Goal: Task Accomplishment & Management: Manage account settings

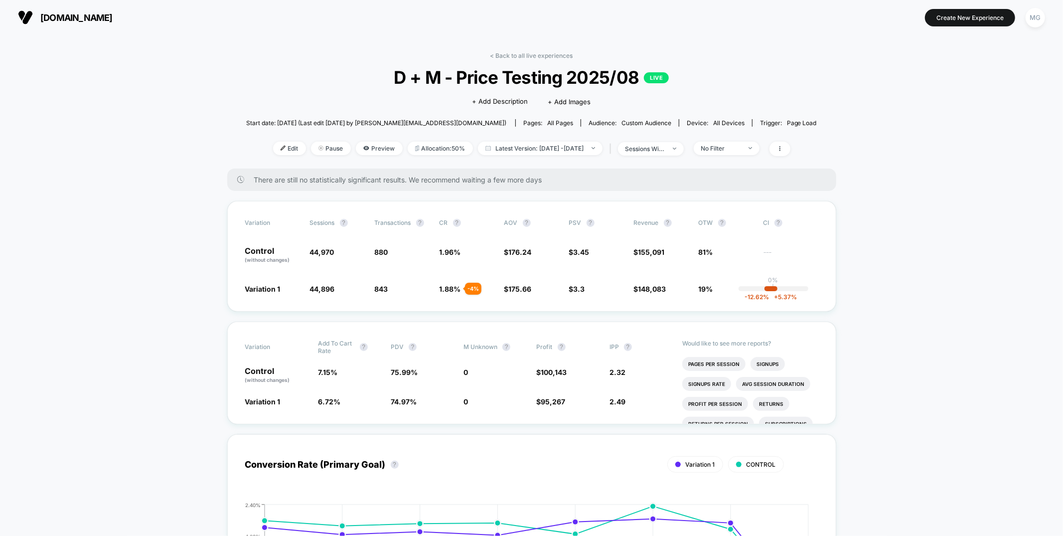
scroll to position [2220, 0]
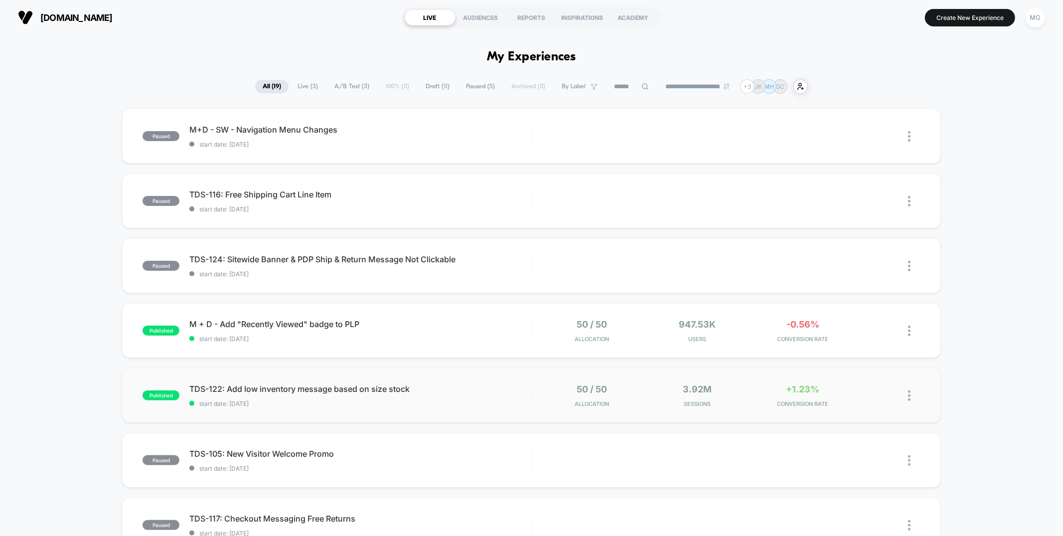
click at [492, 368] on div "published TDS-122: Add low inventory message based on size stock start date: [D…" at bounding box center [531, 395] width 818 height 55
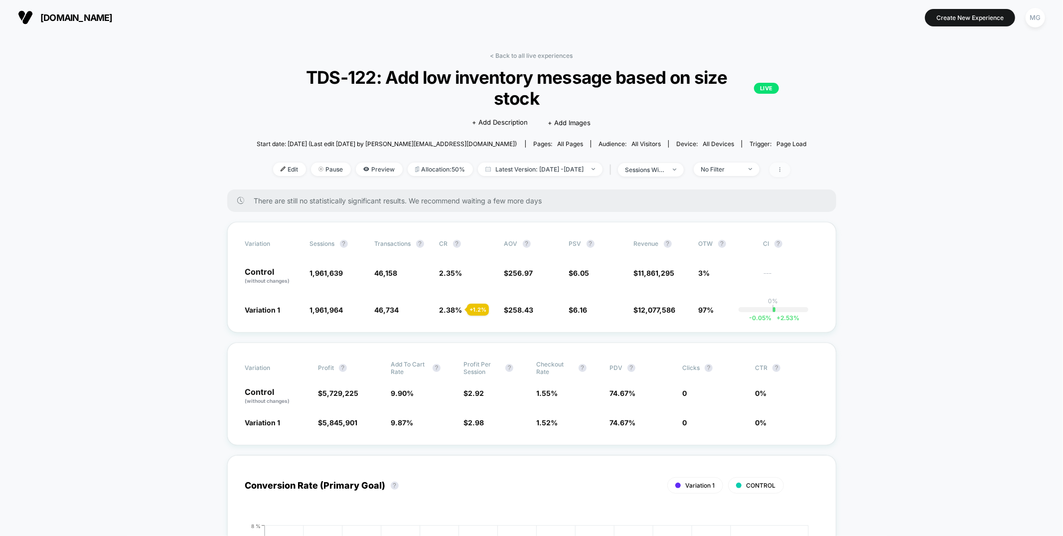
click at [783, 172] on icon at bounding box center [780, 169] width 6 height 6
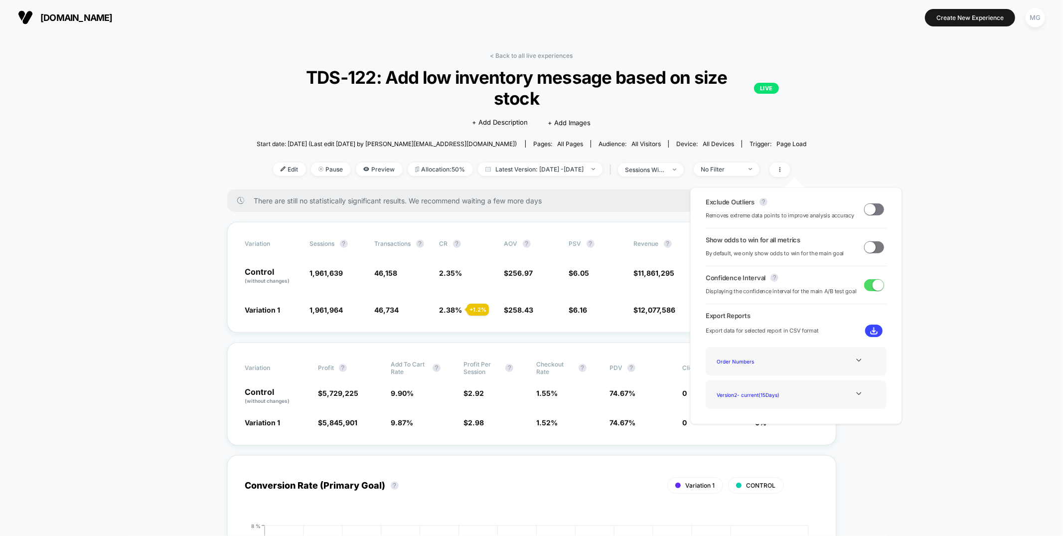
click at [866, 248] on span at bounding box center [869, 246] width 11 height 11
click at [592, 322] on div "Variation Sessions ? Transactions ? CR ? AOV ? PSV ? Revenue ? OTW ? CI ? Contr…" at bounding box center [531, 277] width 609 height 111
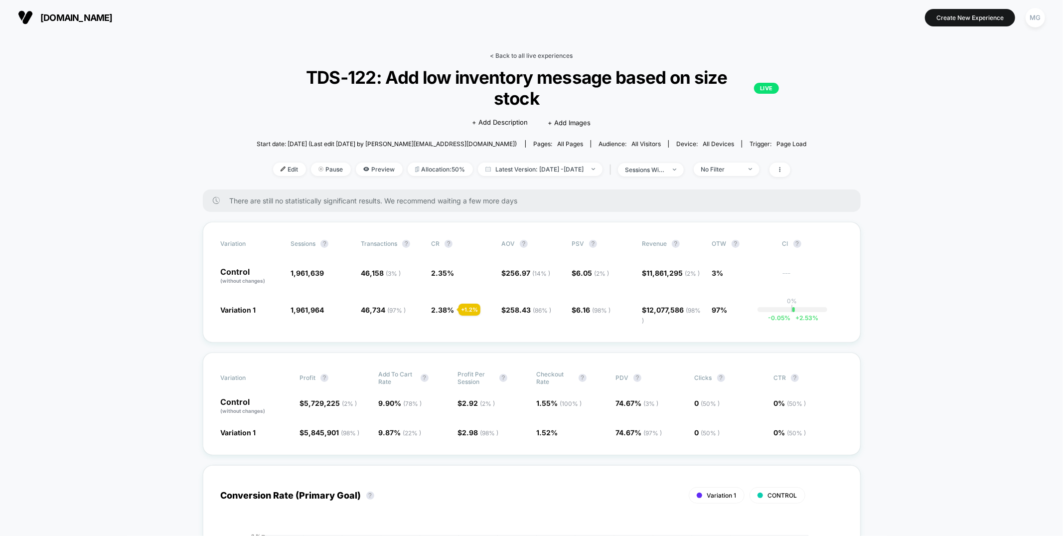
click at [528, 55] on link "< Back to all live experiences" at bounding box center [531, 55] width 83 height 7
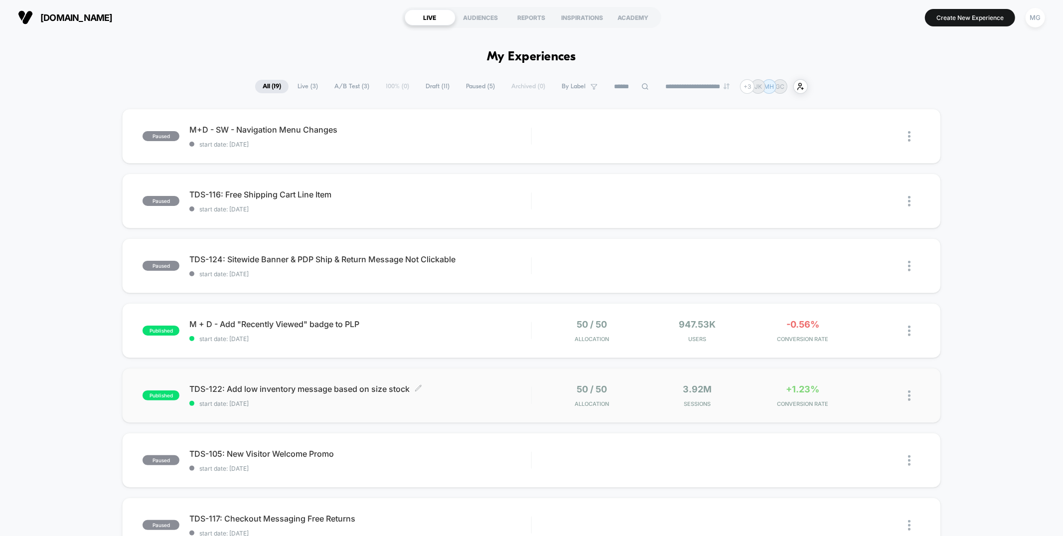
click at [465, 402] on span "start date: 8/7/2025" at bounding box center [359, 403] width 341 height 7
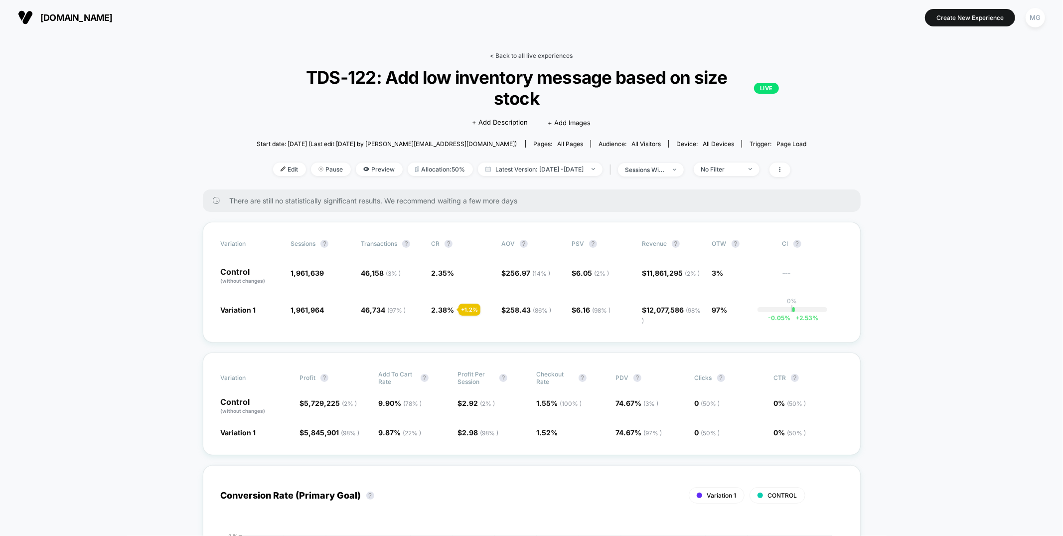
click at [524, 54] on link "< Back to all live experiences" at bounding box center [531, 55] width 83 height 7
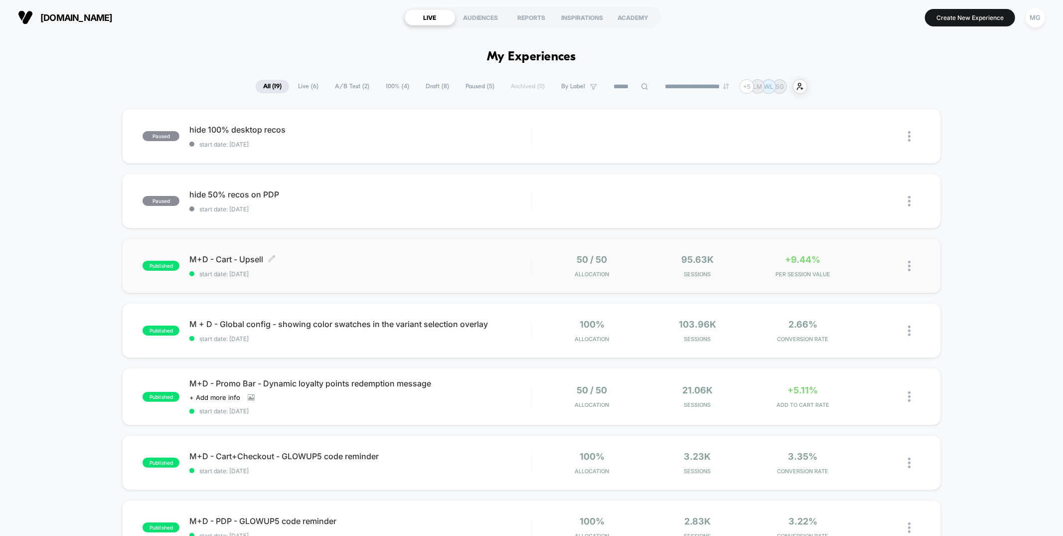
click at [488, 274] on span "start date: 8/19/2025" at bounding box center [359, 273] width 341 height 7
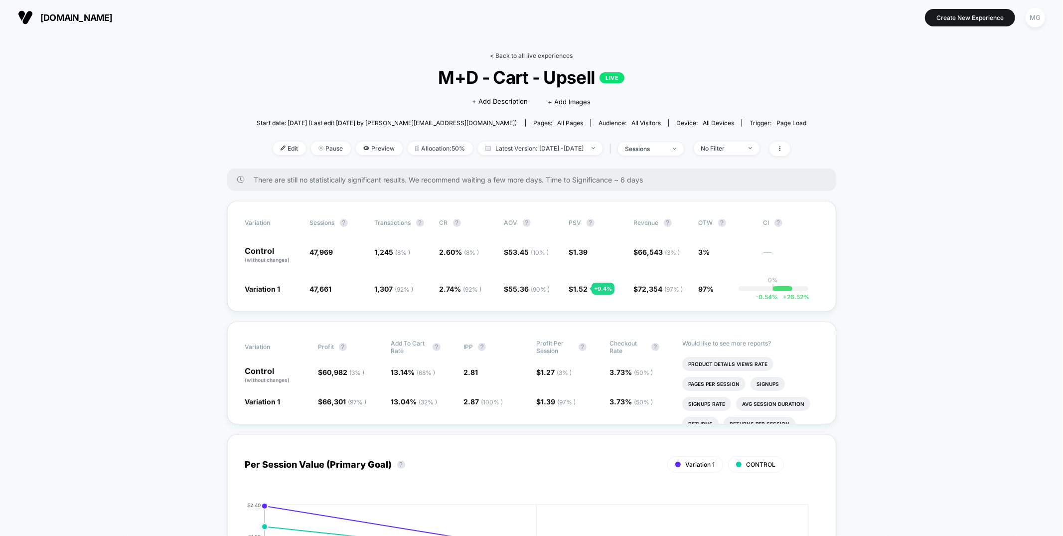
click at [536, 55] on link "< Back to all live experiences" at bounding box center [531, 55] width 83 height 7
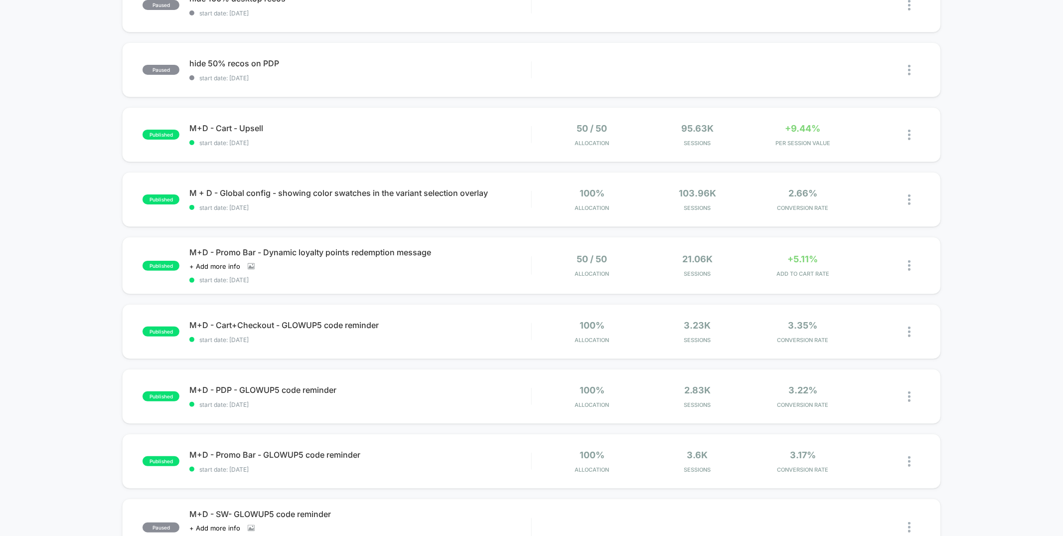
scroll to position [208, 0]
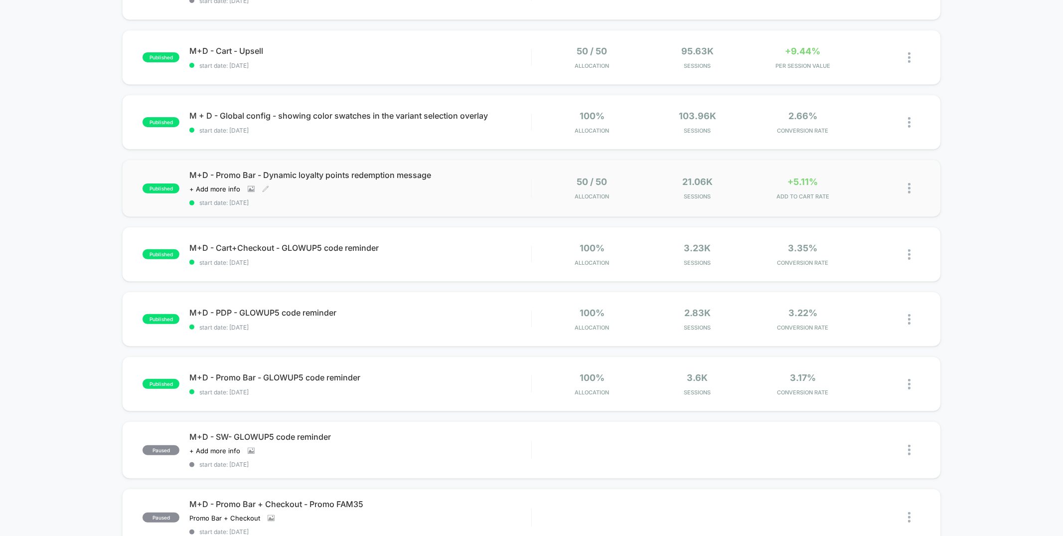
click at [480, 180] on div "M+D - Promo Bar - Dynamic loyalty points redemption message Click to view image…" at bounding box center [359, 188] width 341 height 36
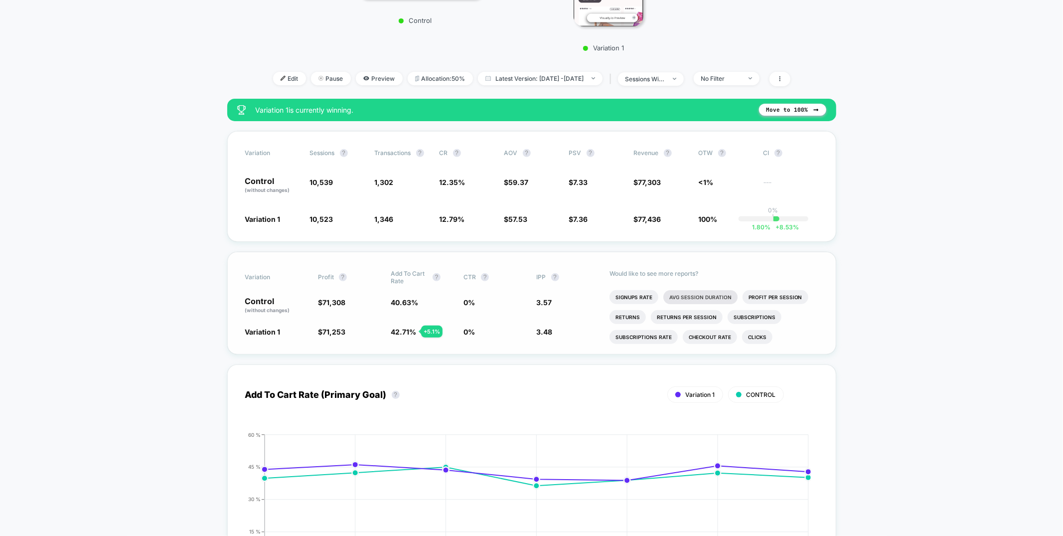
scroll to position [293, 0]
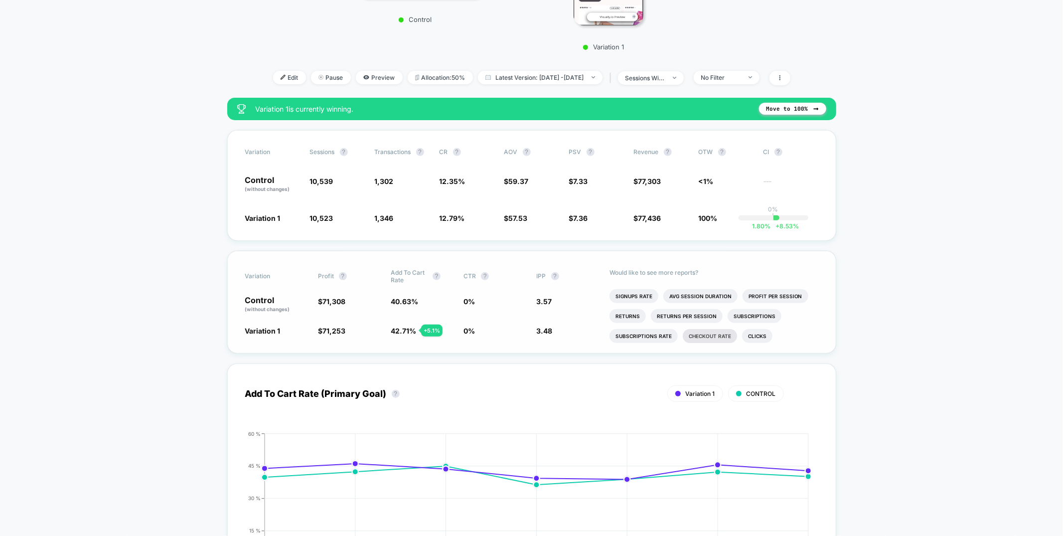
click at [697, 334] on li "Checkout Rate" at bounding box center [710, 336] width 54 height 14
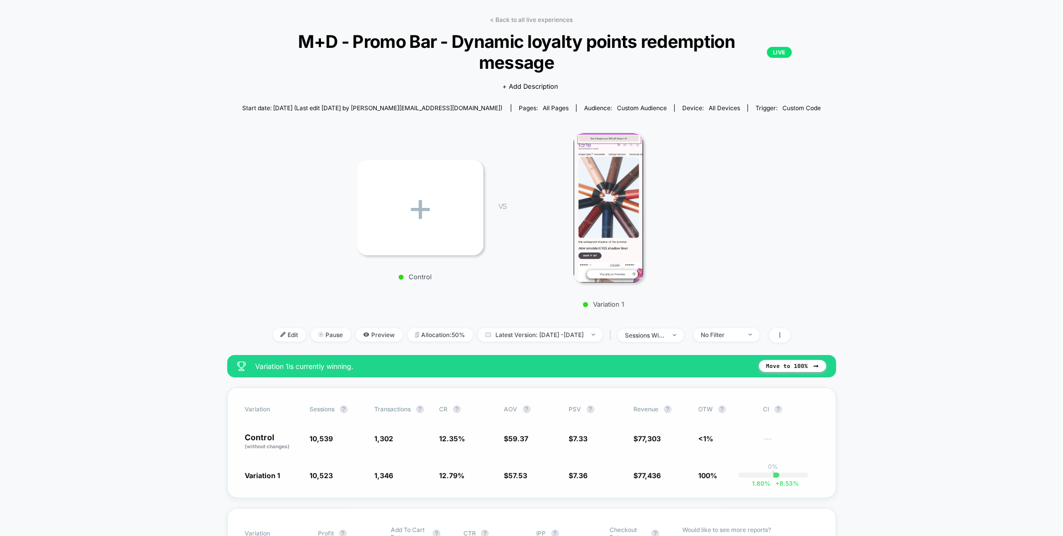
scroll to position [0, 0]
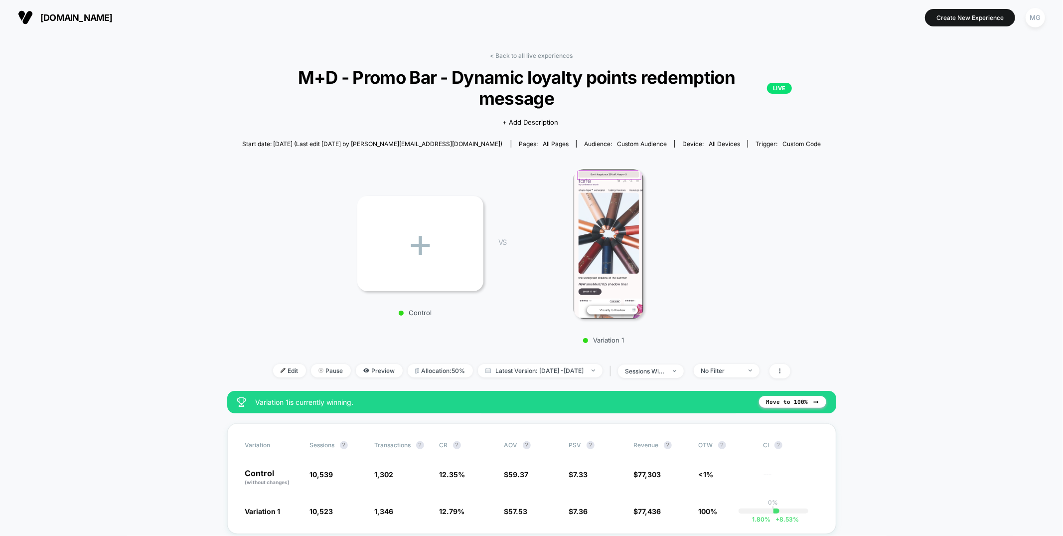
click at [522, 61] on div "< Back to all live experiences M+D - Promo Bar - Dynamic loyalty points redempt…" at bounding box center [531, 221] width 579 height 339
click at [519, 54] on link "< Back to all live experiences" at bounding box center [531, 55] width 83 height 7
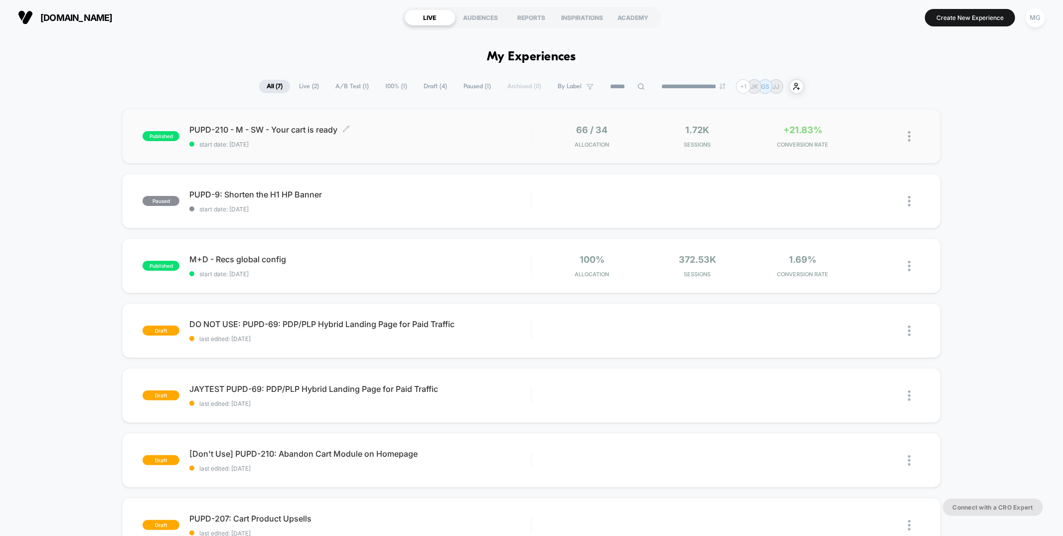
click at [413, 139] on div "PUPD-210 - M - SW - Your cart is ready Click to edit experience details Click t…" at bounding box center [359, 136] width 341 height 23
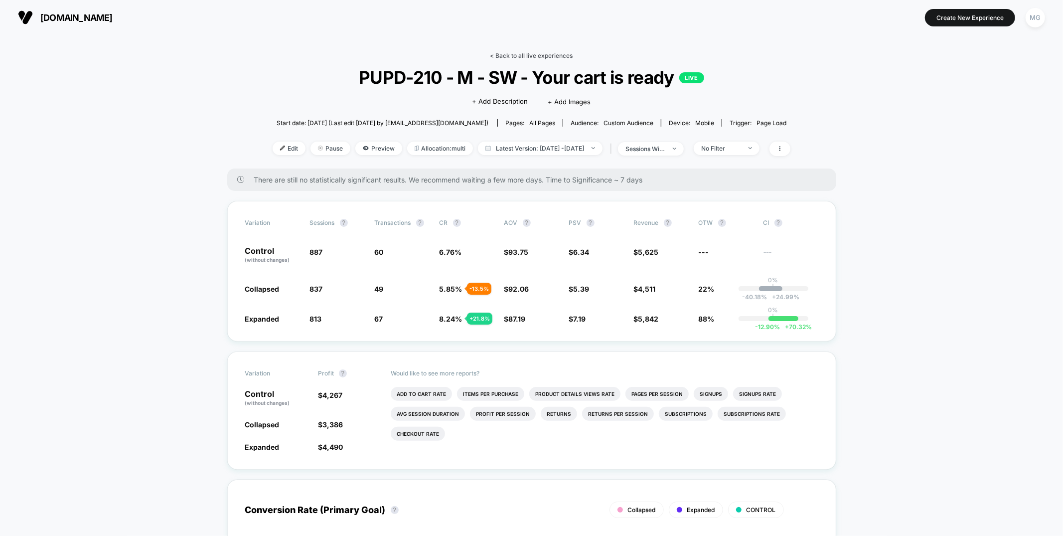
click at [518, 57] on link "< Back to all live experiences" at bounding box center [531, 55] width 83 height 7
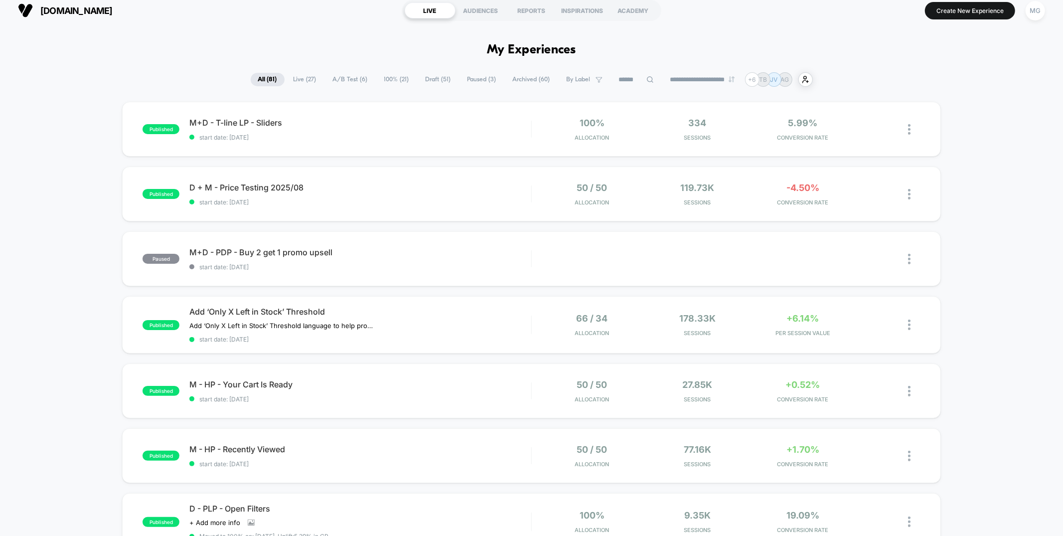
scroll to position [7, 0]
click at [422, 76] on span "Draft ( 51 )" at bounding box center [438, 78] width 40 height 13
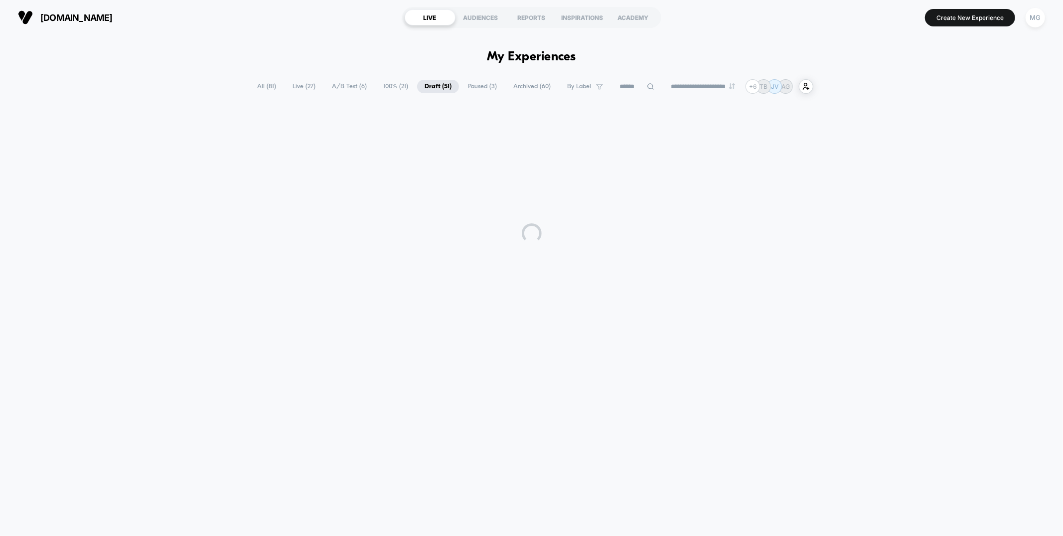
scroll to position [0, 0]
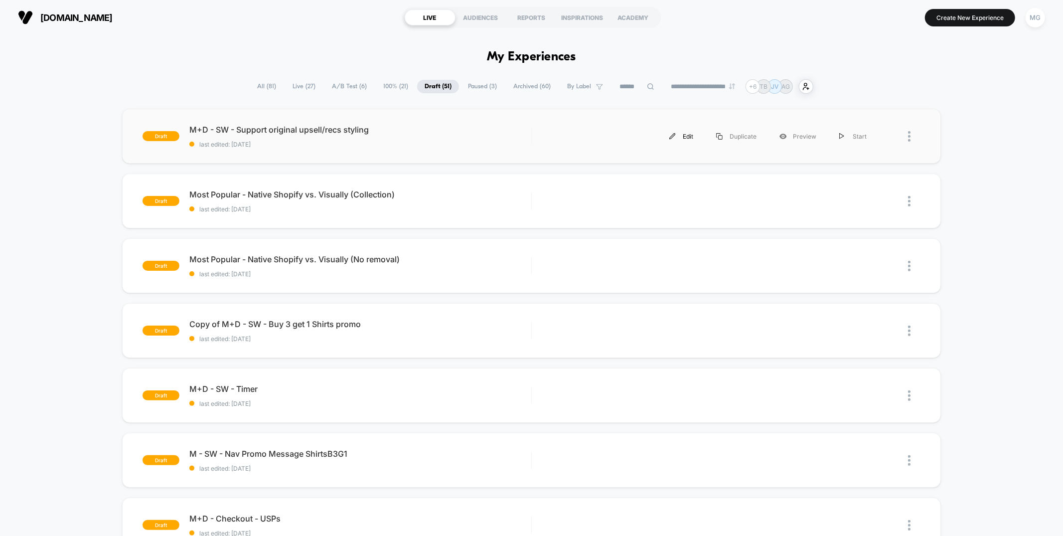
click at [695, 136] on div "Edit" at bounding box center [681, 136] width 47 height 22
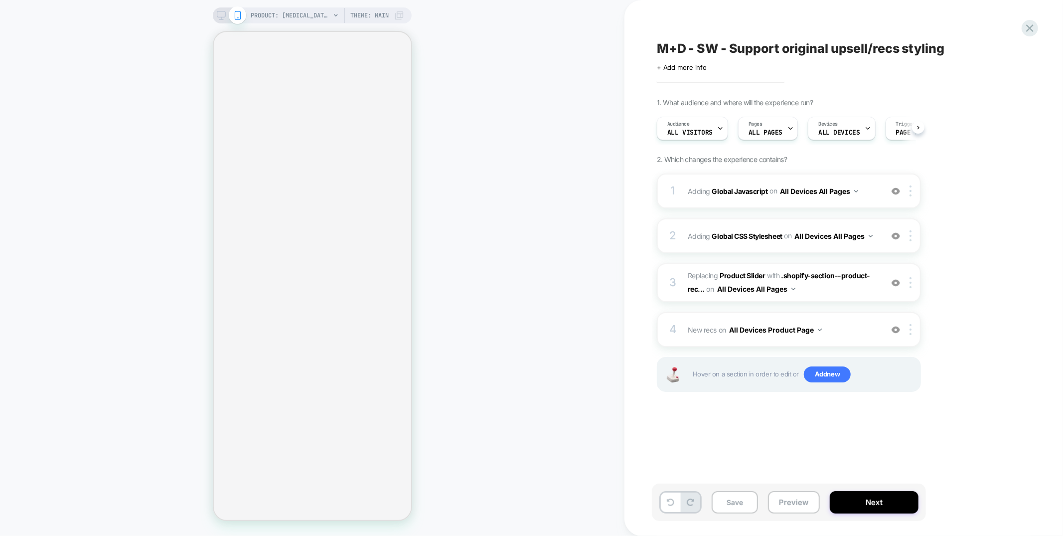
scroll to position [0, 0]
click at [893, 328] on img at bounding box center [895, 329] width 8 height 8
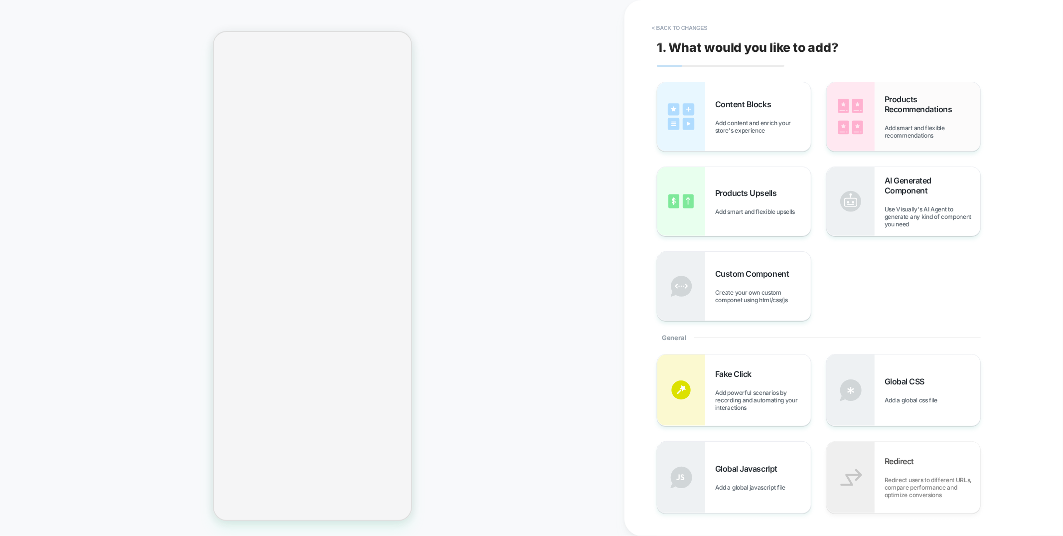
click at [875, 114] on div "Products Recommendations Add smart and flexible recommendations" at bounding box center [903, 116] width 153 height 69
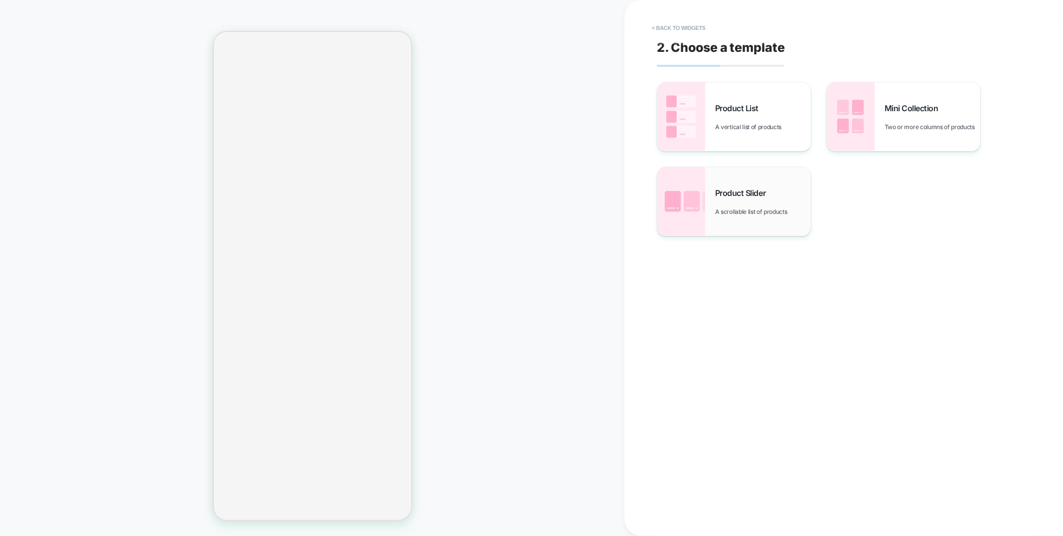
click at [784, 218] on div "Product Slider A scrollable list of products" at bounding box center [733, 201] width 153 height 69
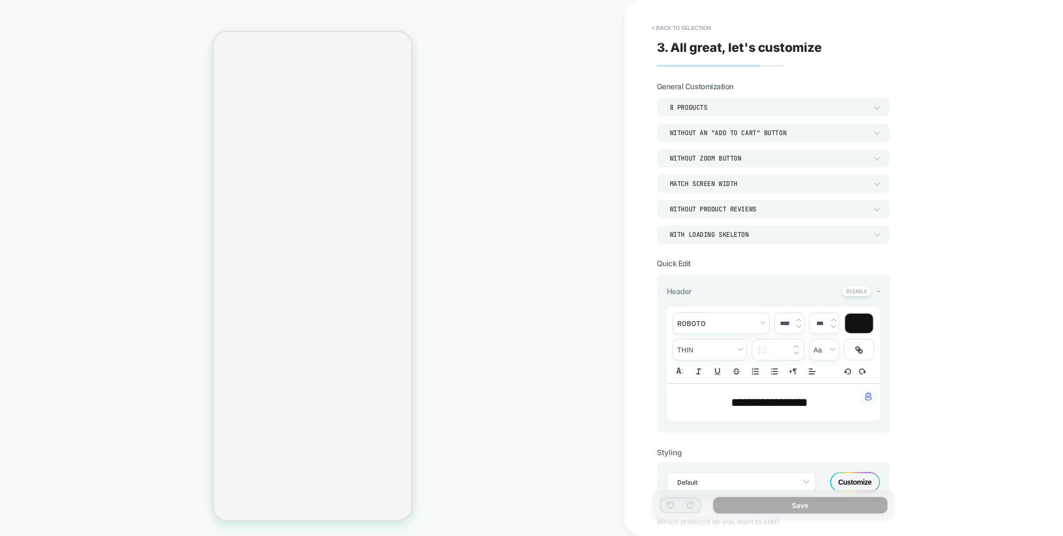
click at [785, 138] on div "Without an "add to cart" button" at bounding box center [773, 132] width 233 height 19
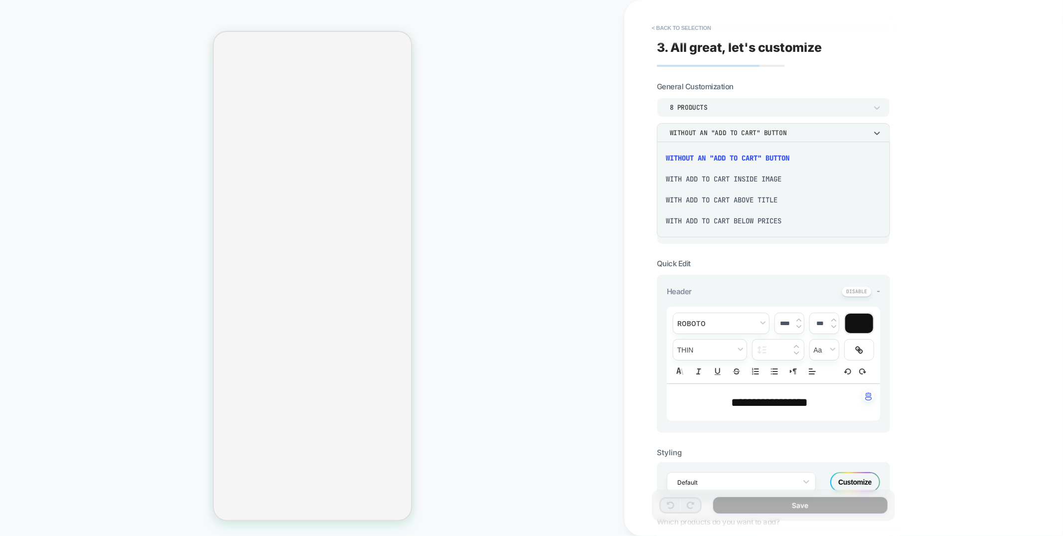
click at [759, 183] on div "With add to cart inside image" at bounding box center [773, 178] width 225 height 21
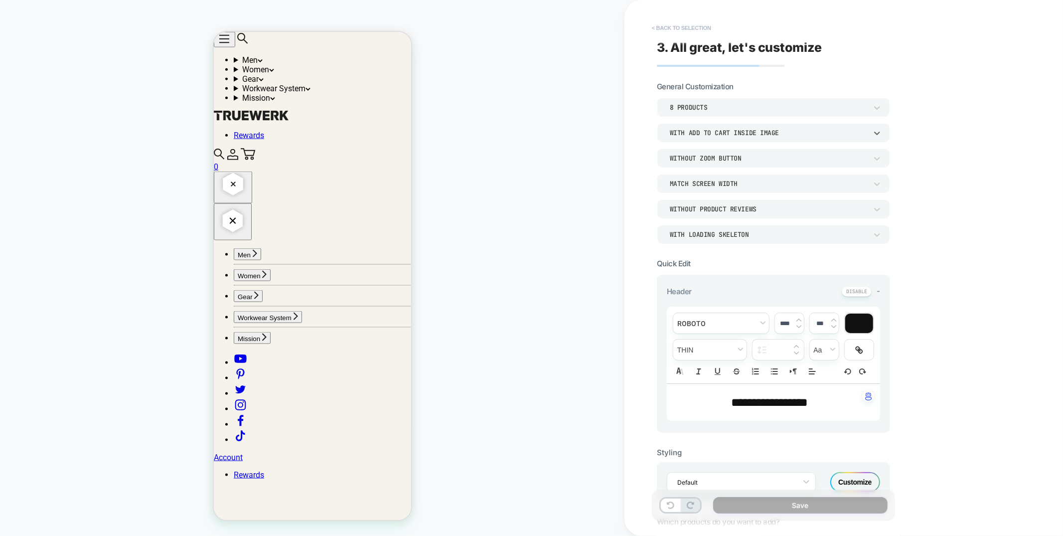
scroll to position [0, 0]
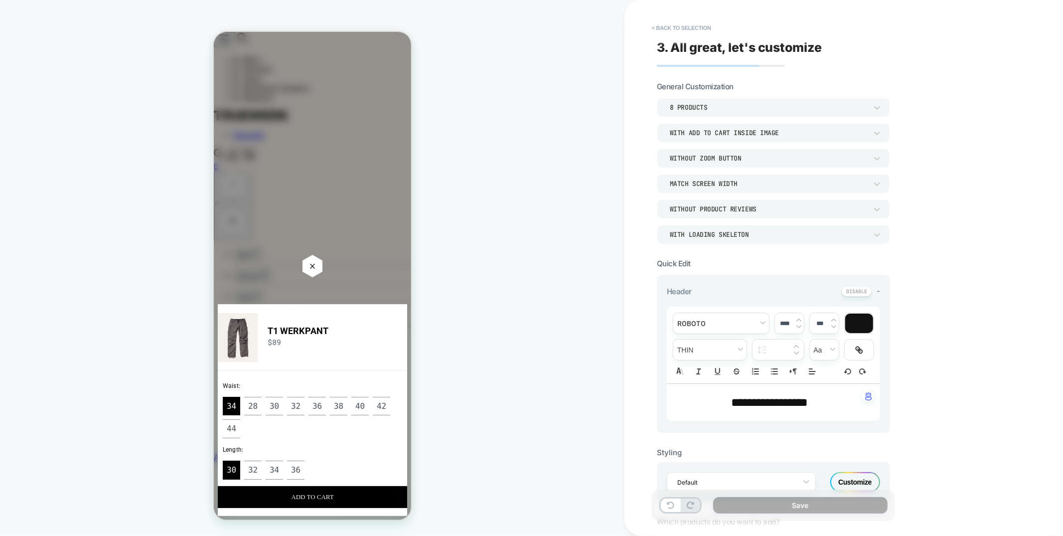
click at [311, 261] on div "Zoom Button" at bounding box center [312, 265] width 20 height 22
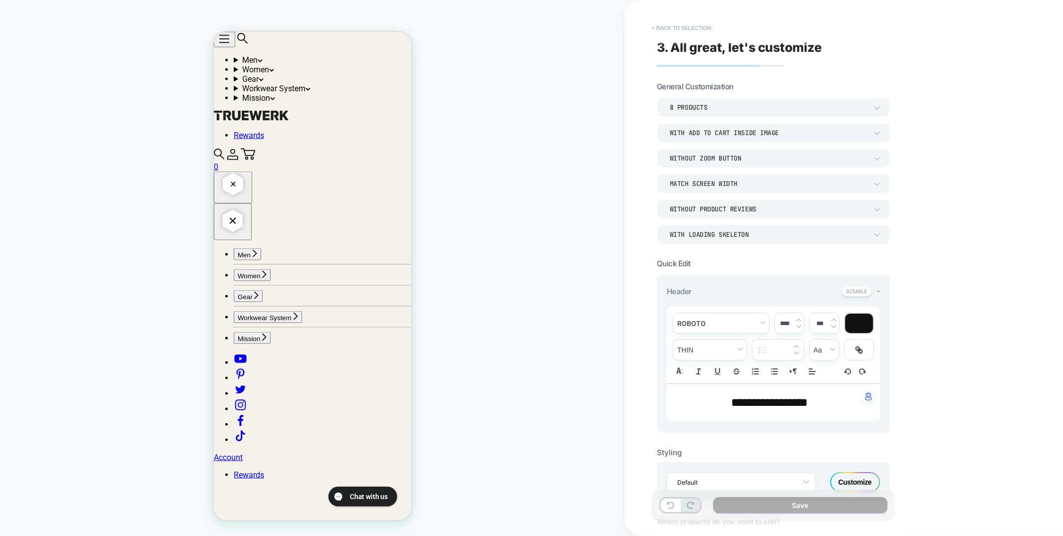
click at [671, 29] on button "< Back to selection" at bounding box center [681, 28] width 69 height 16
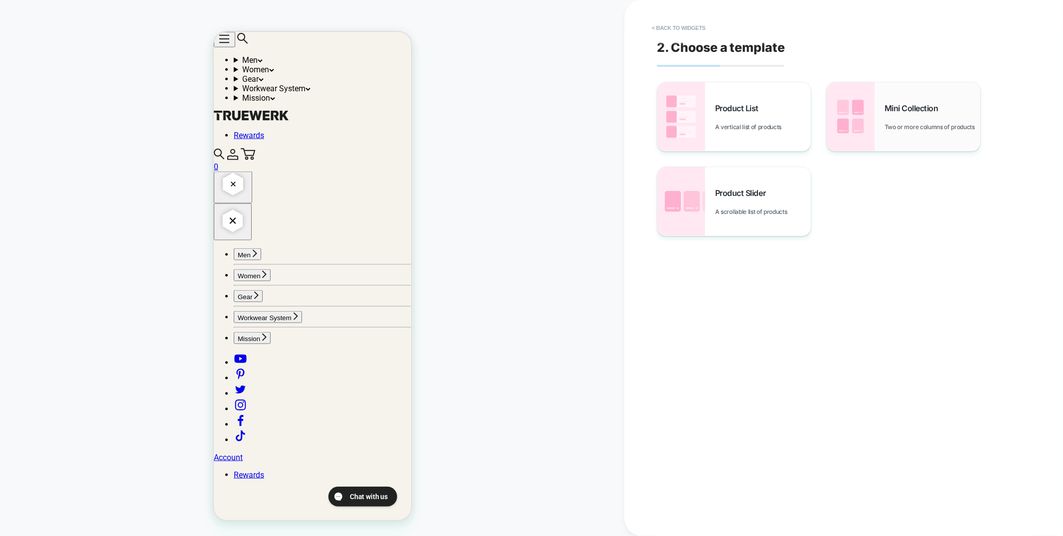
scroll to position [958, 0]
click at [906, 114] on div "Mini Collection Two or more columns of products" at bounding box center [932, 116] width 96 height 27
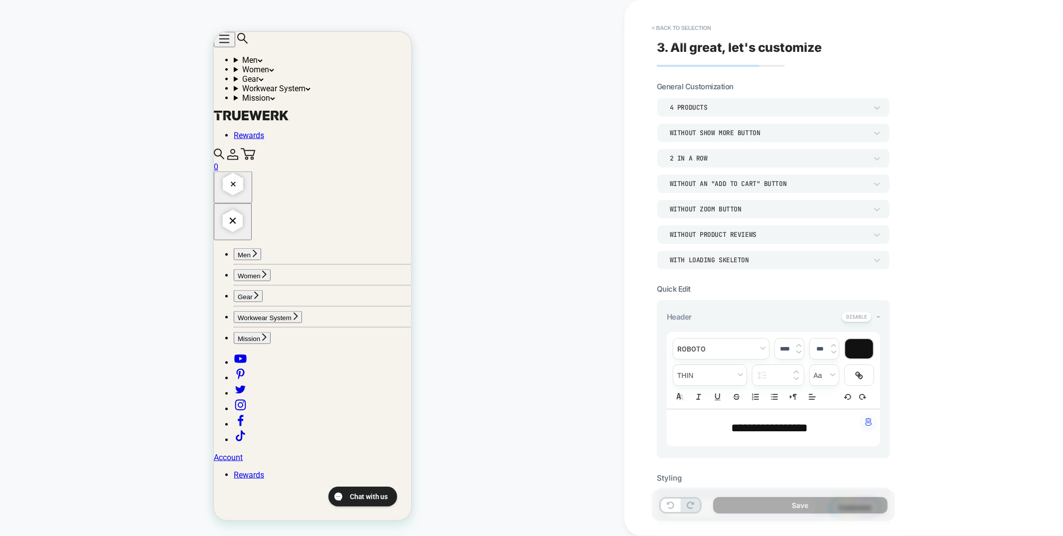
click at [777, 185] on div "Without an "add to cart" button" at bounding box center [768, 183] width 197 height 8
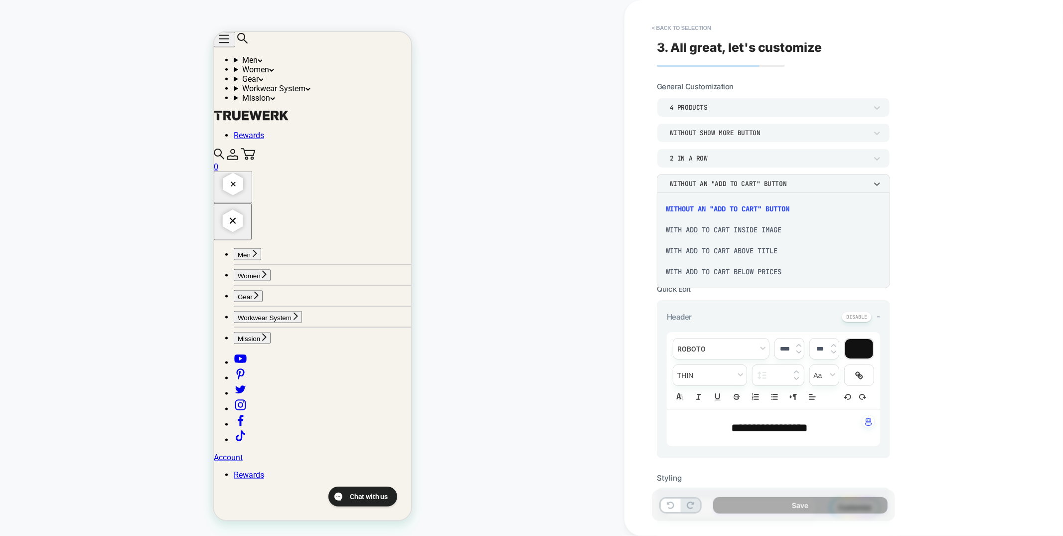
click at [746, 230] on div "With add to cart inside image" at bounding box center [773, 229] width 225 height 21
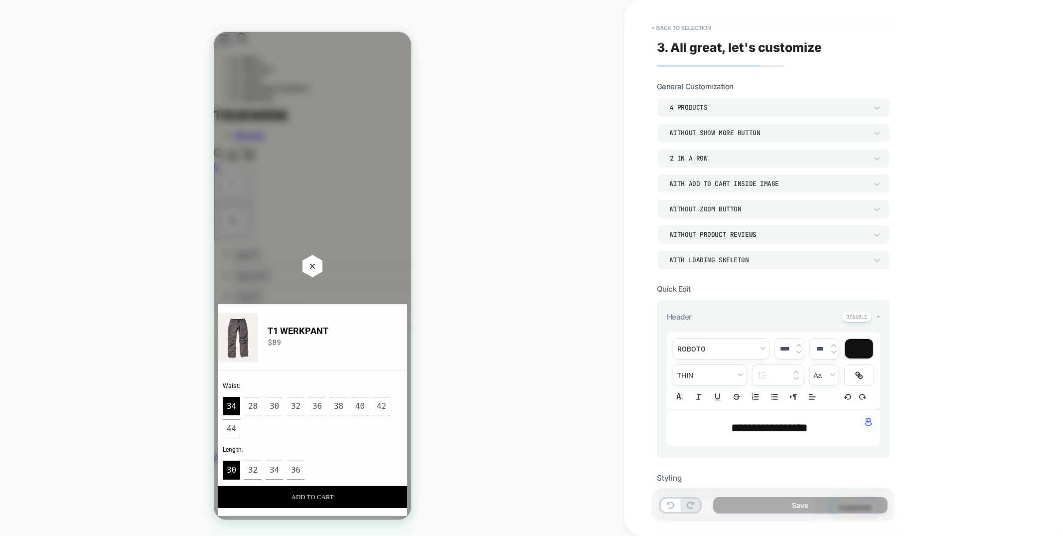
click at [311, 263] on div "Zoom Button" at bounding box center [312, 265] width 20 height 22
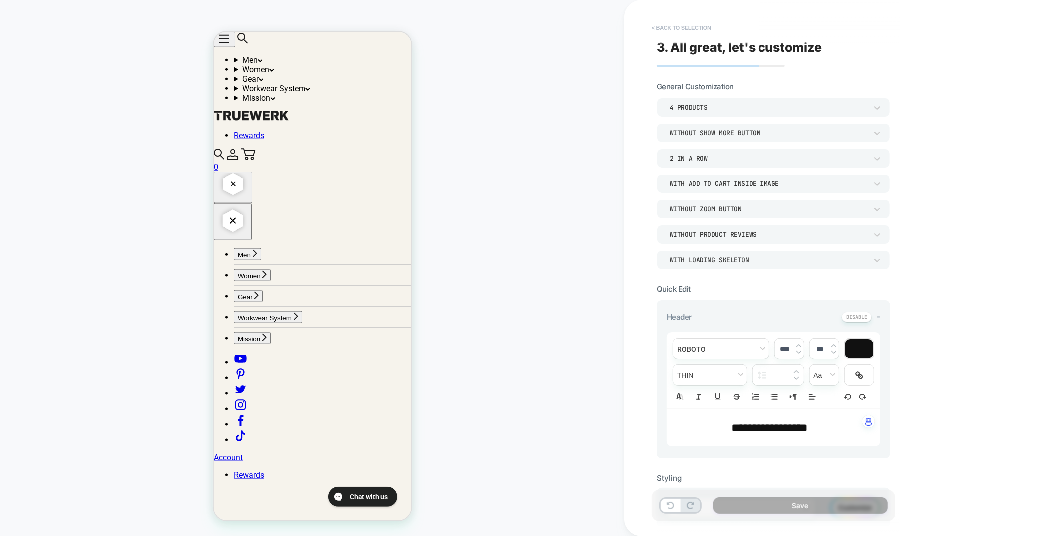
click at [667, 26] on button "< Back to selection" at bounding box center [681, 28] width 69 height 16
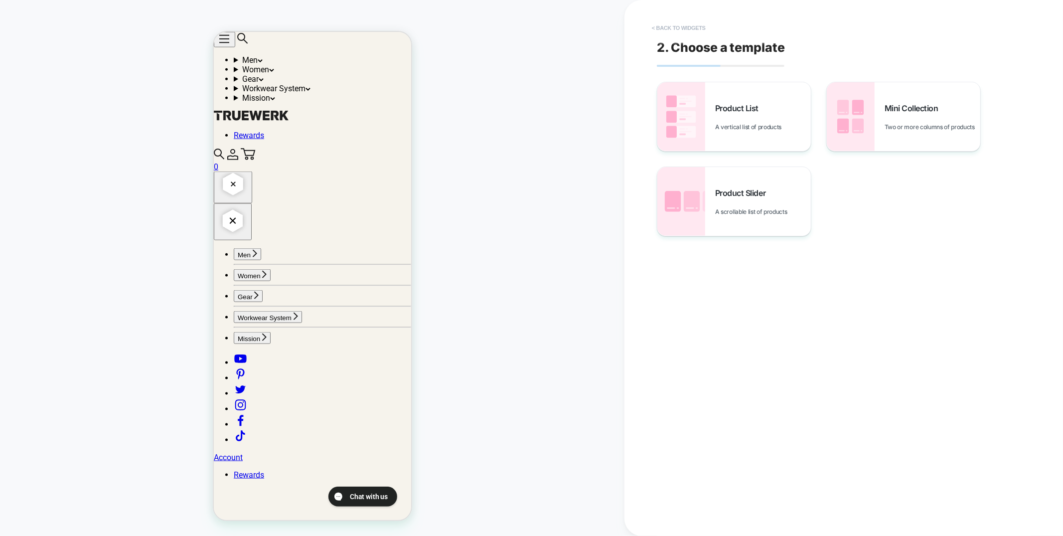
click at [687, 26] on button "< Back to widgets" at bounding box center [679, 28] width 64 height 16
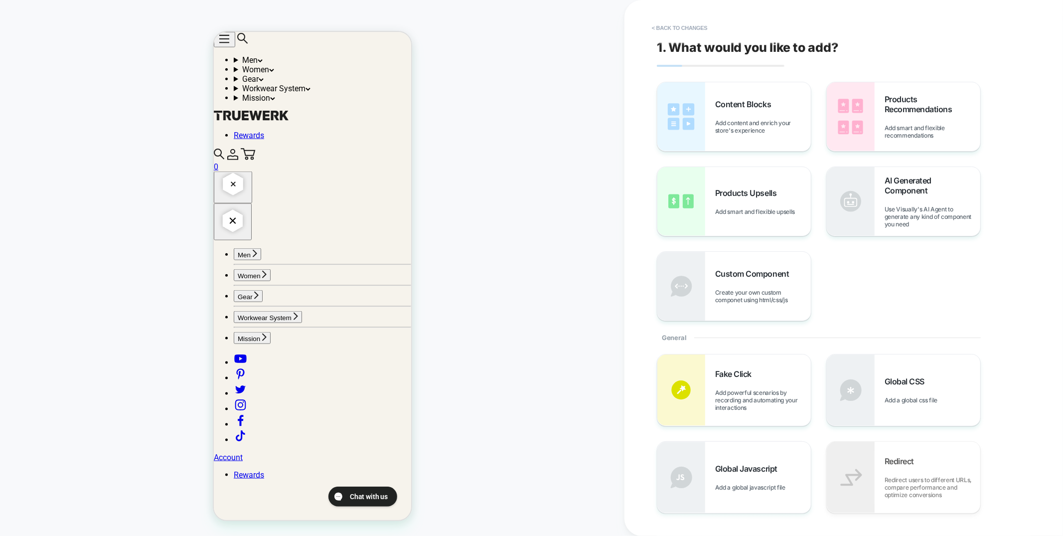
scroll to position [937, 0]
click at [683, 32] on button "< Back to changes" at bounding box center [680, 28] width 66 height 16
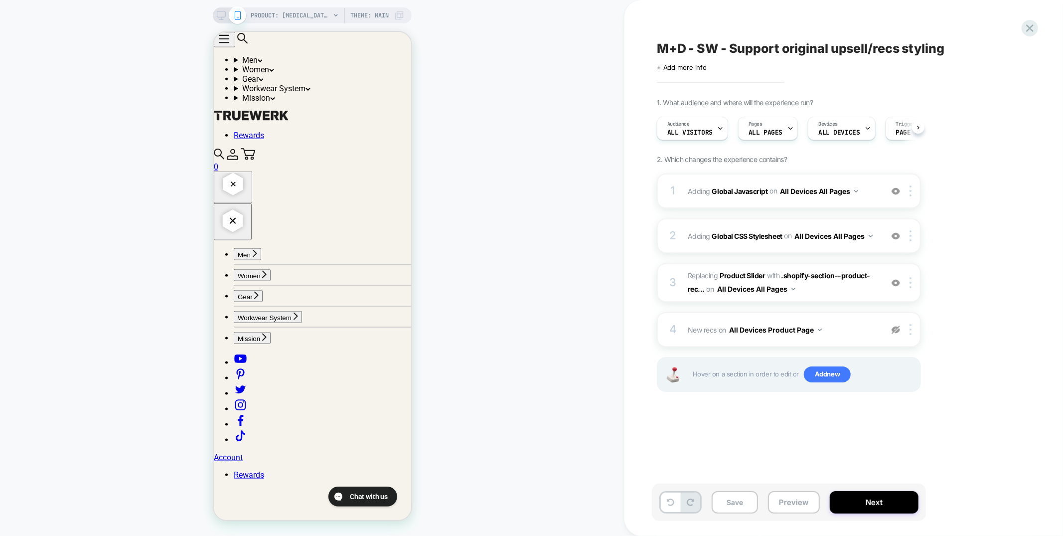
scroll to position [0, 0]
click at [911, 282] on img at bounding box center [910, 282] width 2 height 11
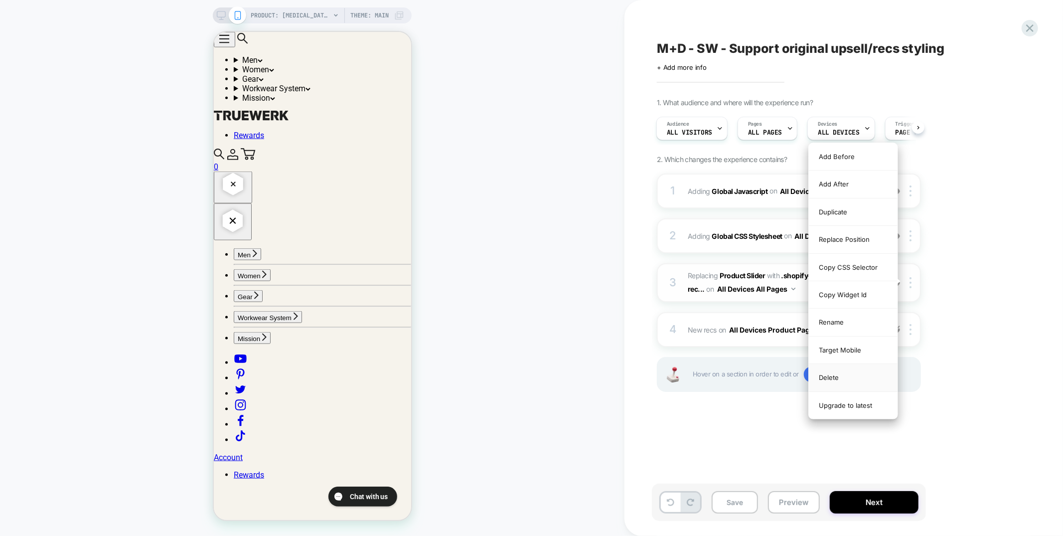
click at [859, 380] on div "Delete" at bounding box center [853, 377] width 89 height 27
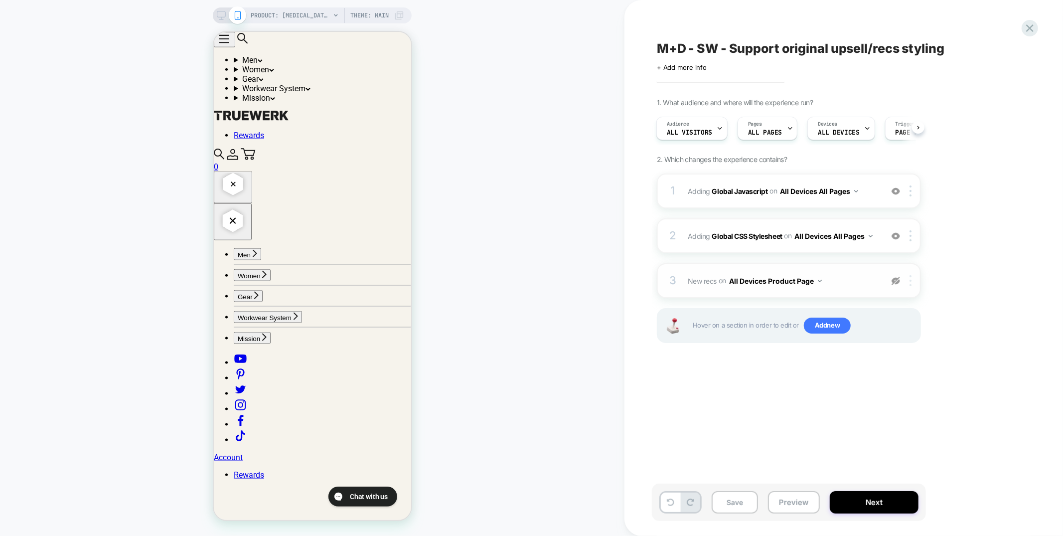
click at [911, 284] on img at bounding box center [910, 280] width 2 height 11
click at [887, 423] on div "Delete" at bounding box center [911, 414] width 89 height 27
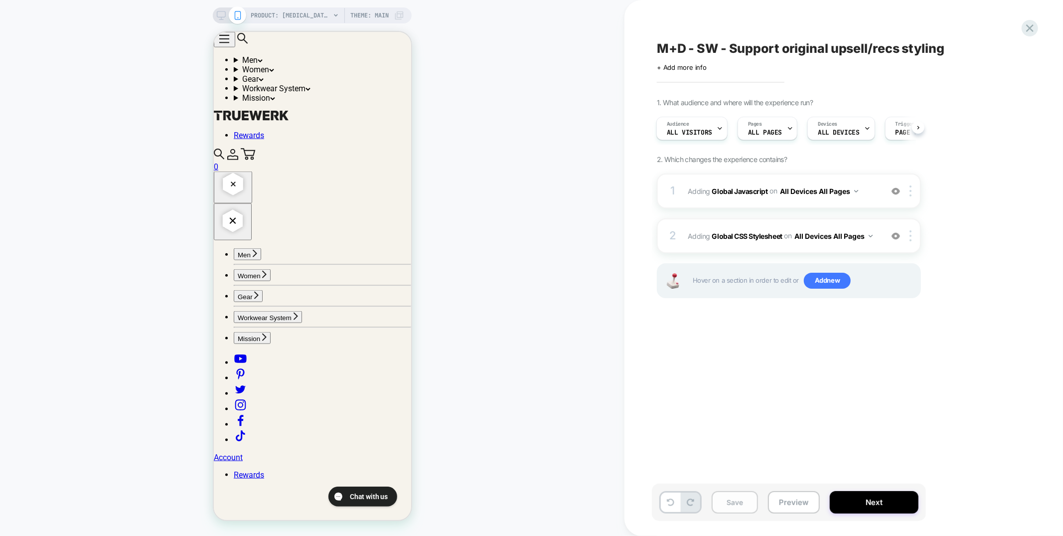
click at [731, 507] on button "Save" at bounding box center [734, 502] width 46 height 22
click at [804, 500] on button "Preview" at bounding box center [794, 502] width 52 height 22
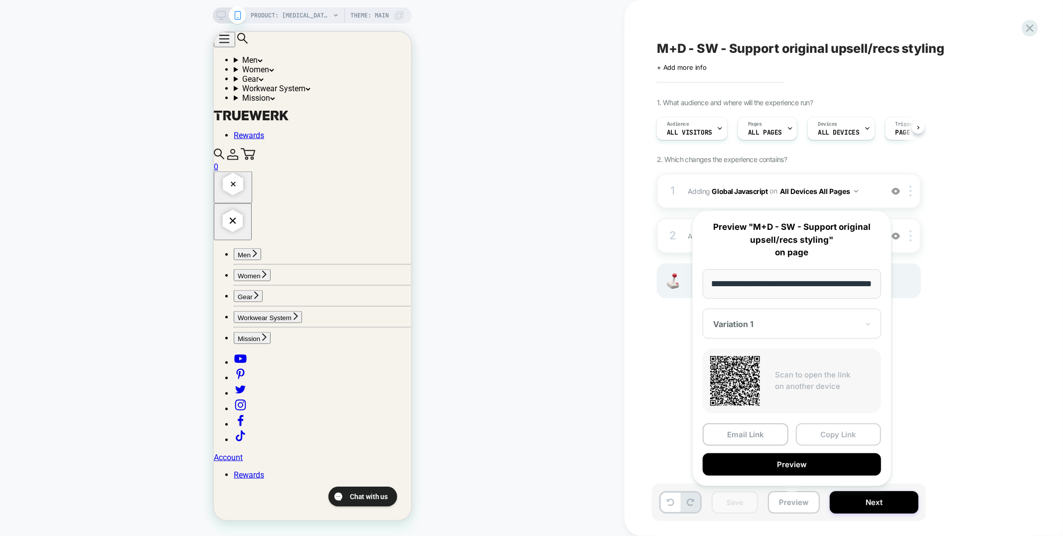
scroll to position [0, 0]
click at [839, 426] on button "Copy Link" at bounding box center [839, 434] width 86 height 22
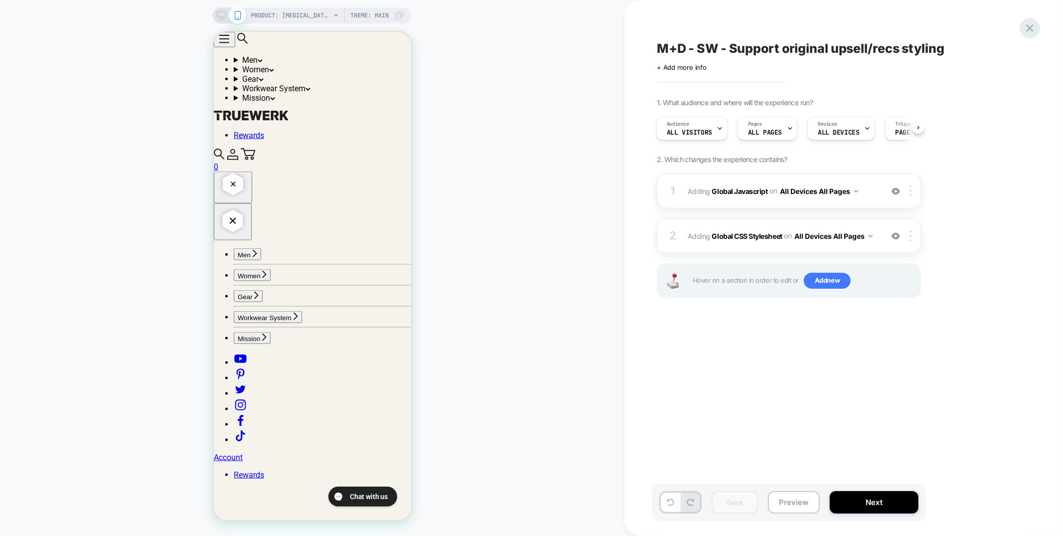
click at [1025, 25] on icon at bounding box center [1029, 27] width 13 height 13
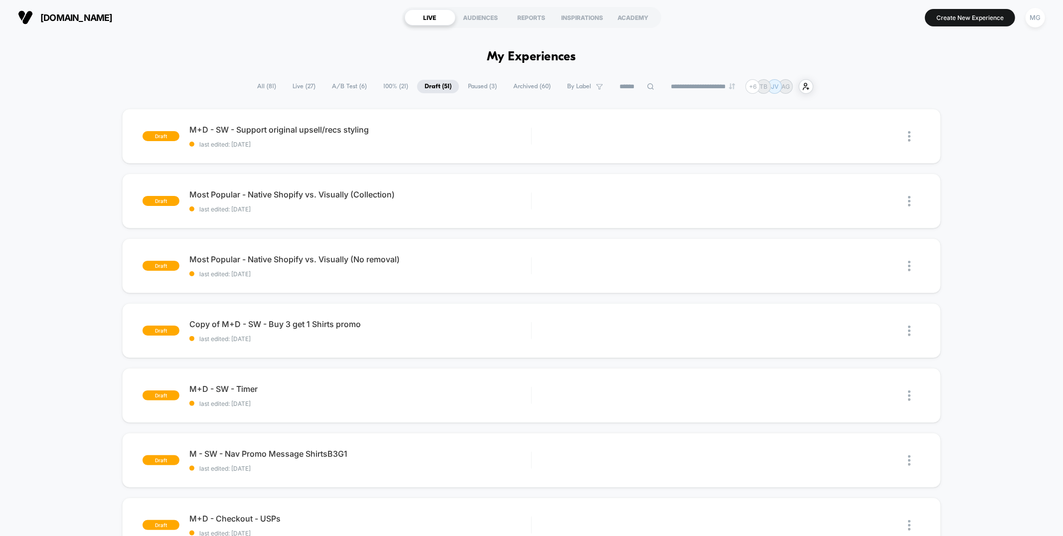
click at [378, 89] on span "100% ( 21 )" at bounding box center [396, 86] width 40 height 13
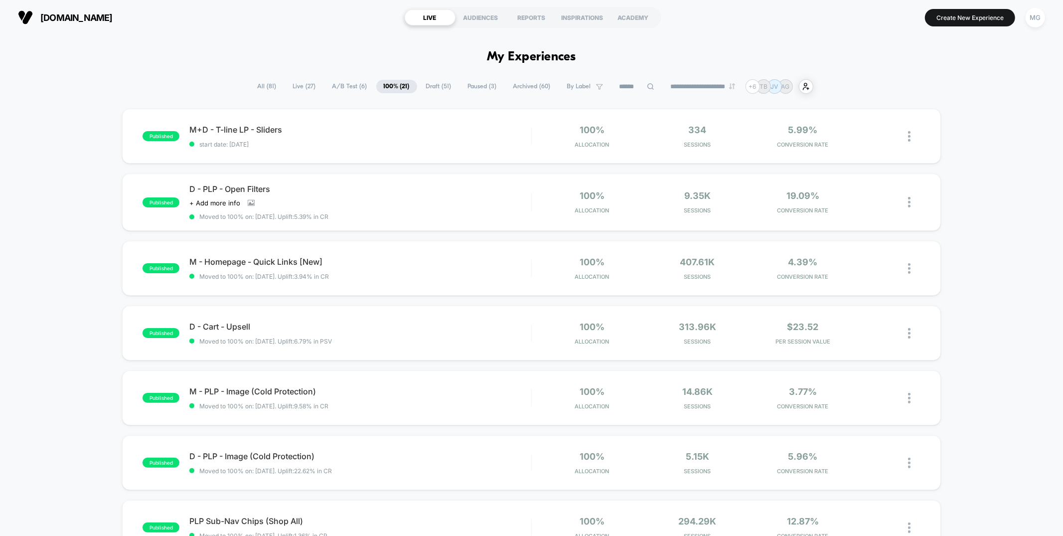
click at [354, 89] on span "A/B Test ( 6 )" at bounding box center [350, 86] width 50 height 13
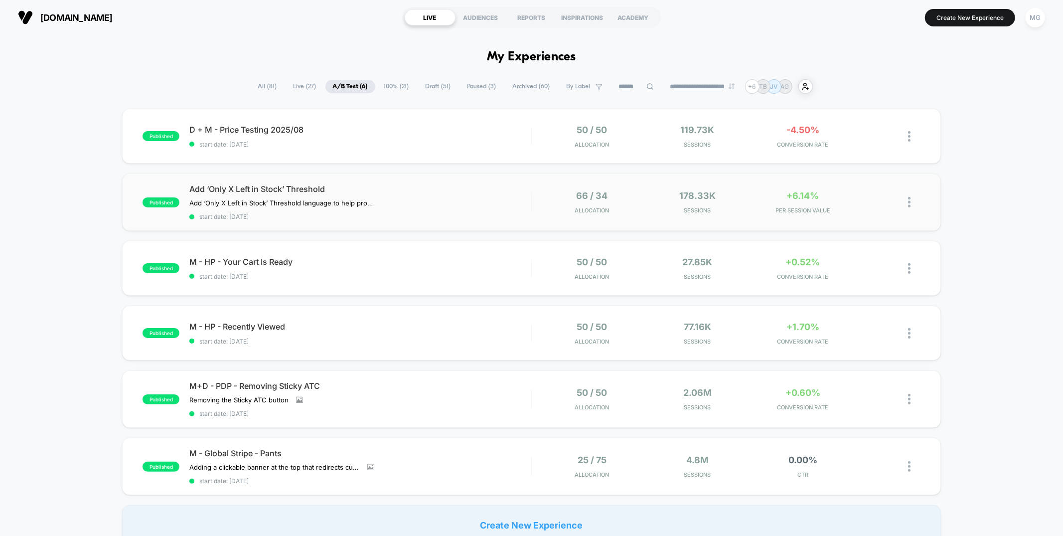
click at [436, 183] on div "published Add ‘Only X Left in Stock’ Threshold Add ‘Only X Left in Stock’ Thres…" at bounding box center [531, 201] width 818 height 57
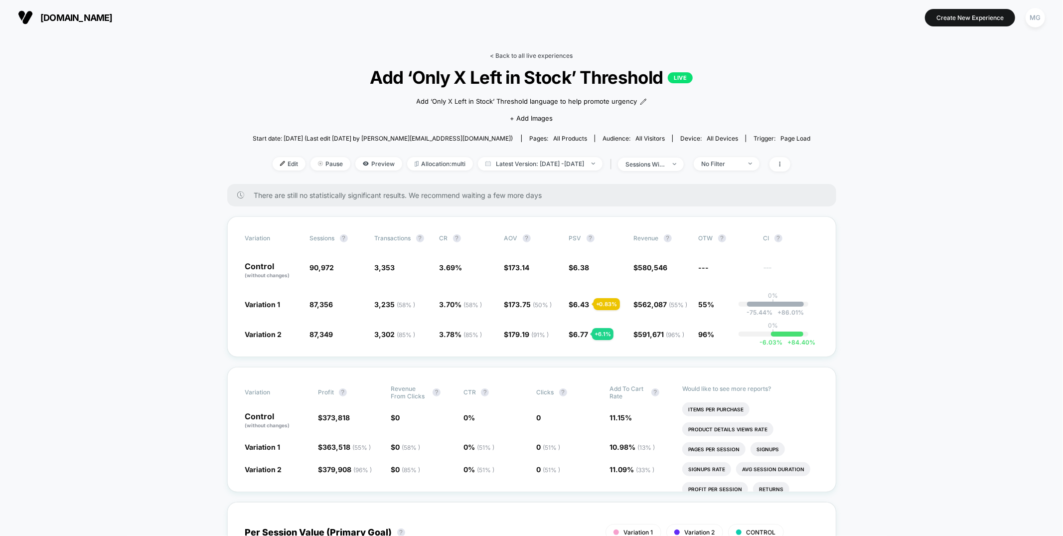
click at [536, 54] on link "< Back to all live experiences" at bounding box center [531, 55] width 83 height 7
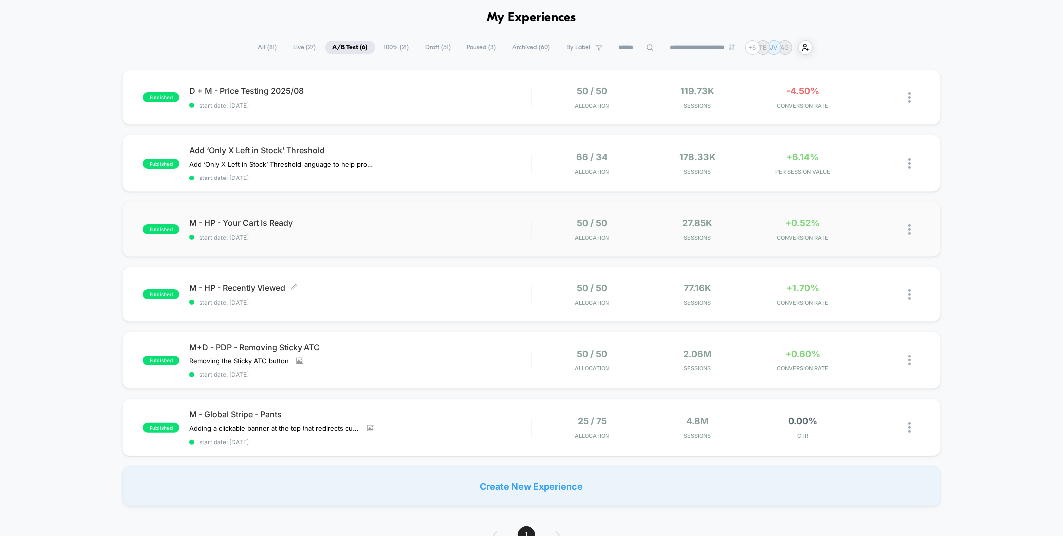
scroll to position [41, 0]
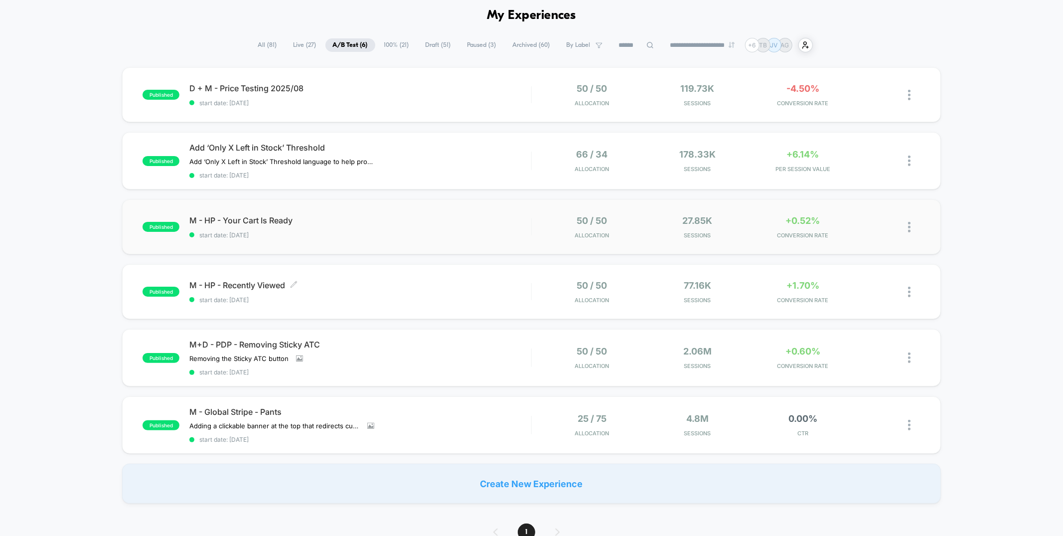
click at [400, 280] on span "M - HP - Recently Viewed Click to edit experience details" at bounding box center [359, 285] width 341 height 10
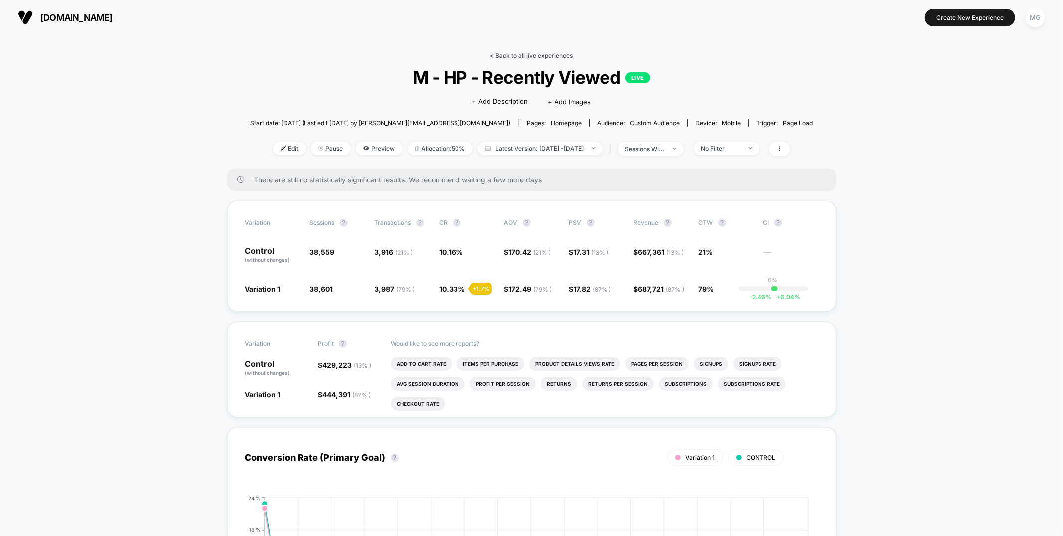
click at [552, 56] on link "< Back to all live experiences" at bounding box center [531, 55] width 83 height 7
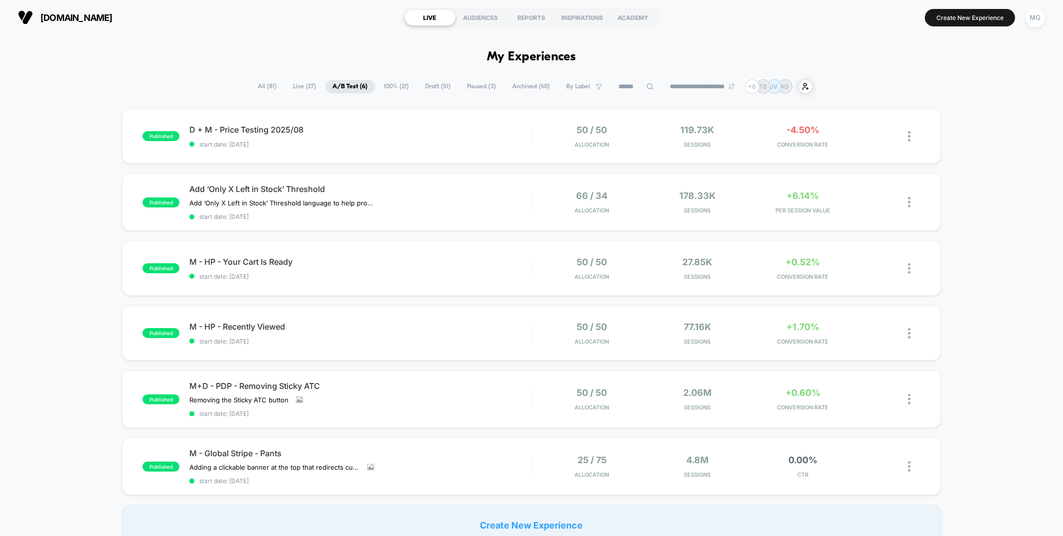
click at [426, 85] on span "Draft ( 51 )" at bounding box center [438, 86] width 40 height 13
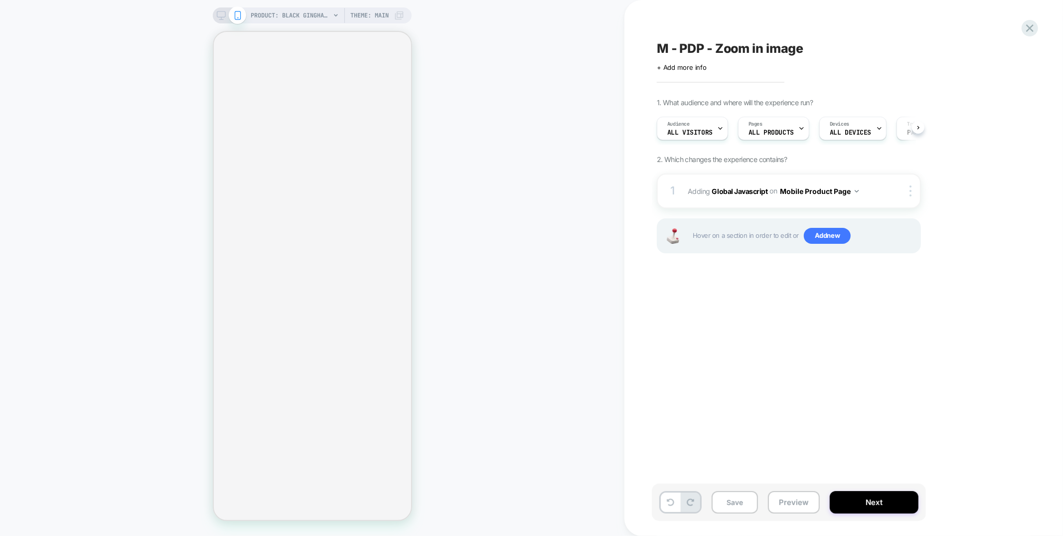
scroll to position [0, 0]
select select "**"
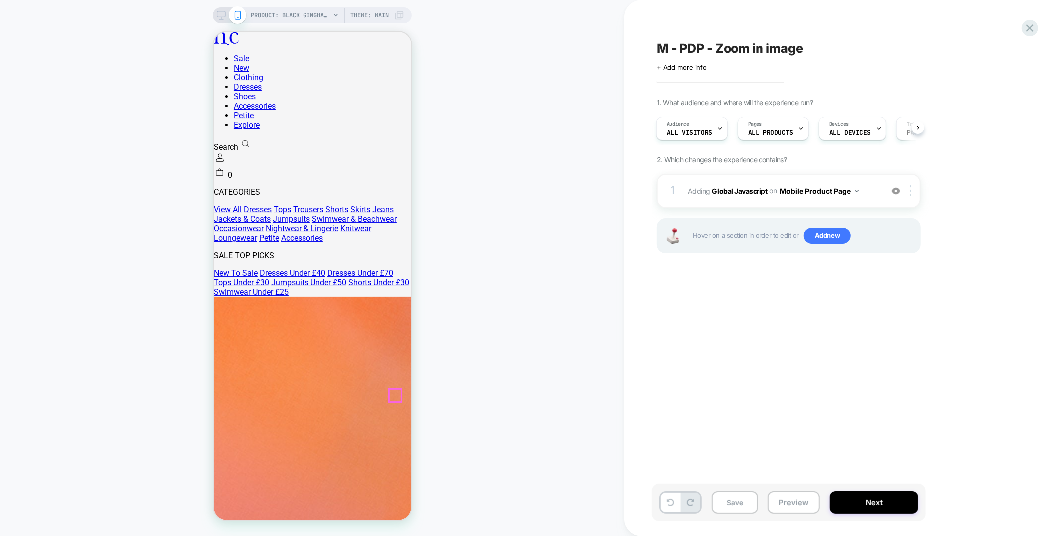
scroll to position [0, 0]
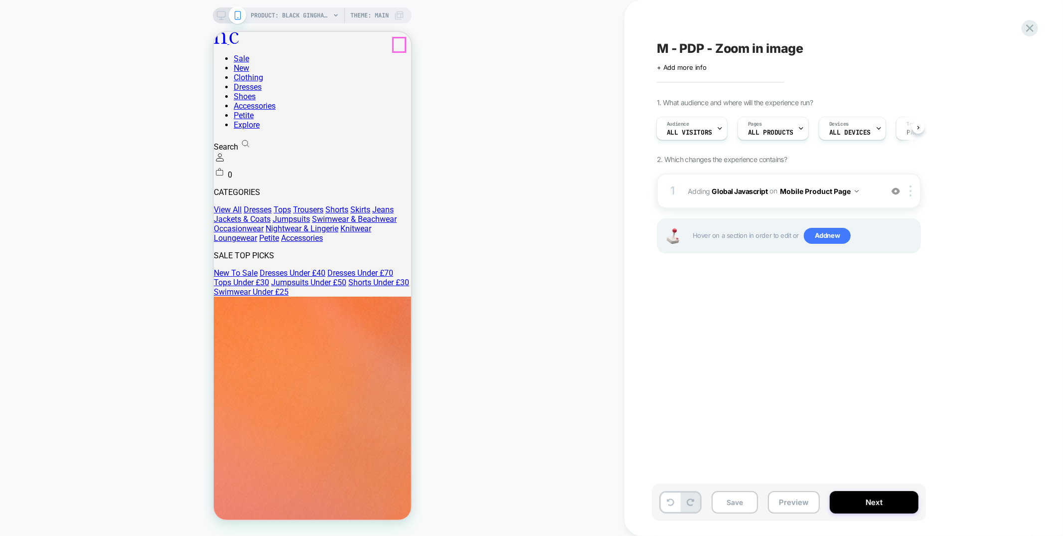
drag, startPoint x: 401, startPoint y: 45, endPoint x: 640, endPoint y: 80, distance: 242.2
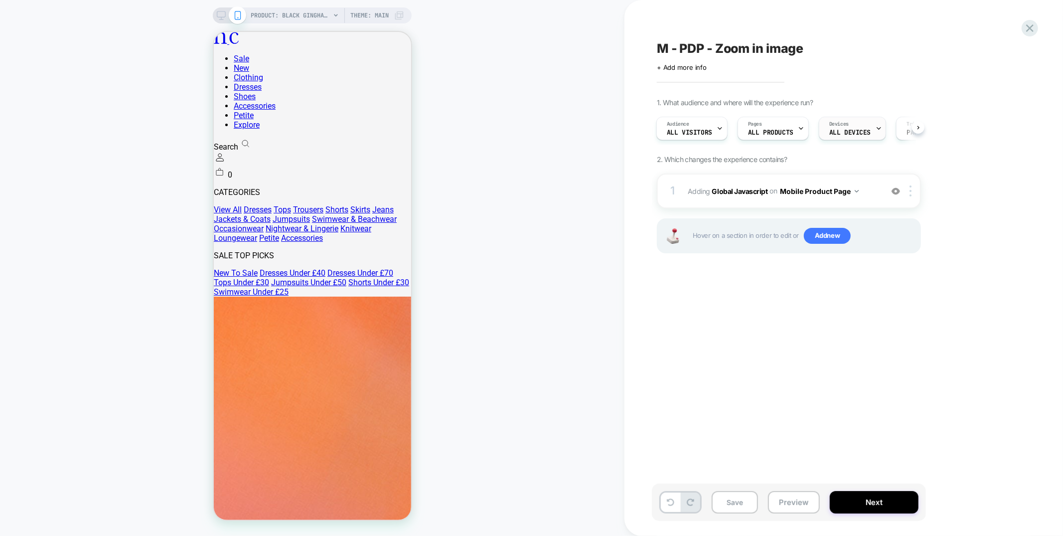
click at [833, 125] on span "Devices" at bounding box center [838, 124] width 19 height 7
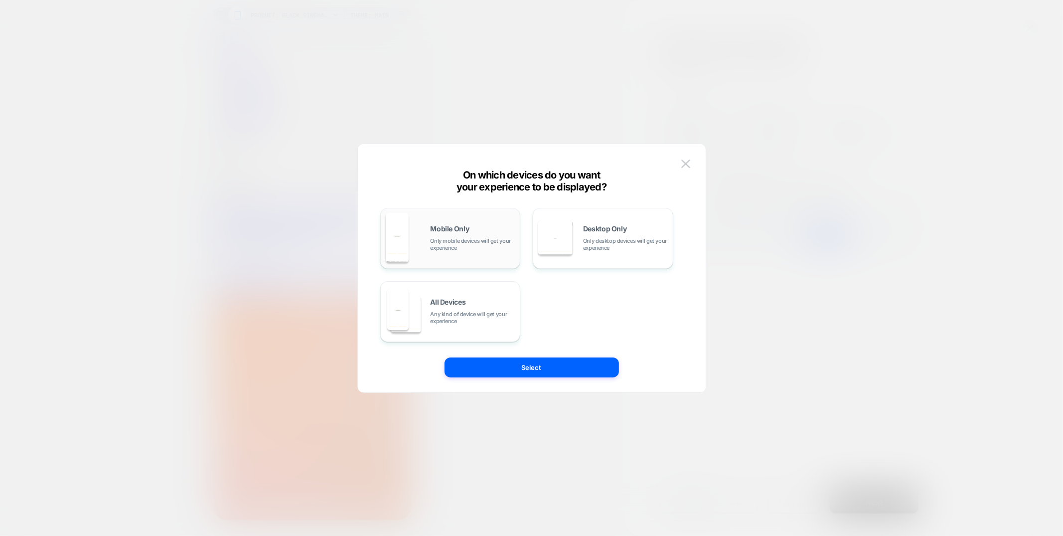
click at [501, 246] on span "Only mobile devices will get your experience" at bounding box center [472, 244] width 85 height 14
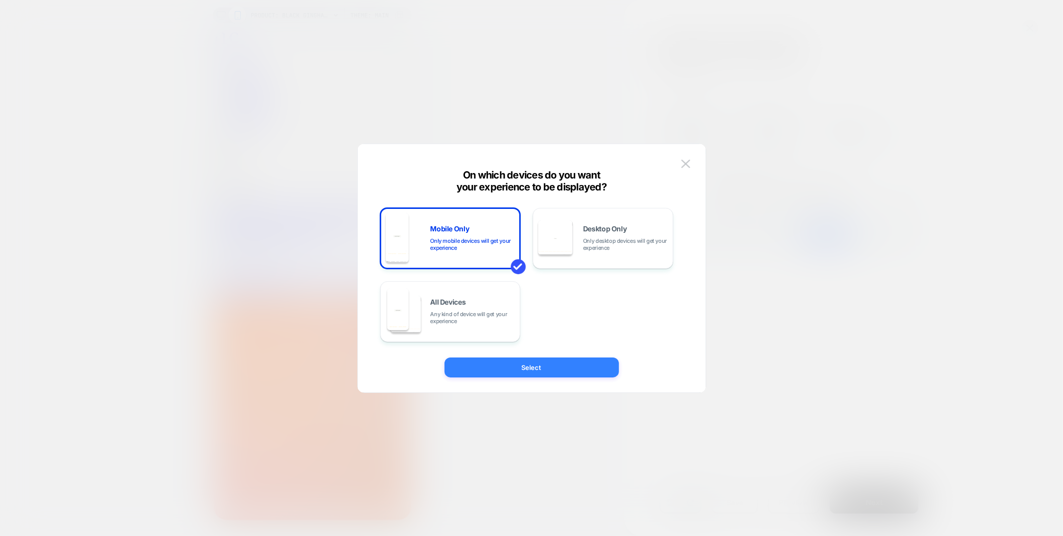
click at [532, 369] on button "Select" at bounding box center [531, 367] width 174 height 20
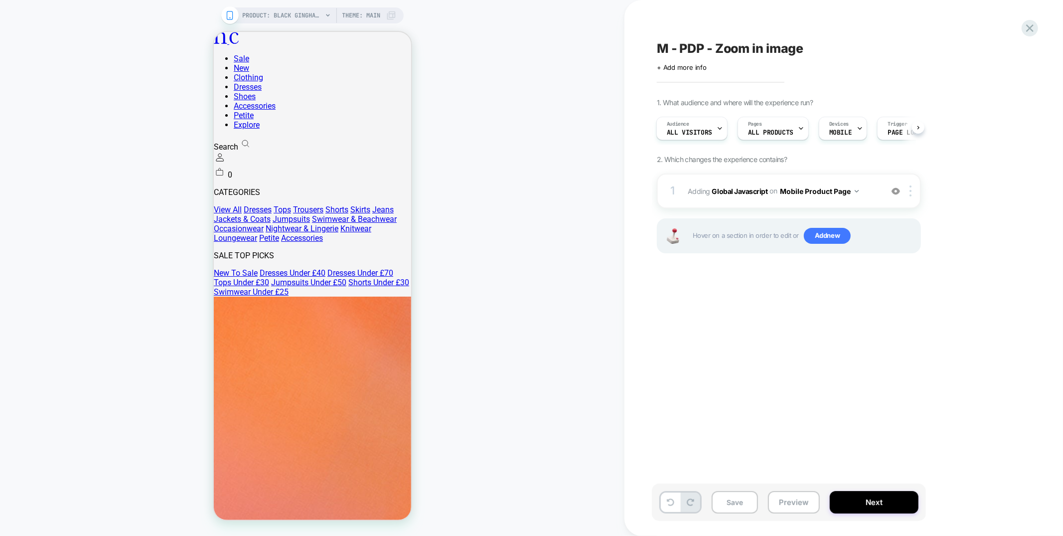
drag, startPoint x: 745, startPoint y: 503, endPoint x: 762, endPoint y: 501, distance: 17.1
click at [746, 503] on button "Save" at bounding box center [734, 502] width 46 height 22
click at [783, 501] on button "Preview" at bounding box center [794, 502] width 52 height 22
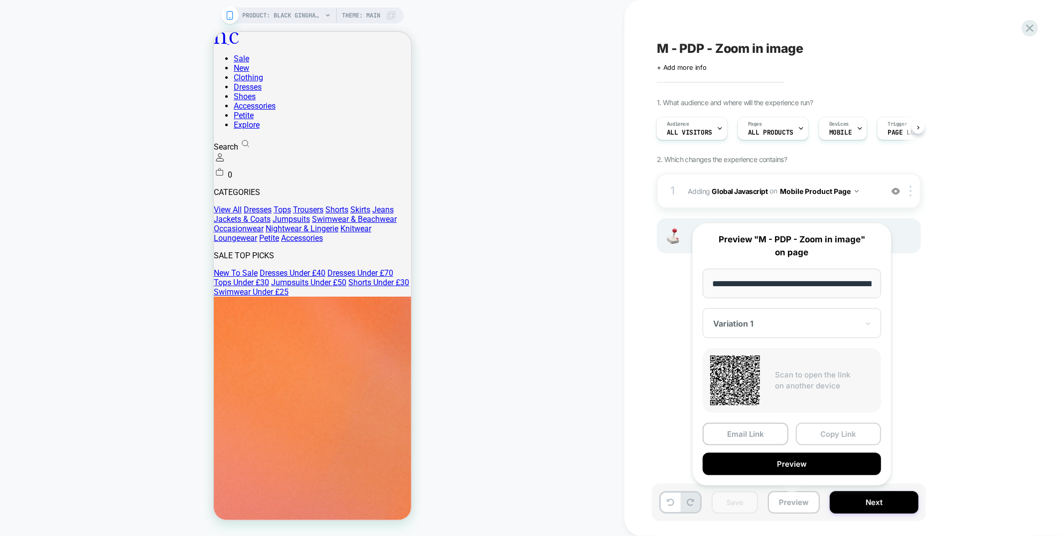
click at [826, 430] on button "Copy Link" at bounding box center [839, 433] width 86 height 22
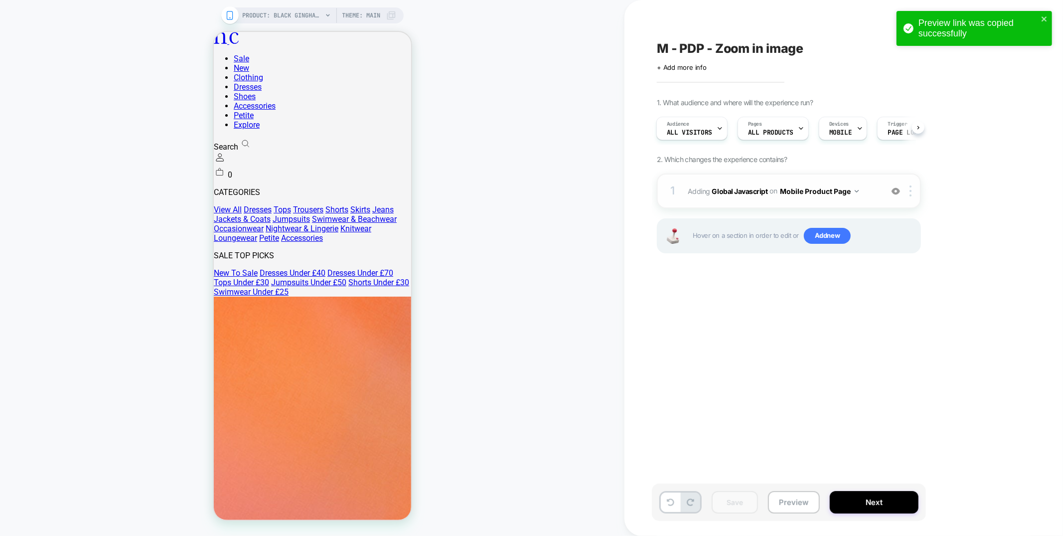
click at [842, 198] on div "1 Adding Global Javascript on Mobile Product Page Add Before Add After Copy to …" at bounding box center [789, 190] width 264 height 35
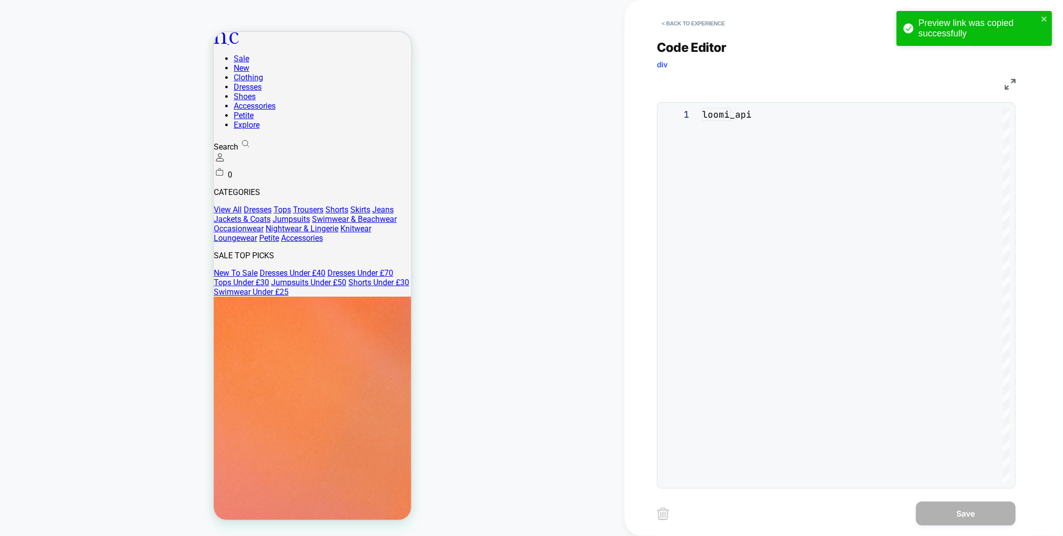
scroll to position [135, 0]
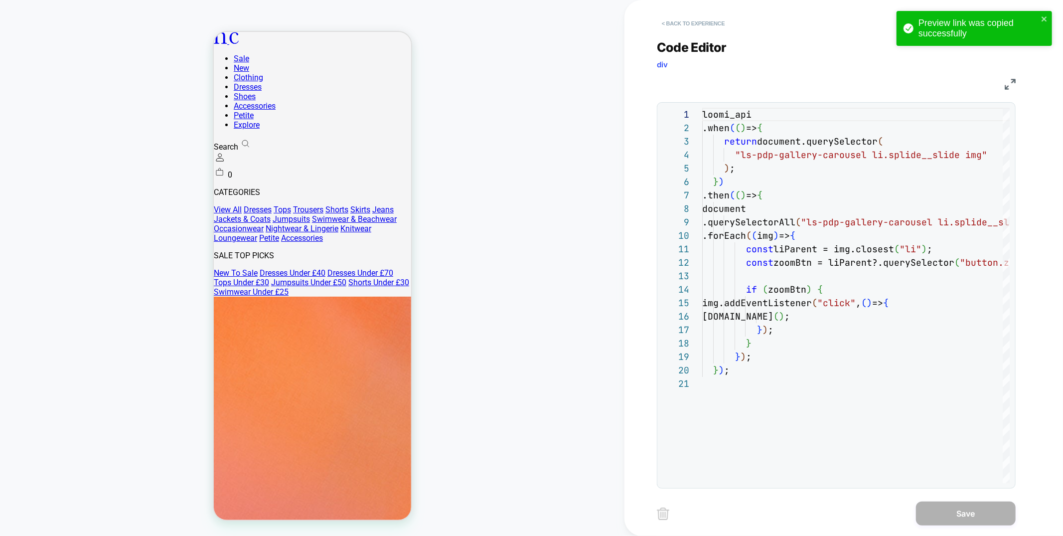
click at [680, 28] on button "< Back to experience" at bounding box center [693, 23] width 73 height 16
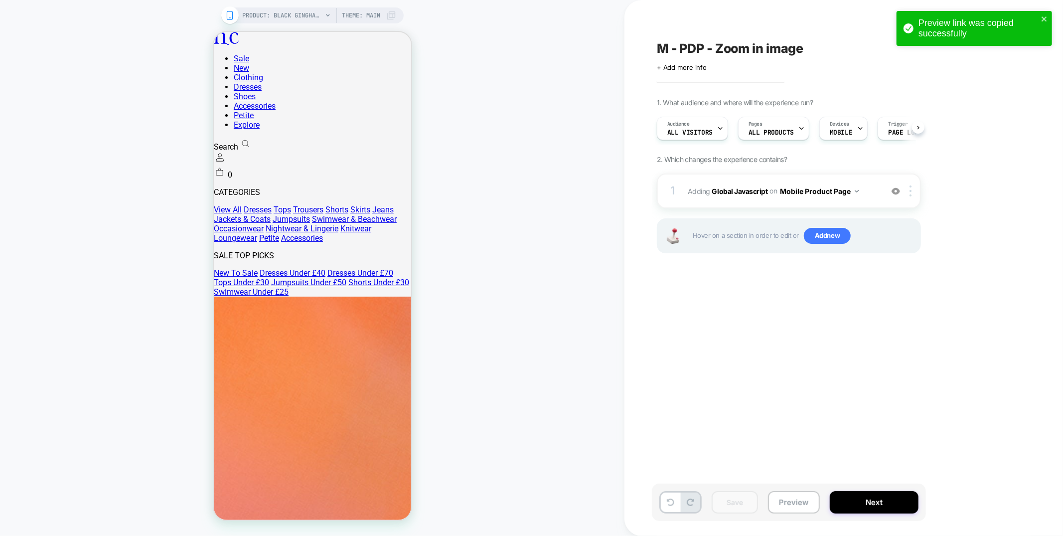
scroll to position [0, 0]
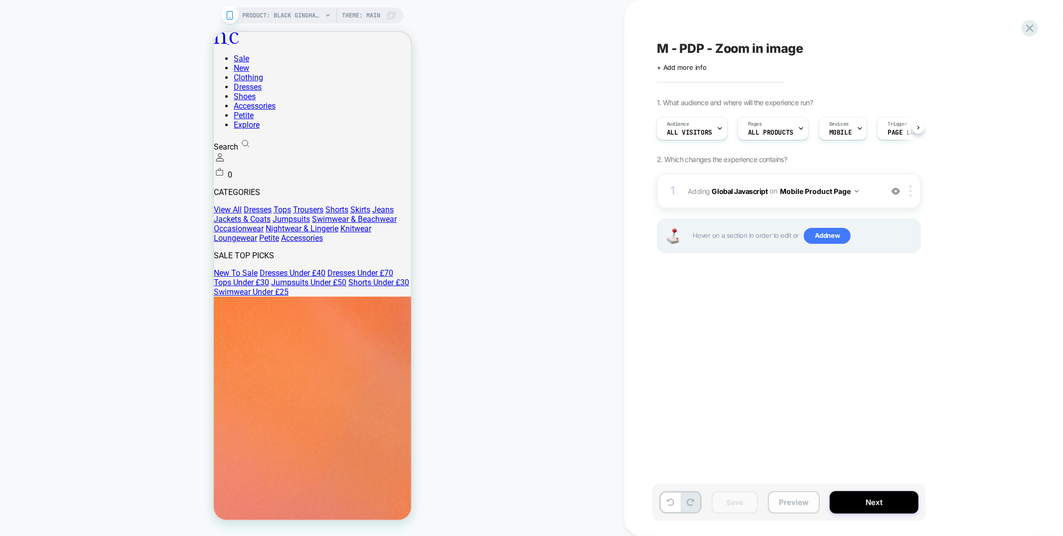
click at [790, 506] on button "Preview" at bounding box center [794, 502] width 52 height 22
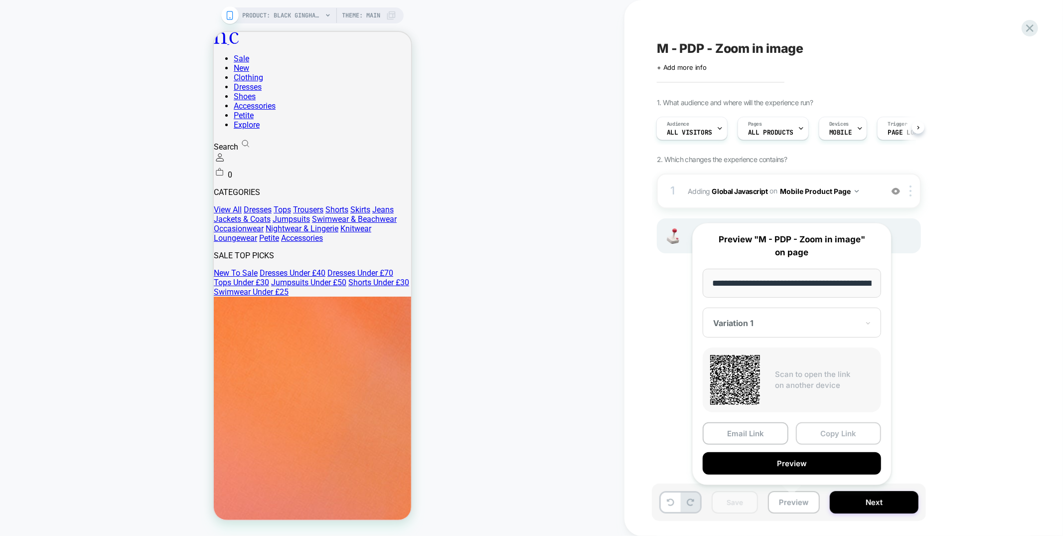
scroll to position [0, 334]
click at [809, 428] on button "Copy Link" at bounding box center [839, 433] width 86 height 22
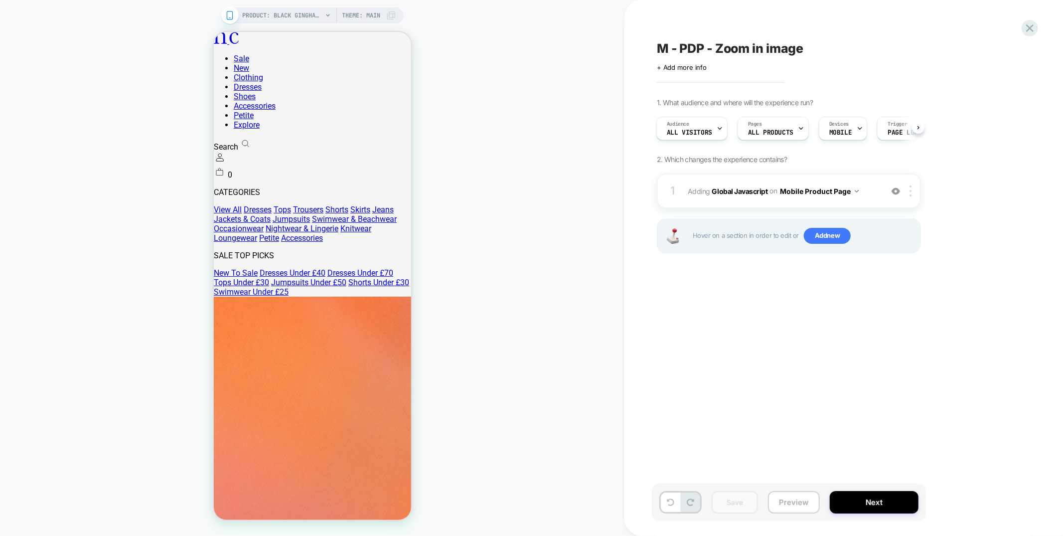
click at [784, 497] on button "Preview" at bounding box center [794, 502] width 52 height 22
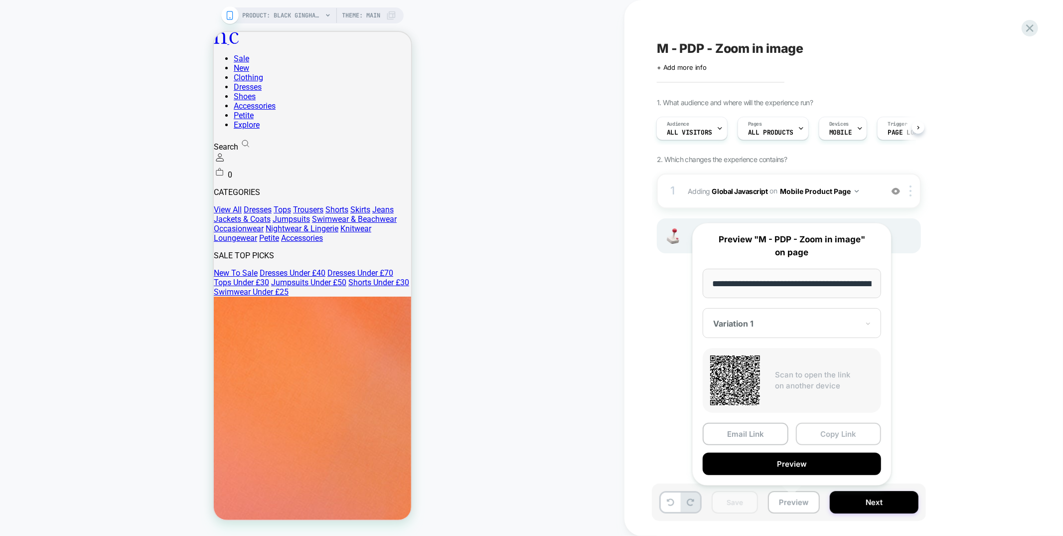
click at [843, 438] on button "Copy Link" at bounding box center [839, 433] width 86 height 22
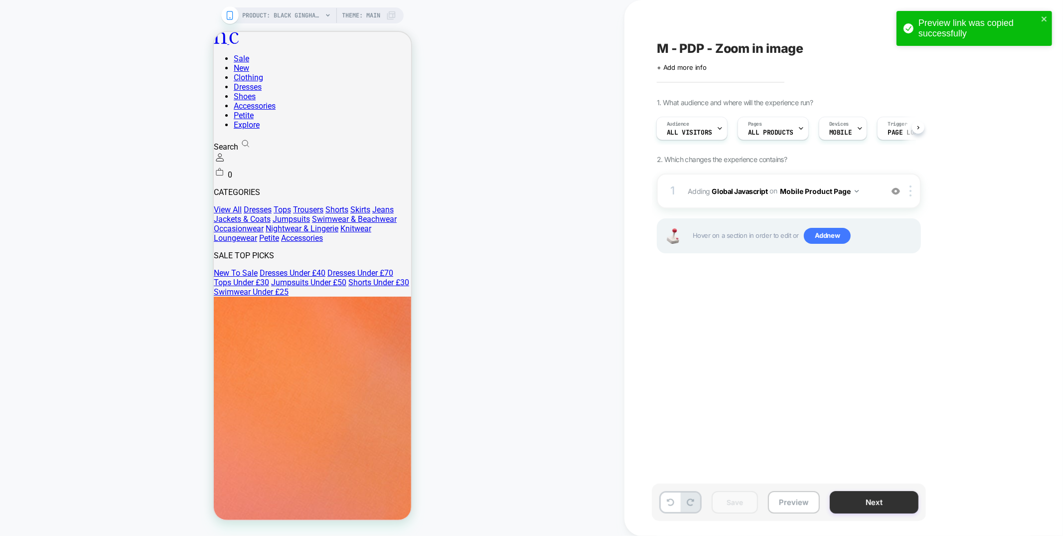
click at [881, 502] on button "Next" at bounding box center [873, 502] width 89 height 22
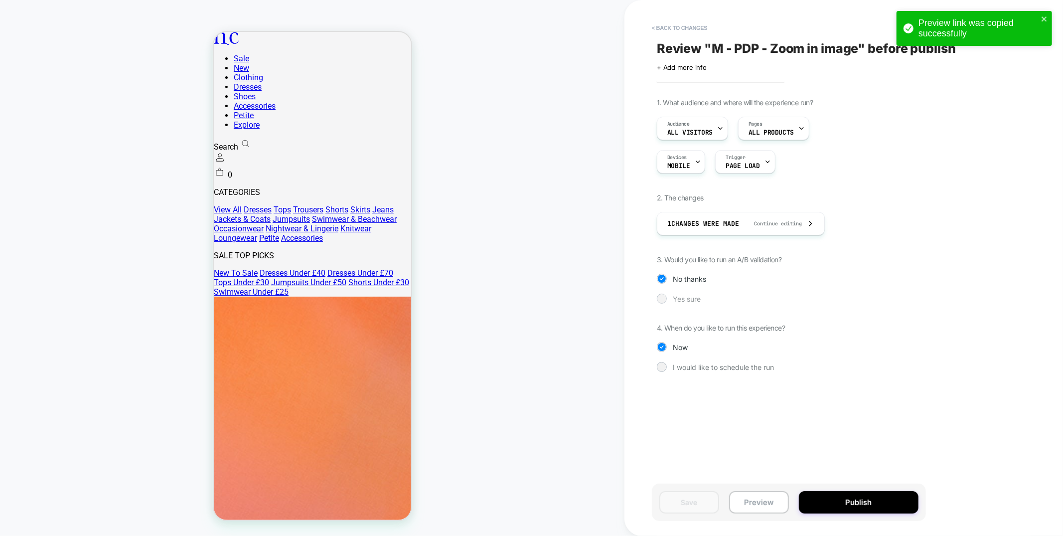
click at [670, 298] on div "Yes sure" at bounding box center [789, 298] width 264 height 10
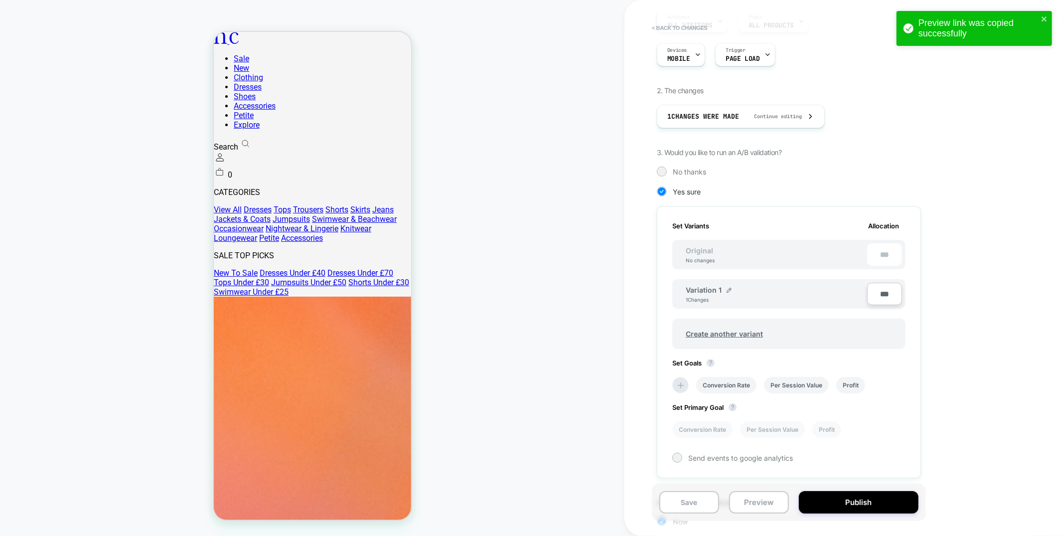
scroll to position [178, 0]
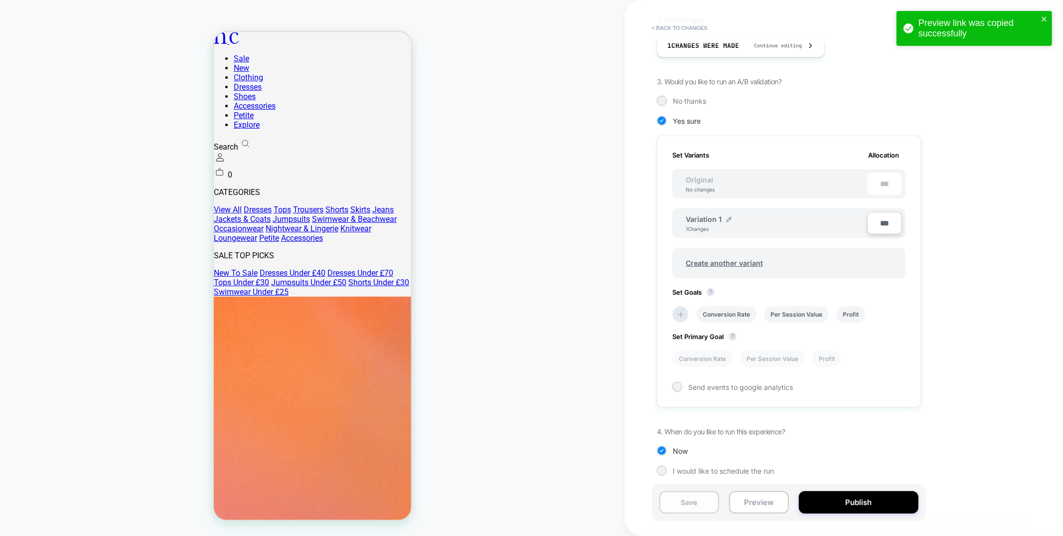
click at [685, 505] on button "Save" at bounding box center [689, 502] width 60 height 22
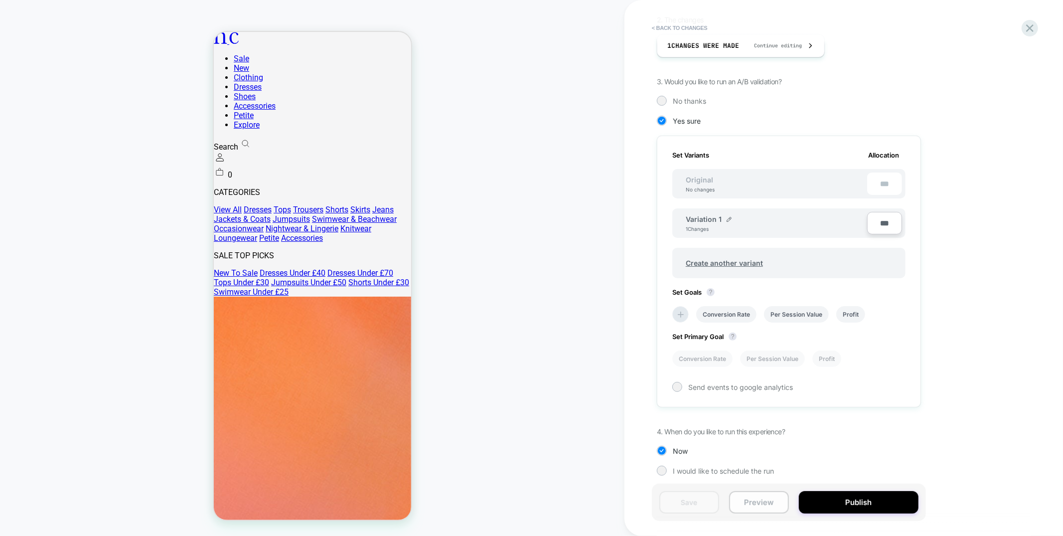
click at [773, 509] on button "Preview" at bounding box center [759, 502] width 60 height 22
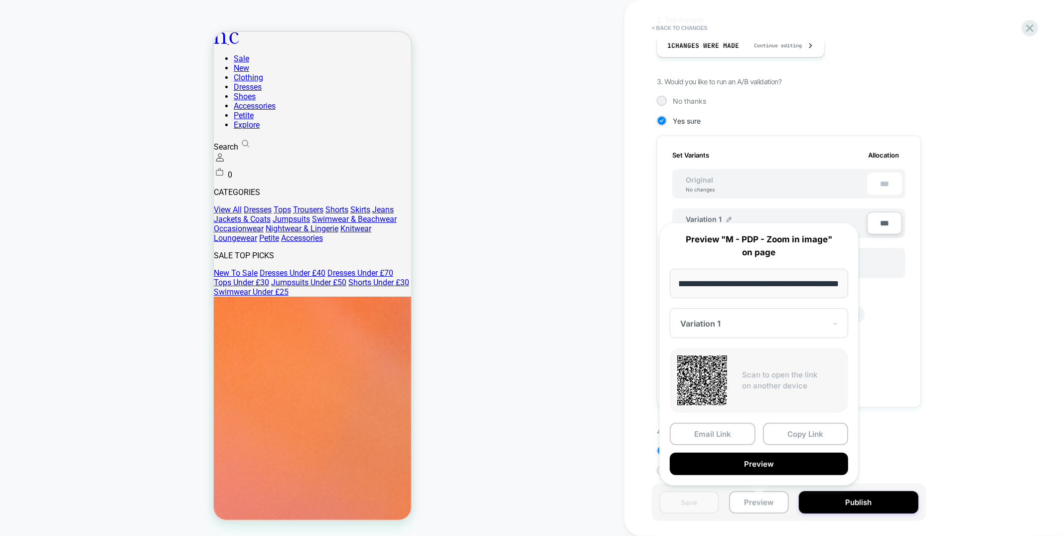
scroll to position [0, 0]
click at [587, 392] on div "PRODUCT: Black Gingham Sleeveless Tiered Charlie Midi Dress [d250457blk] PRODUC…" at bounding box center [312, 268] width 624 height 516
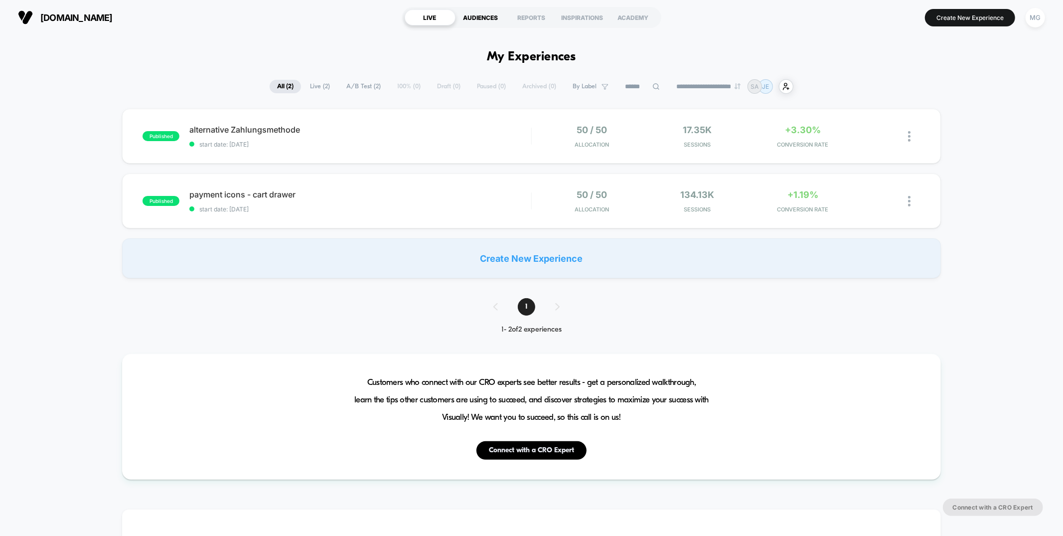
click at [475, 19] on div "AUDIENCES" at bounding box center [480, 17] width 51 height 16
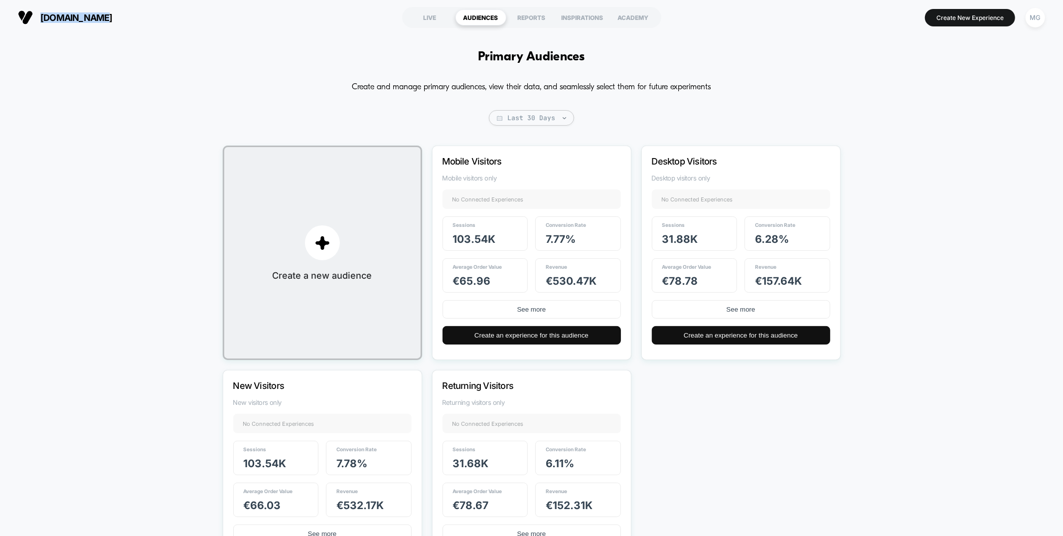
drag, startPoint x: 119, startPoint y: 18, endPoint x: 31, endPoint y: 17, distance: 87.2
click at [31, 17] on section "[DOMAIN_NAME]" at bounding box center [184, 17] width 339 height 25
copy button "[DOMAIN_NAME]"
click at [504, 314] on button "See more" at bounding box center [531, 309] width 178 height 18
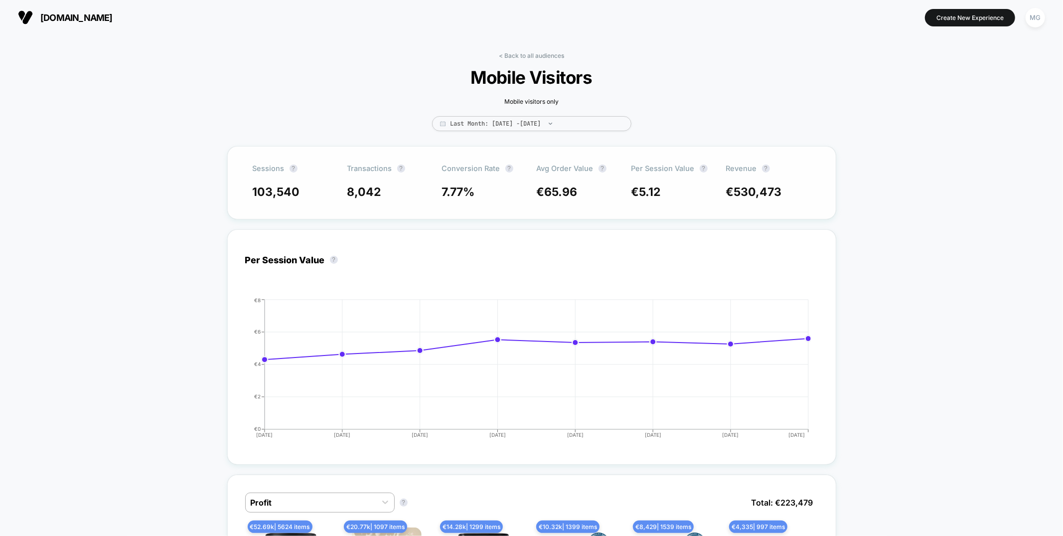
click at [527, 207] on div "Sessions ? Transactions ? Conversion Rate ? Avg Order Value ? Per Session Value…" at bounding box center [531, 182] width 609 height 73
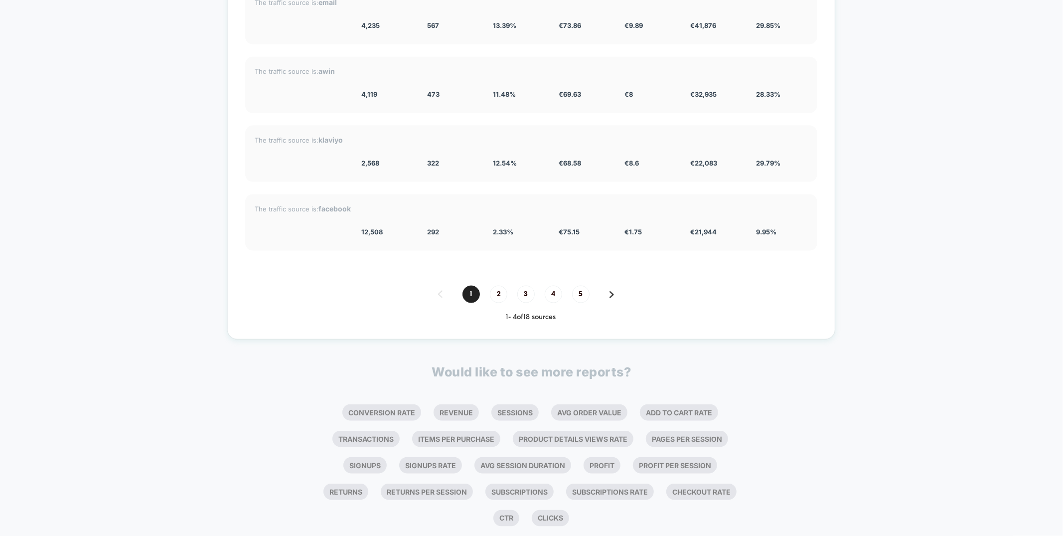
scroll to position [1116, 0]
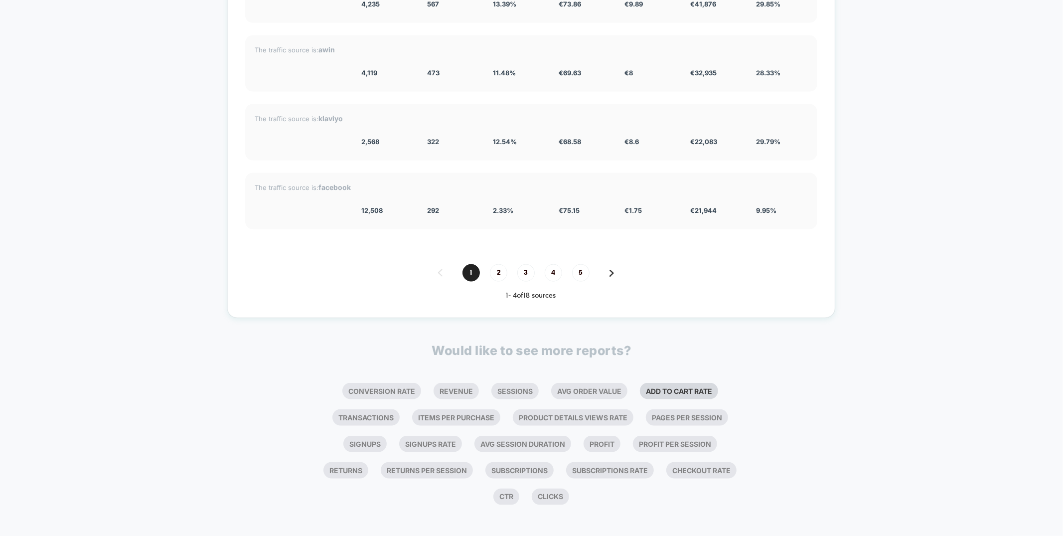
click at [689, 389] on li "Add To Cart Rate" at bounding box center [679, 391] width 78 height 16
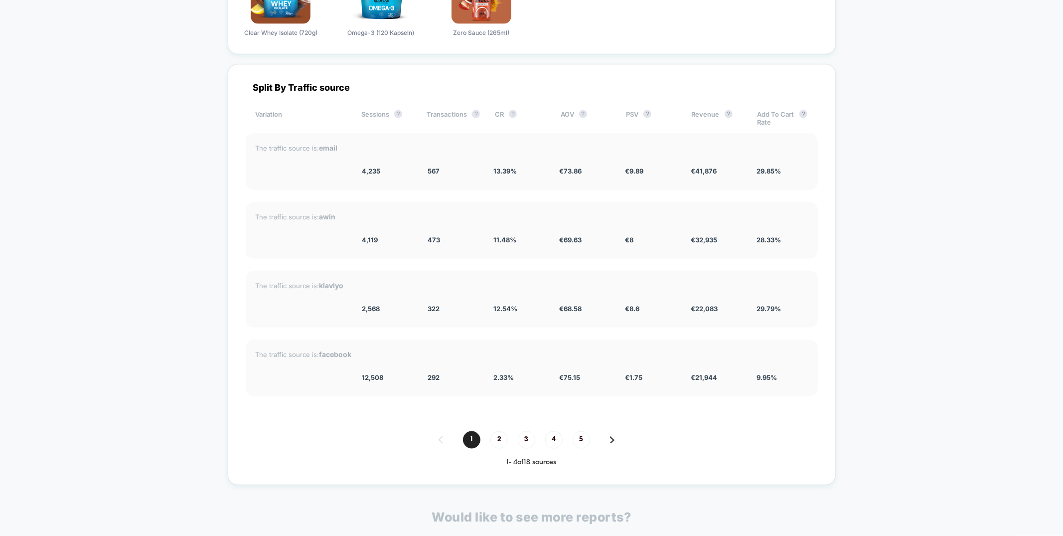
scroll to position [1367, 0]
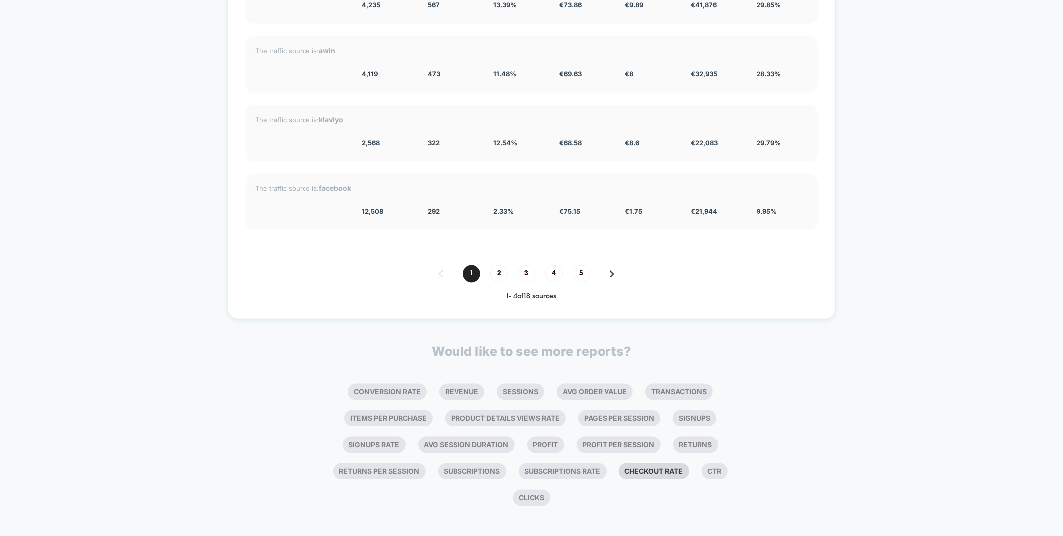
click at [678, 470] on li "Checkout Rate" at bounding box center [654, 471] width 70 height 16
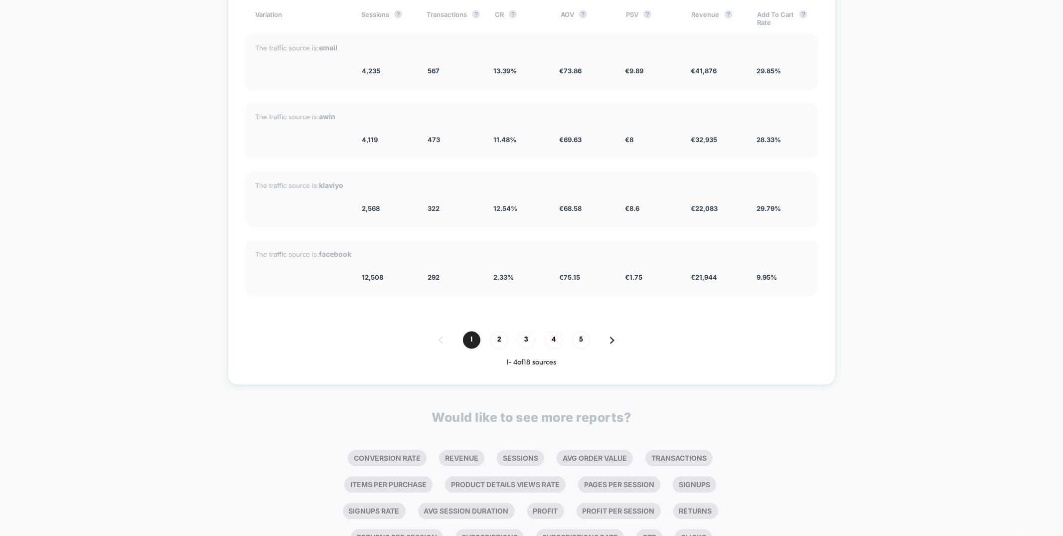
scroll to position [1586, 0]
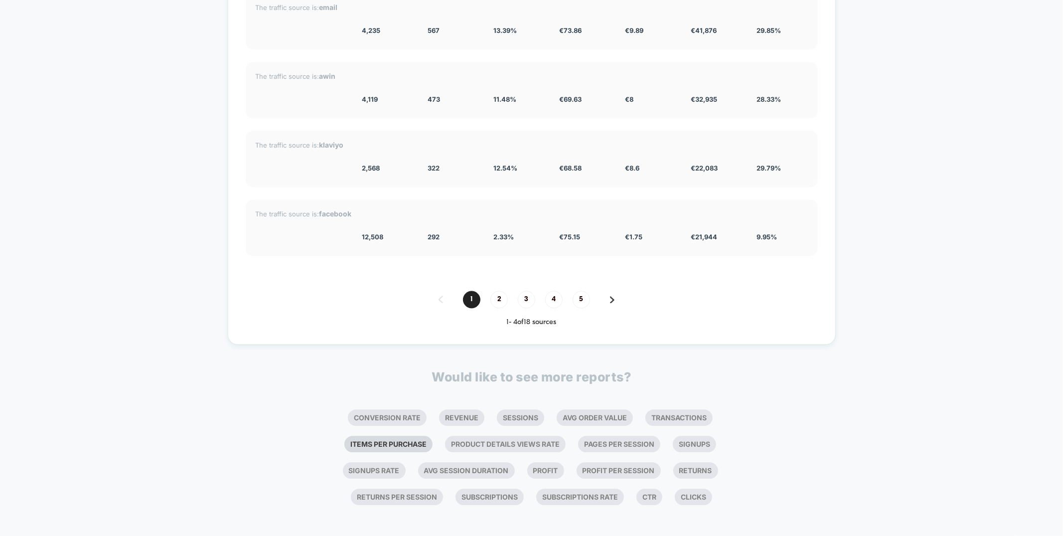
click at [406, 437] on li "Items Per Purchase" at bounding box center [388, 444] width 88 height 16
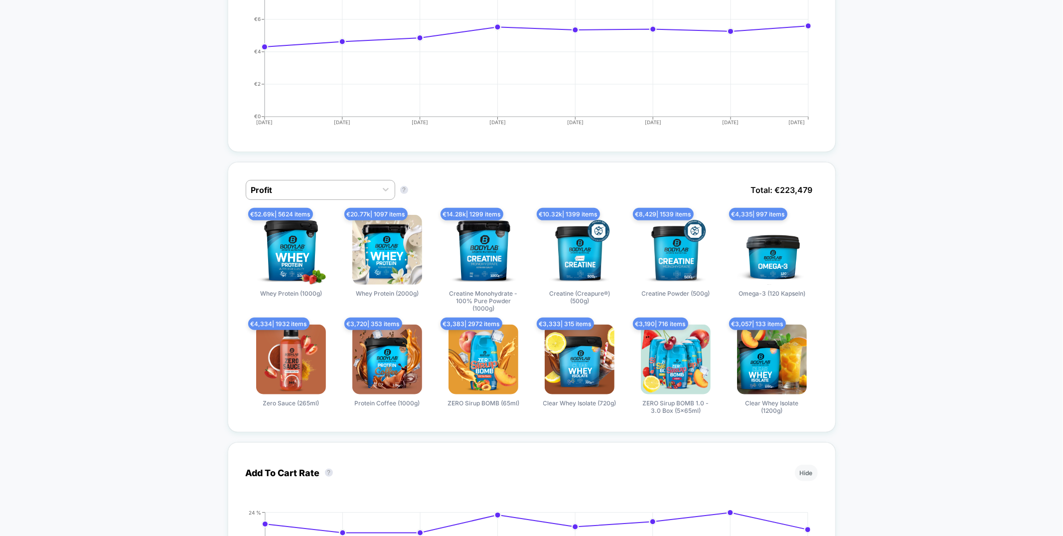
scroll to position [0, 0]
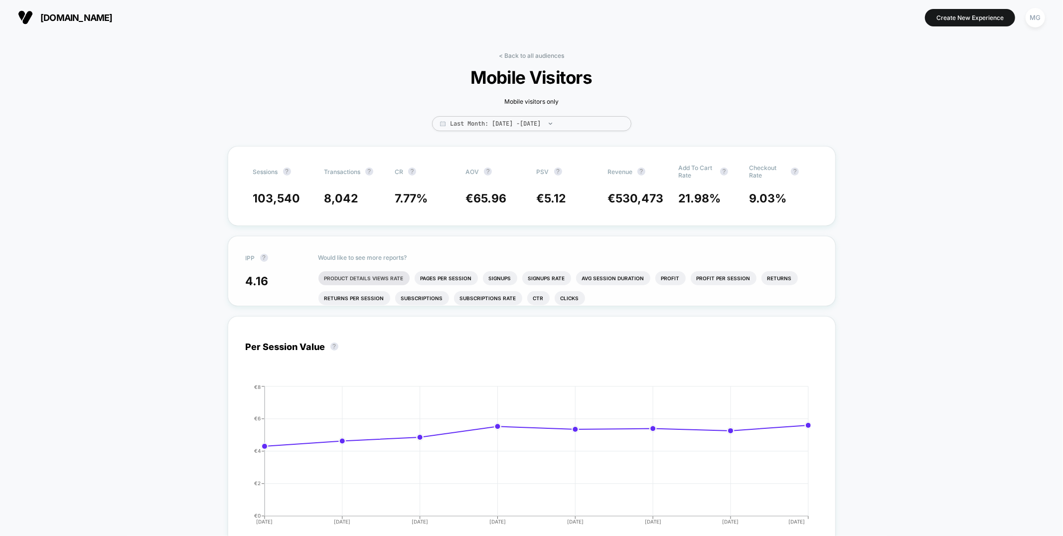
click at [380, 271] on li "Product Details Views Rate" at bounding box center [363, 278] width 91 height 14
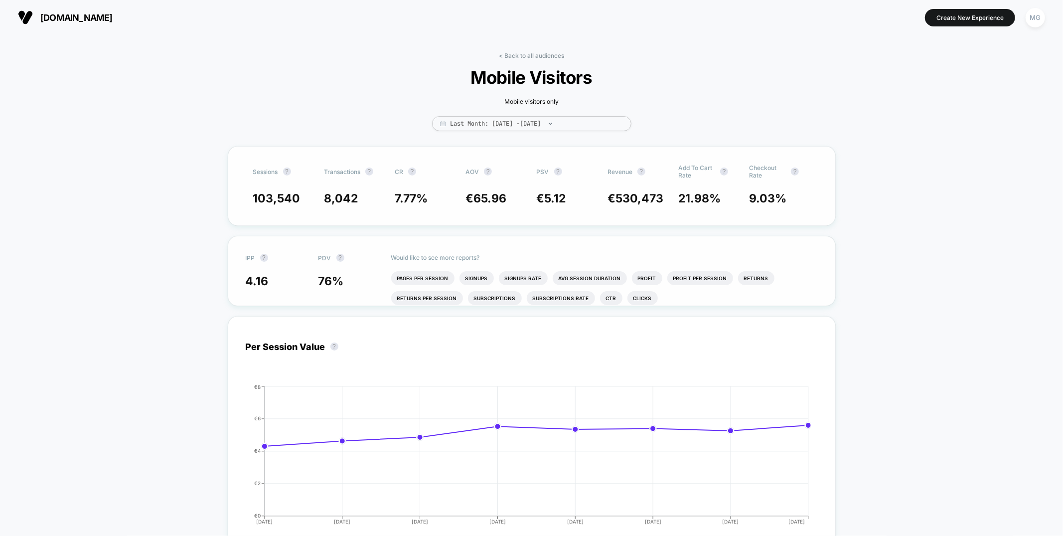
drag, startPoint x: 691, startPoint y: 199, endPoint x: 750, endPoint y: 198, distance: 58.8
click at [750, 198] on div "103,540 8,042 7.77 % € 65.96 € 5.12 € 530,473 21.98 % 9.03 %" at bounding box center [531, 198] width 557 height 14
click at [536, 56] on link "< Back to all audiences" at bounding box center [531, 55] width 65 height 7
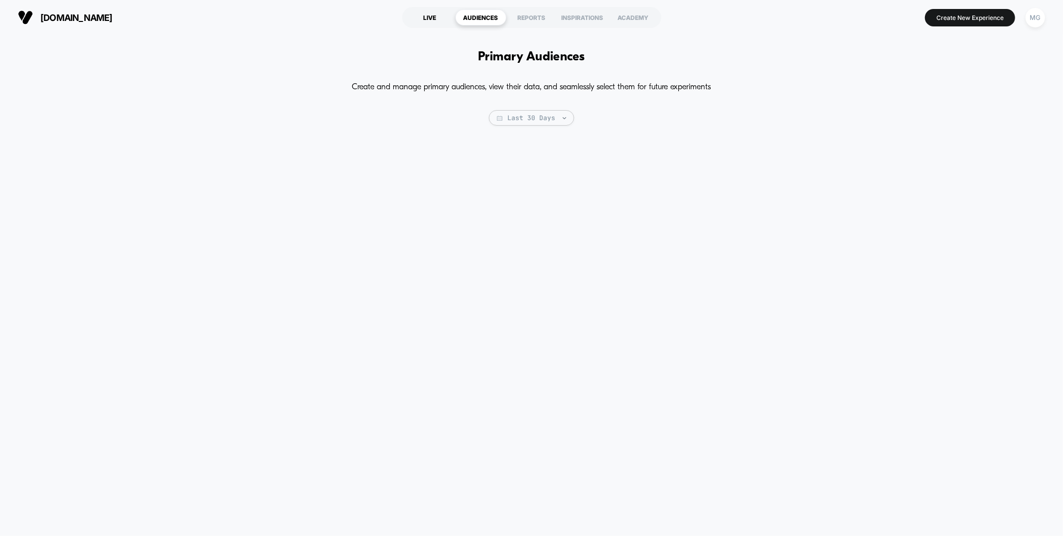
click at [432, 21] on div "LIVE" at bounding box center [430, 17] width 51 height 16
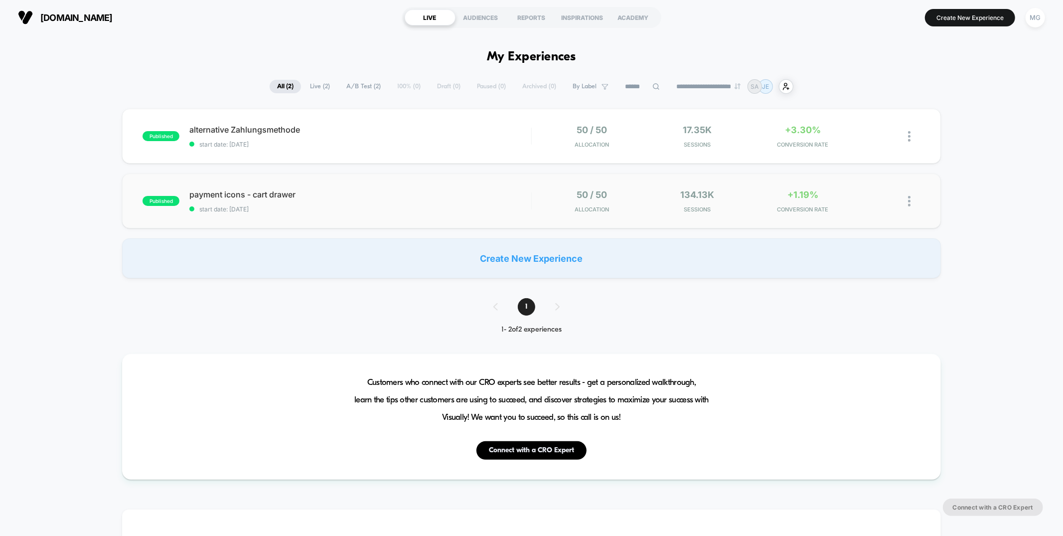
click at [492, 216] on div "published payment icons - cart drawer start date: [DATE] 50 / 50 Allocation 134…" at bounding box center [531, 200] width 818 height 55
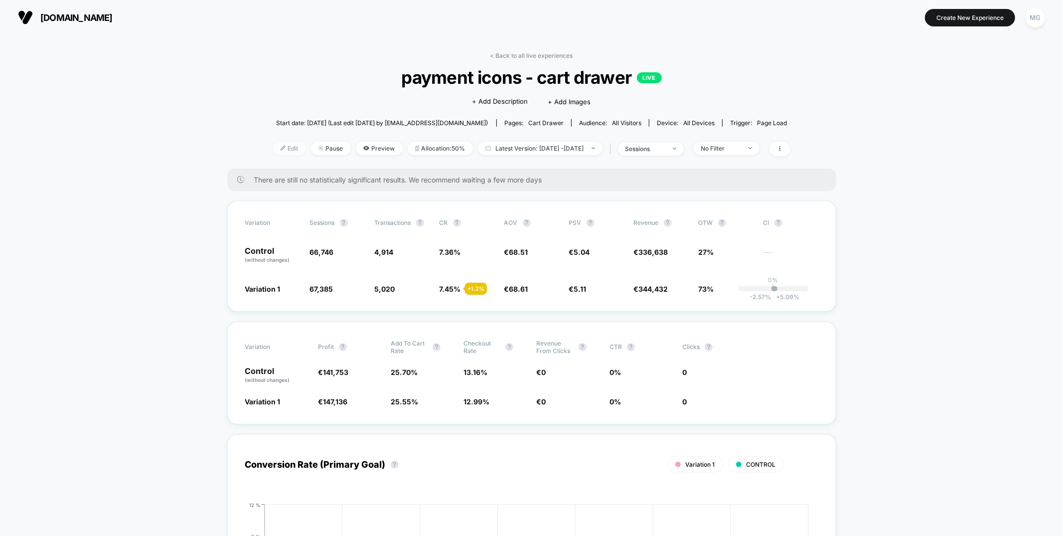
click at [275, 150] on span "Edit" at bounding box center [289, 147] width 33 height 13
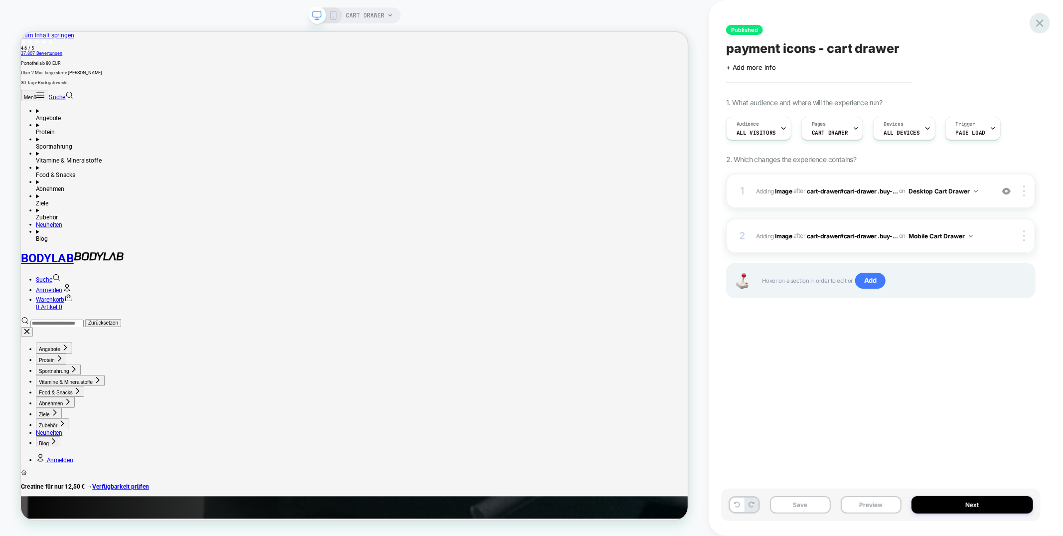
click at [1039, 21] on icon at bounding box center [1039, 22] width 13 height 13
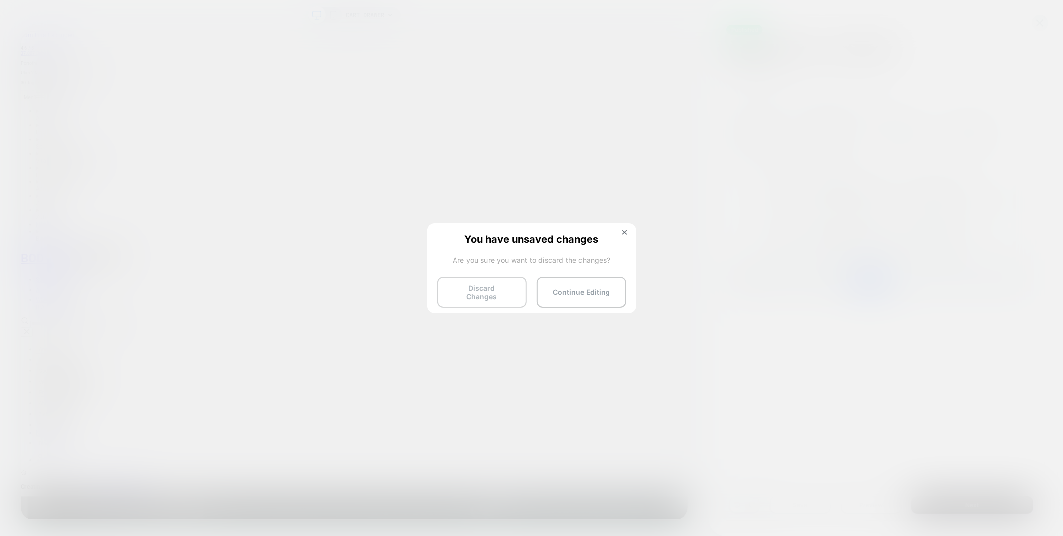
click at [471, 287] on button "Discard Changes" at bounding box center [482, 291] width 90 height 31
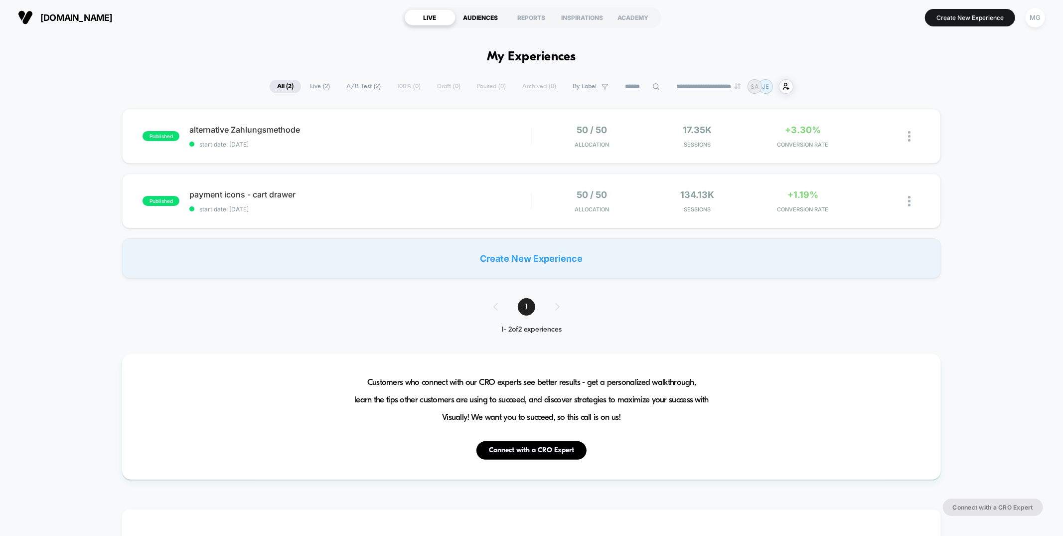
click at [479, 15] on div "AUDIENCES" at bounding box center [480, 17] width 51 height 16
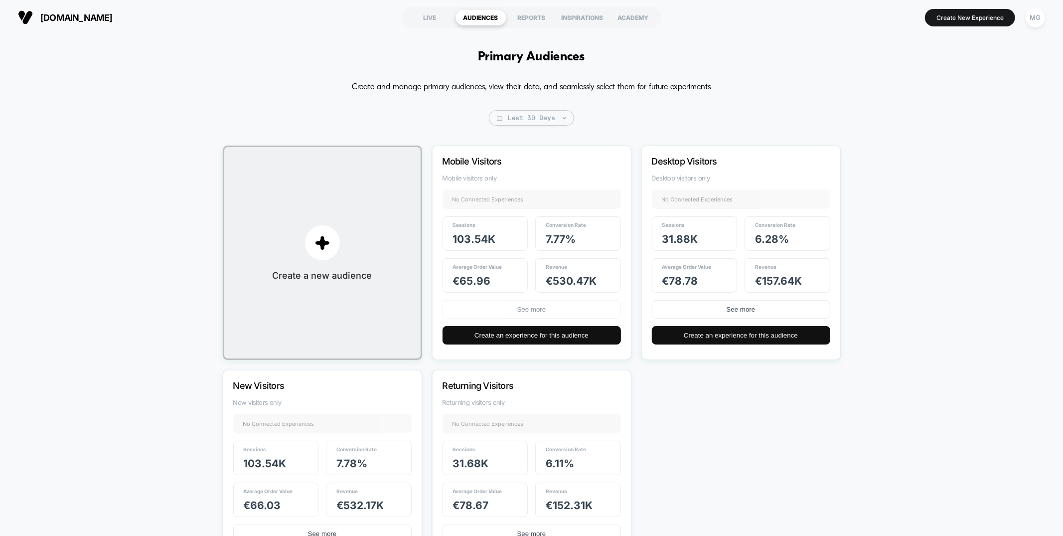
click at [546, 304] on button "See more" at bounding box center [531, 309] width 178 height 18
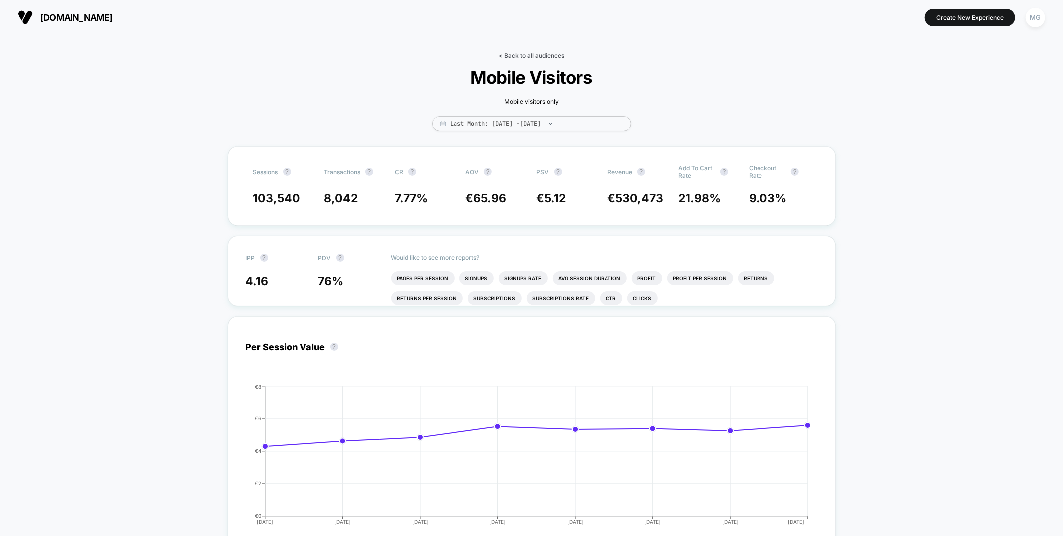
click at [533, 56] on link "< Back to all audiences" at bounding box center [531, 55] width 65 height 7
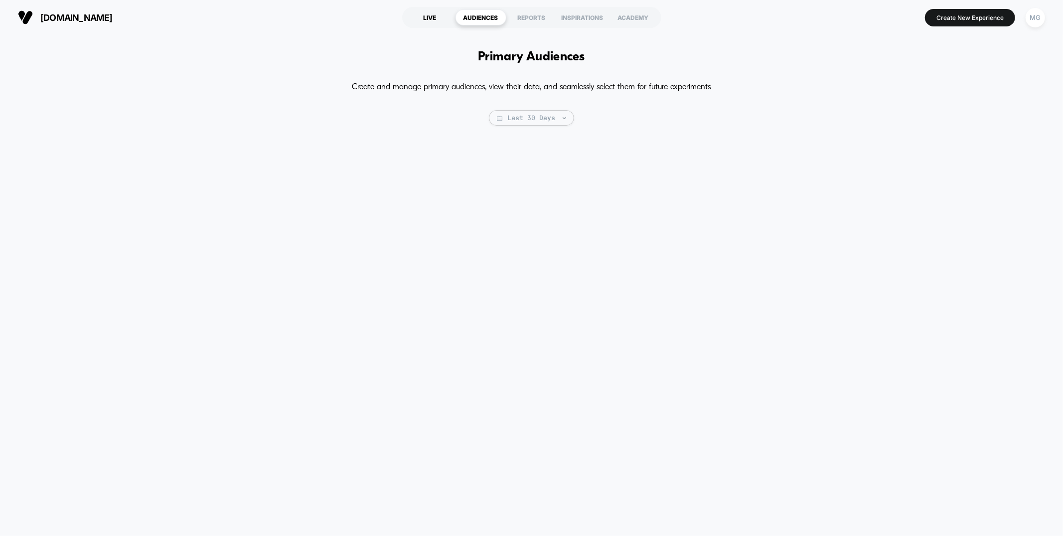
click at [430, 18] on div "LIVE" at bounding box center [430, 17] width 51 height 16
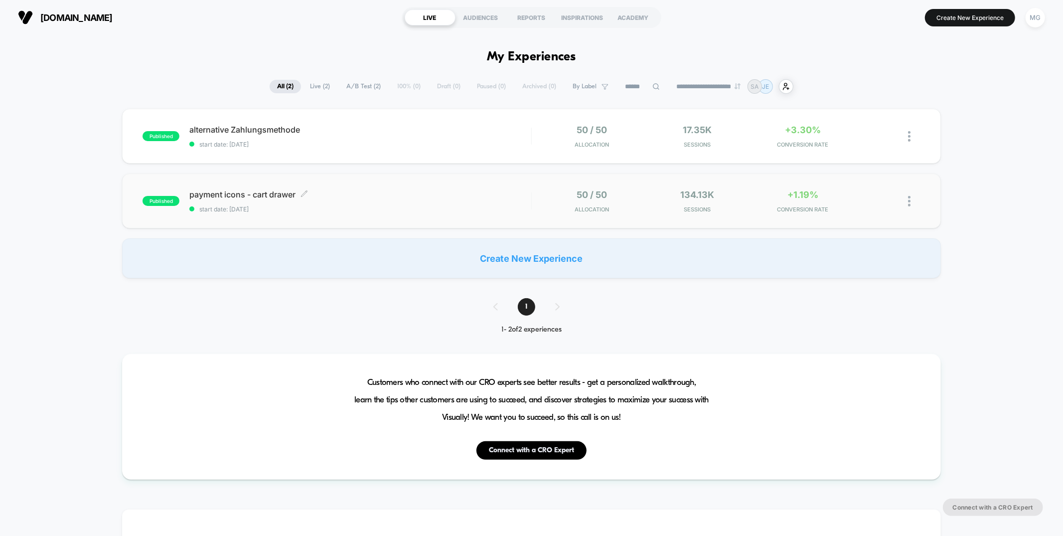
click at [398, 197] on span "payment icons - cart drawer Click to edit experience details" at bounding box center [359, 194] width 341 height 10
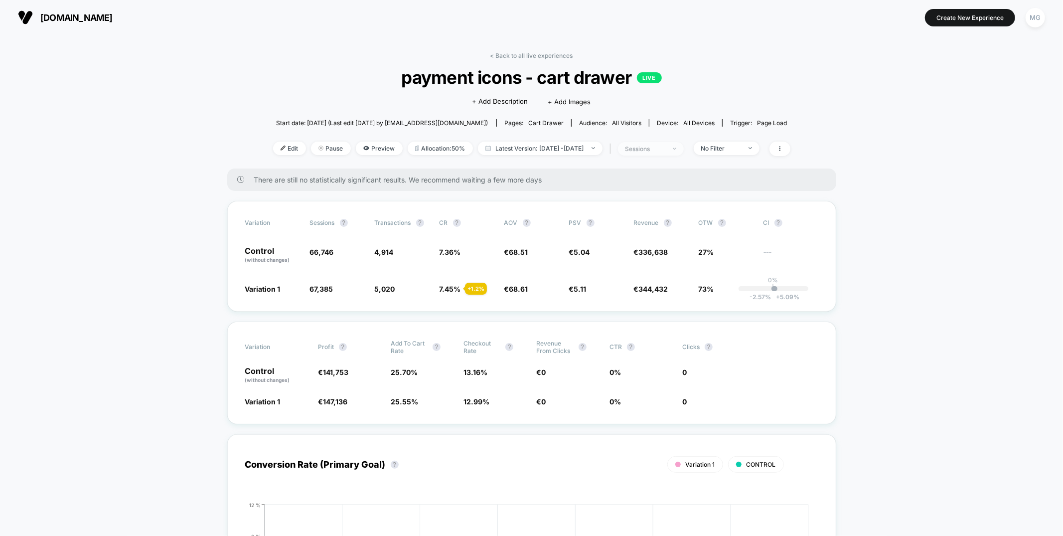
click at [684, 147] on span "sessions" at bounding box center [651, 148] width 66 height 13
click at [662, 204] on span "Sessions with impressions" at bounding box center [662, 206] width 84 height 8
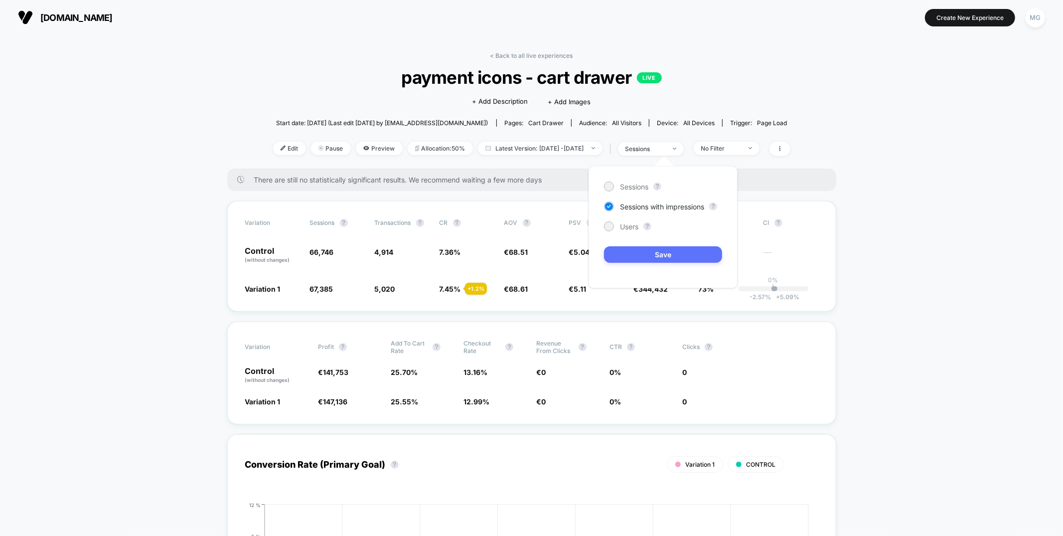
click at [650, 258] on button "Save" at bounding box center [663, 254] width 118 height 16
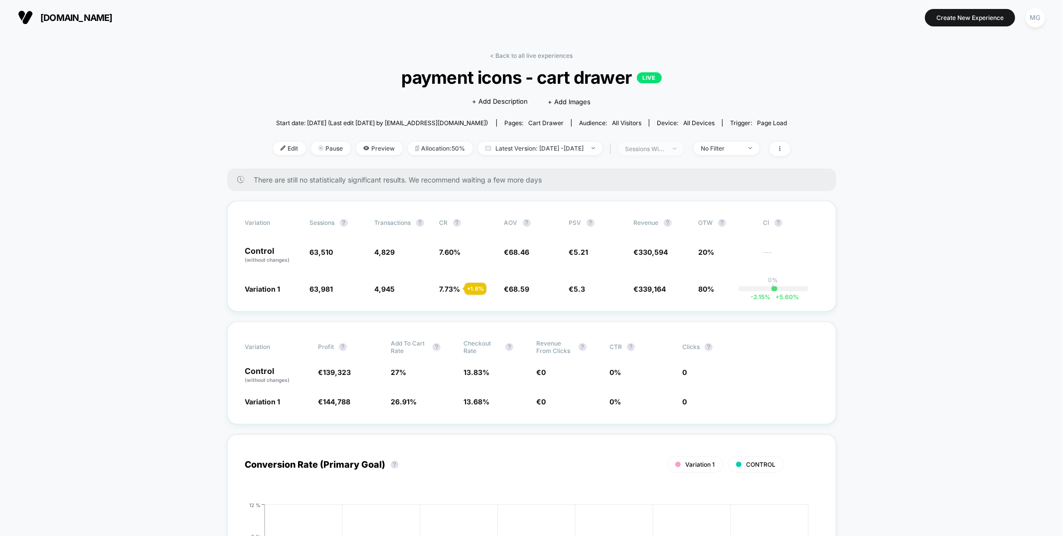
click at [659, 149] on div "sessions with impression" at bounding box center [645, 148] width 40 height 7
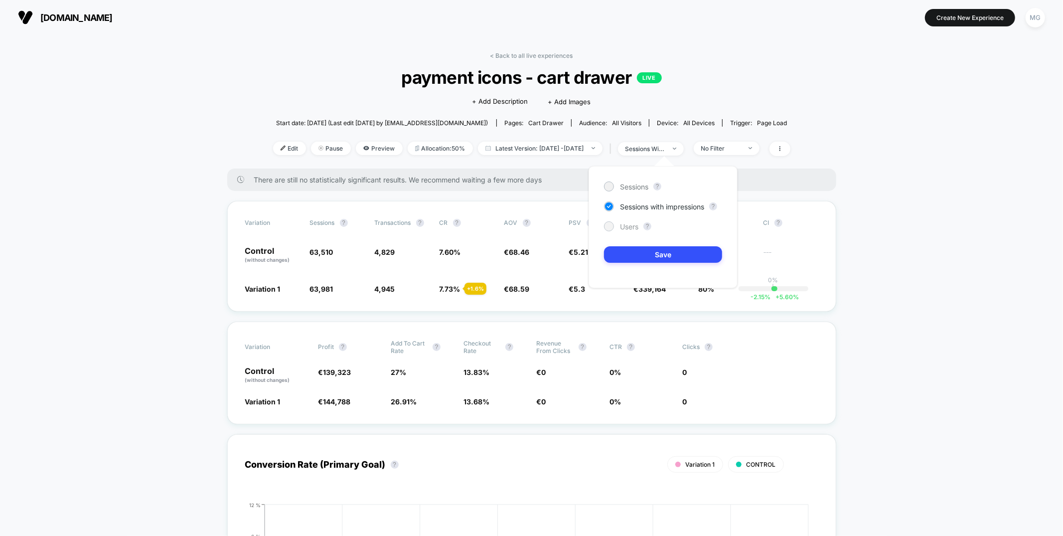
click at [620, 229] on span "Users" at bounding box center [629, 226] width 18 height 8
click at [641, 248] on button "Save" at bounding box center [663, 254] width 118 height 16
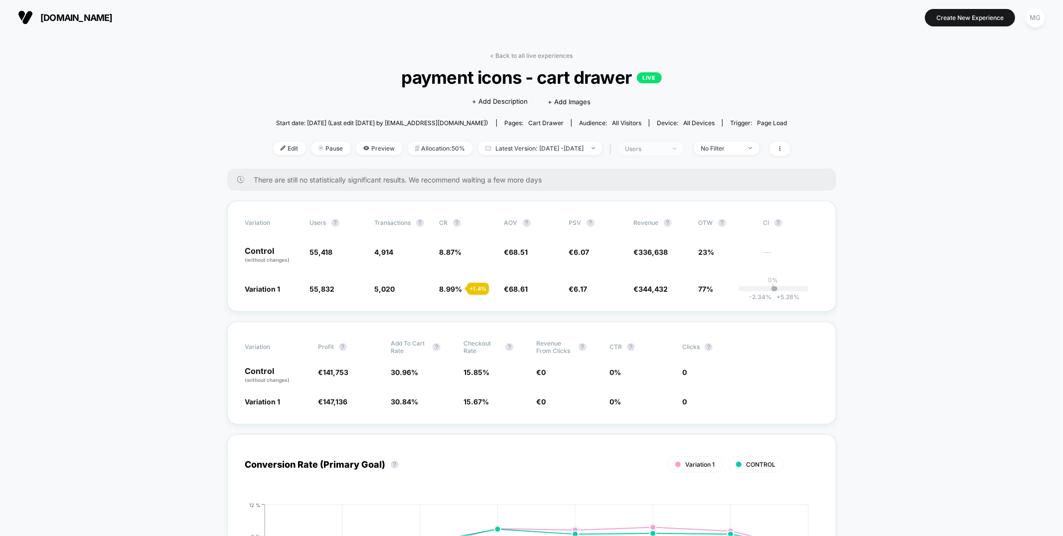
click at [645, 146] on div "users" at bounding box center [645, 148] width 40 height 7
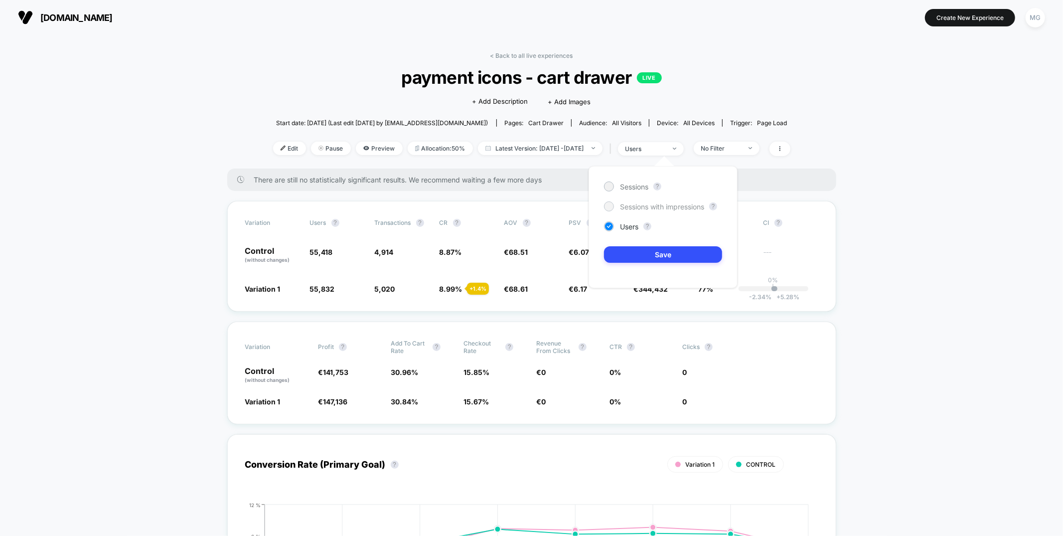
click at [640, 202] on span "Sessions with impressions" at bounding box center [662, 206] width 84 height 8
click at [636, 256] on button "Save" at bounding box center [663, 254] width 118 height 16
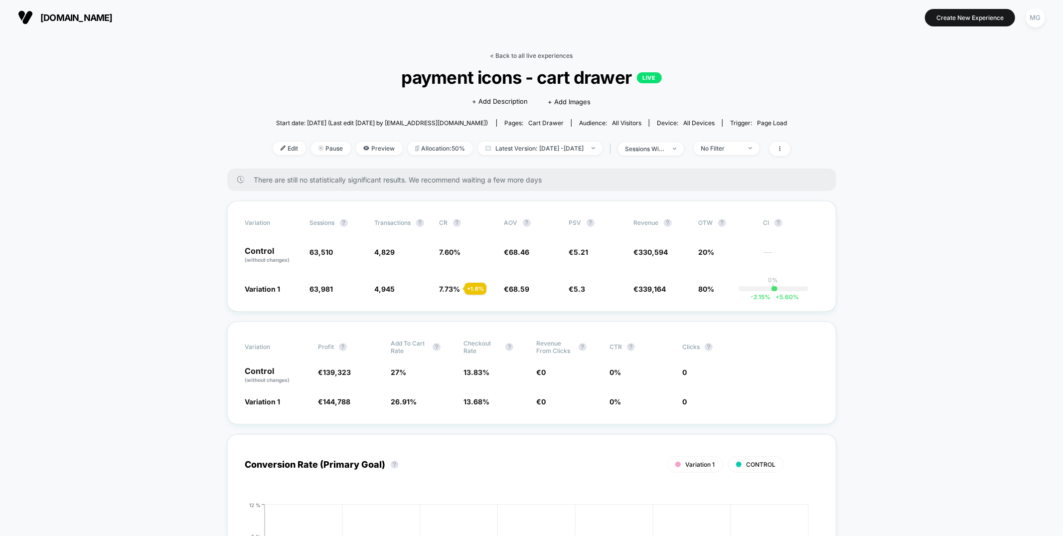
click at [515, 55] on link "< Back to all live experiences" at bounding box center [531, 55] width 83 height 7
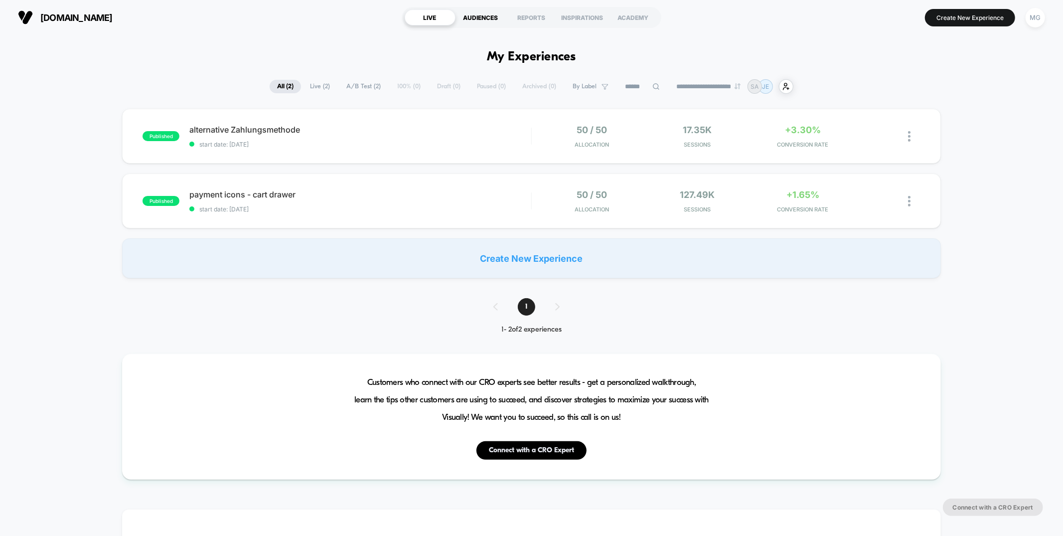
click at [504, 19] on div "AUDIENCES" at bounding box center [480, 17] width 51 height 16
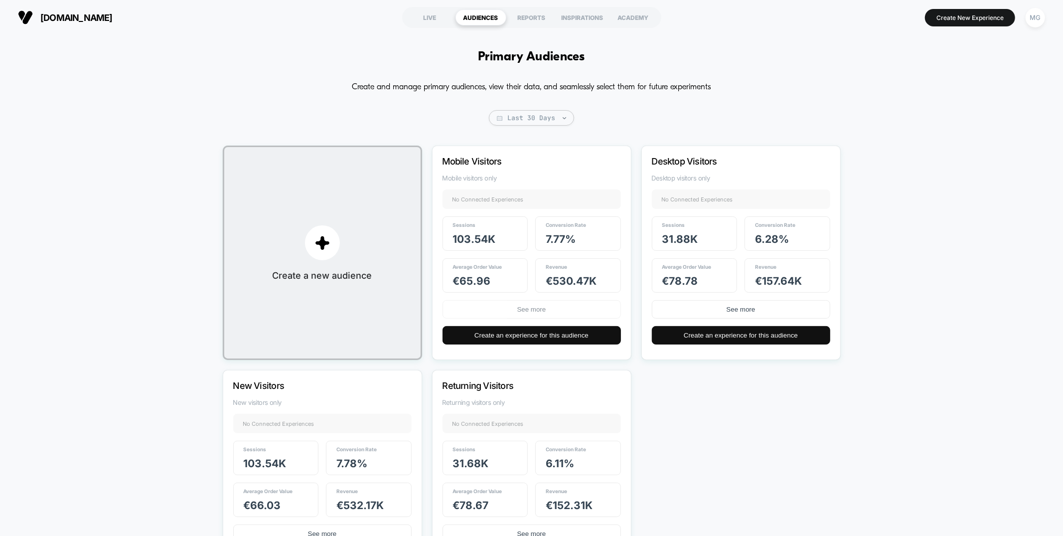
click at [541, 306] on button "See more" at bounding box center [531, 309] width 178 height 18
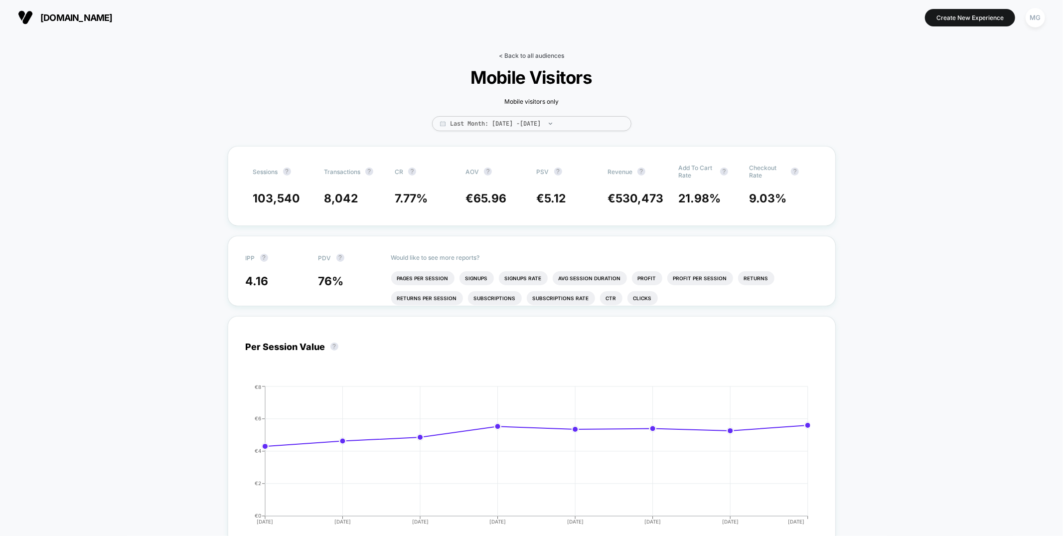
click at [546, 55] on link "< Back to all audiences" at bounding box center [531, 55] width 65 height 7
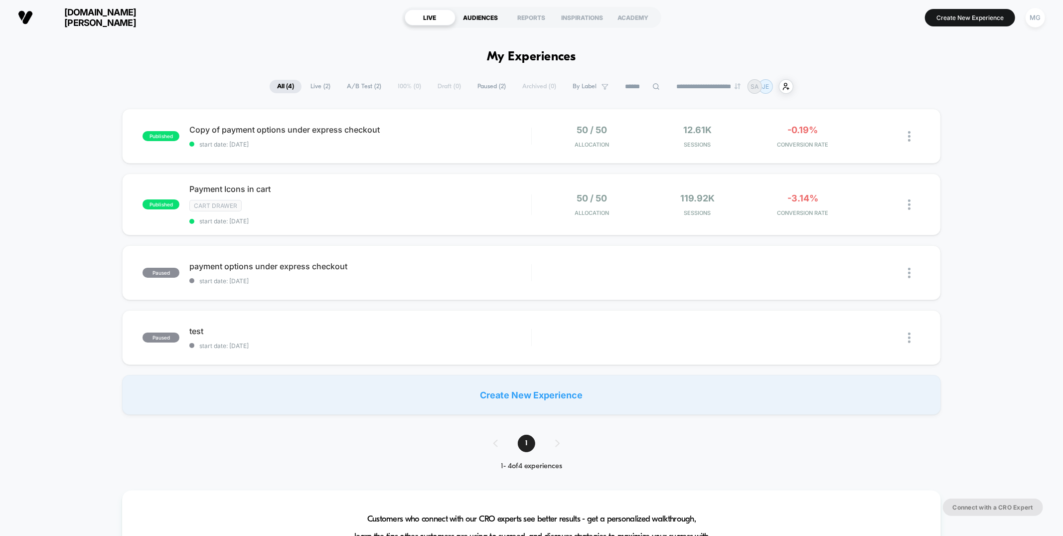
click at [484, 15] on div "AUDIENCES" at bounding box center [480, 17] width 51 height 16
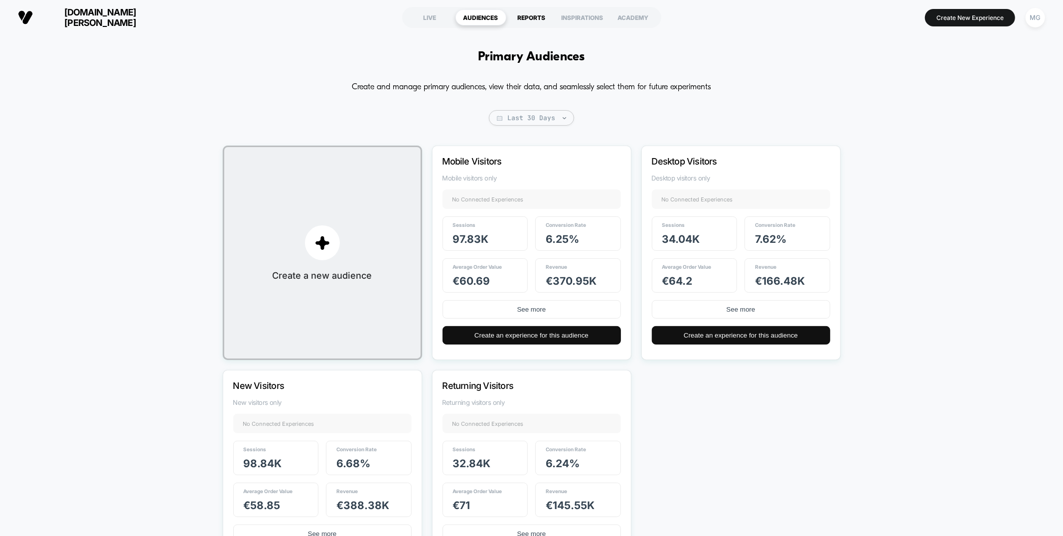
click at [525, 19] on div "REPORTS" at bounding box center [531, 17] width 51 height 16
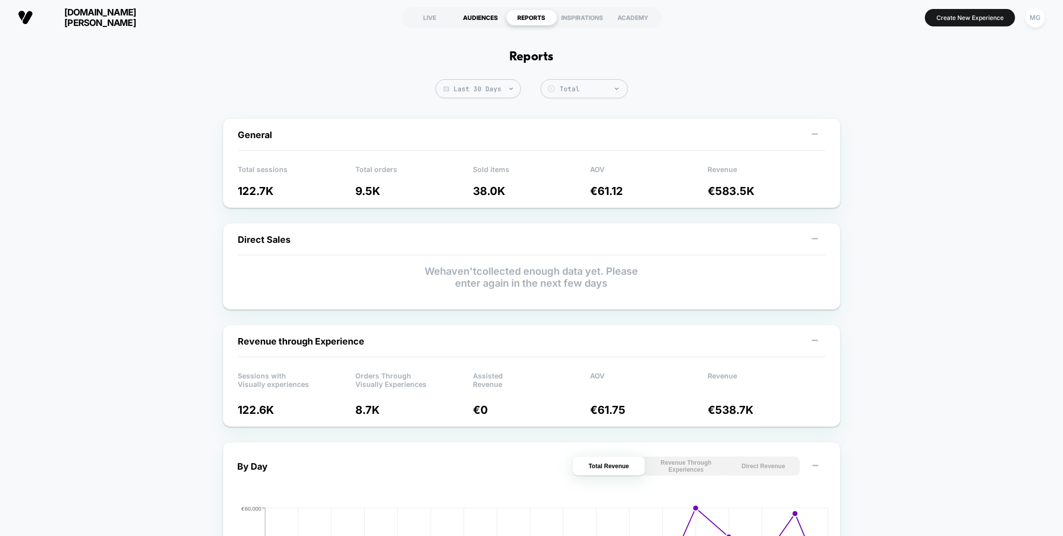
click at [468, 23] on div "AUDIENCES" at bounding box center [480, 17] width 51 height 16
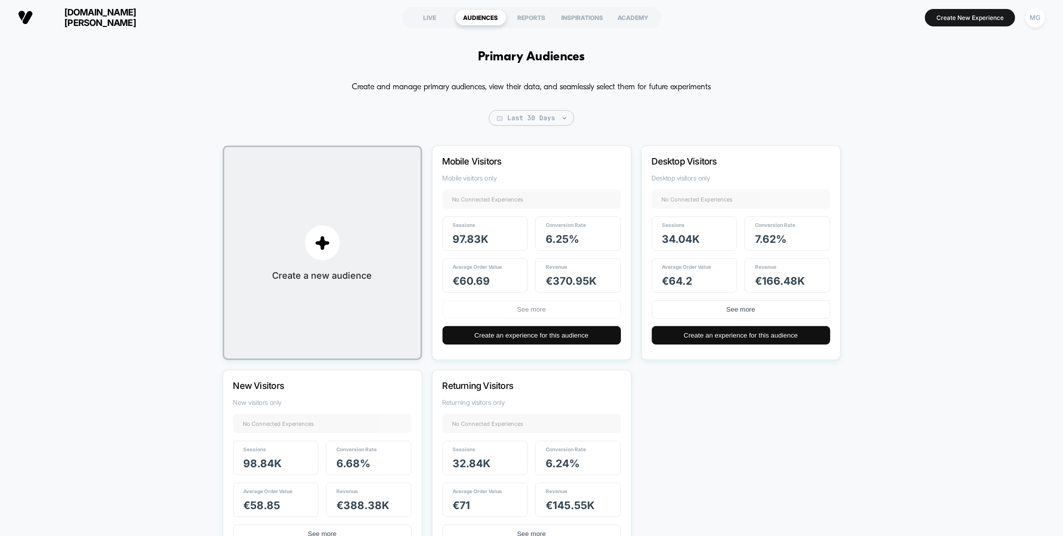
click at [551, 300] on div "Mobile Visitors Mobile visitors only No Connected Experiences + Sessions 97.83k…" at bounding box center [531, 252] width 199 height 214
click at [551, 304] on button "See more" at bounding box center [531, 309] width 178 height 18
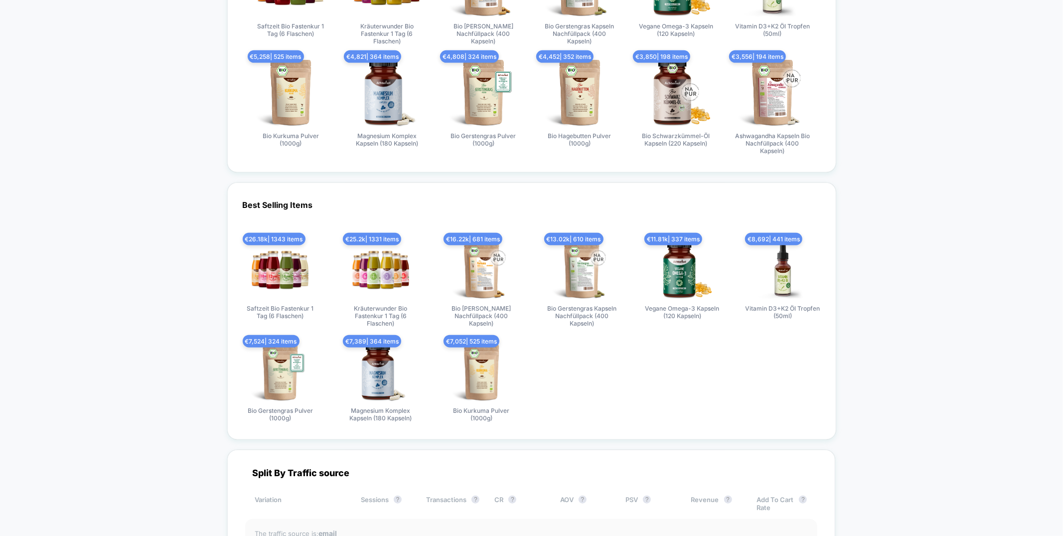
scroll to position [1131, 0]
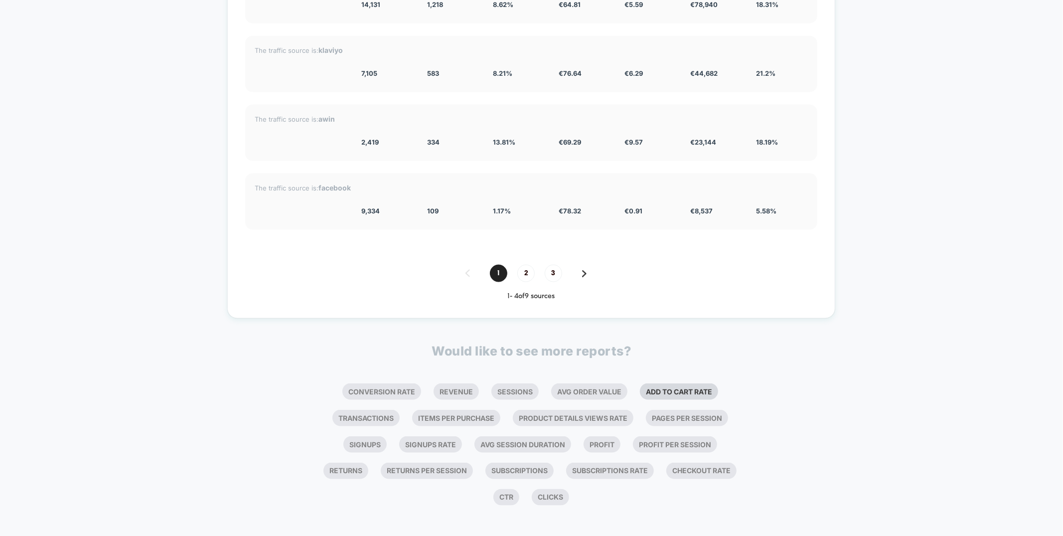
click at [678, 383] on li "Add To Cart Rate" at bounding box center [679, 391] width 78 height 16
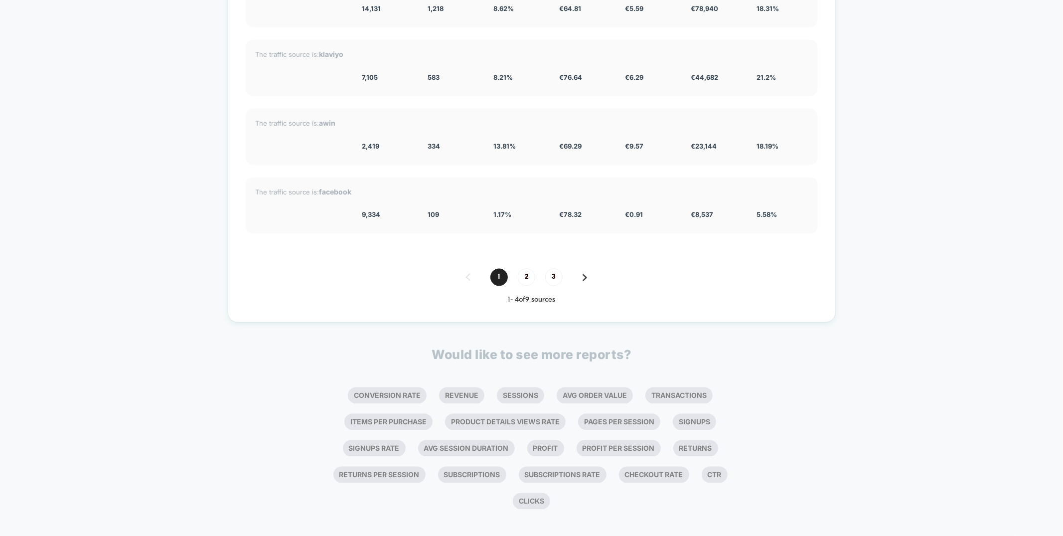
scroll to position [1381, 0]
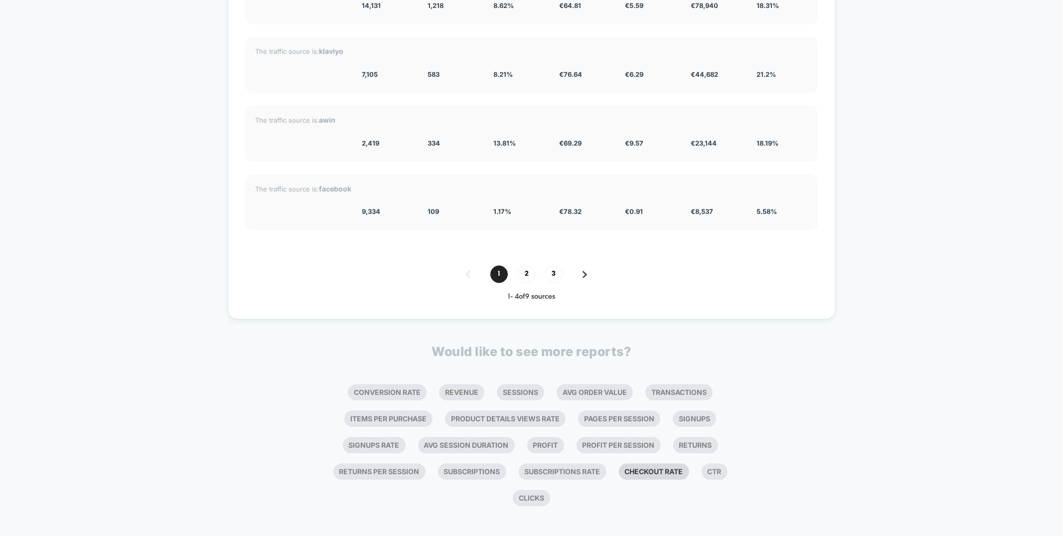
click at [634, 470] on li "Checkout Rate" at bounding box center [654, 471] width 70 height 16
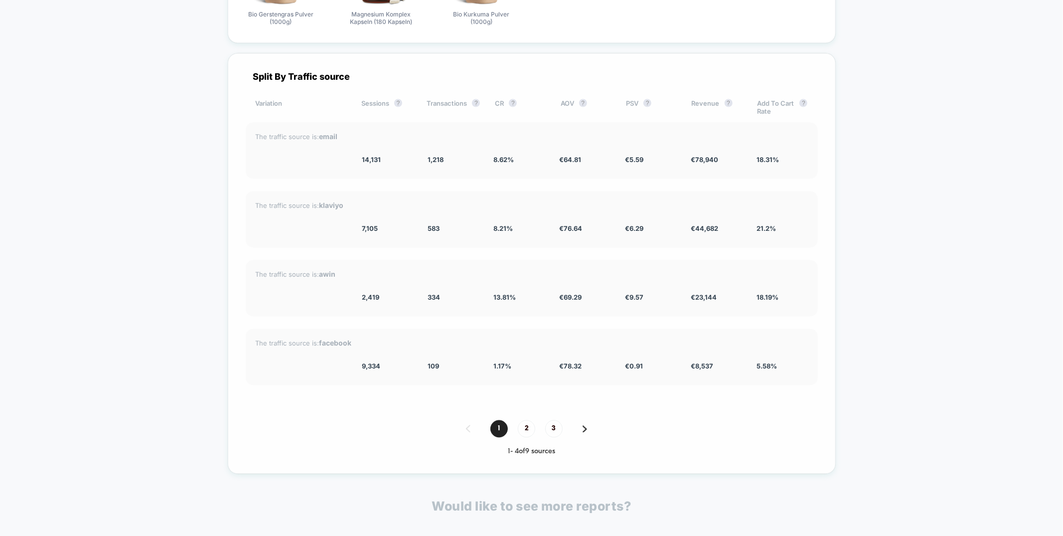
scroll to position [1601, 0]
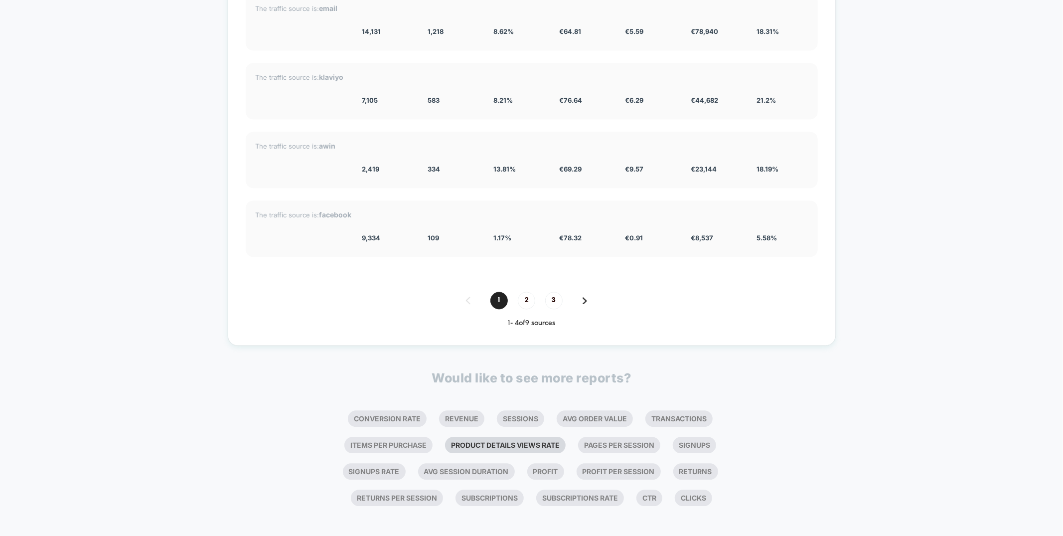
click at [486, 442] on li "Product Details Views Rate" at bounding box center [505, 444] width 121 height 16
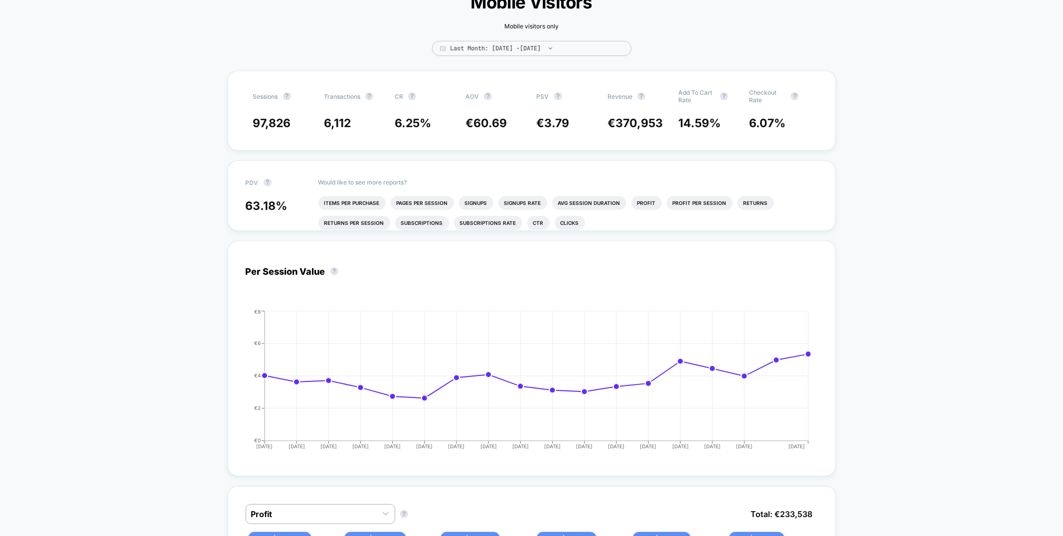
scroll to position [0, 0]
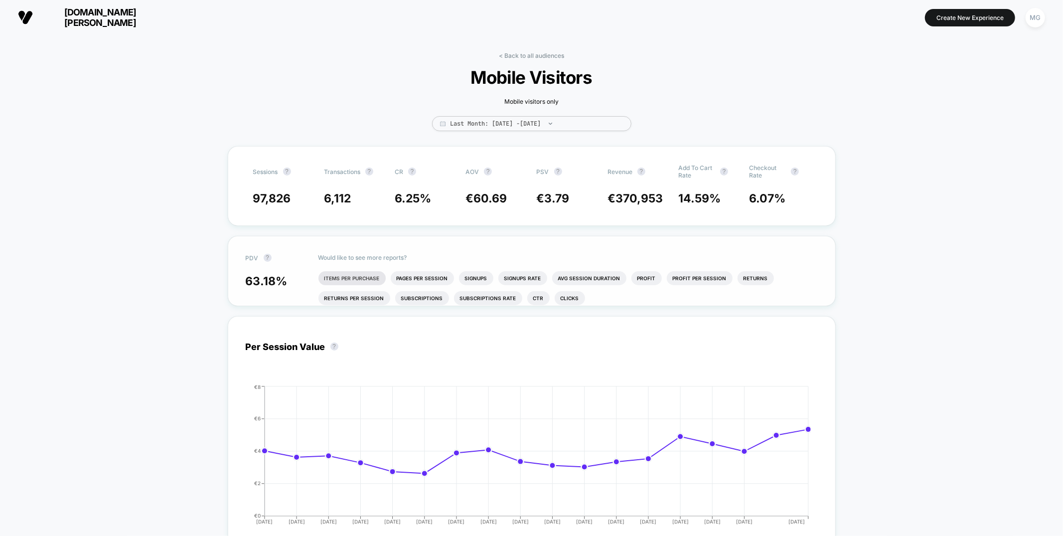
click at [353, 273] on li "Items Per Purchase" at bounding box center [351, 278] width 67 height 14
drag, startPoint x: 80, startPoint y: 22, endPoint x: 41, endPoint y: 19, distance: 39.0
click at [41, 19] on section "vom-achterhof.de" at bounding box center [184, 17] width 339 height 25
copy span "vom-achterhof.de"
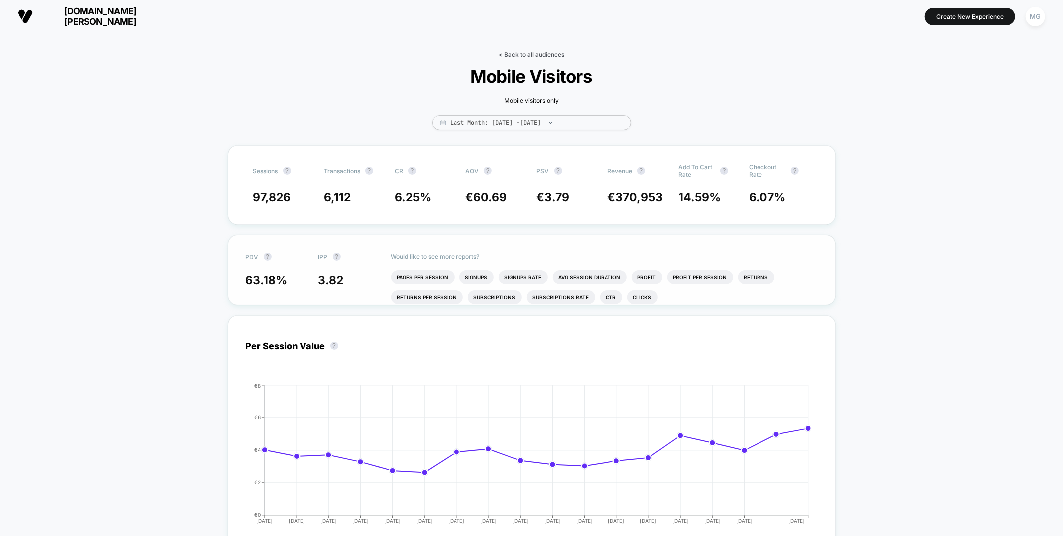
click at [544, 58] on div "< Back to all audiences Mobile Visitors Mobile visitors only Last Month: Jul 22…" at bounding box center [531, 98] width 299 height 94
click at [544, 56] on link "< Back to all audiences" at bounding box center [531, 55] width 65 height 7
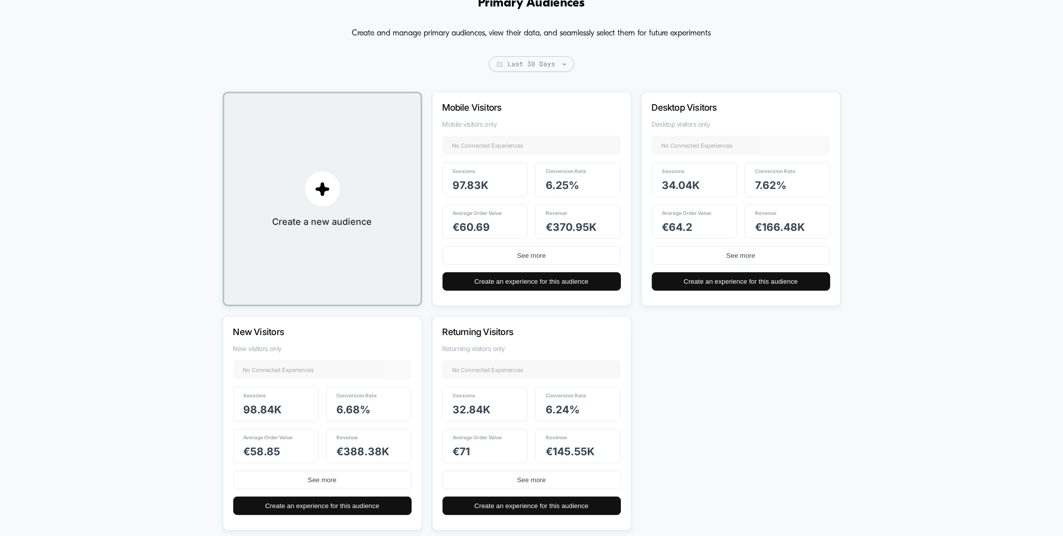
scroll to position [73, 0]
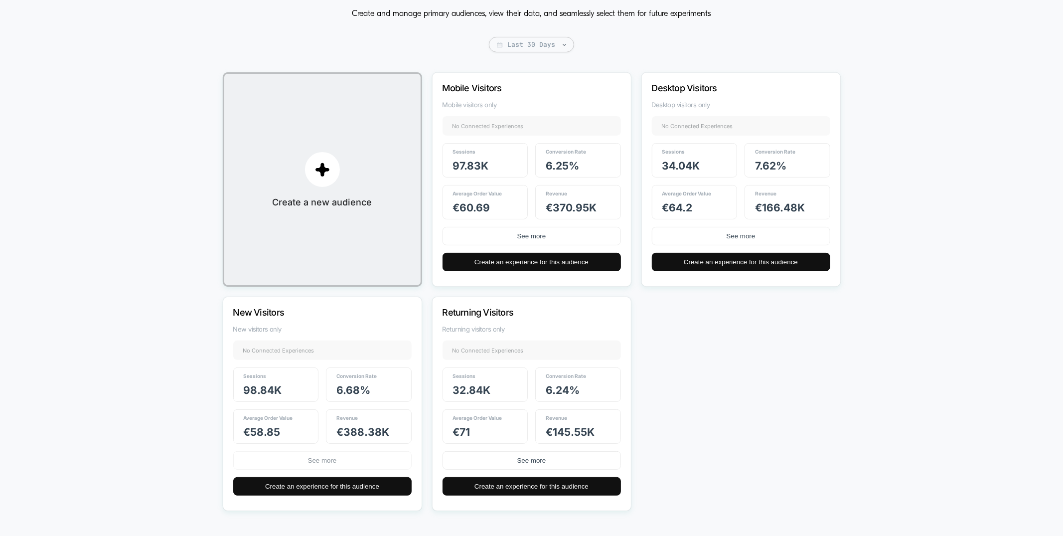
click at [297, 454] on button "See more" at bounding box center [322, 460] width 178 height 18
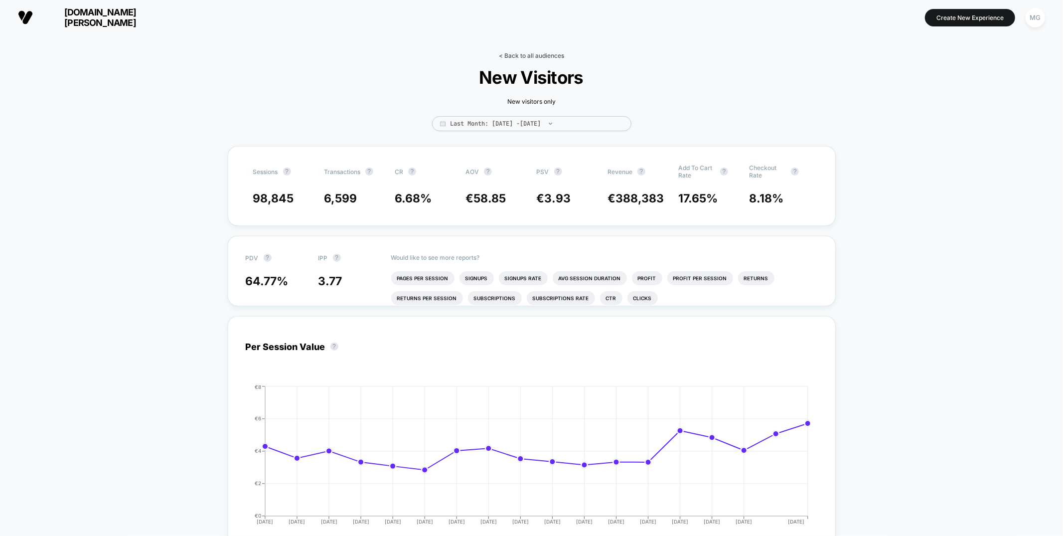
click at [556, 55] on link "< Back to all audiences" at bounding box center [531, 55] width 65 height 7
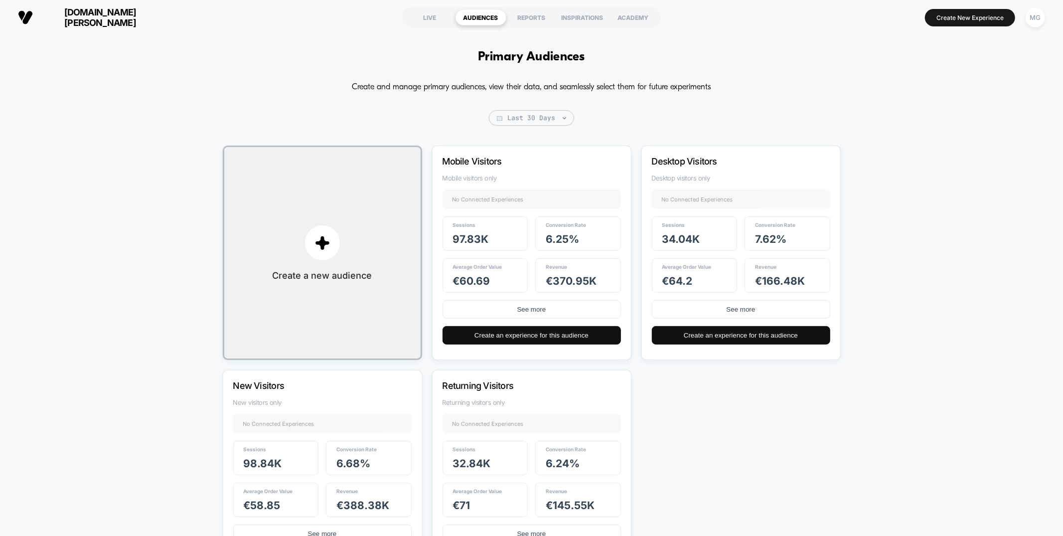
scroll to position [73, 0]
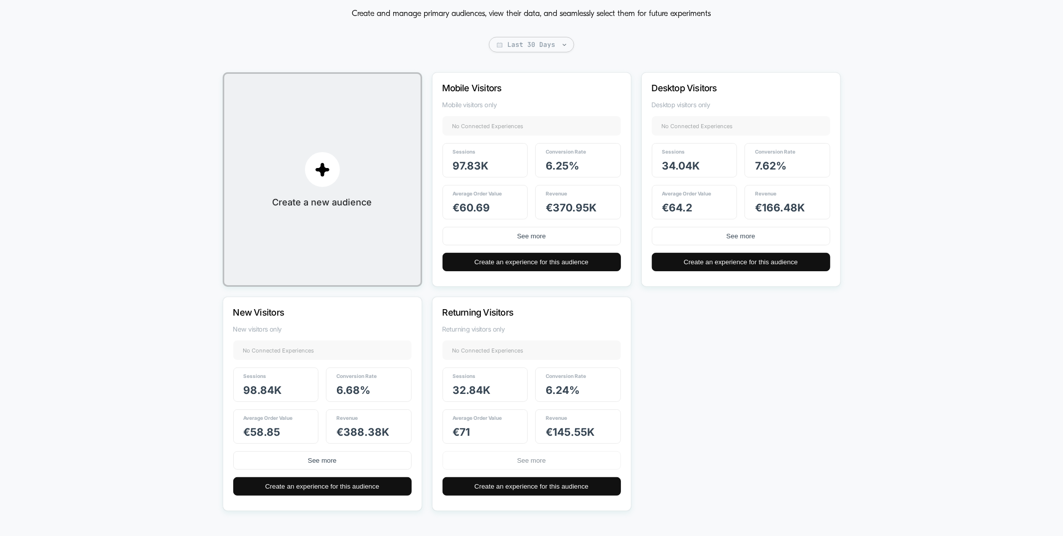
click at [539, 461] on button "See more" at bounding box center [531, 460] width 178 height 18
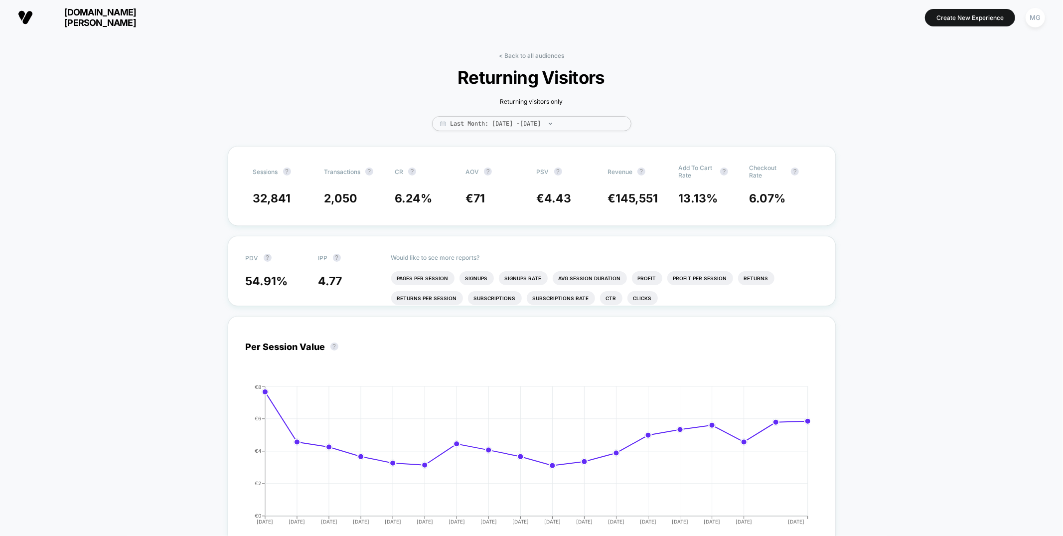
click at [527, 56] on link "< Back to all audiences" at bounding box center [531, 55] width 65 height 7
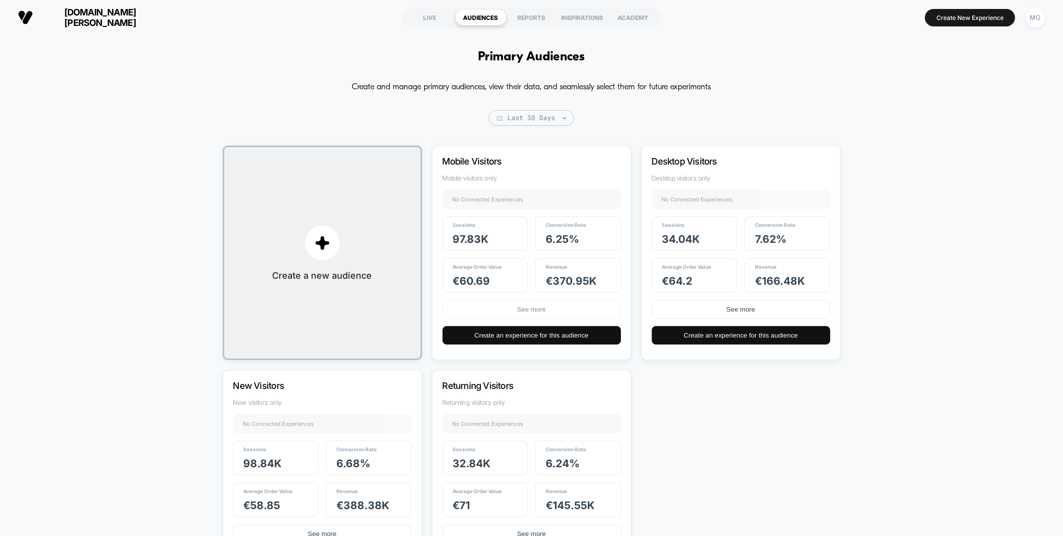
click at [539, 310] on button "See more" at bounding box center [531, 309] width 178 height 18
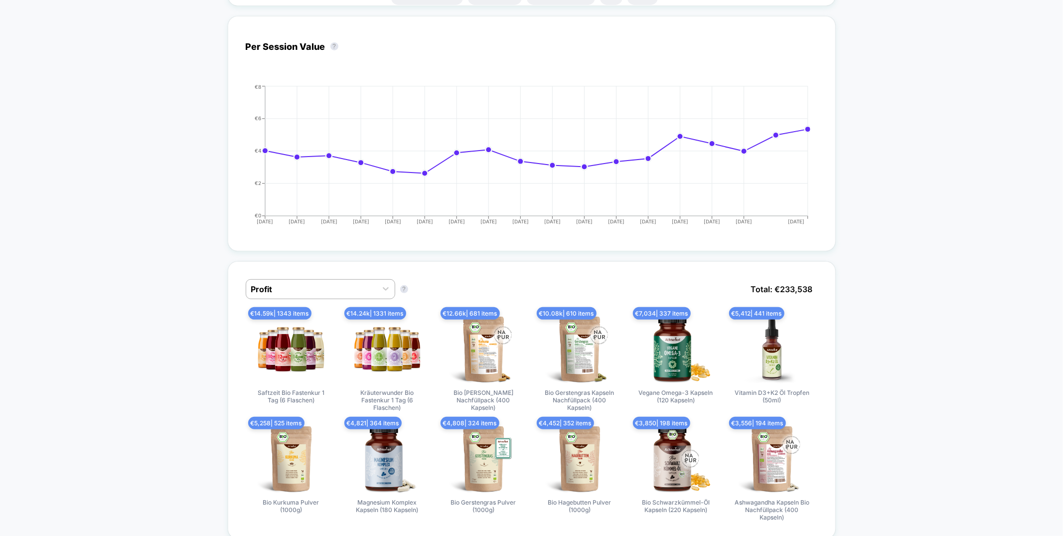
scroll to position [346, 0]
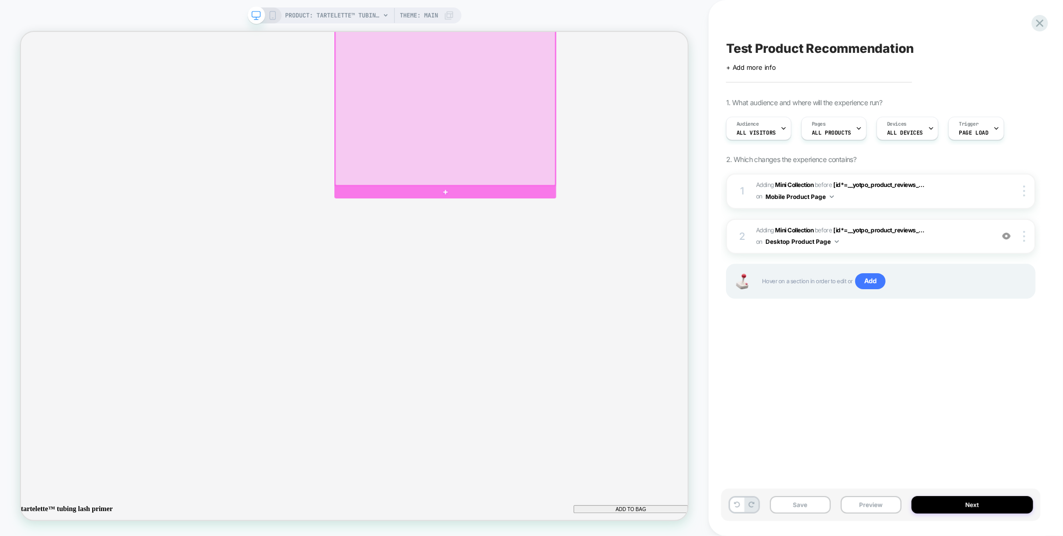
scroll to position [1002, 0]
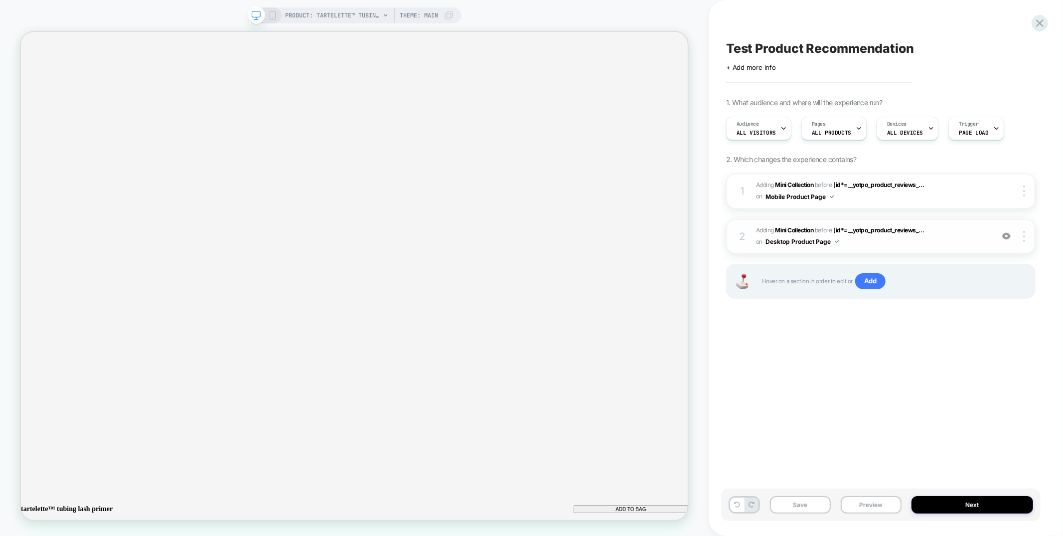
click at [850, 245] on span "#_loomi_addon_1755697740136 Adding Mini Collection BEFORE [id*=__yotpo_product_…" at bounding box center [872, 236] width 232 height 23
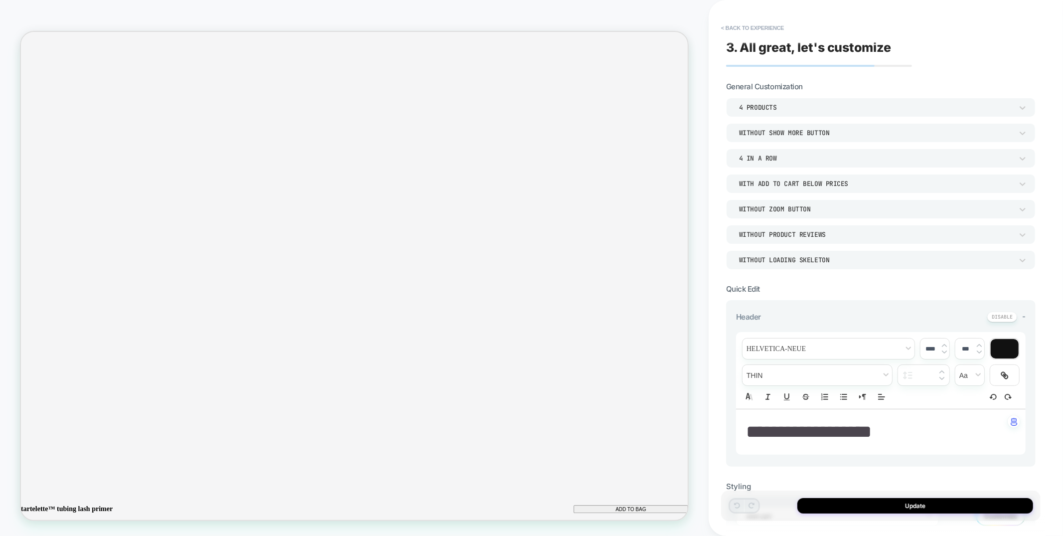
scroll to position [0, 769]
click at [745, 21] on button "< Back to experience" at bounding box center [752, 28] width 73 height 16
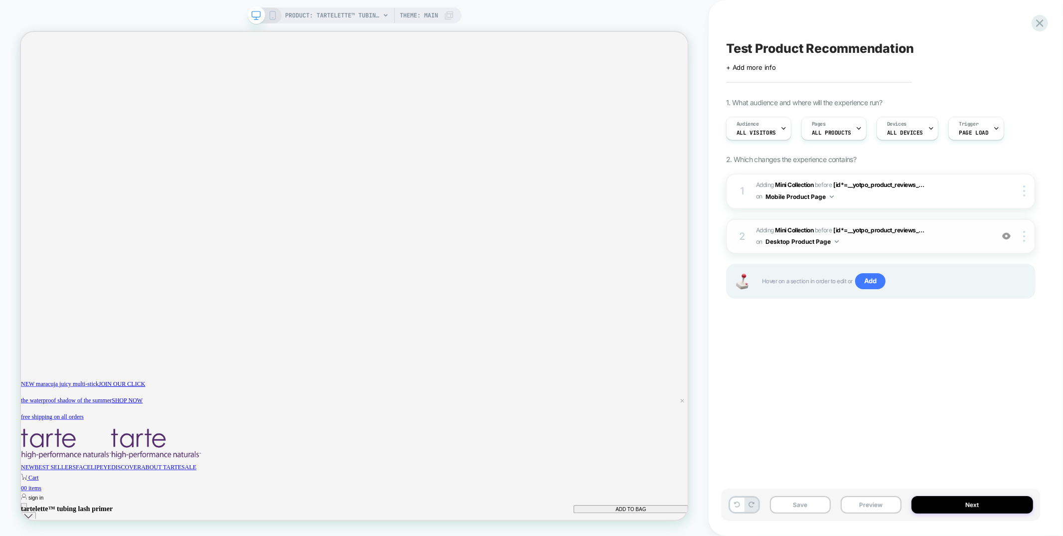
scroll to position [0, 0]
click at [897, 239] on span "#_loomi_addon_1755697740136 Adding Mini Collection BEFORE [id*=__yotpo_product_…" at bounding box center [872, 236] width 232 height 23
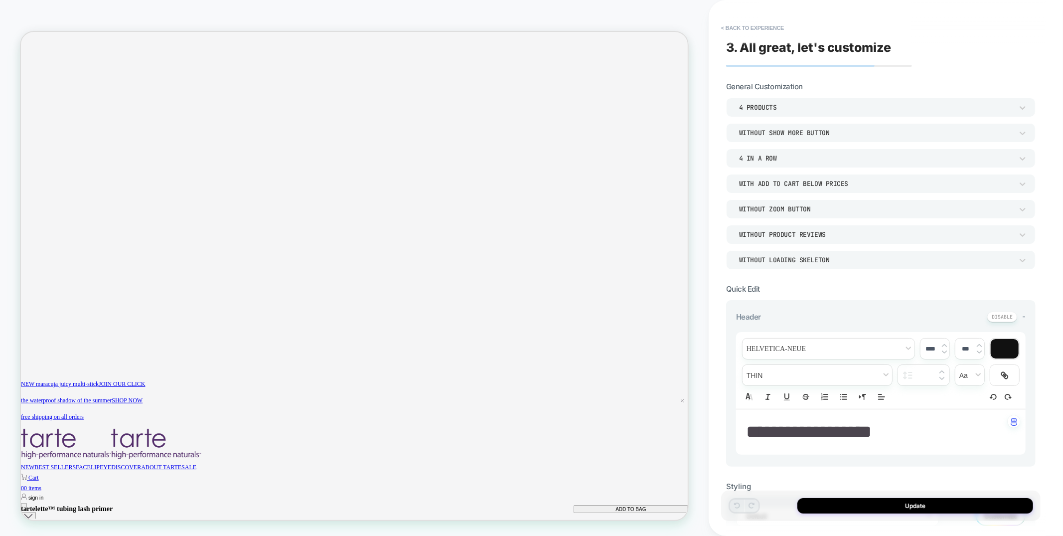
scroll to position [1223, 0]
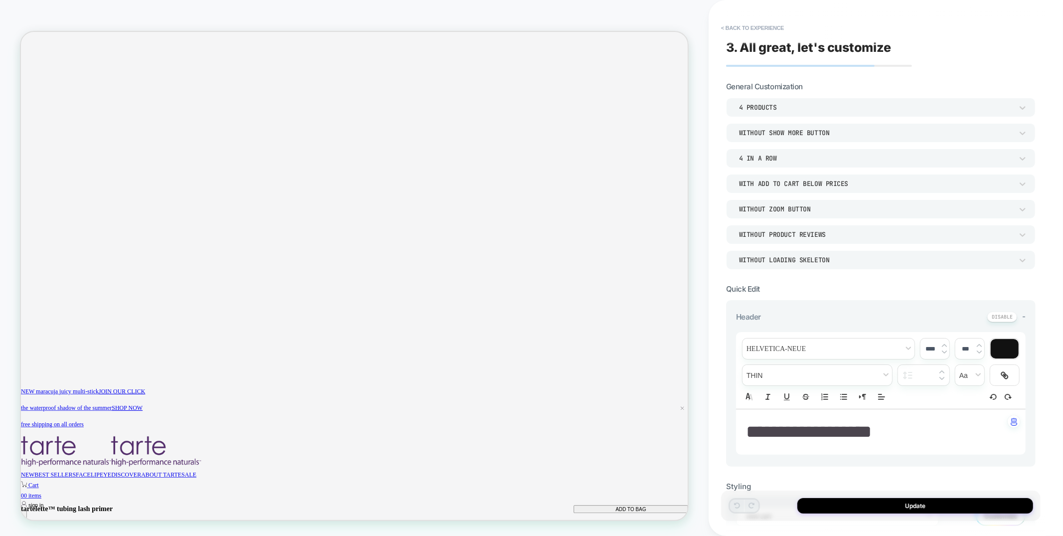
click at [784, 103] on div "4 Products" at bounding box center [876, 107] width 274 height 8
click at [461, 388] on div at bounding box center [531, 268] width 1063 height 536
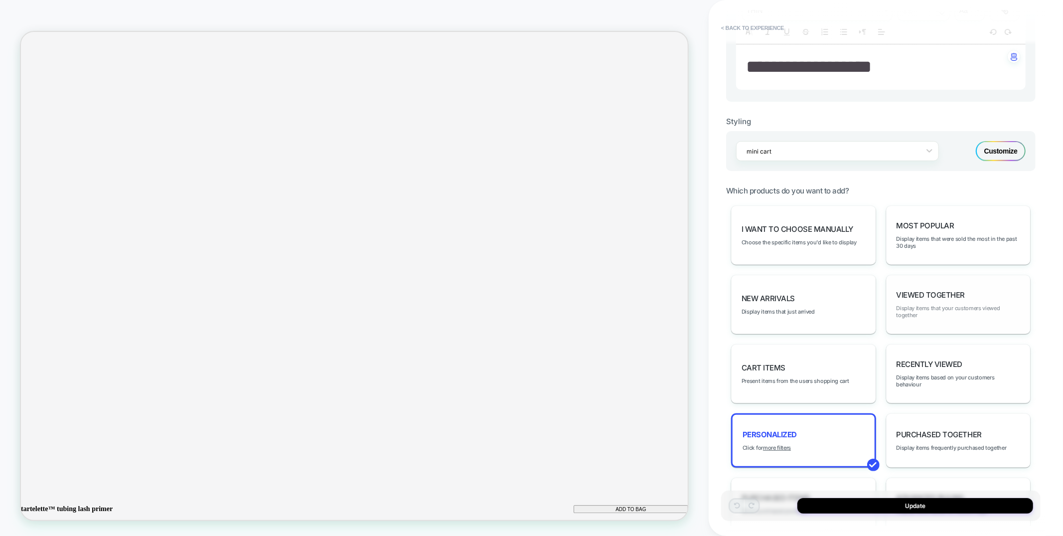
scroll to position [0, 0]
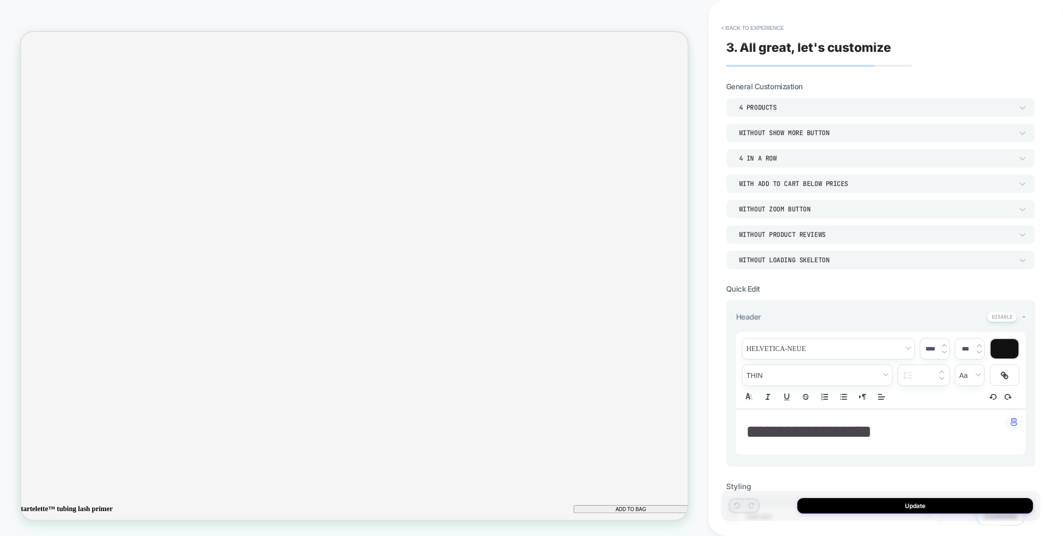
click at [806, 104] on div "4 Products" at bounding box center [876, 107] width 274 height 8
click at [759, 217] on div "8 Products" at bounding box center [880, 212] width 301 height 21
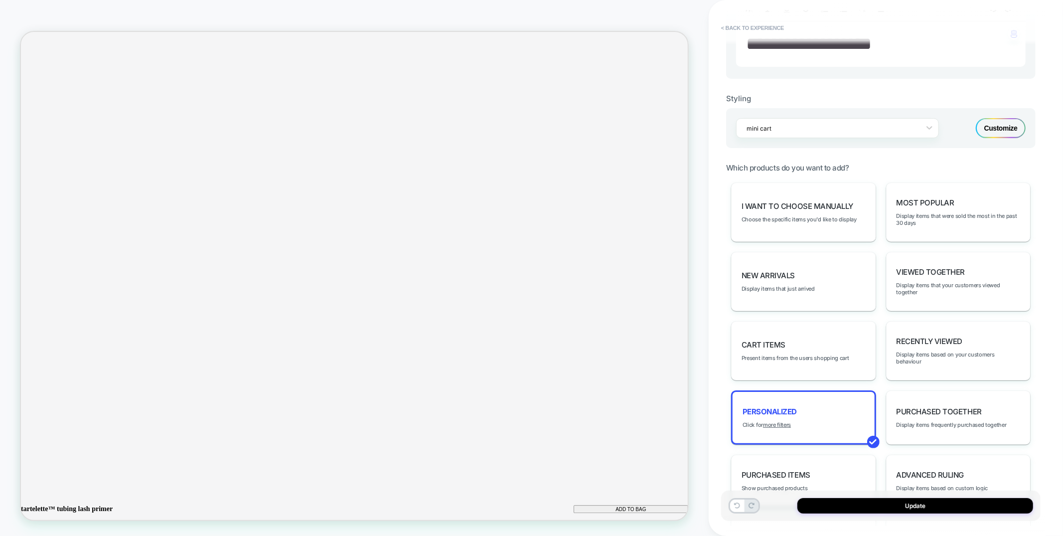
scroll to position [485, 0]
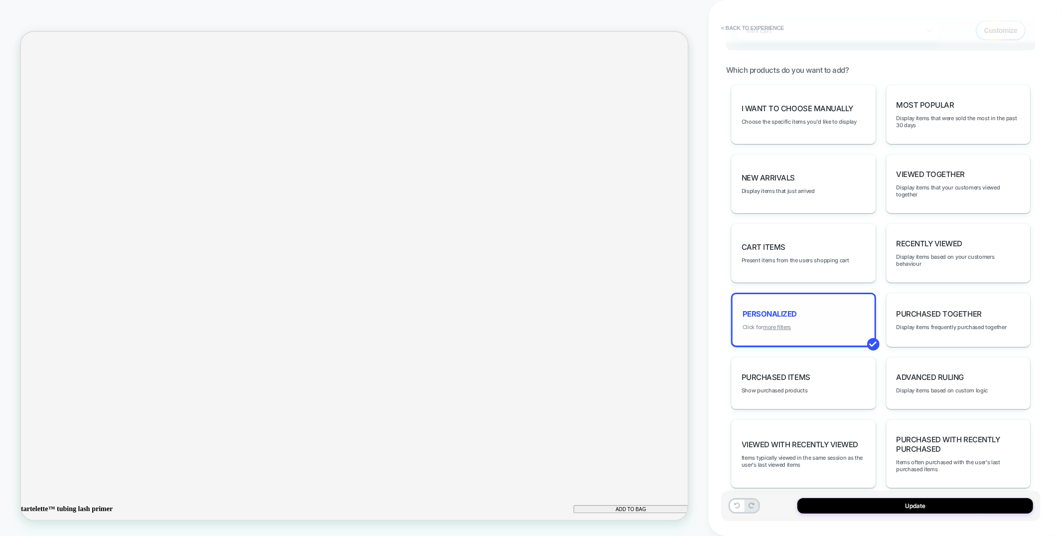
click at [780, 323] on u "more filters" at bounding box center [777, 326] width 28 height 7
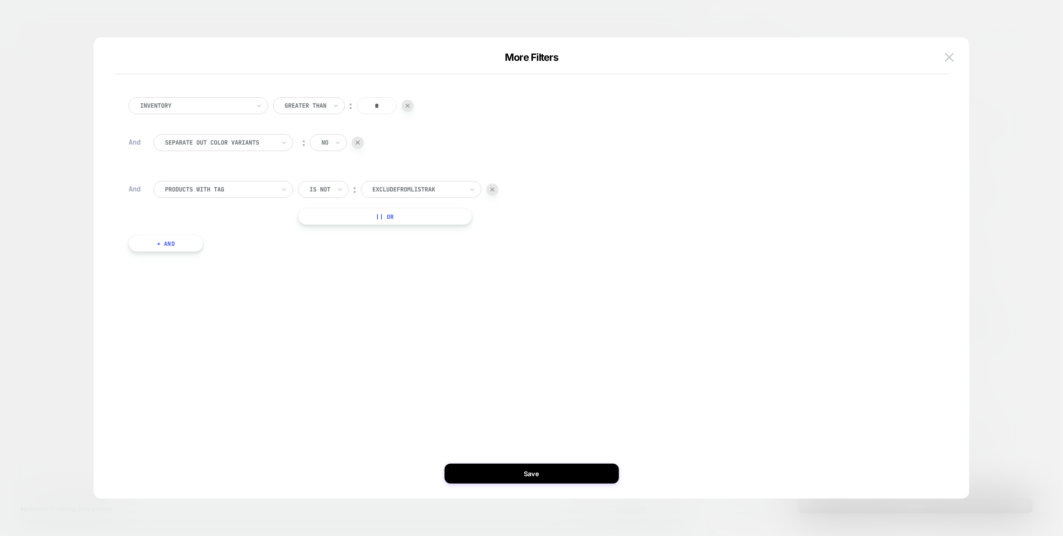
scroll to position [0, 1538]
click at [954, 53] on button at bounding box center [949, 57] width 15 height 15
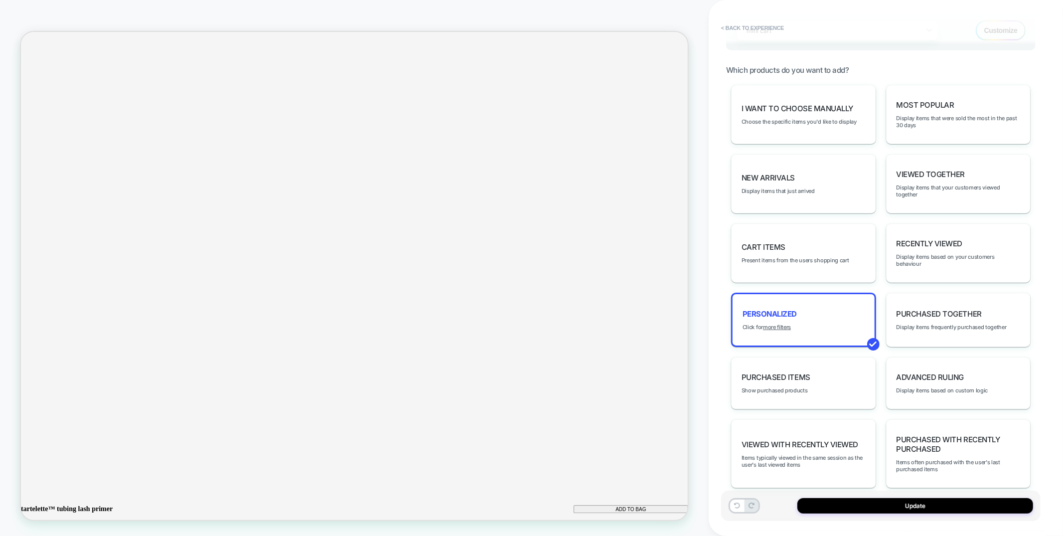
scroll to position [1522, 0]
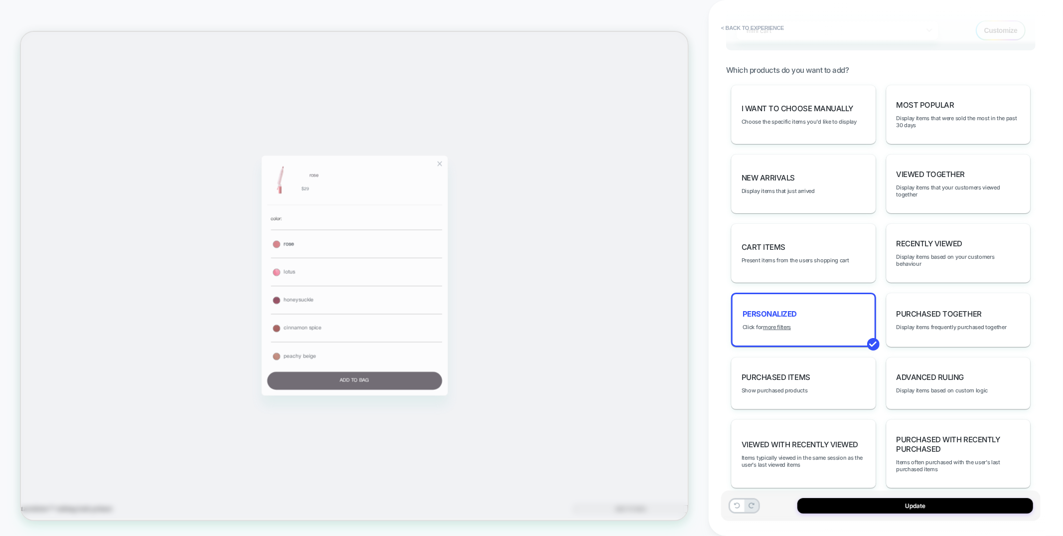
scroll to position [0, 0]
click at [419, 362] on button "lotus" at bounding box center [468, 350] width 228 height 37
click at [447, 391] on button "honeysuckle honeysuckle" at bounding box center [468, 388] width 228 height 37
click at [453, 444] on button "peachy beige peachy beige" at bounding box center [468, 462] width 228 height 37
click at [582, 244] on div "peachy beige $29" at bounding box center [465, 229] width 233 height 50
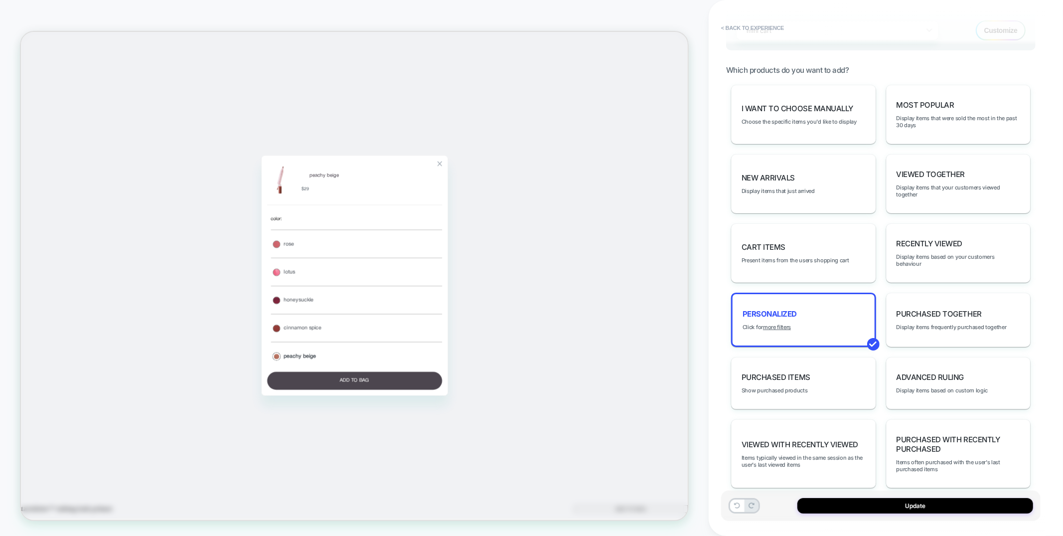
scroll to position [0, 769]
click at [576, 210] on div "Zoom Button" at bounding box center [578, 206] width 7 height 7
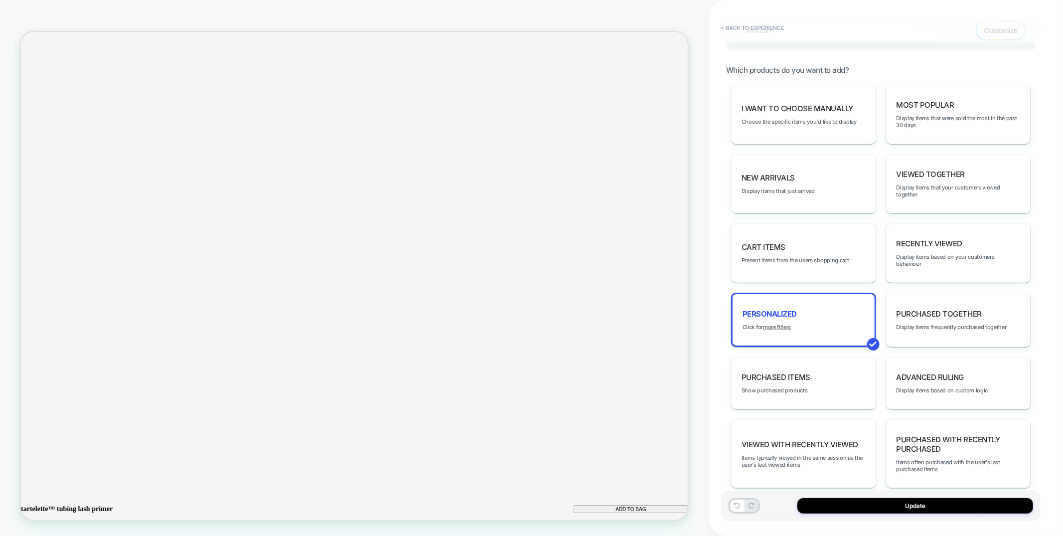
scroll to position [0, 1538]
click at [961, 509] on button "Update" at bounding box center [915, 505] width 236 height 15
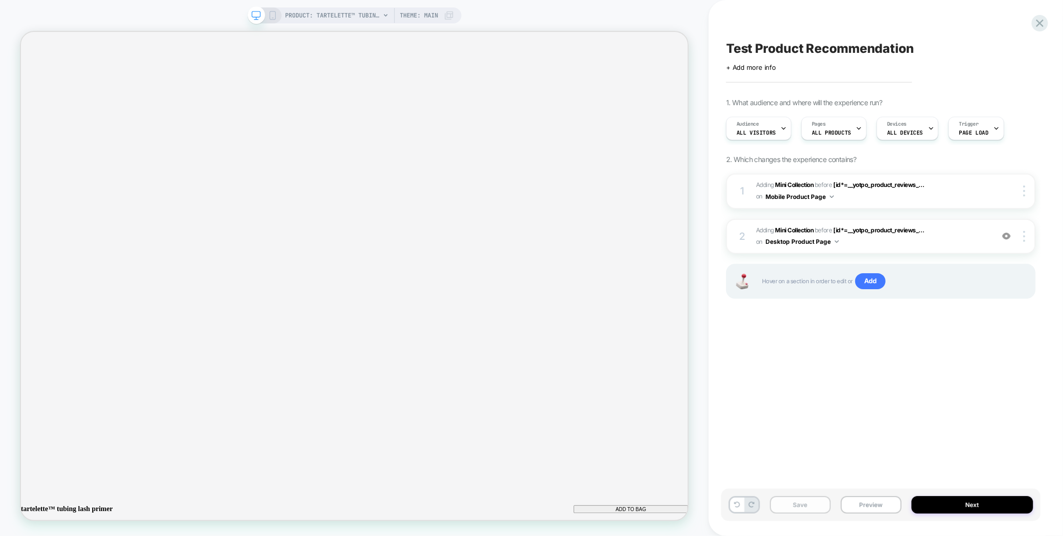
scroll to position [0, 0]
click at [816, 506] on button "Save" at bounding box center [800, 504] width 61 height 17
click at [1035, 26] on icon at bounding box center [1039, 22] width 13 height 13
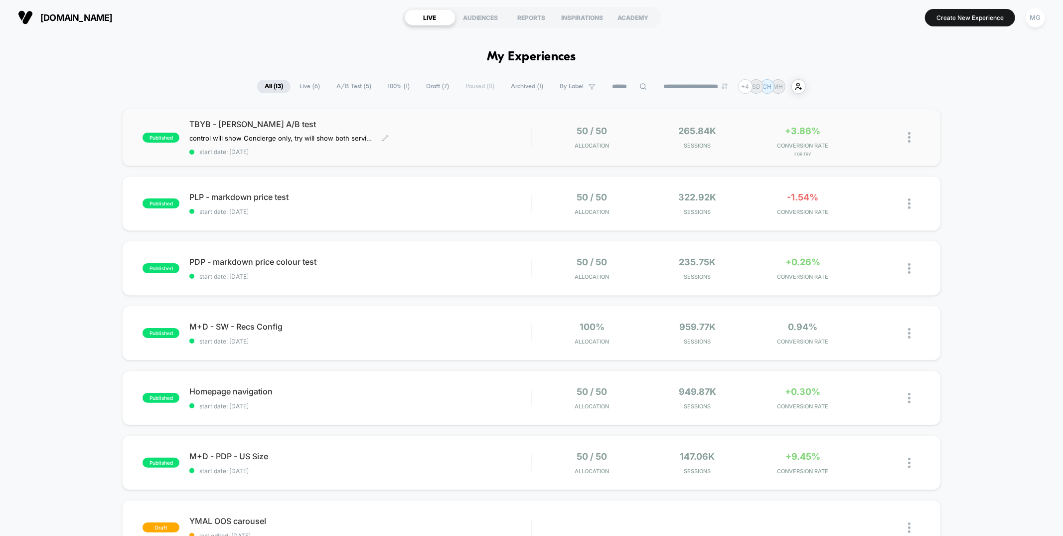
click at [446, 133] on div "TBYB - [PERSON_NAME] A/B test control will show Concierge only, try will show b…" at bounding box center [359, 137] width 341 height 36
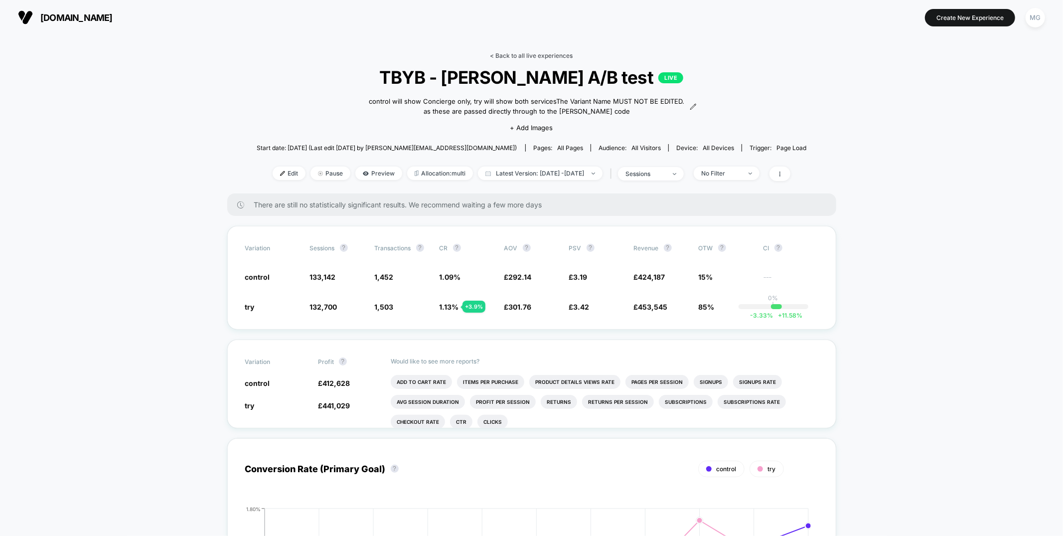
click at [541, 55] on link "< Back to all live experiences" at bounding box center [531, 55] width 83 height 7
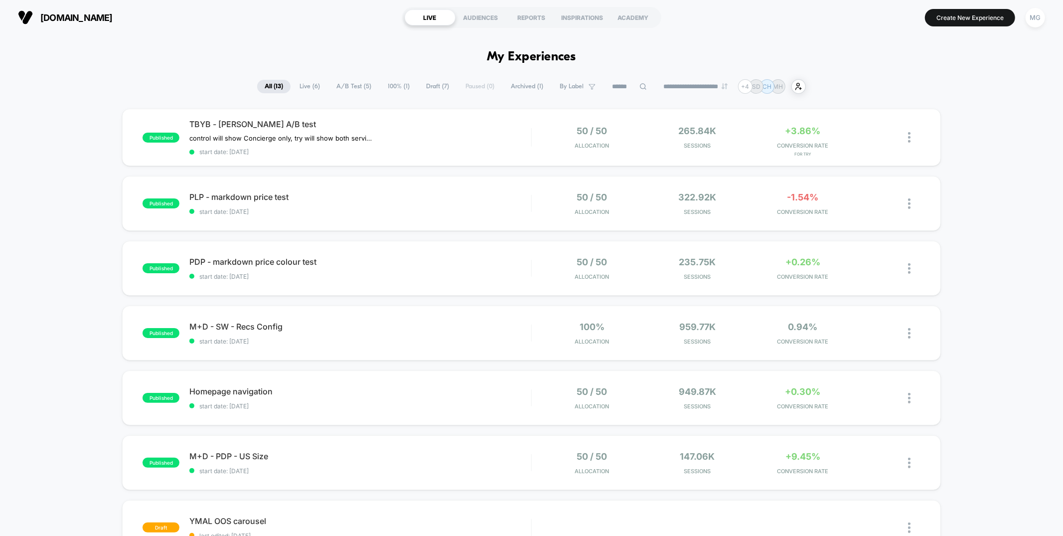
click at [347, 88] on span "A/B Test ( 5 )" at bounding box center [354, 86] width 50 height 13
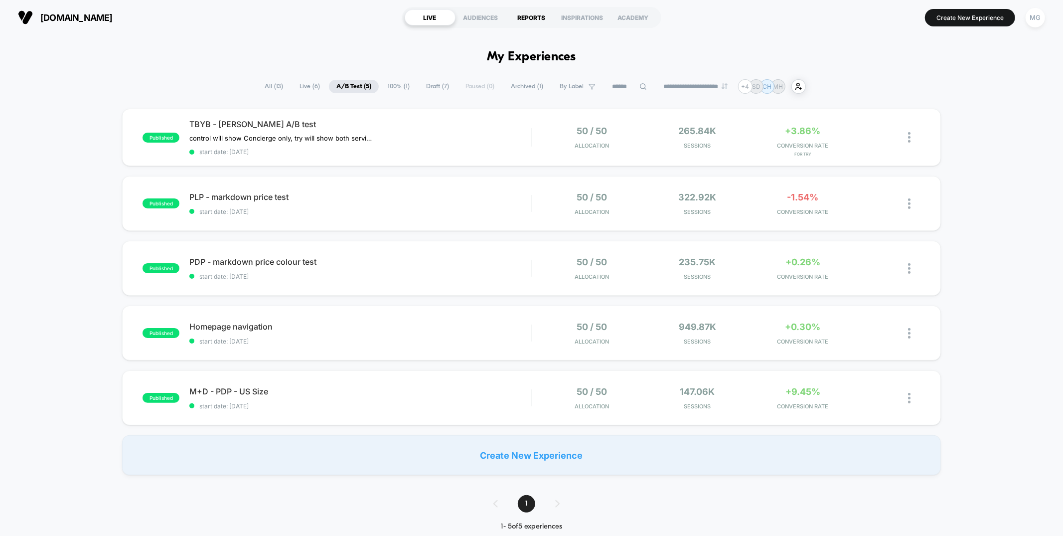
click at [518, 24] on div "REPORTS" at bounding box center [531, 17] width 51 height 16
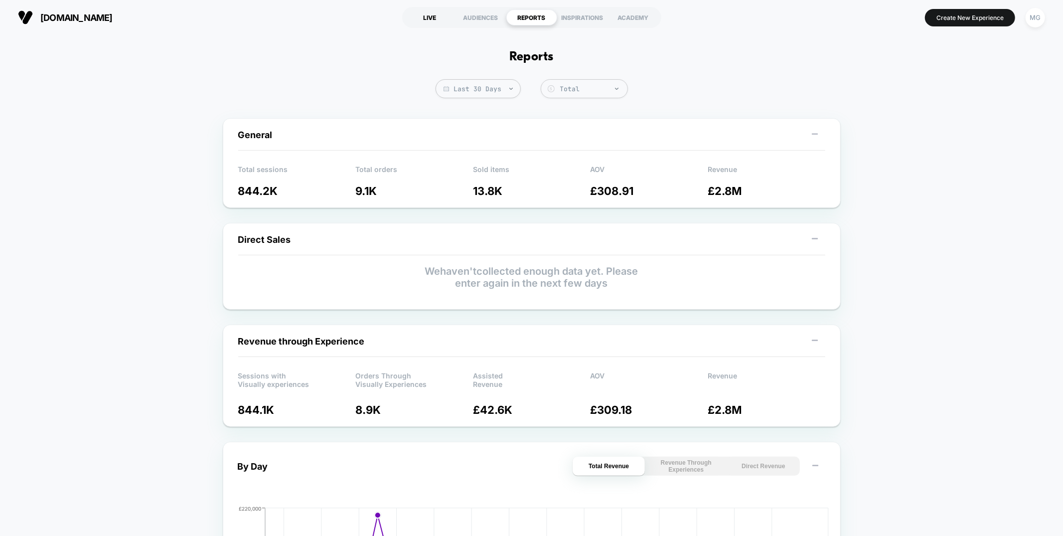
click at [437, 15] on div "LIVE" at bounding box center [430, 17] width 51 height 16
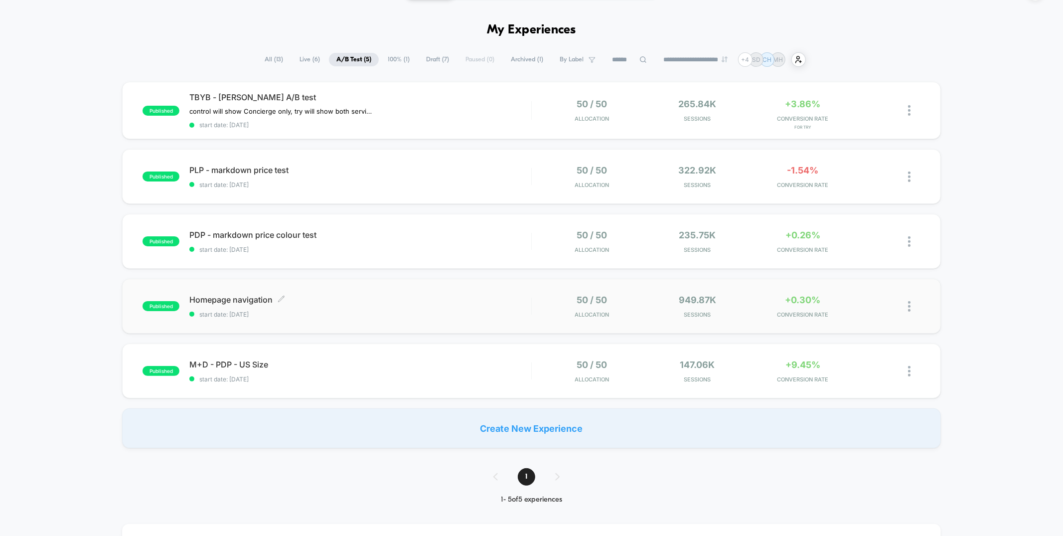
scroll to position [28, 0]
click at [474, 366] on span "M+D - PDP - US Size Click to edit experience details" at bounding box center [359, 363] width 341 height 10
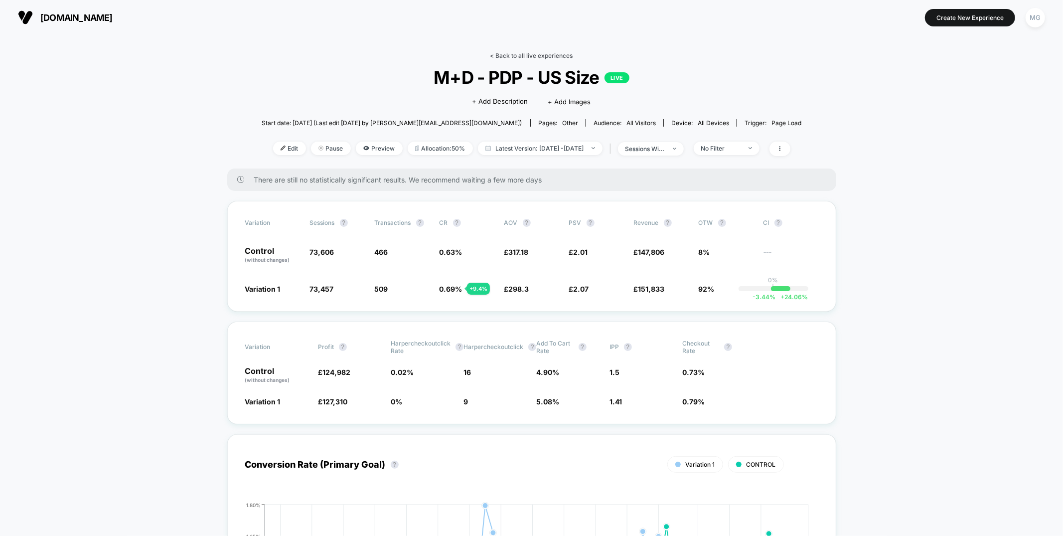
click at [529, 56] on link "< Back to all live experiences" at bounding box center [531, 55] width 83 height 7
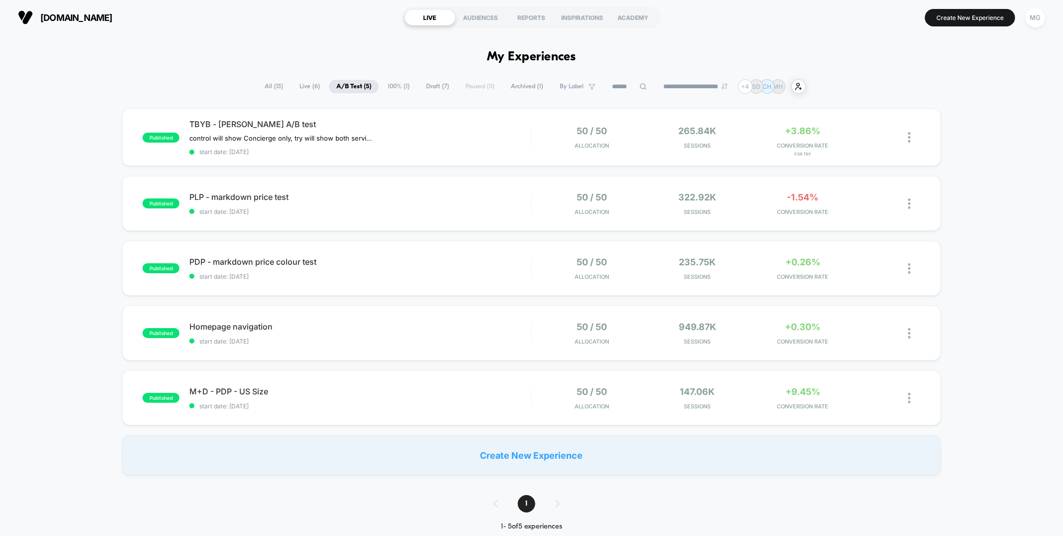
click at [440, 88] on span "Draft ( 7 )" at bounding box center [437, 86] width 38 height 13
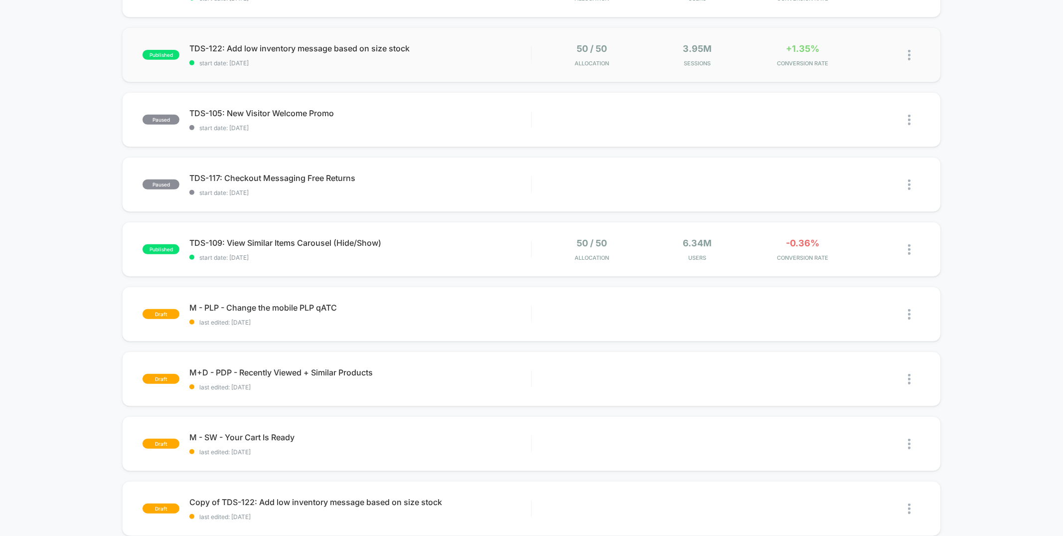
scroll to position [459, 0]
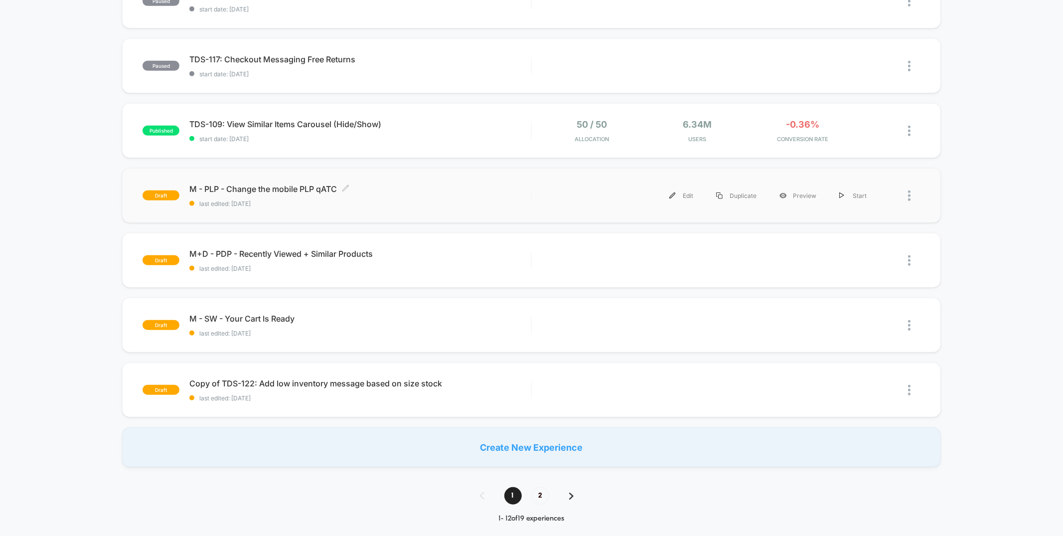
click at [409, 202] on span "last edited: [DATE]" at bounding box center [359, 203] width 341 height 7
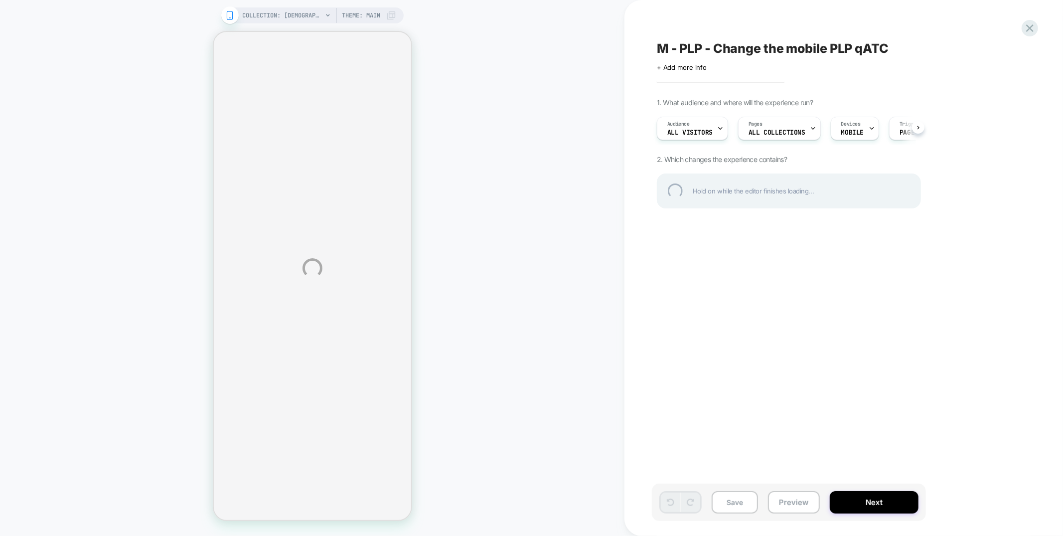
click at [683, 48] on div "M - PLP - Change the mobile PLP qATC" at bounding box center [839, 48] width 364 height 15
click at [657, 51] on textarea "**********" at bounding box center [820, 48] width 327 height 15
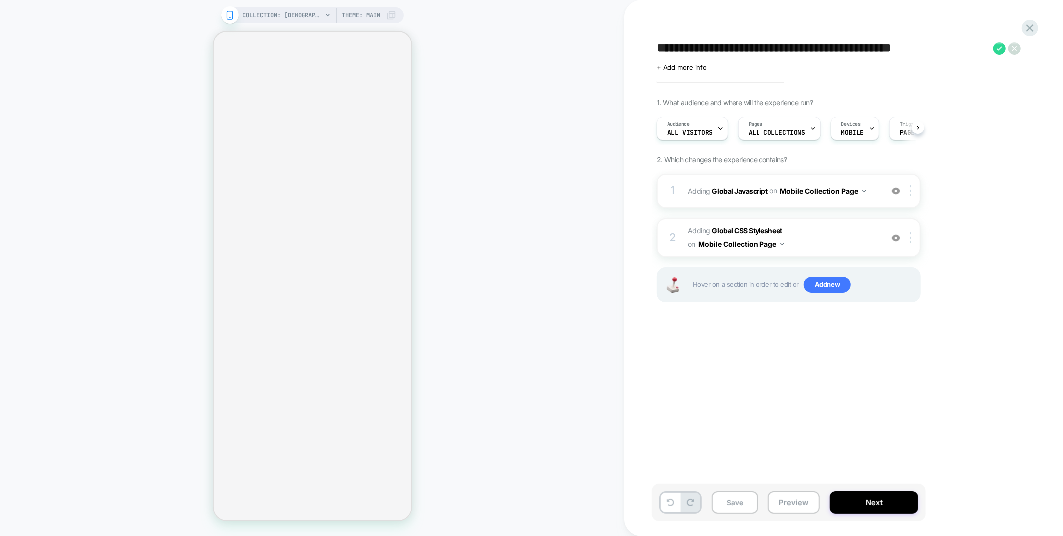
scroll to position [0, 0]
drag, startPoint x: 777, startPoint y: 50, endPoint x: 915, endPoint y: 49, distance: 138.5
click at [915, 49] on textarea "**********" at bounding box center [822, 48] width 331 height 15
type textarea "**********"
click at [894, 46] on icon at bounding box center [892, 48] width 12 height 12
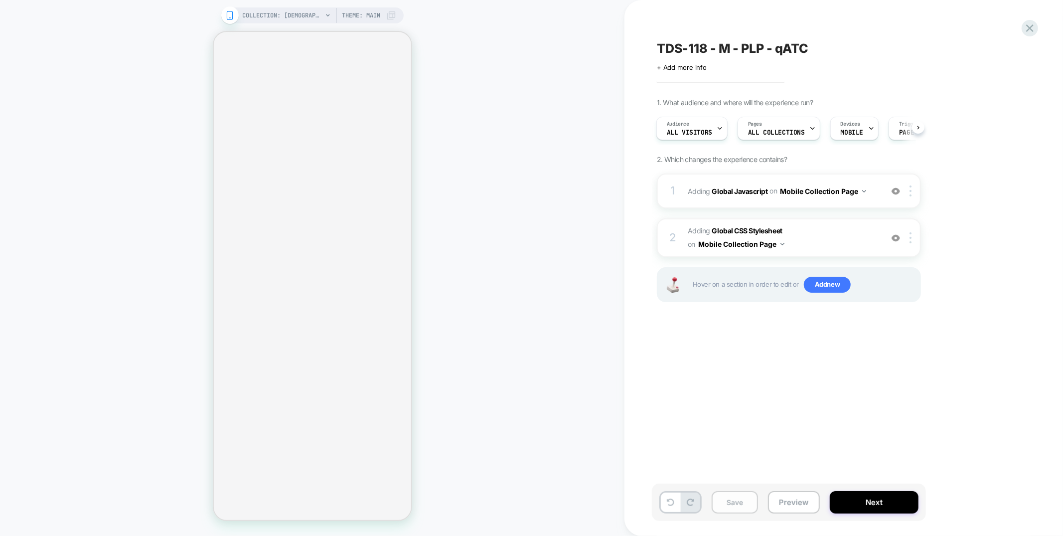
click at [726, 494] on button "Save" at bounding box center [734, 502] width 46 height 22
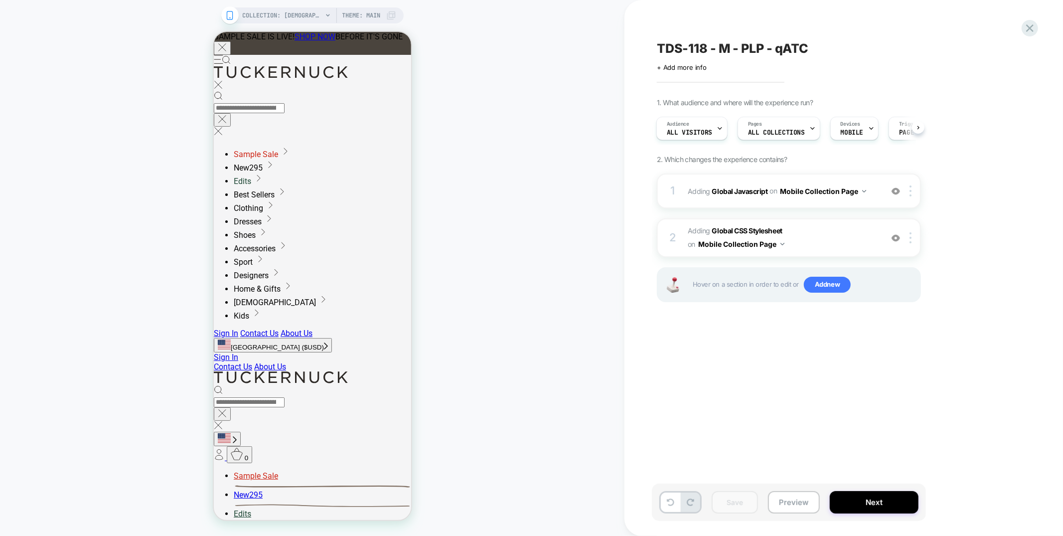
scroll to position [0, 0]
click at [1028, 24] on icon at bounding box center [1029, 27] width 13 height 13
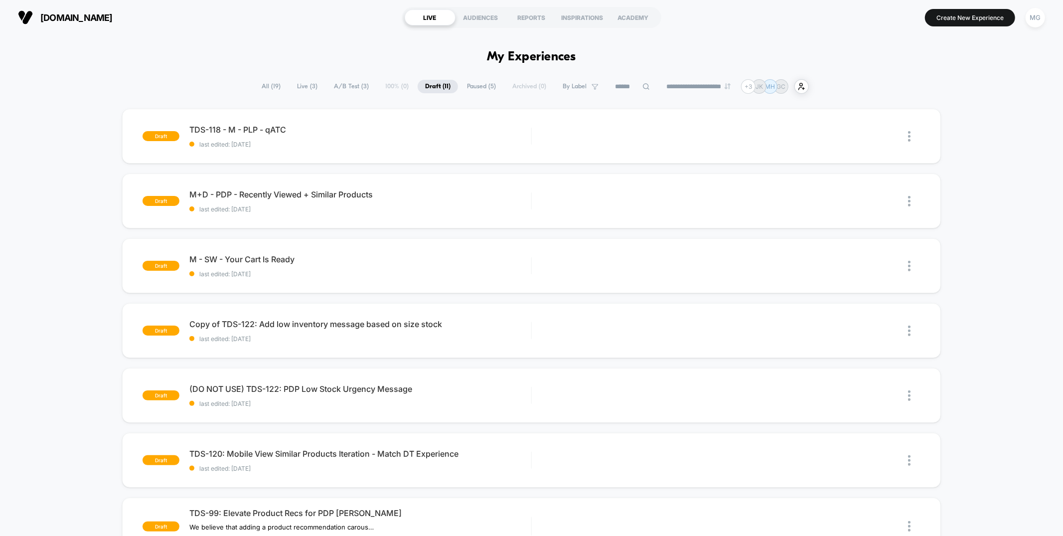
click at [344, 86] on span "A/B Test ( 3 )" at bounding box center [351, 86] width 50 height 13
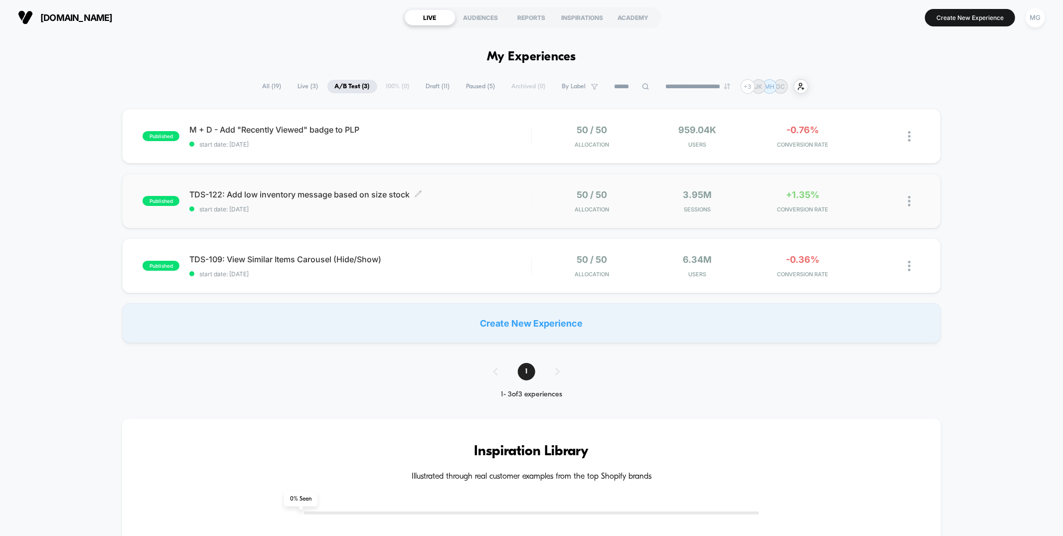
click at [462, 202] on div "TDS-122: Add low inventory message based on size stock Click to edit experience…" at bounding box center [359, 200] width 341 height 23
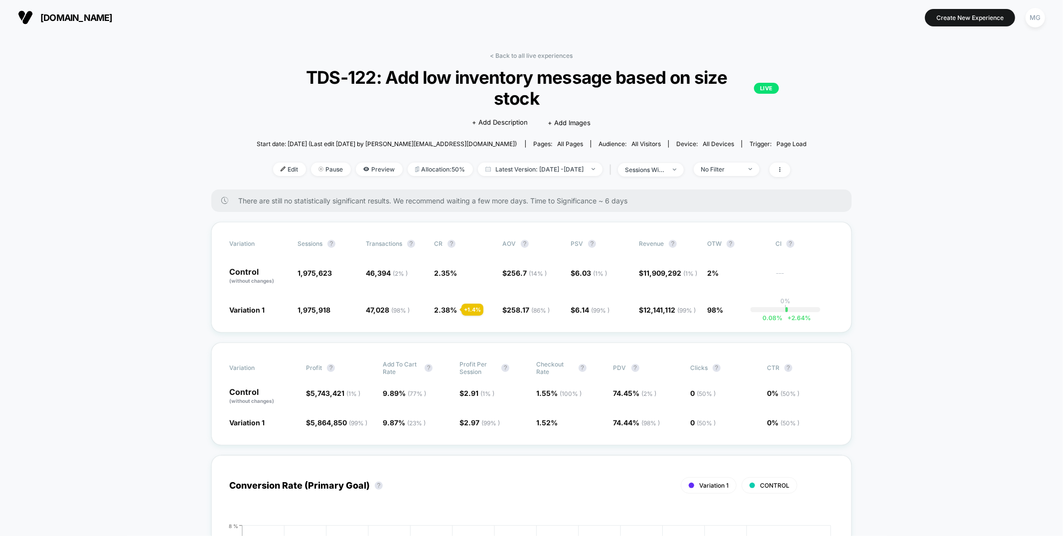
drag, startPoint x: 507, startPoint y: 54, endPoint x: 499, endPoint y: 53, distance: 7.6
click at [507, 54] on link "< Back to all live experiences" at bounding box center [531, 55] width 83 height 7
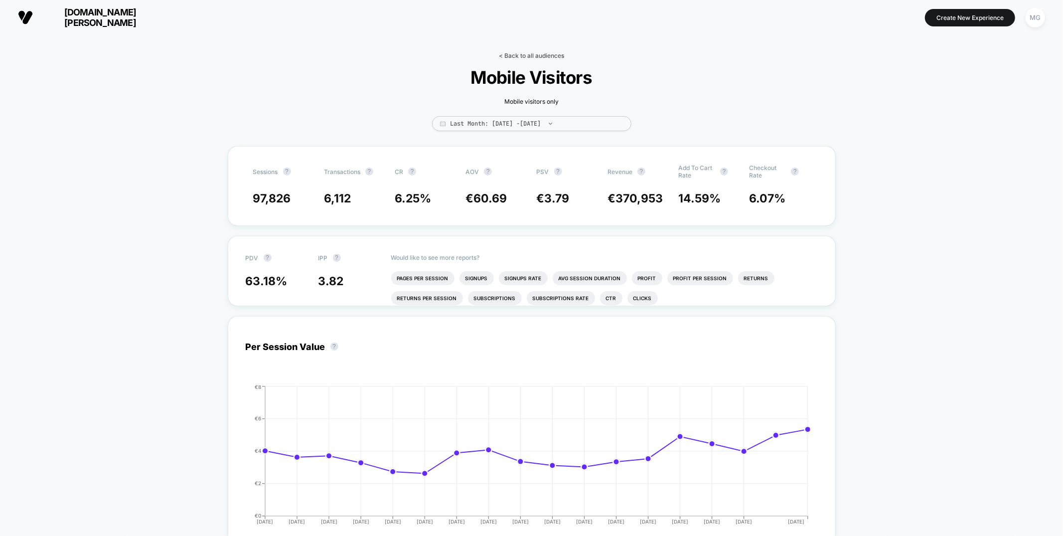
click at [546, 56] on link "< Back to all audiences" at bounding box center [531, 55] width 65 height 7
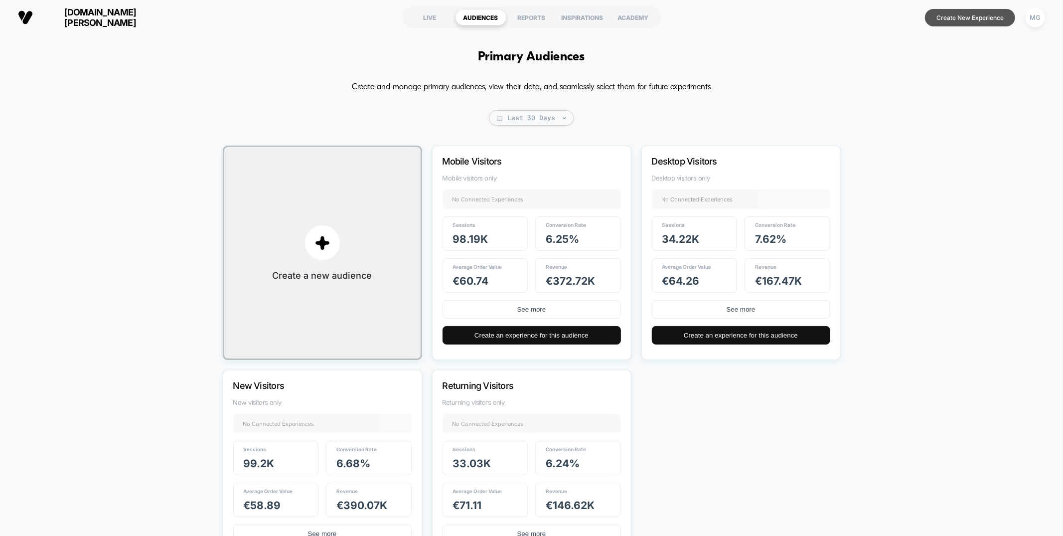
click at [975, 19] on button "Create New Experience" at bounding box center [970, 17] width 90 height 17
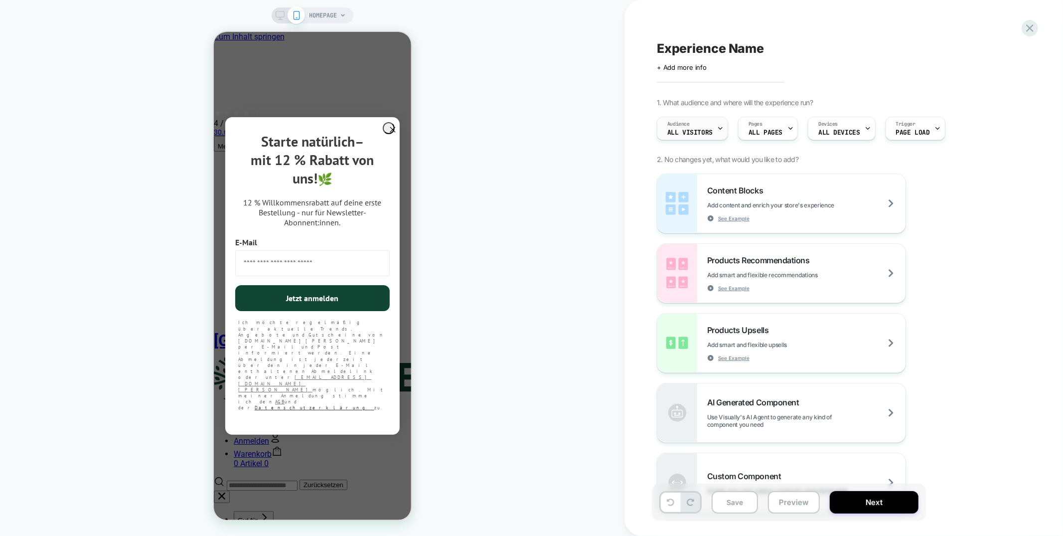
click at [700, 137] on div "Audience All Visitors" at bounding box center [689, 128] width 65 height 22
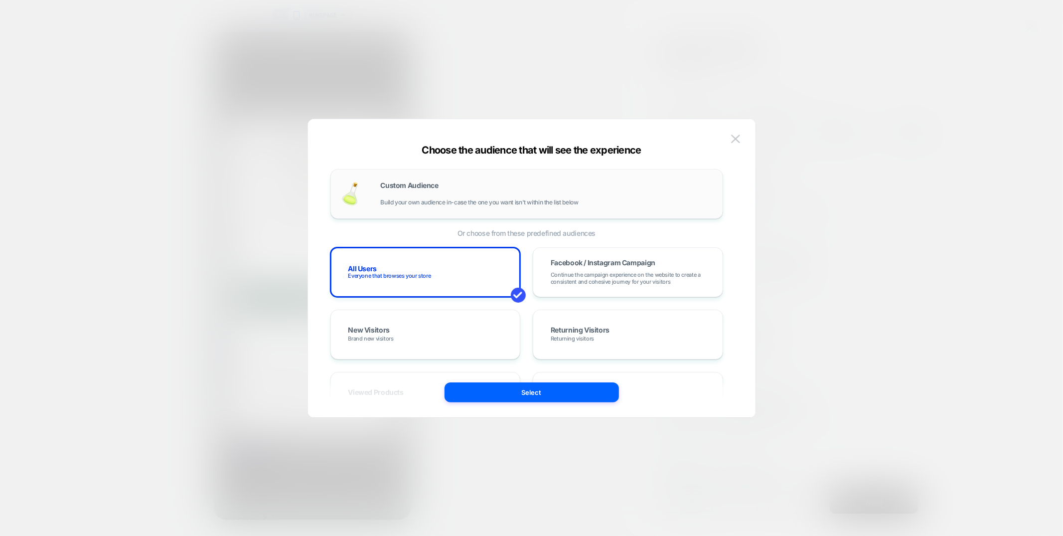
click at [454, 194] on div "Custom Audience Build your own audience in-case the one you want isn't within t…" at bounding box center [547, 194] width 332 height 24
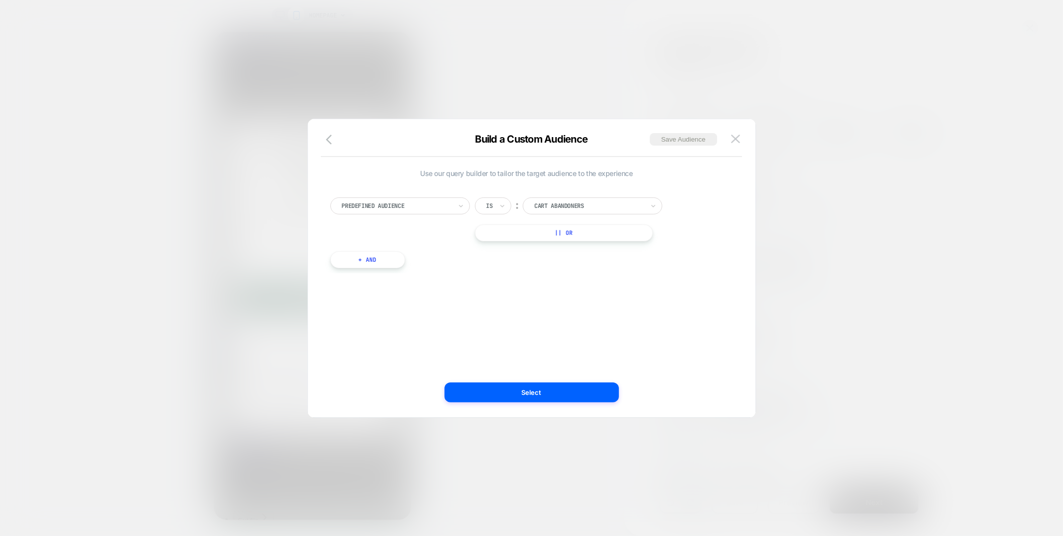
click at [423, 205] on div at bounding box center [397, 205] width 110 height 9
click at [737, 139] on img at bounding box center [735, 139] width 9 height 8
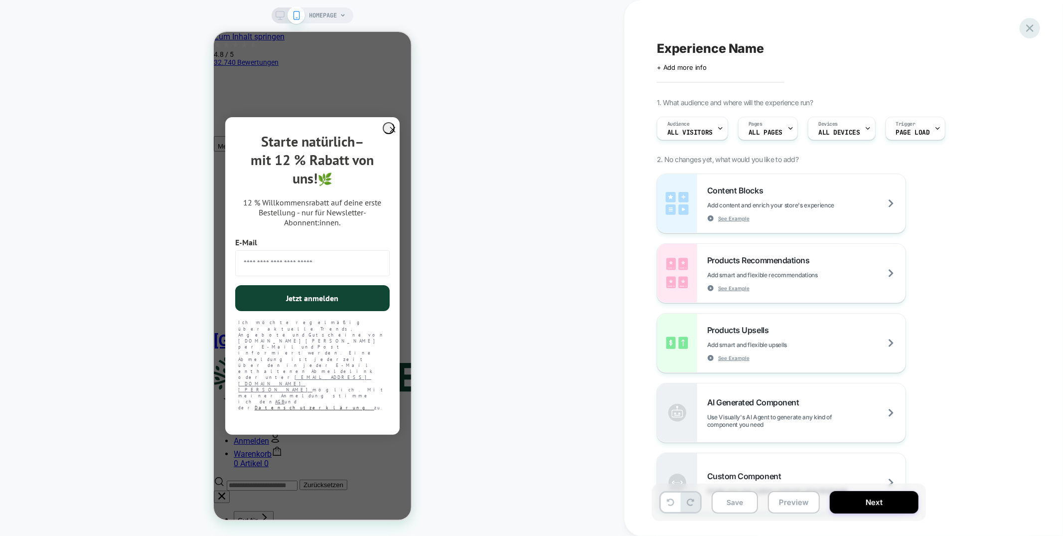
click at [1035, 34] on icon at bounding box center [1029, 27] width 13 height 13
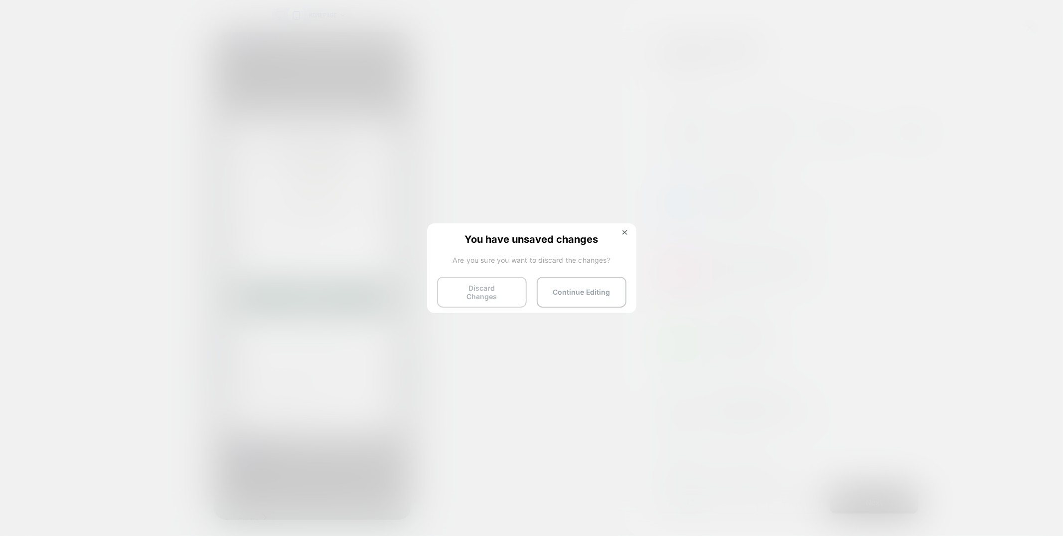
click at [479, 289] on button "Discard Changes" at bounding box center [482, 291] width 90 height 31
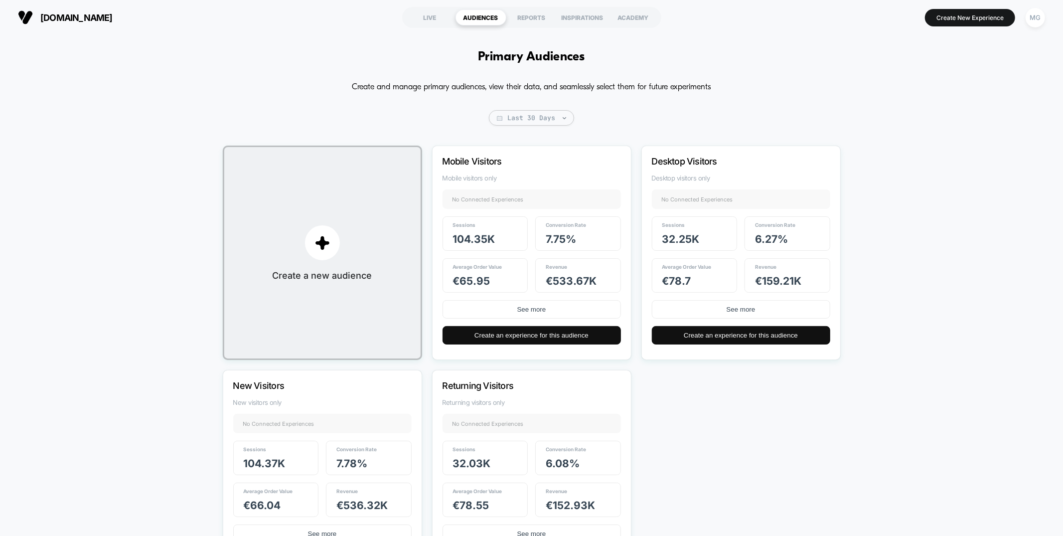
click at [412, 5] on section "LIVE AUDIENCES REPORTS INSPIRATIONS ACADEMY" at bounding box center [531, 17] width 339 height 25
drag, startPoint x: 120, startPoint y: 18, endPoint x: 35, endPoint y: 14, distance: 84.8
click at [35, 14] on section "[DOMAIN_NAME]" at bounding box center [184, 17] width 339 height 25
copy button "[DOMAIN_NAME]"
click at [945, 12] on button "Create New Experience" at bounding box center [970, 17] width 90 height 17
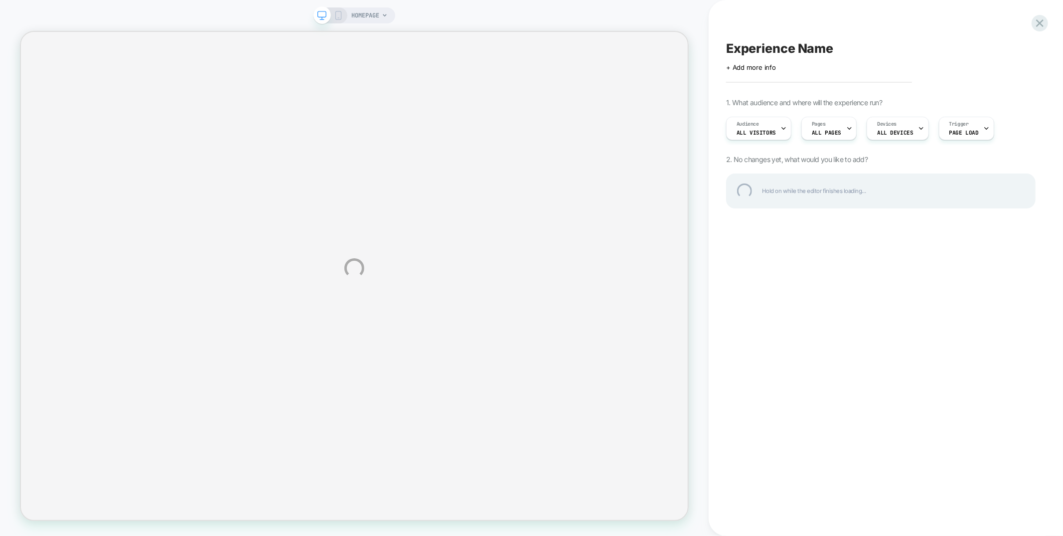
click at [337, 15] on div "HOMEPAGE Experience Name Click to edit experience details + Add more info 1. Wh…" at bounding box center [531, 268] width 1063 height 536
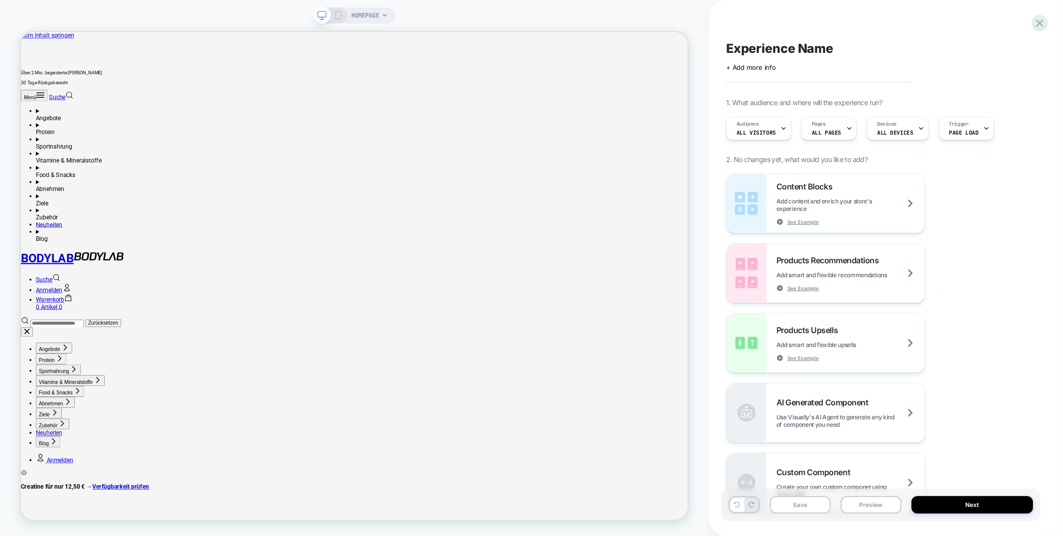
click at [337, 15] on icon at bounding box center [338, 15] width 9 height 9
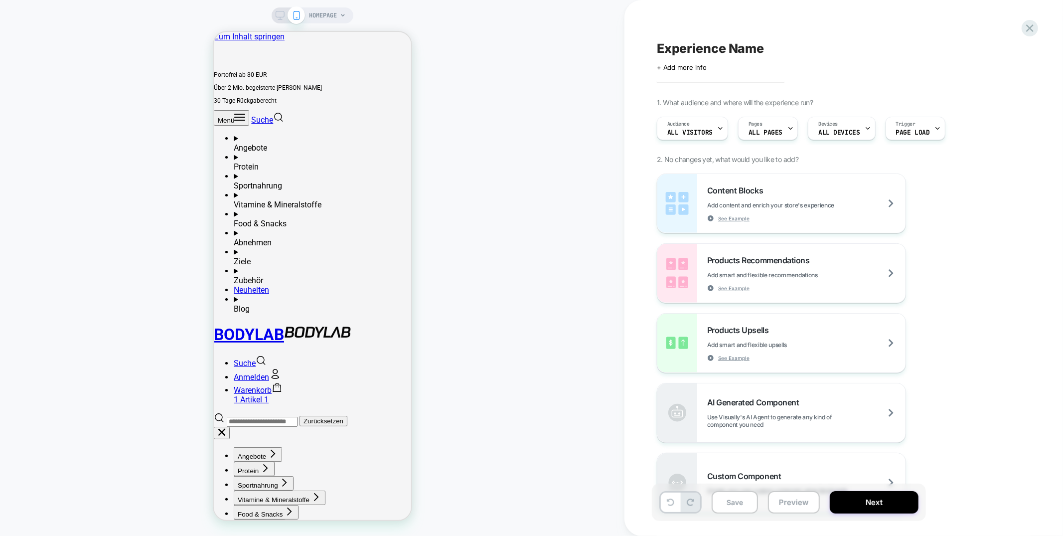
scroll to position [0, 0]
drag, startPoint x: 399, startPoint y: 83, endPoint x: 682, endPoint y: 129, distance: 286.7
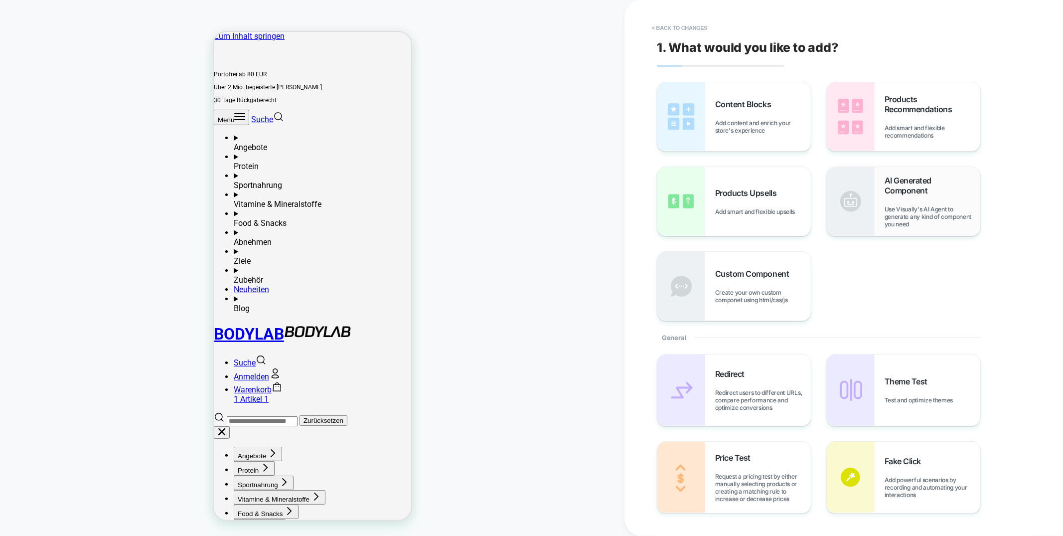
scroll to position [0, 0]
click at [744, 121] on span "Add content and enrich your store's experience" at bounding box center [763, 126] width 96 height 15
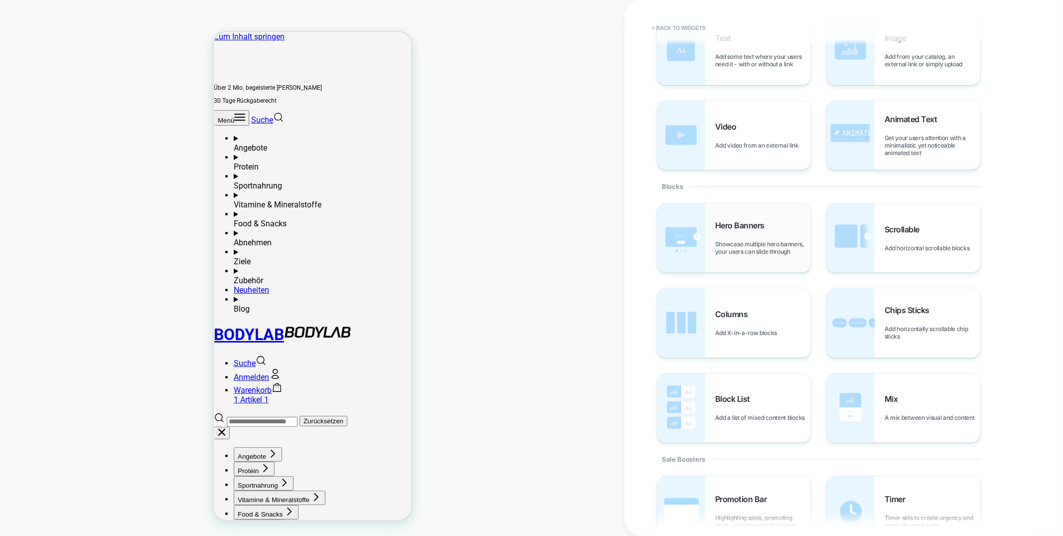
scroll to position [85, 0]
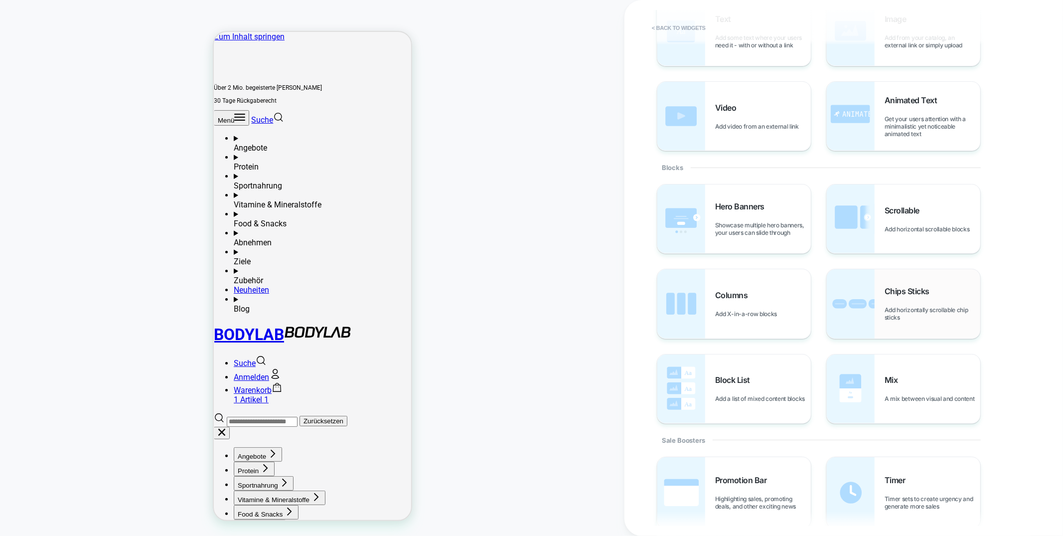
click at [885, 296] on div "Chips Sticks Add horizontally scrollable chip sticks" at bounding box center [932, 303] width 96 height 35
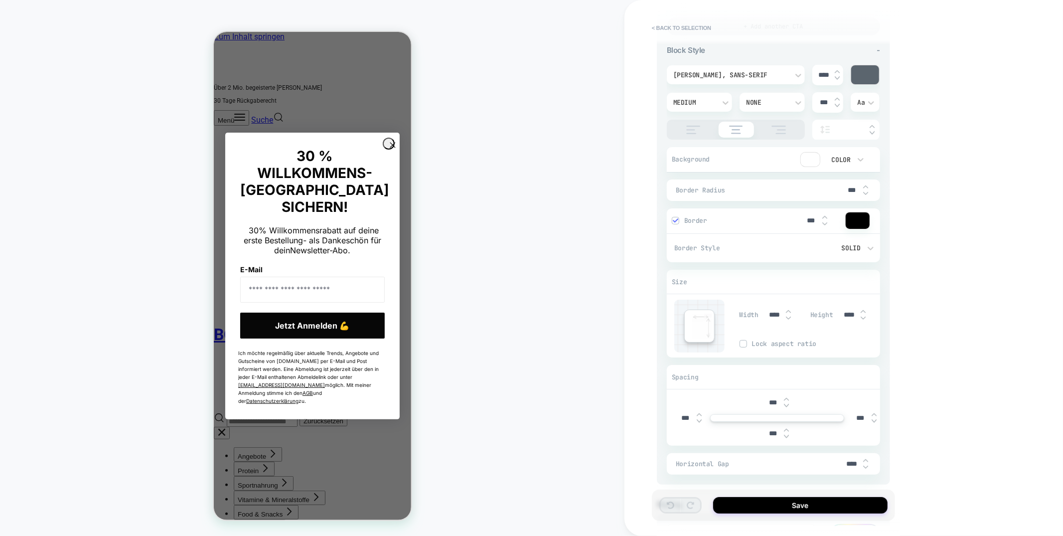
scroll to position [446, 0]
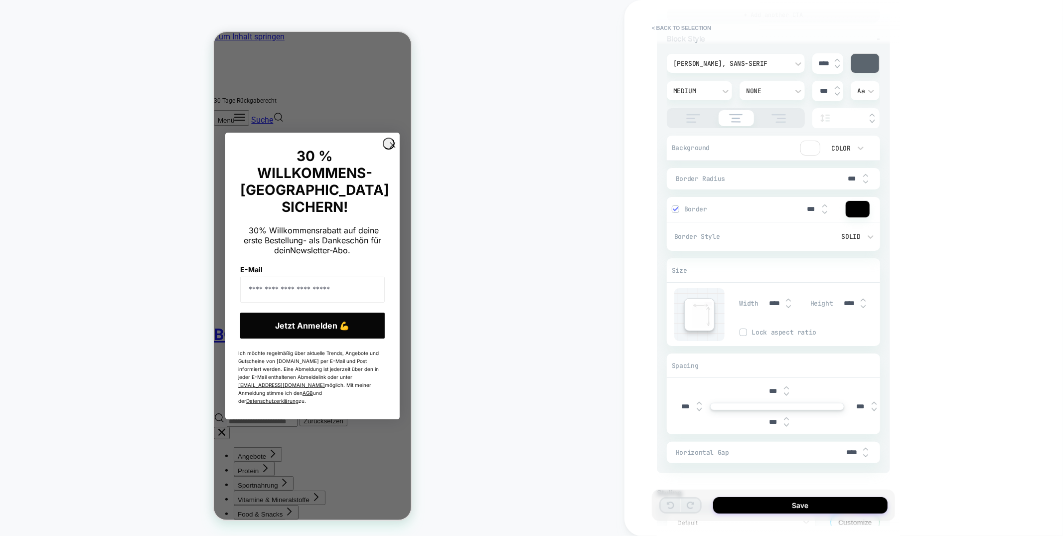
click at [390, 147] on icon "Close dialog" at bounding box center [392, 144] width 5 height 5
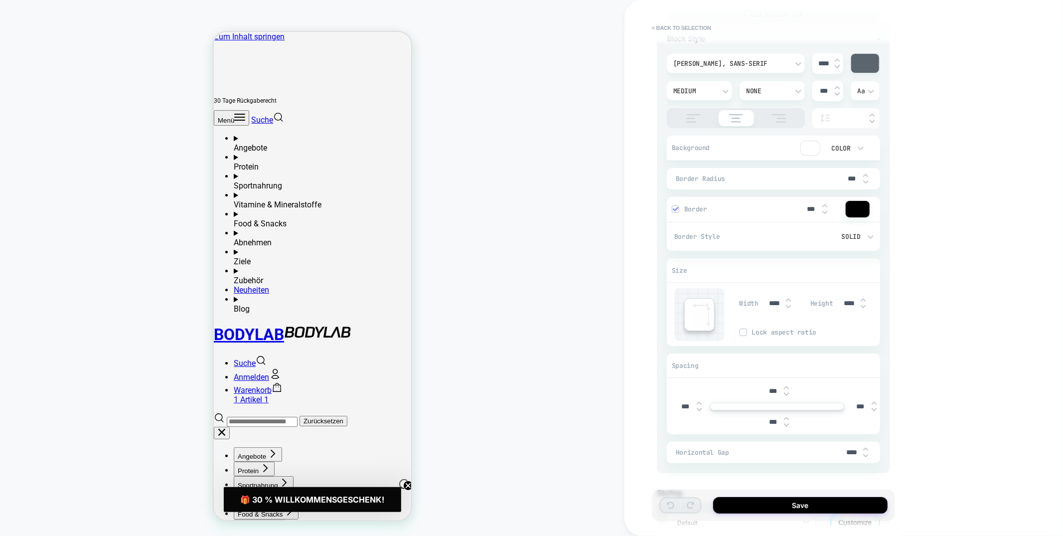
scroll to position [516, 0]
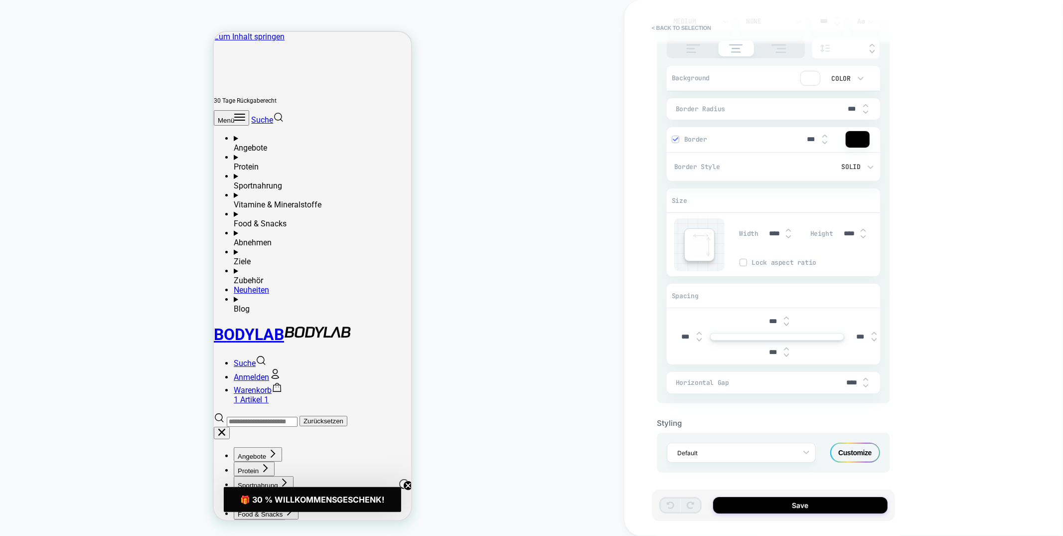
click at [864, 452] on div "Customize" at bounding box center [855, 452] width 50 height 20
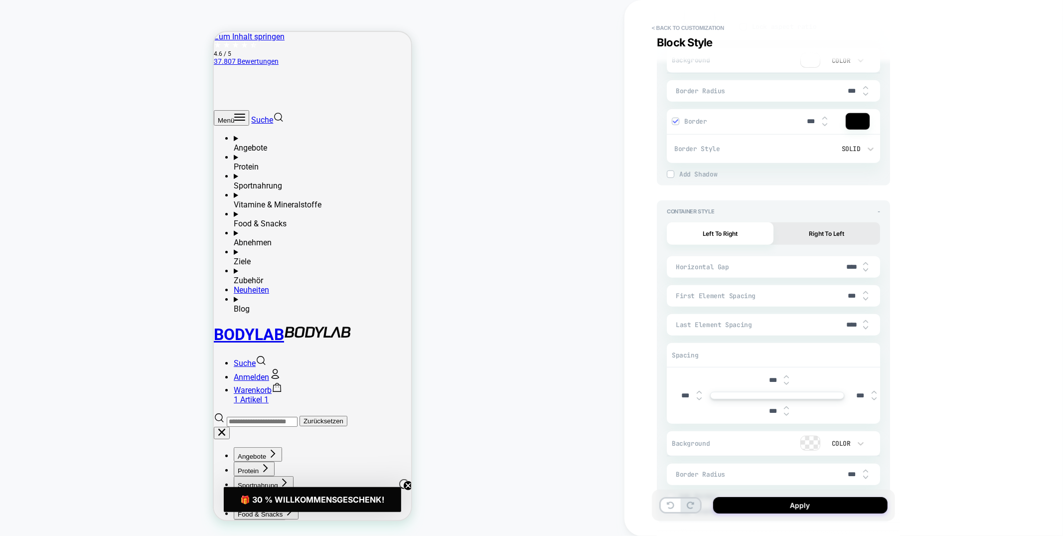
scroll to position [664, 0]
click at [812, 445] on div at bounding box center [810, 442] width 19 height 14
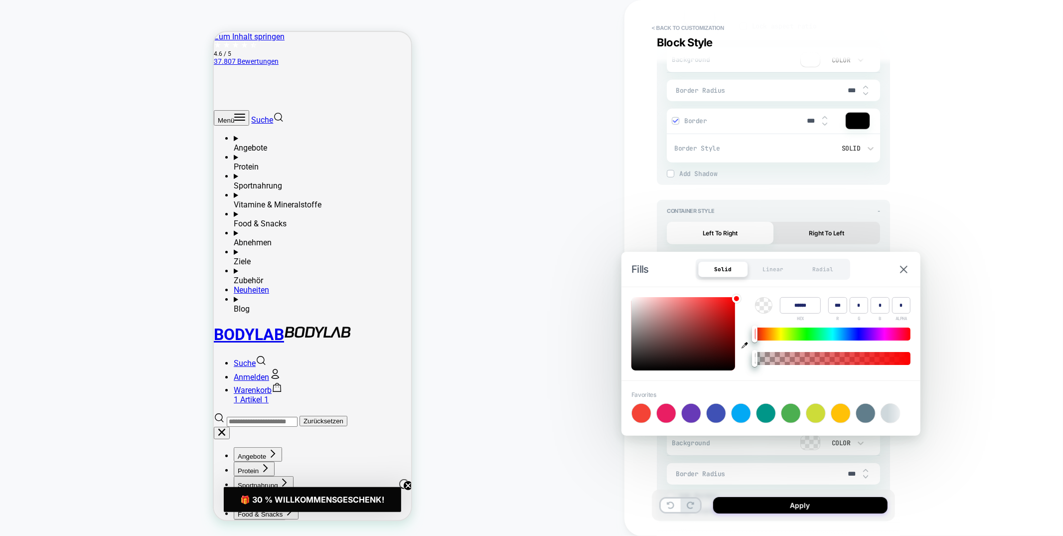
type textarea "*"
click at [744, 345] on icon "button" at bounding box center [744, 345] width 6 height 6
type input "******"
type input "***"
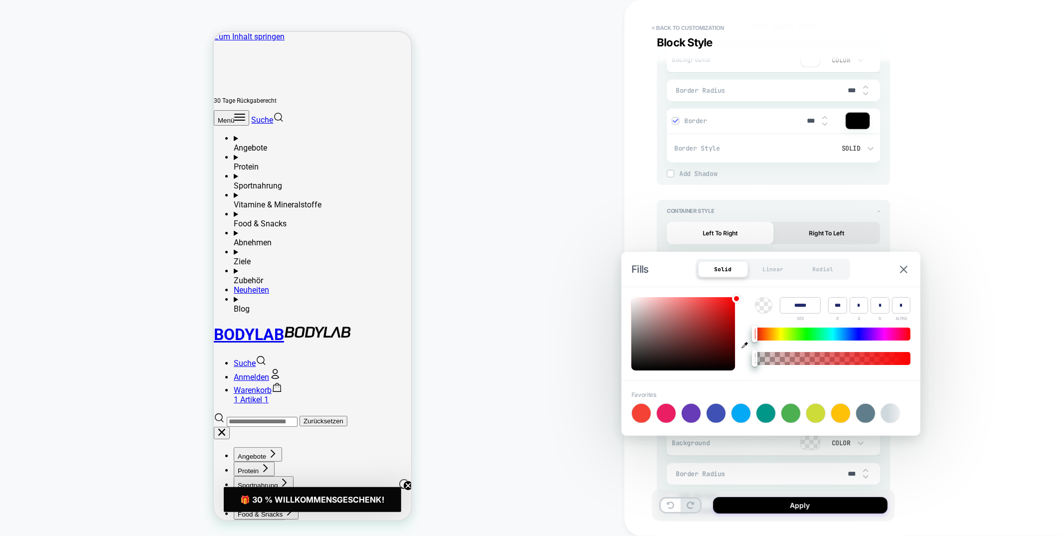
type input "***"
type input "*"
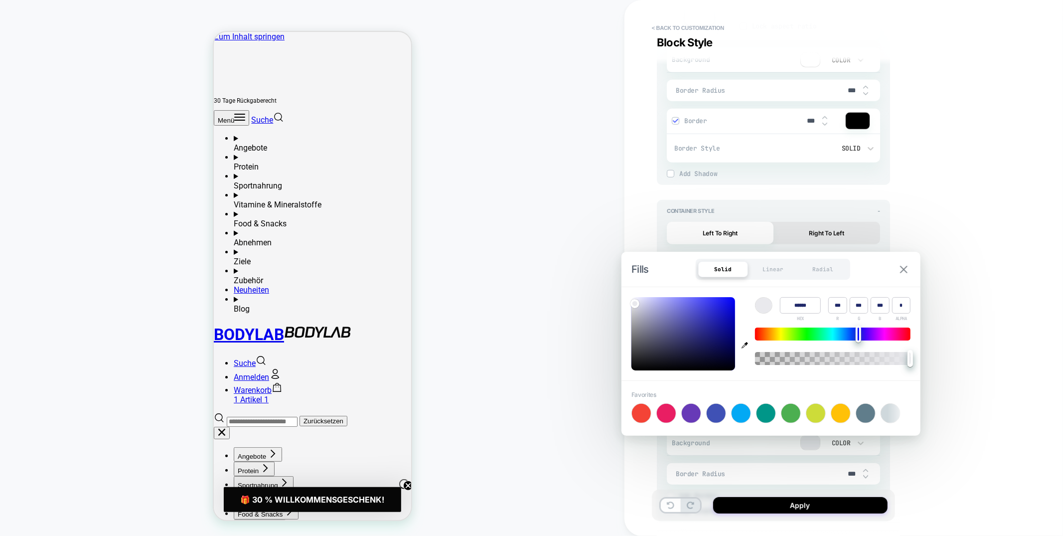
click at [900, 265] on button at bounding box center [903, 269] width 13 height 8
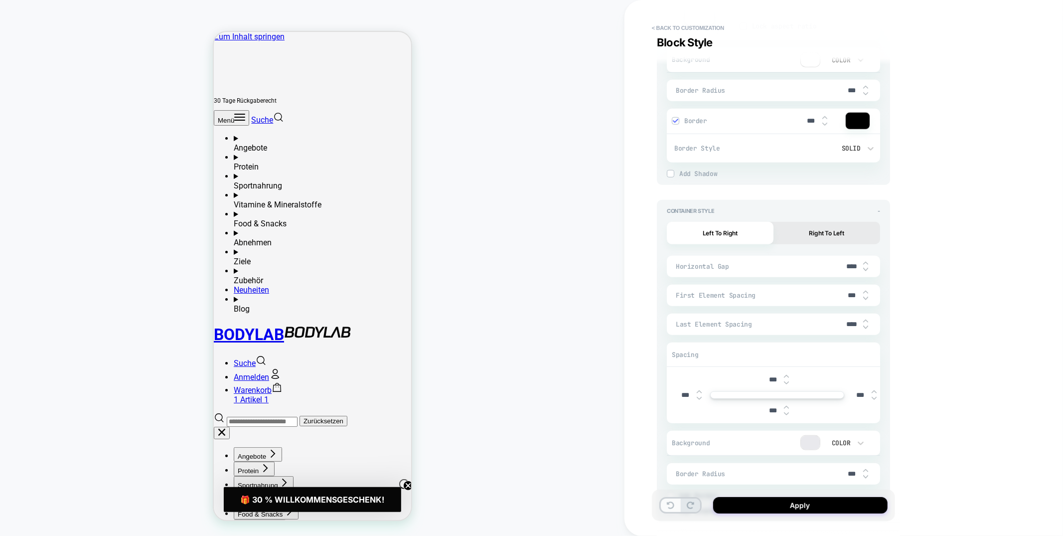
click at [669, 503] on icon at bounding box center [670, 504] width 7 height 7
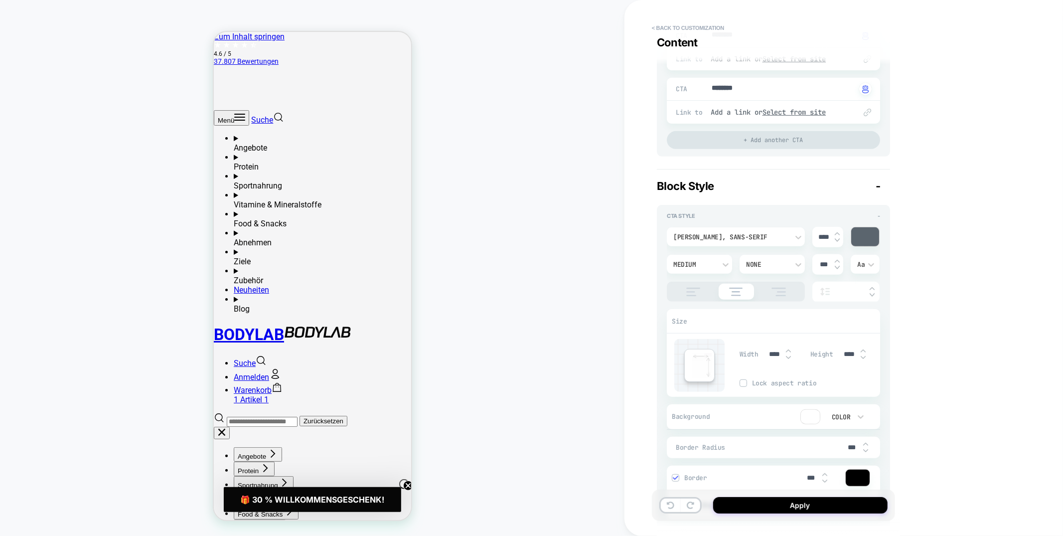
scroll to position [306, 0]
click at [811, 416] on div at bounding box center [810, 418] width 19 height 14
type textarea "*"
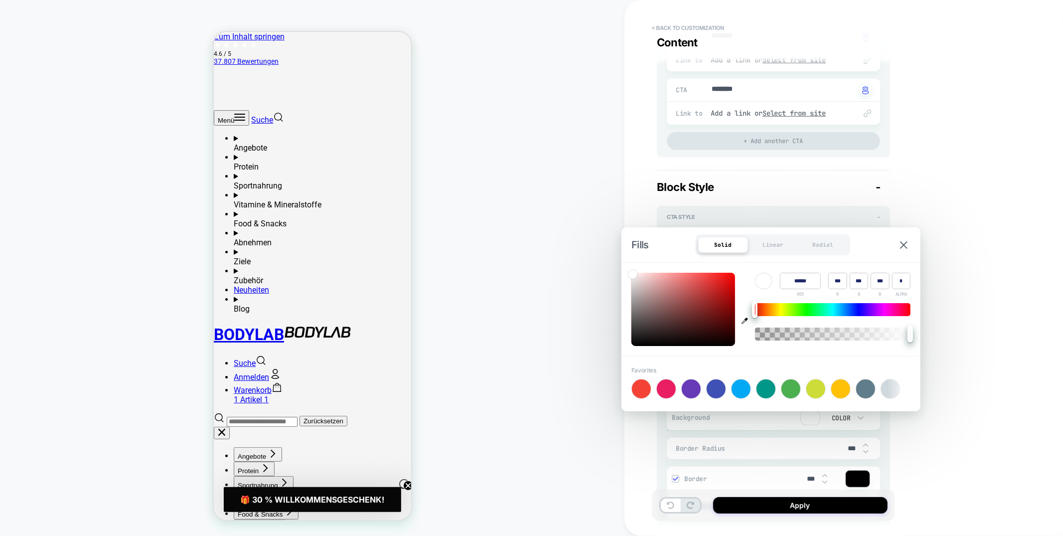
click at [743, 320] on icon "button" at bounding box center [744, 320] width 6 height 6
type input "******"
type input "***"
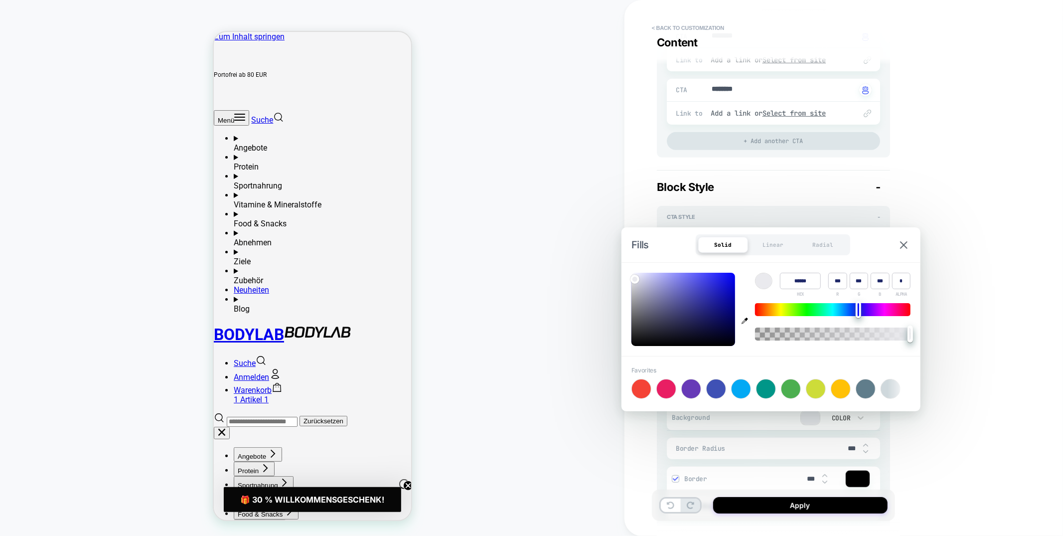
click at [972, 298] on div "< Back to customization Content Detailed Styling Default RENAME SAVE Content - …" at bounding box center [843, 268] width 438 height 536
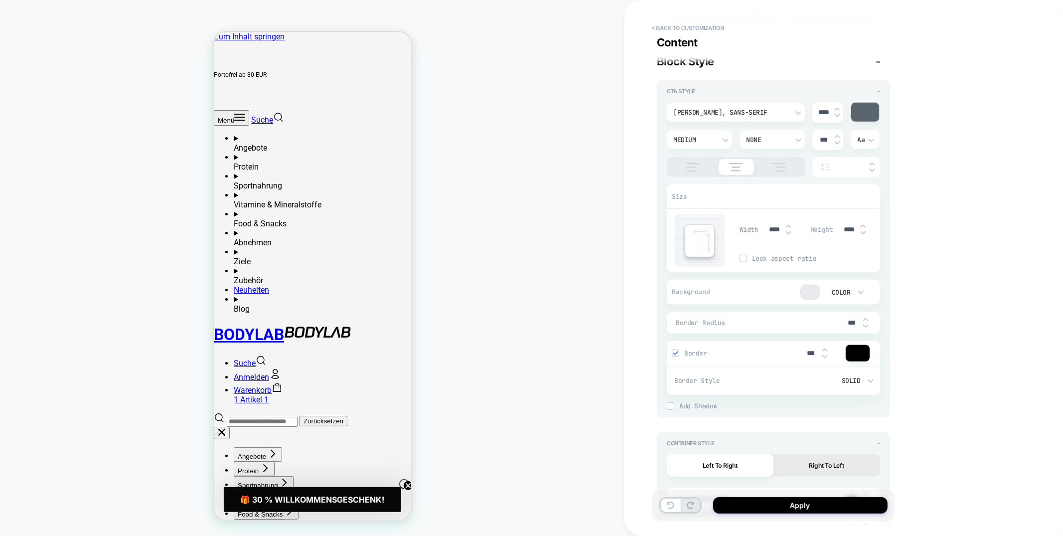
scroll to position [440, 0]
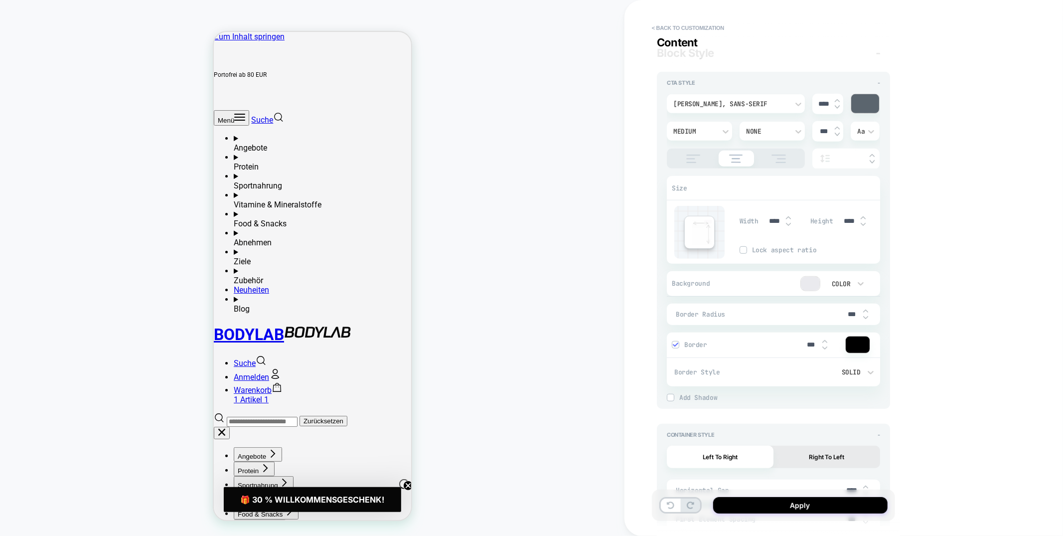
click at [672, 348] on div at bounding box center [675, 344] width 6 height 6
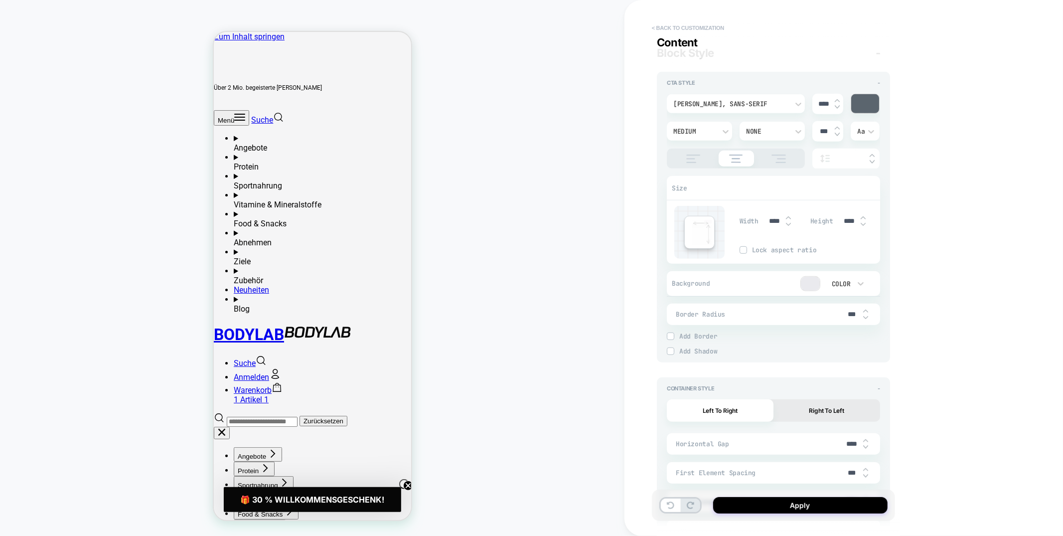
click at [698, 26] on button "< Back to customization" at bounding box center [688, 28] width 82 height 16
type textarea "*"
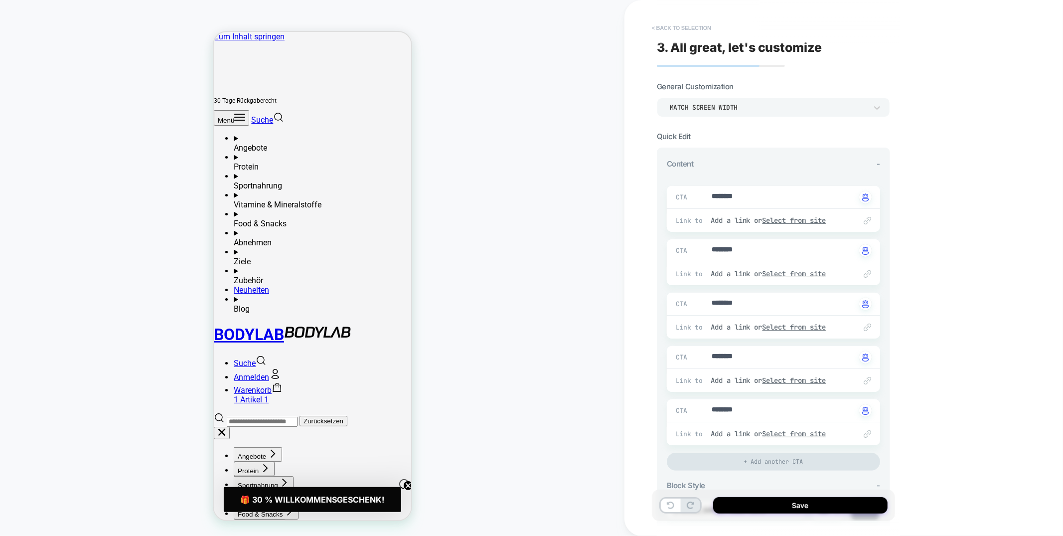
click at [680, 24] on button "< Back to selection" at bounding box center [681, 28] width 69 height 16
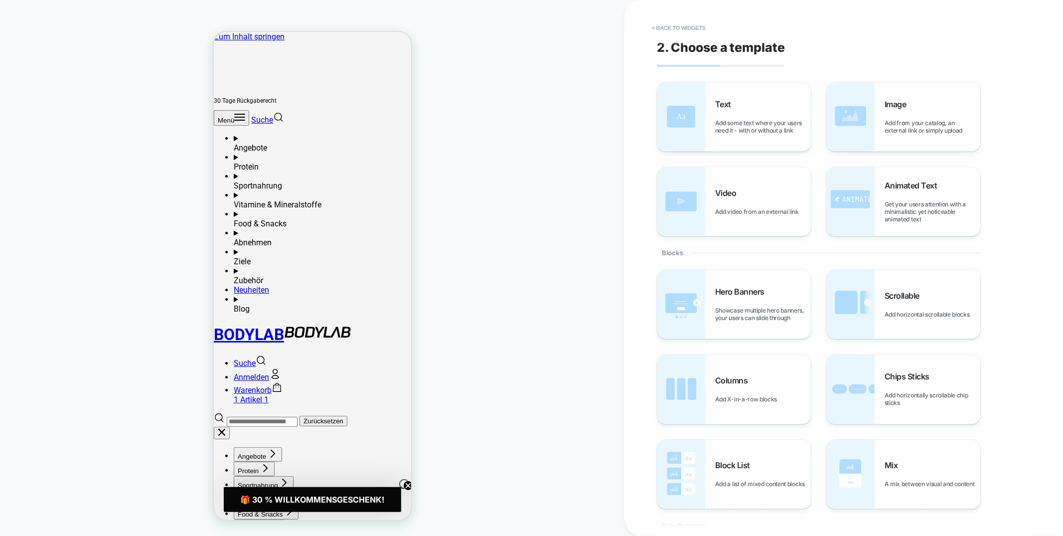
click at [680, 24] on button "< Back to widgets" at bounding box center [679, 28] width 64 height 16
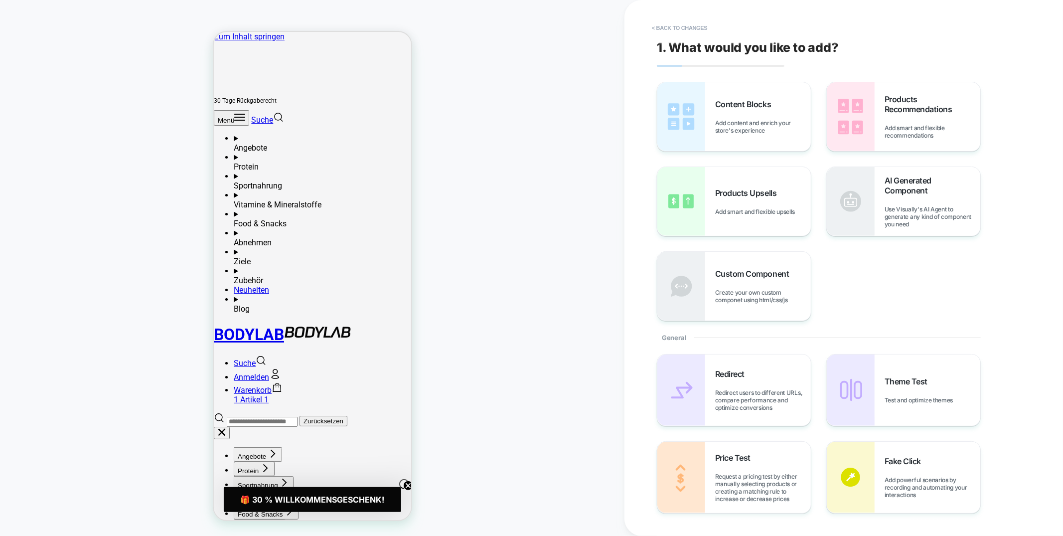
click at [680, 24] on button "< Back to changes" at bounding box center [680, 28] width 66 height 16
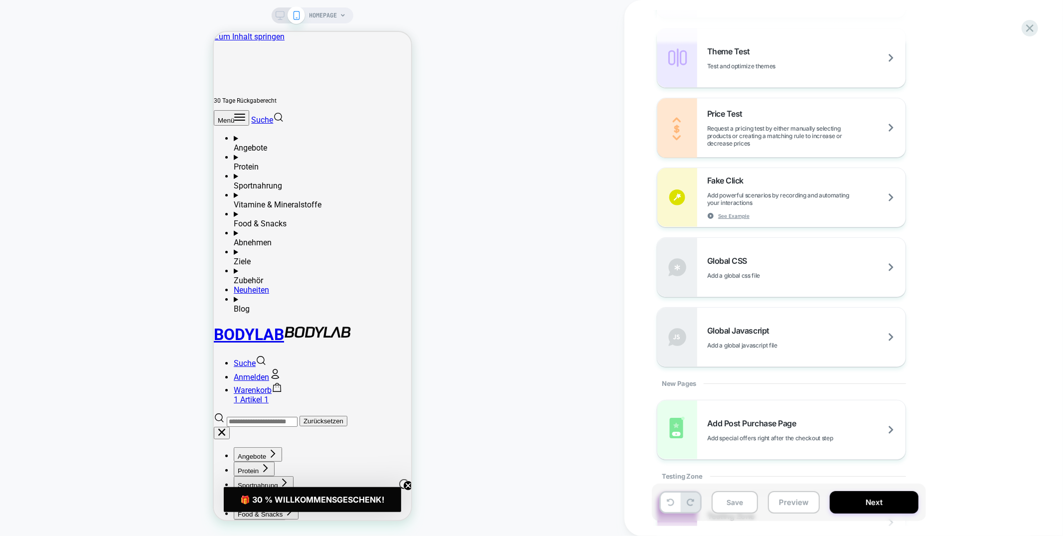
scroll to position [666, 0]
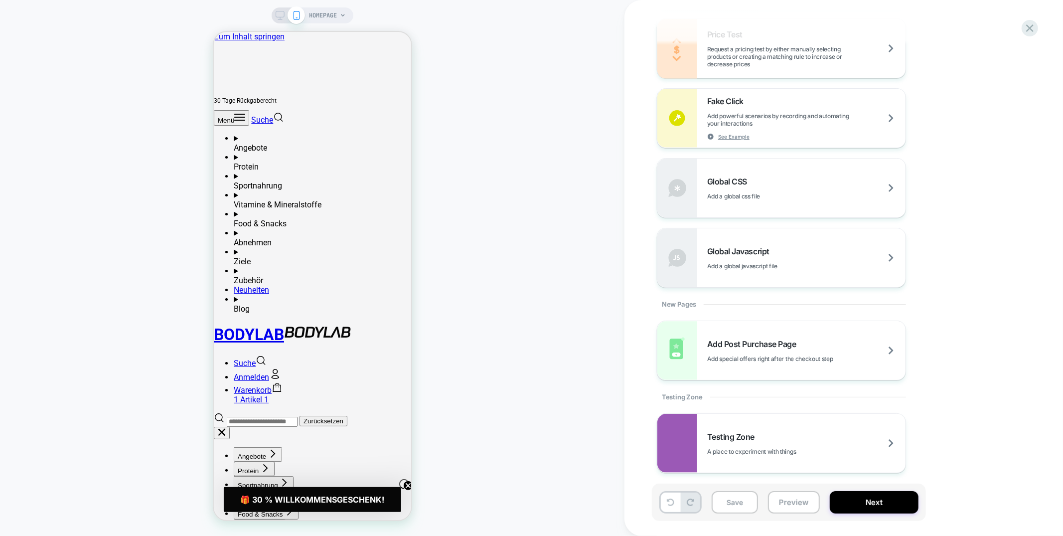
click at [811, 342] on div "Add Post Purchase Page Add special offers right after the checkout step" at bounding box center [806, 350] width 198 height 23
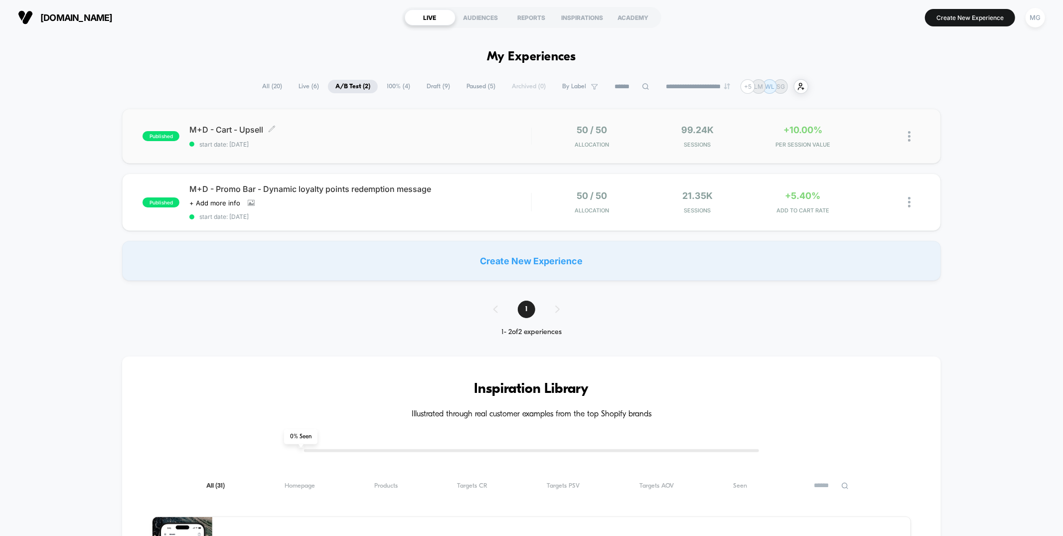
click at [422, 125] on span "M+D - Cart - Upsell Click to edit experience details" at bounding box center [359, 130] width 341 height 10
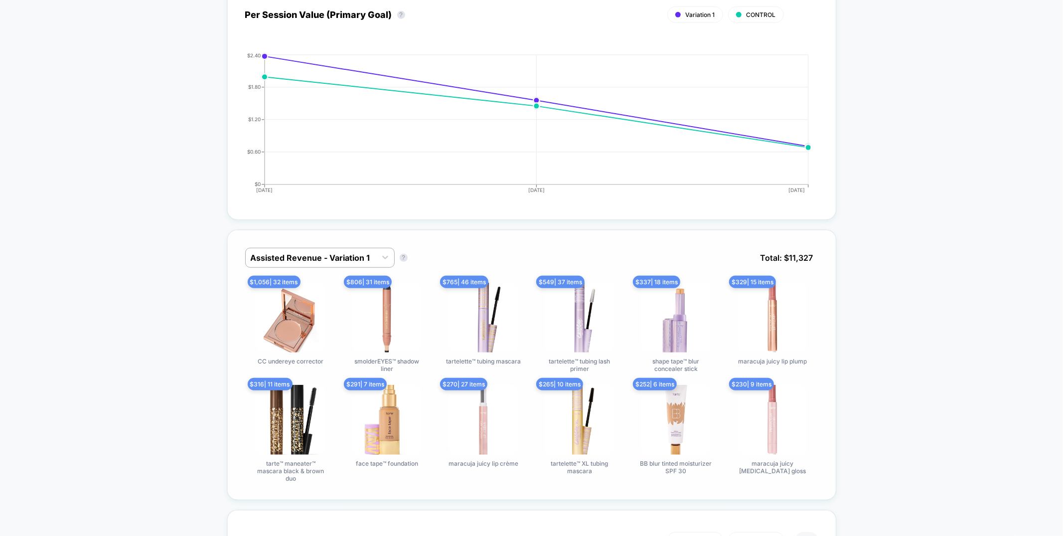
scroll to position [454, 0]
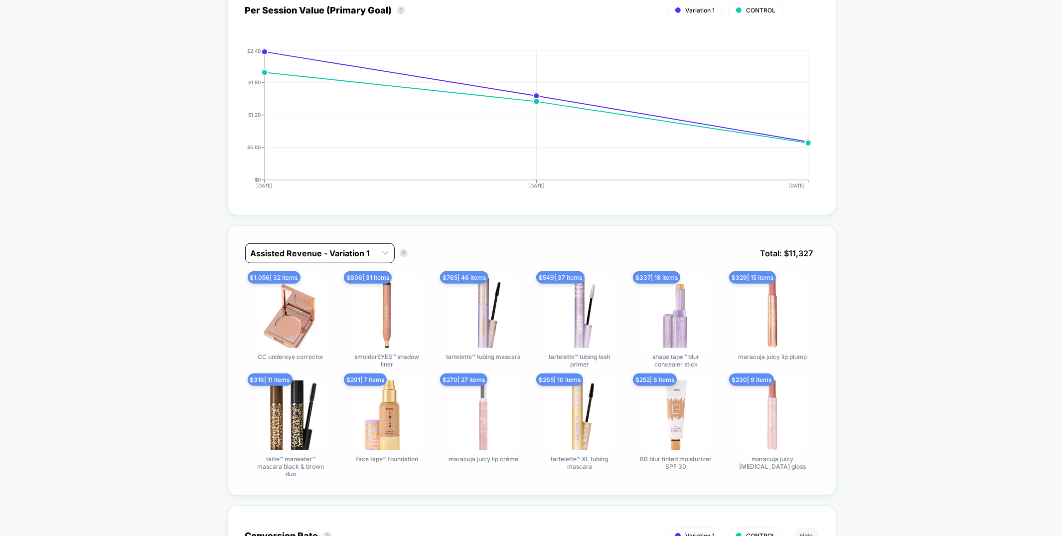
click at [356, 248] on div at bounding box center [311, 253] width 121 height 12
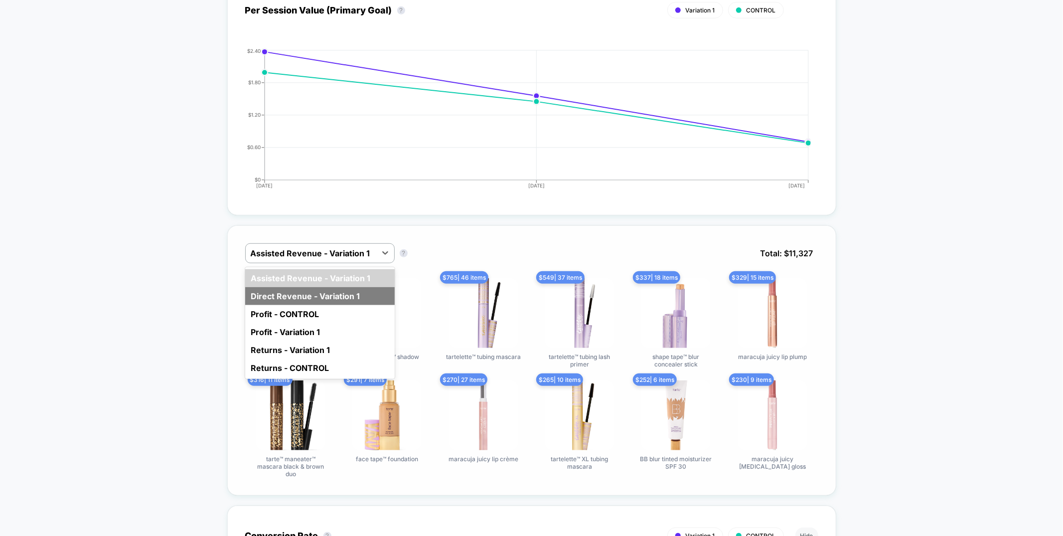
click at [344, 290] on div "Direct Revenue - Variation 1" at bounding box center [319, 296] width 149 height 18
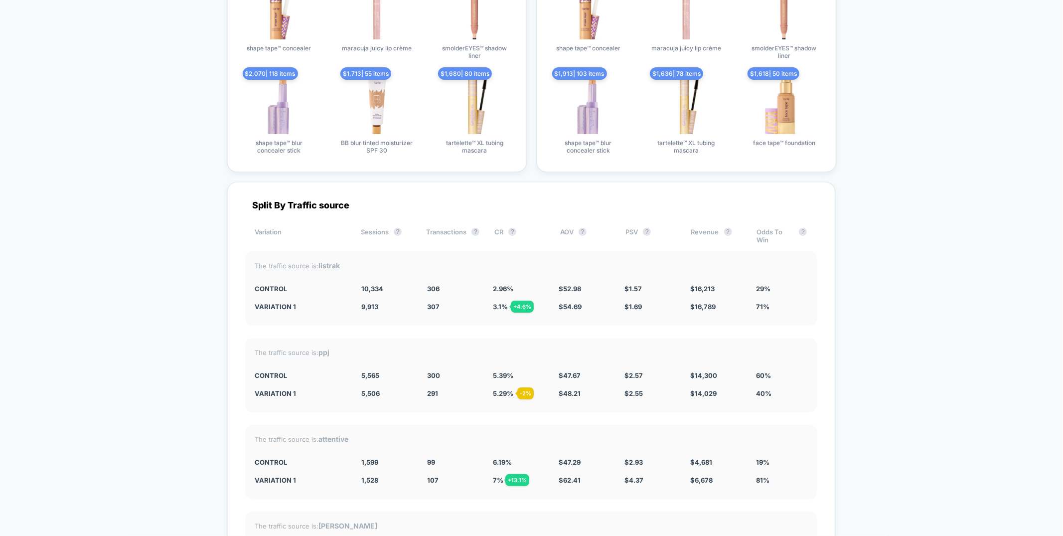
scroll to position [2616, 0]
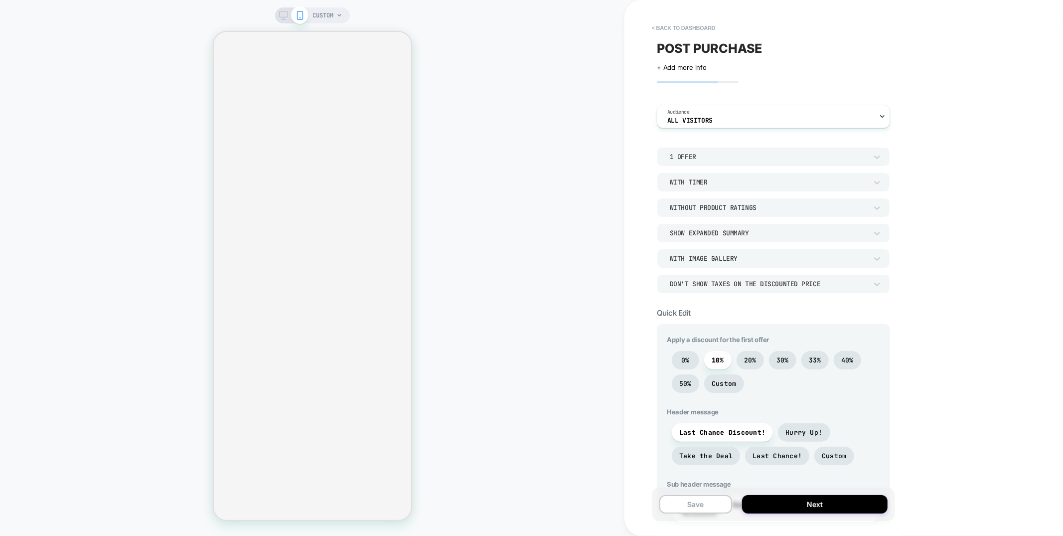
click at [717, 150] on div "1 Offer" at bounding box center [773, 156] width 233 height 19
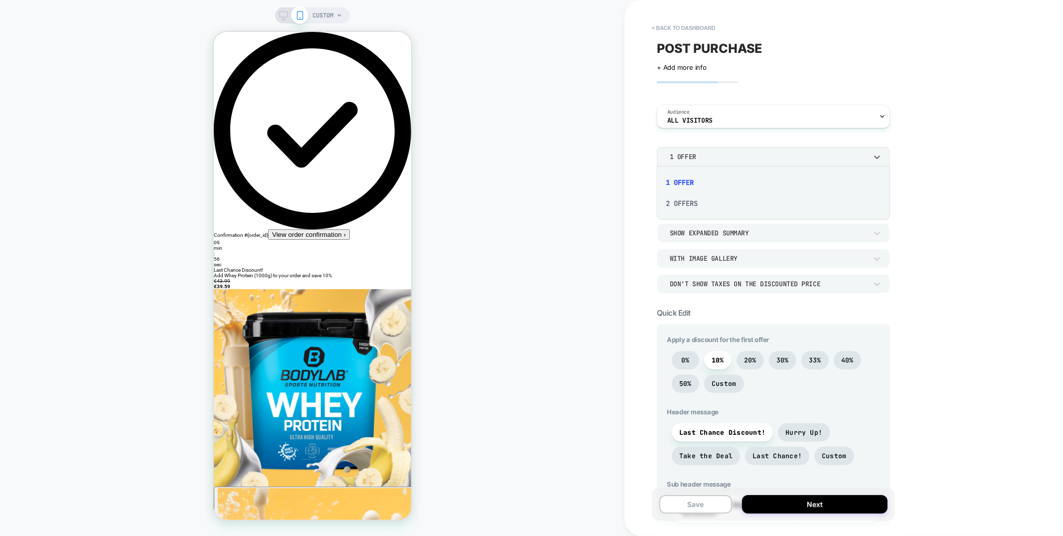
click at [683, 206] on div "2 Offers" at bounding box center [773, 203] width 225 height 21
click at [742, 116] on div "Audience All Visitors" at bounding box center [770, 116] width 227 height 22
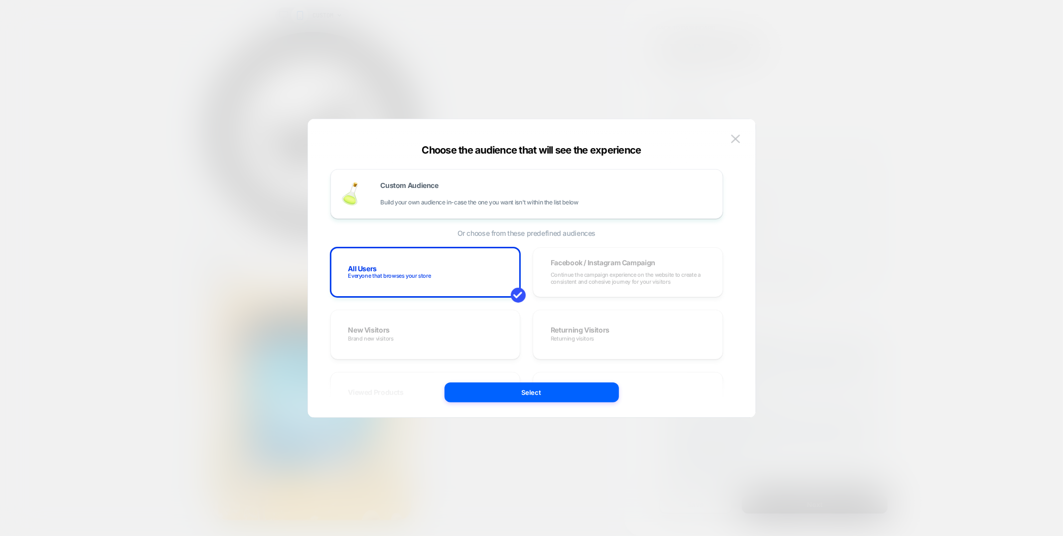
click at [684, 189] on div "Custom Audience Build your own audience in-case the one you want isn't within t…" at bounding box center [547, 194] width 332 height 24
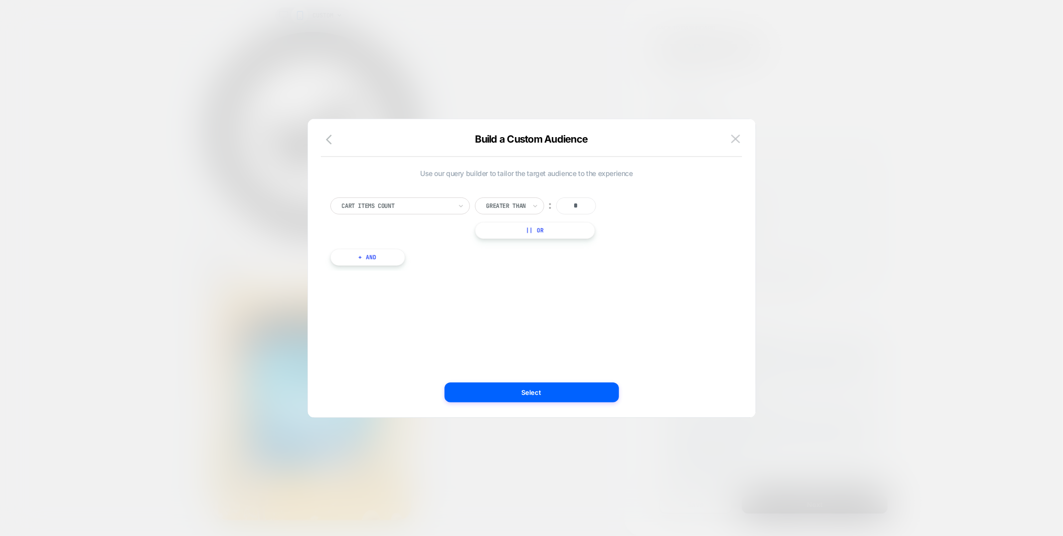
click at [422, 208] on div at bounding box center [397, 205] width 110 height 9
click at [739, 140] on img at bounding box center [735, 139] width 9 height 8
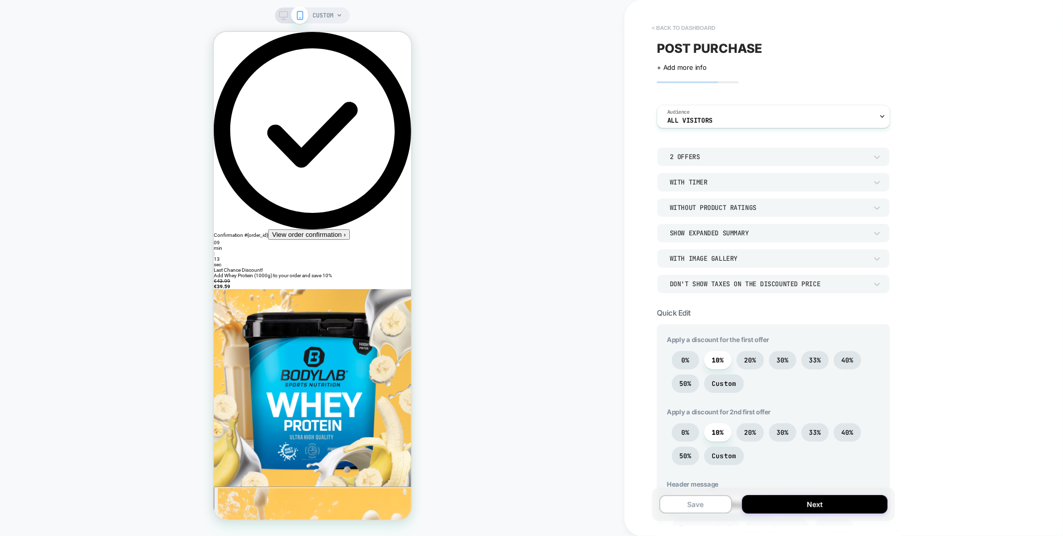
click at [700, 26] on button "< back to dashboard" at bounding box center [683, 28] width 73 height 16
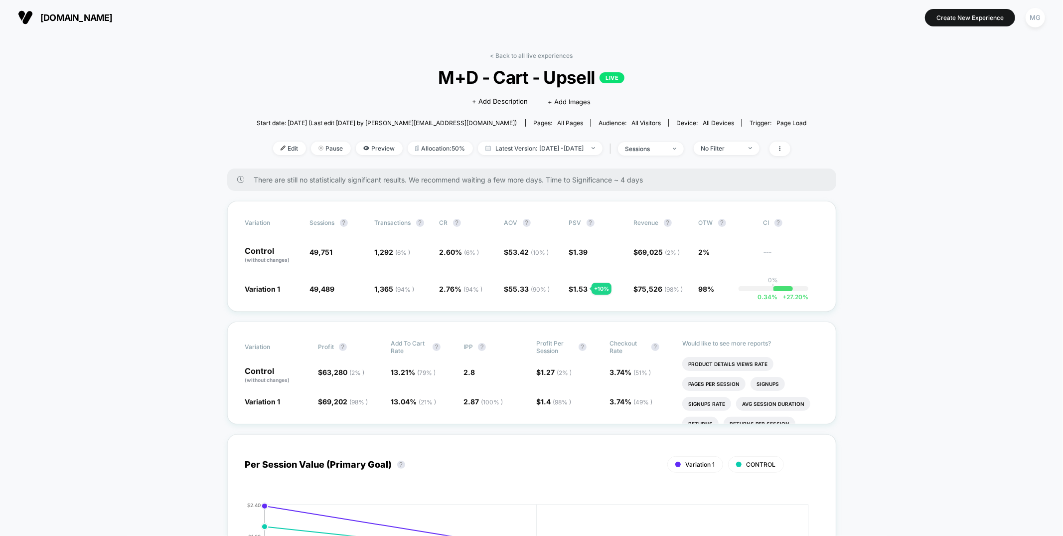
click at [552, 56] on link "< Back to all live experiences" at bounding box center [531, 55] width 83 height 7
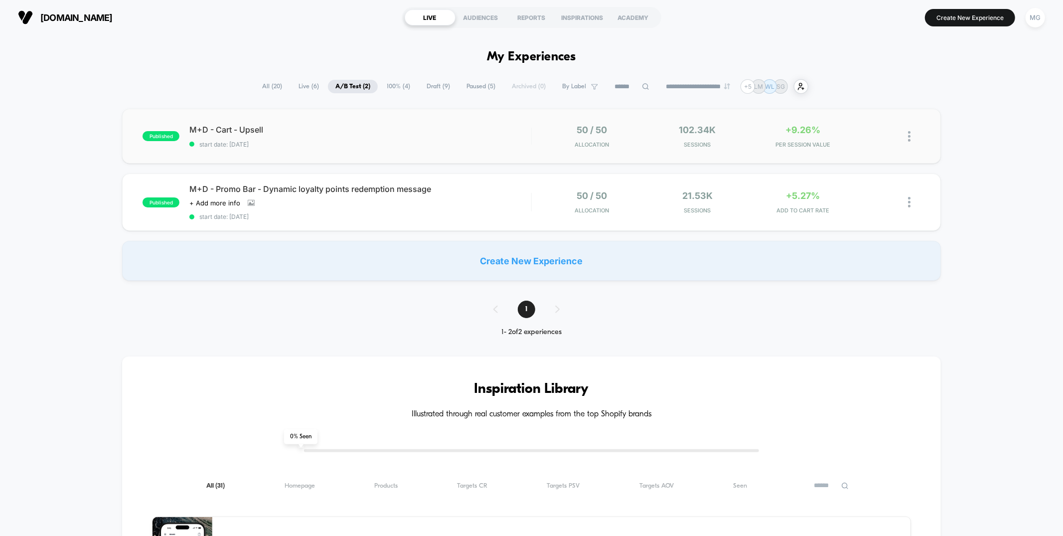
click at [424, 155] on div "published M+D - Cart - Upsell start date: 8/19/2025 50 / 50 Allocation 102.34k …" at bounding box center [531, 136] width 818 height 55
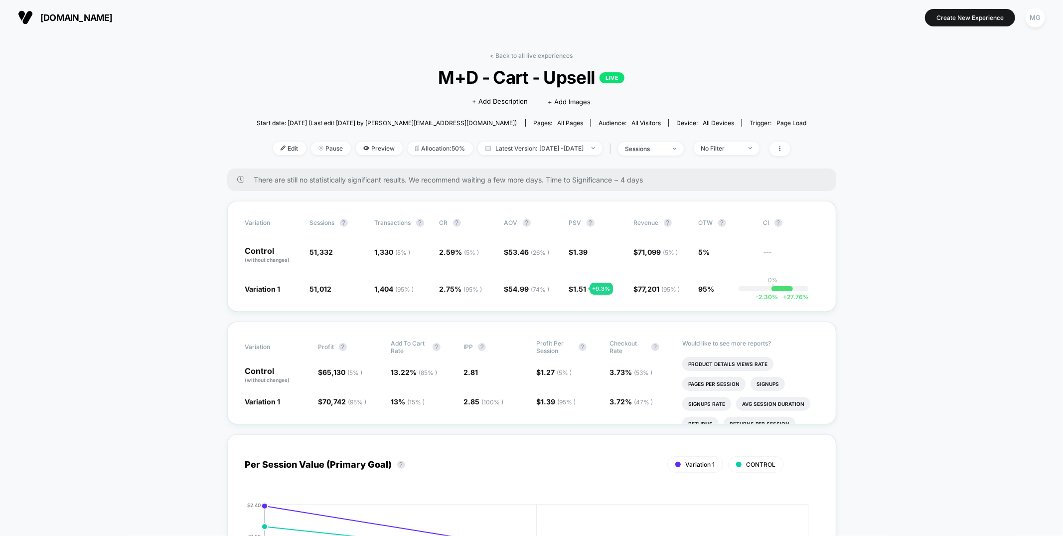
drag, startPoint x: 533, startPoint y: 52, endPoint x: 506, endPoint y: 54, distance: 27.0
click at [533, 52] on link "< Back to all live experiences" at bounding box center [531, 55] width 83 height 7
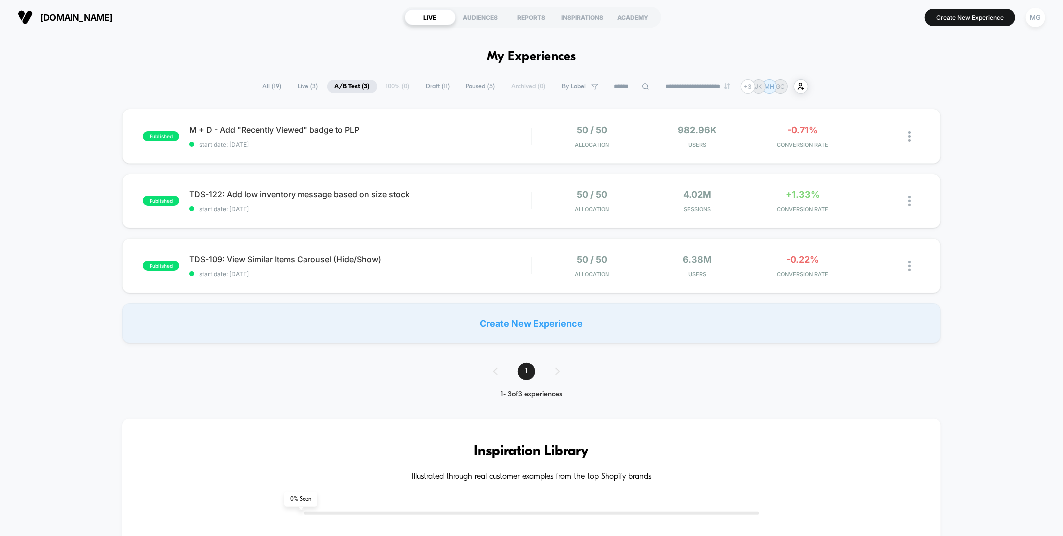
click at [421, 85] on span "Draft ( 11 )" at bounding box center [437, 86] width 39 height 13
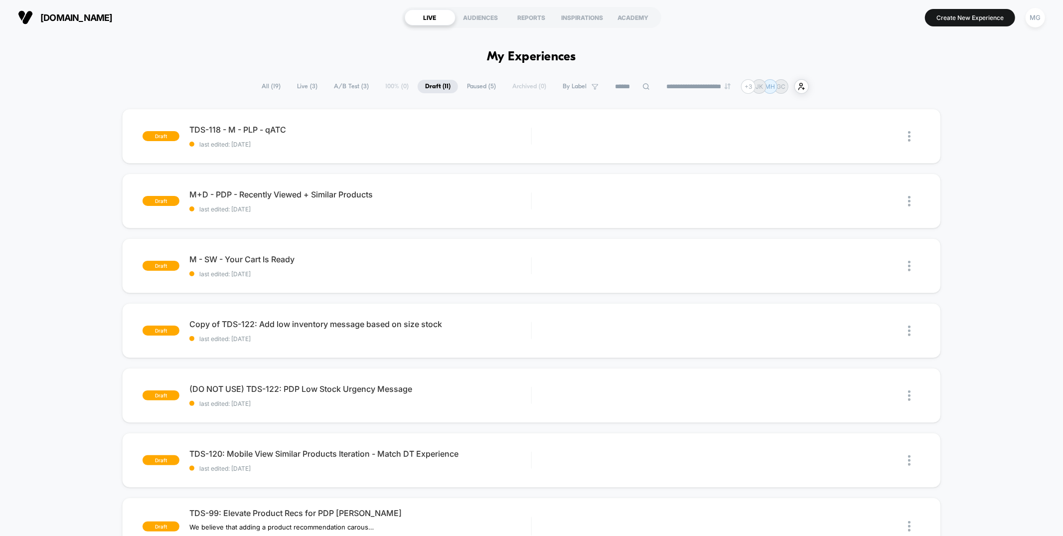
click at [339, 85] on span "A/B Test ( 3 )" at bounding box center [351, 86] width 50 height 13
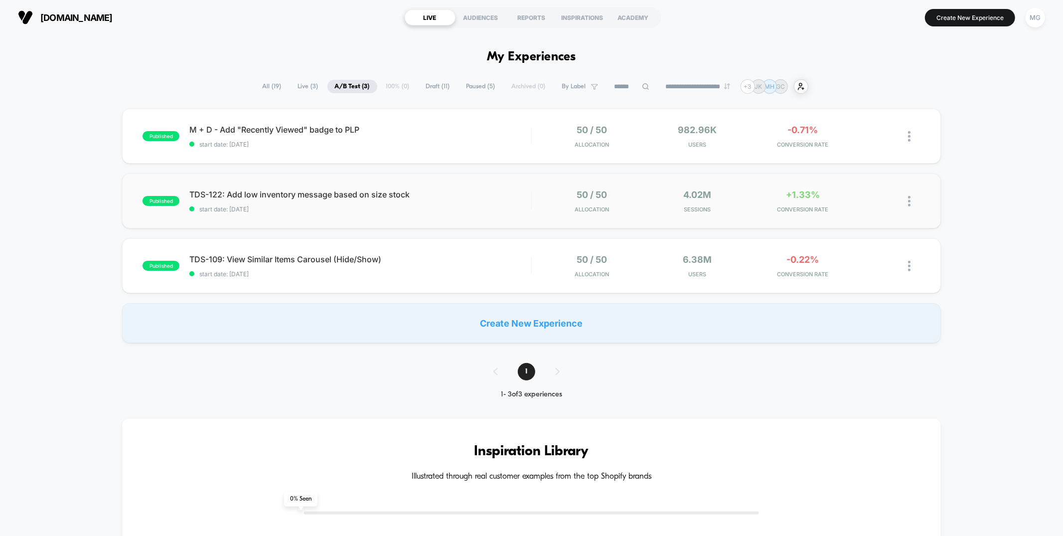
click at [470, 210] on span "start date: 8/7/2025" at bounding box center [359, 208] width 341 height 7
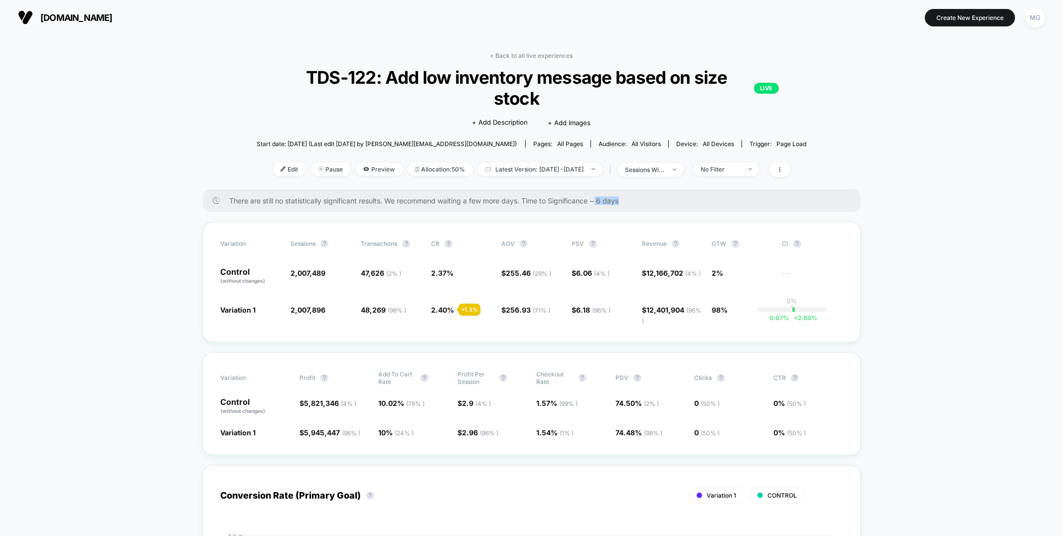
drag, startPoint x: 598, startPoint y: 202, endPoint x: 627, endPoint y: 199, distance: 29.0
click at [627, 199] on span "There are still no statistically significant results. We recommend waiting a fe…" at bounding box center [535, 200] width 611 height 8
click at [614, 199] on span "There are still no statistically significant results. We recommend waiting a fe…" at bounding box center [535, 200] width 611 height 8
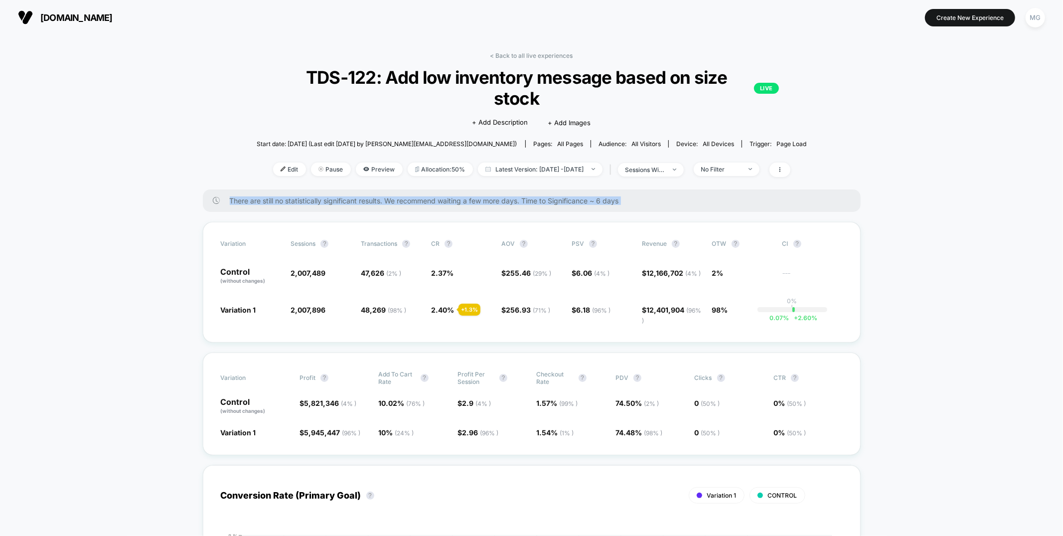
click at [613, 199] on span "There are still no statistically significant results. We recommend waiting a fe…" at bounding box center [535, 200] width 611 height 8
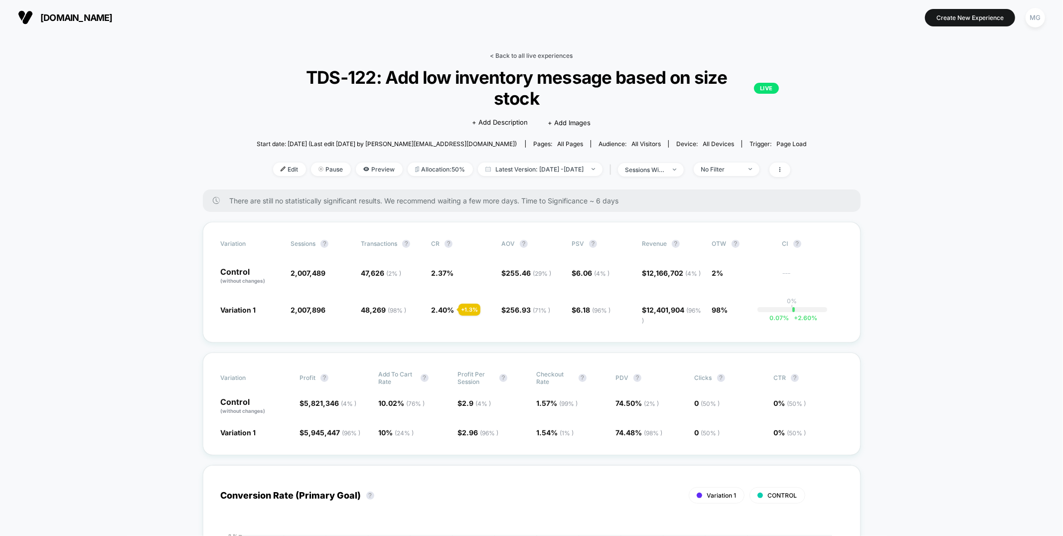
click at [549, 54] on link "< Back to all live experiences" at bounding box center [531, 55] width 83 height 7
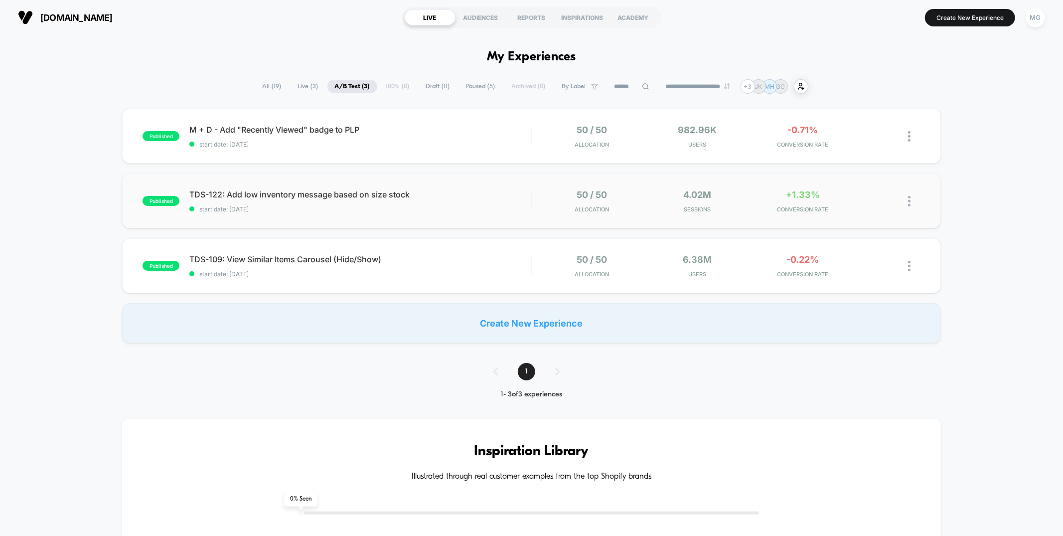
click at [496, 224] on div "published TDS-122: Add low inventory message based on size stock start date: 8/…" at bounding box center [531, 200] width 818 height 55
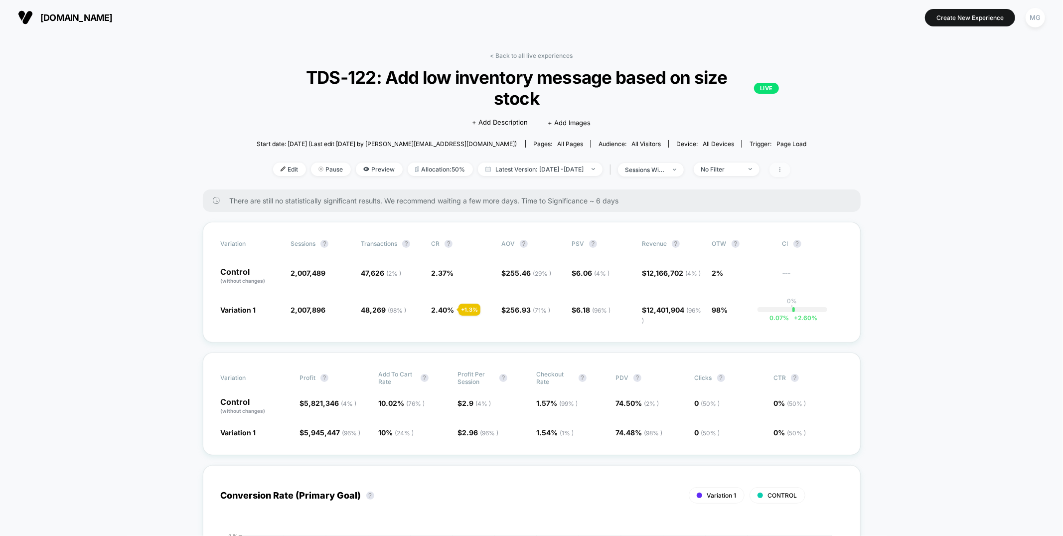
click at [790, 173] on span at bounding box center [779, 169] width 21 height 14
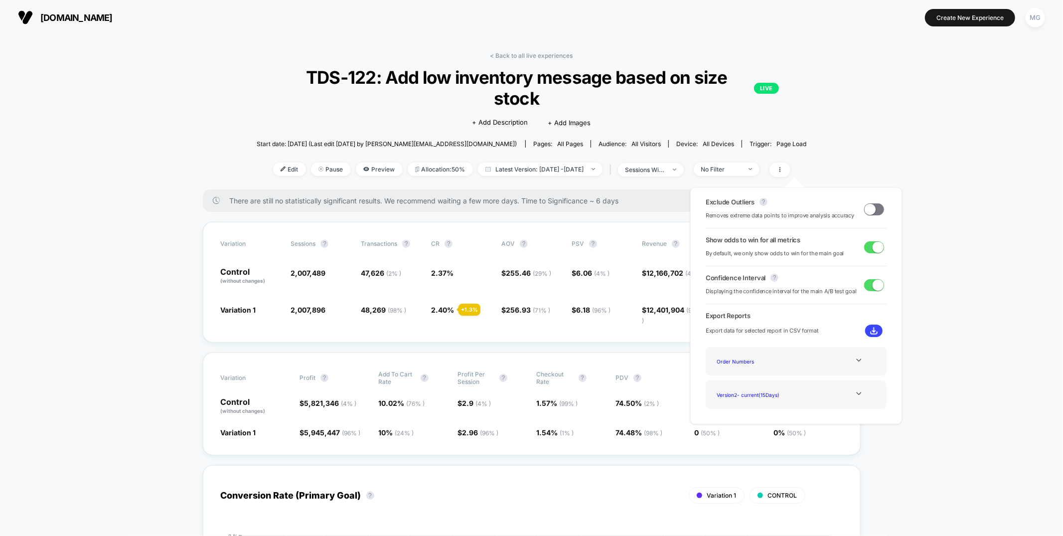
click at [857, 211] on div "Exclude Outliers ? Removes extreme data points to improve analysis accuracy" at bounding box center [795, 209] width 181 height 22
click at [867, 210] on span at bounding box center [869, 208] width 11 height 11
click at [541, 336] on div "Variation Sessions ? Transactions ? CR ? AOV ? PSV ? Revenue ? OTW ? CI ? Contr…" at bounding box center [532, 282] width 658 height 121
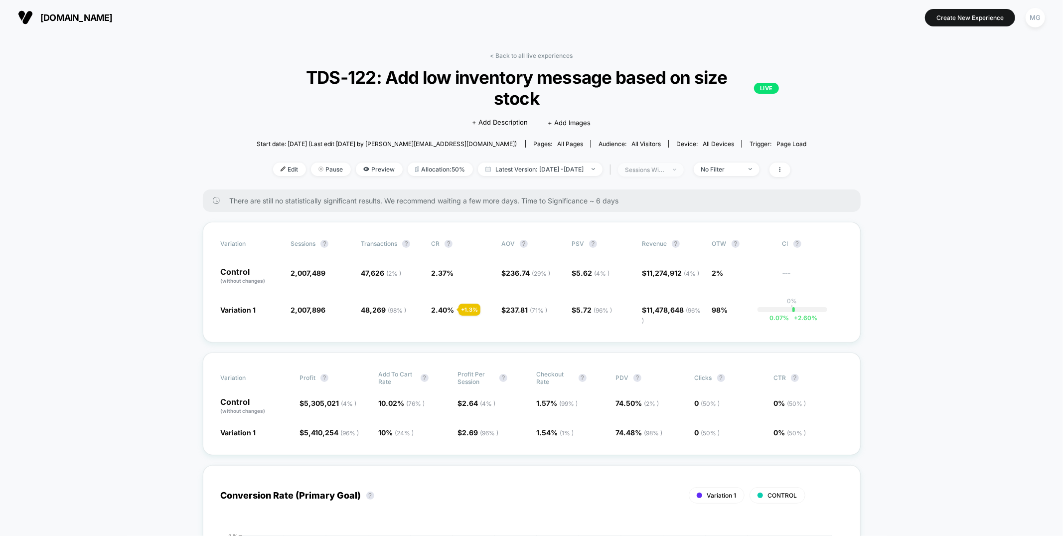
click at [665, 168] on div "sessions with impression" at bounding box center [645, 169] width 40 height 7
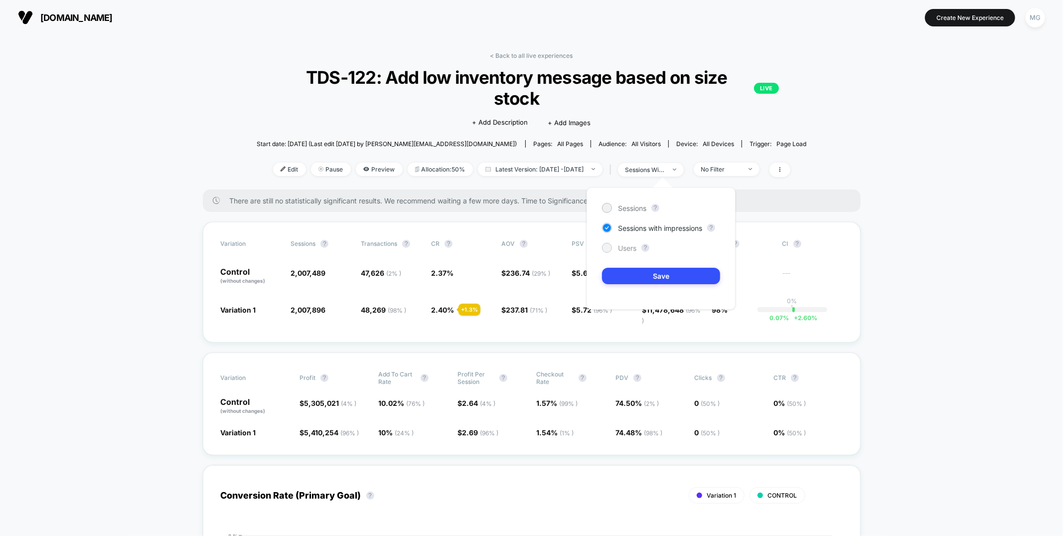
click at [633, 243] on div "Users" at bounding box center [619, 248] width 34 height 10
click at [638, 271] on button "Save" at bounding box center [661, 276] width 118 height 16
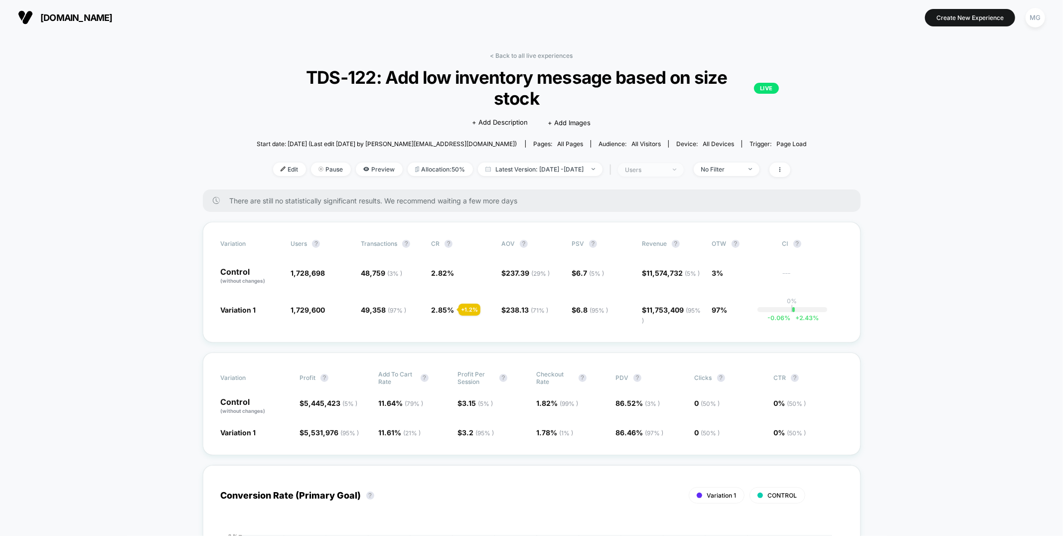
click at [665, 166] on div "users" at bounding box center [645, 169] width 40 height 7
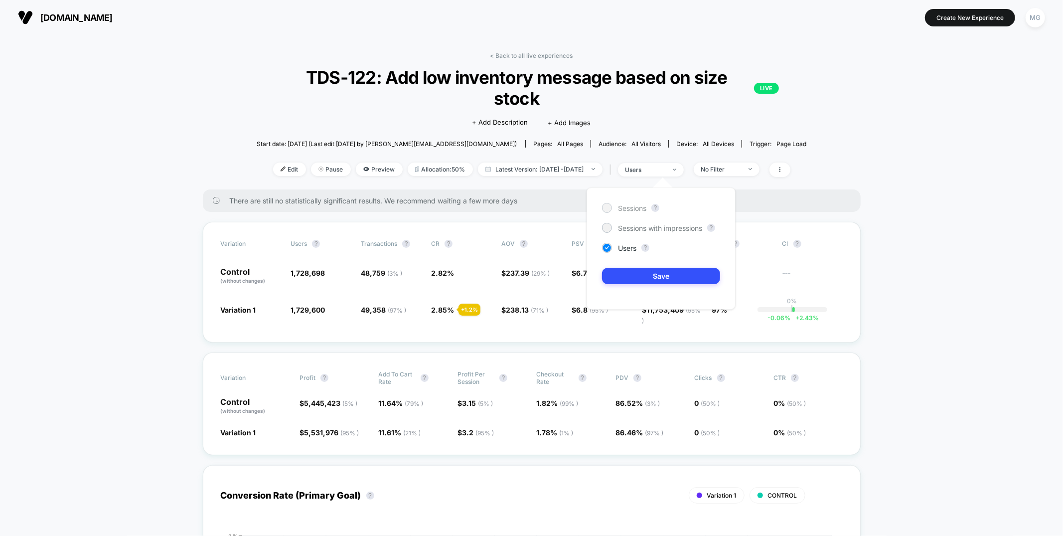
click at [644, 206] on span "Sessions" at bounding box center [632, 208] width 28 height 8
click at [635, 273] on button "Save" at bounding box center [661, 276] width 118 height 16
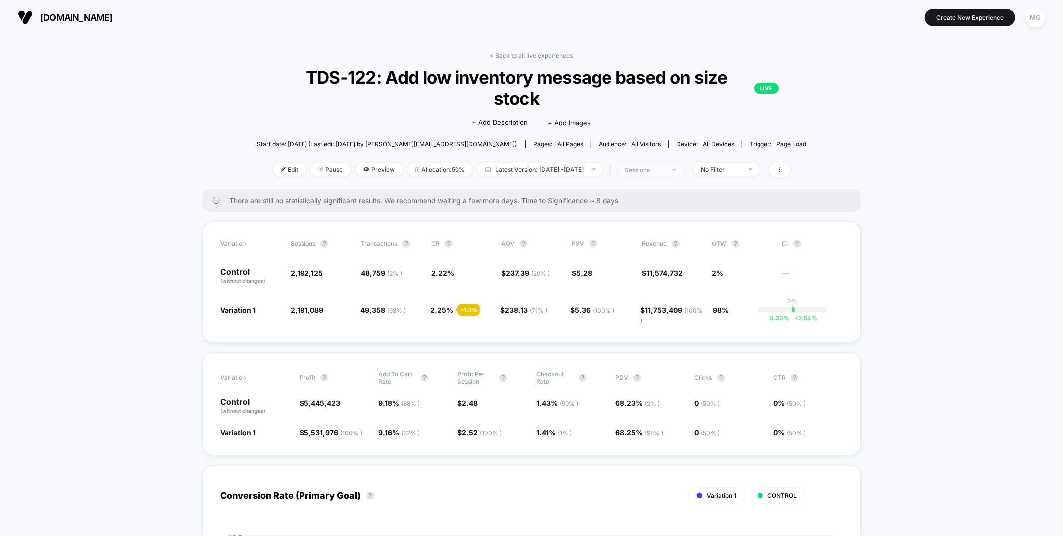
click at [684, 166] on span "sessions" at bounding box center [651, 169] width 66 height 13
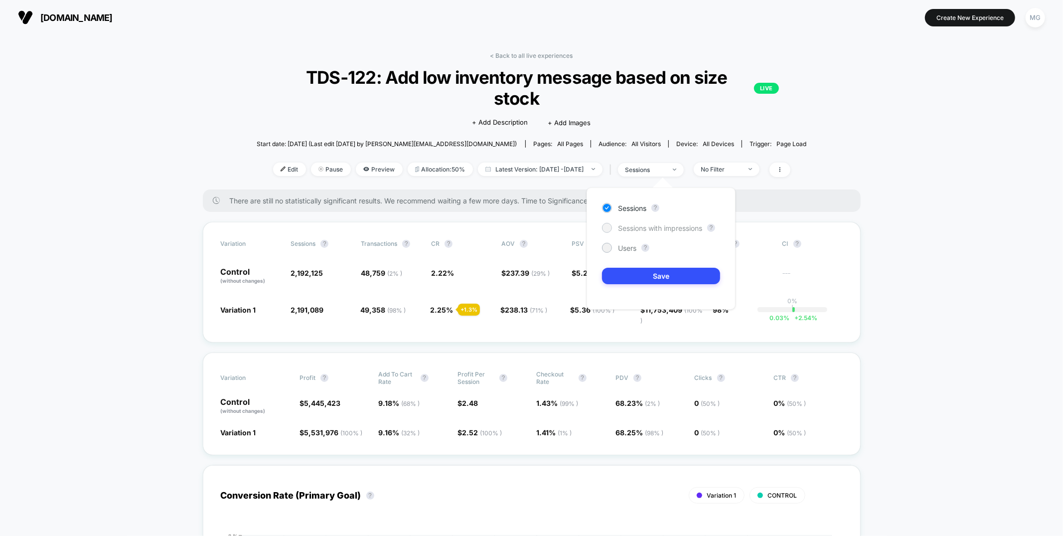
click at [659, 228] on span "Sessions with impressions" at bounding box center [660, 228] width 84 height 8
click at [660, 272] on button "Save" at bounding box center [661, 276] width 118 height 16
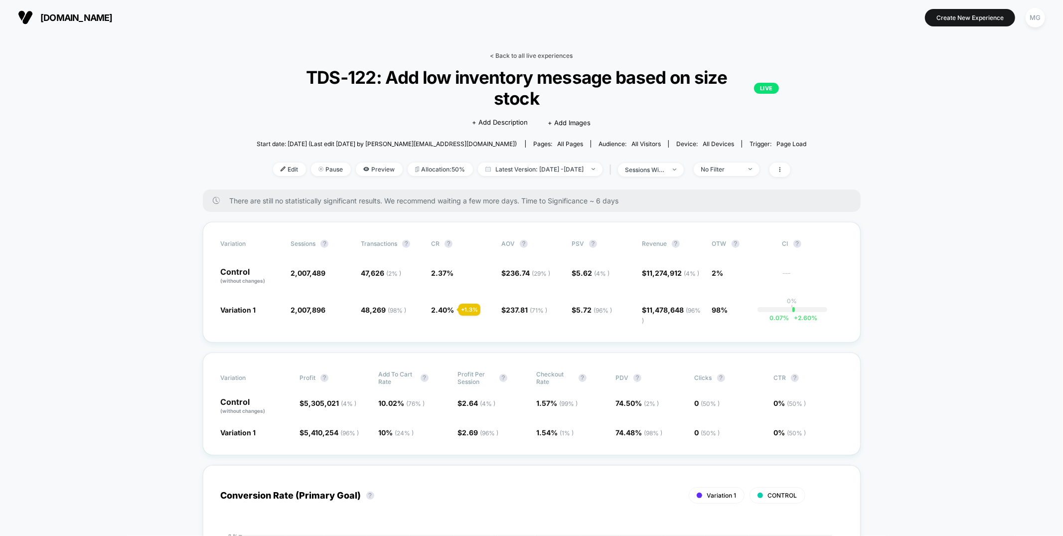
click at [529, 57] on link "< Back to all live experiences" at bounding box center [531, 55] width 83 height 7
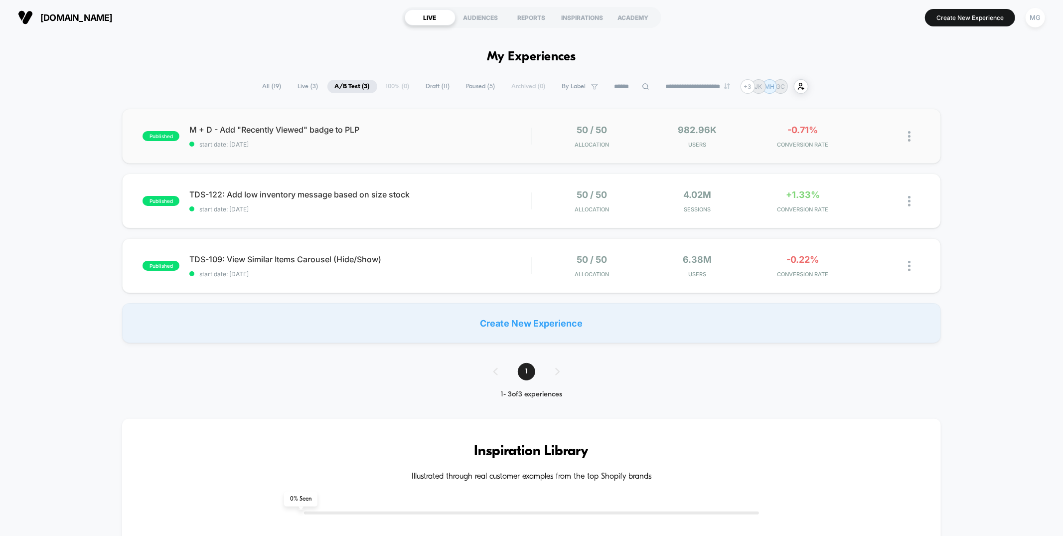
click at [458, 151] on div "published M + D - Add "Recently Viewed" badge to PLP start date: 8/7/2025 50 / …" at bounding box center [531, 136] width 818 height 55
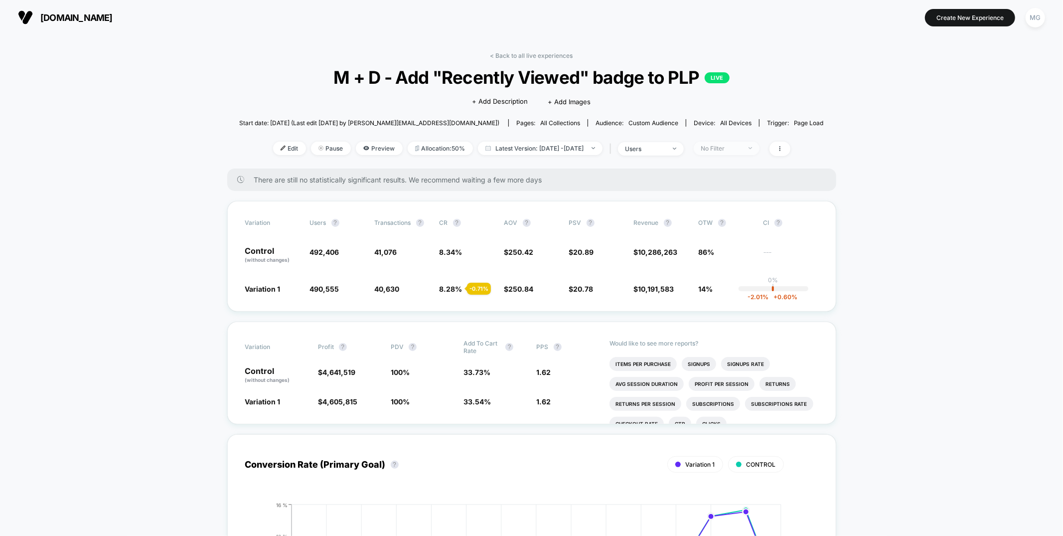
click at [741, 150] on div "No Filter" at bounding box center [721, 147] width 40 height 7
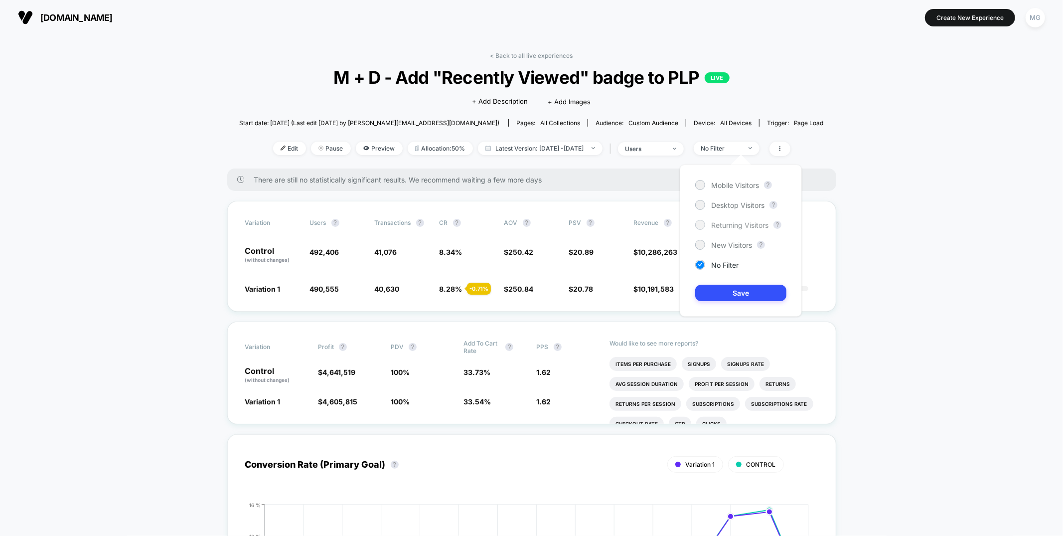
click at [731, 223] on span "Returning Visitors" at bounding box center [739, 225] width 57 height 8
click at [724, 296] on button "Save" at bounding box center [740, 292] width 91 height 16
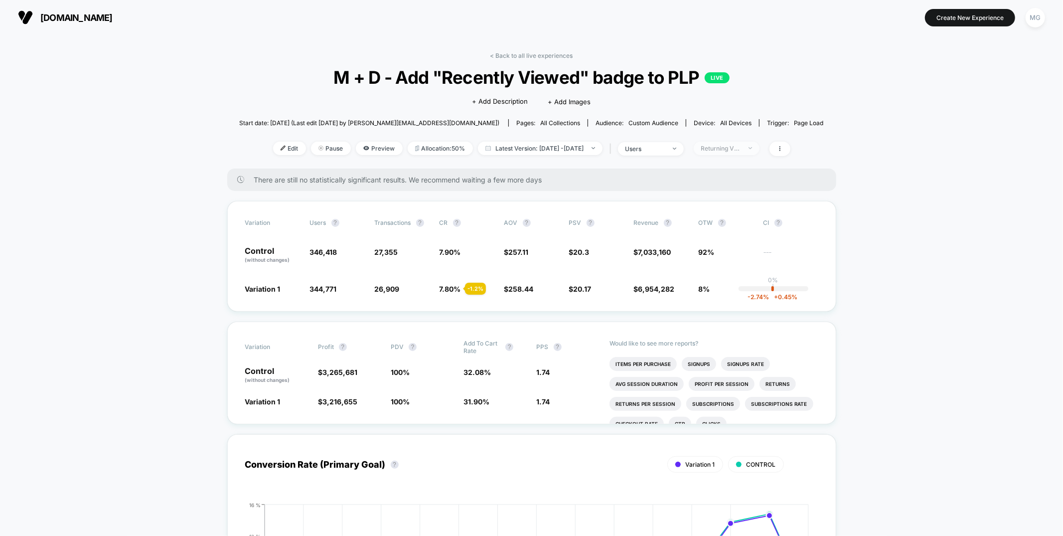
click at [739, 153] on span "Returning Visitors" at bounding box center [726, 147] width 66 height 13
click at [718, 248] on span "New Visitors" at bounding box center [731, 245] width 41 height 8
click at [727, 290] on button "Save" at bounding box center [740, 292] width 91 height 16
click at [729, 146] on div "New Visitors" at bounding box center [721, 147] width 40 height 7
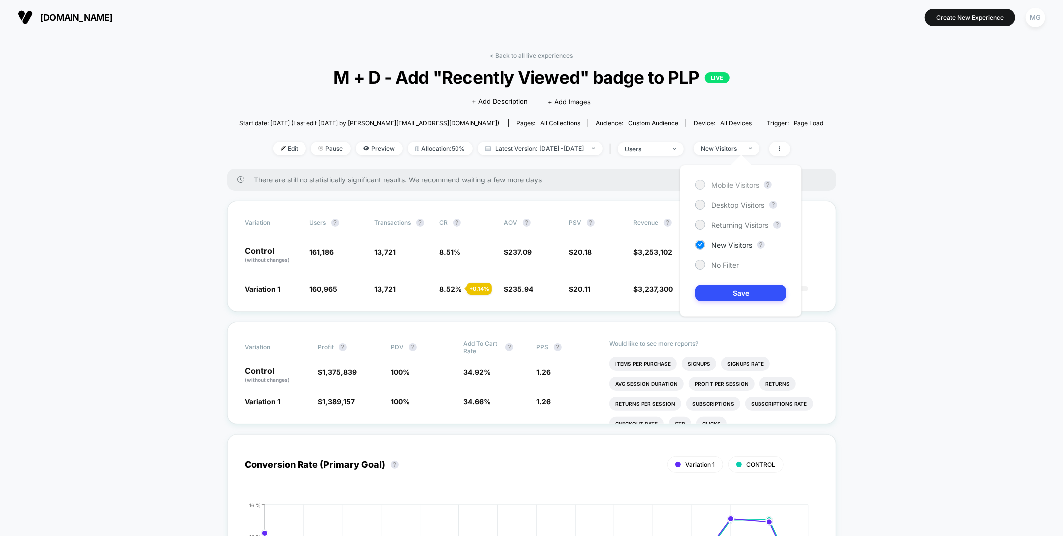
click at [713, 187] on span "Mobile Visitors" at bounding box center [735, 185] width 48 height 8
click at [739, 293] on button "Save" at bounding box center [740, 292] width 91 height 16
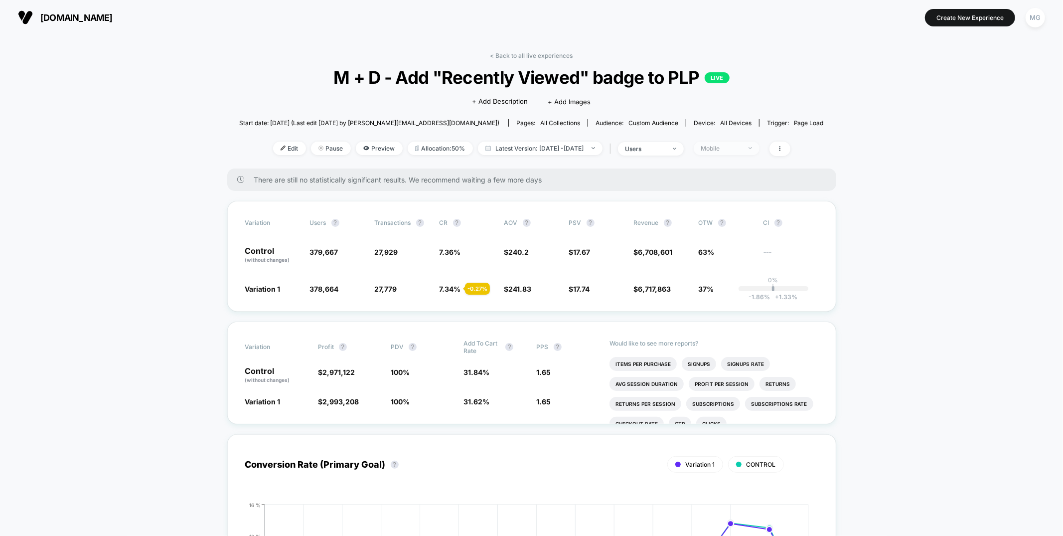
click at [741, 151] on div "Mobile" at bounding box center [721, 147] width 40 height 7
click at [733, 206] on span "Desktop Visitors" at bounding box center [737, 205] width 53 height 8
click at [745, 295] on button "Save" at bounding box center [740, 292] width 91 height 16
click at [552, 54] on link "< Back to all live experiences" at bounding box center [531, 55] width 83 height 7
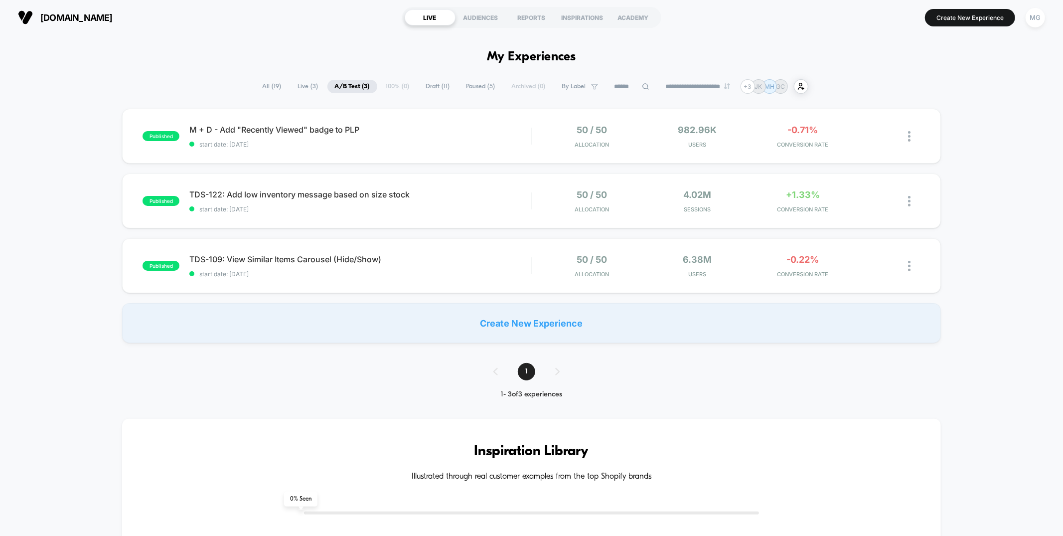
click at [437, 92] on span "Draft ( 11 )" at bounding box center [437, 86] width 39 height 13
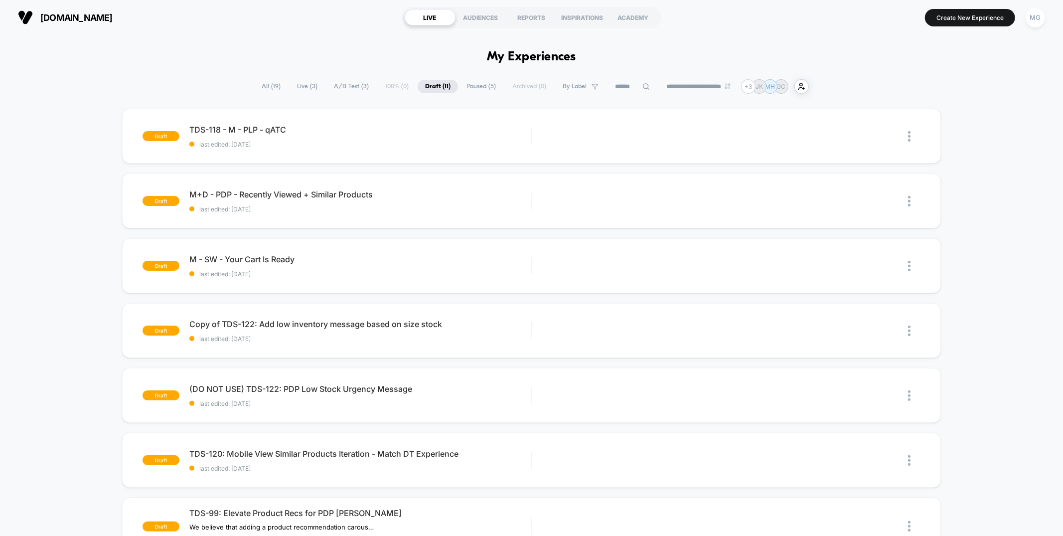
click at [468, 88] on span "Paused ( 5 )" at bounding box center [481, 86] width 44 height 13
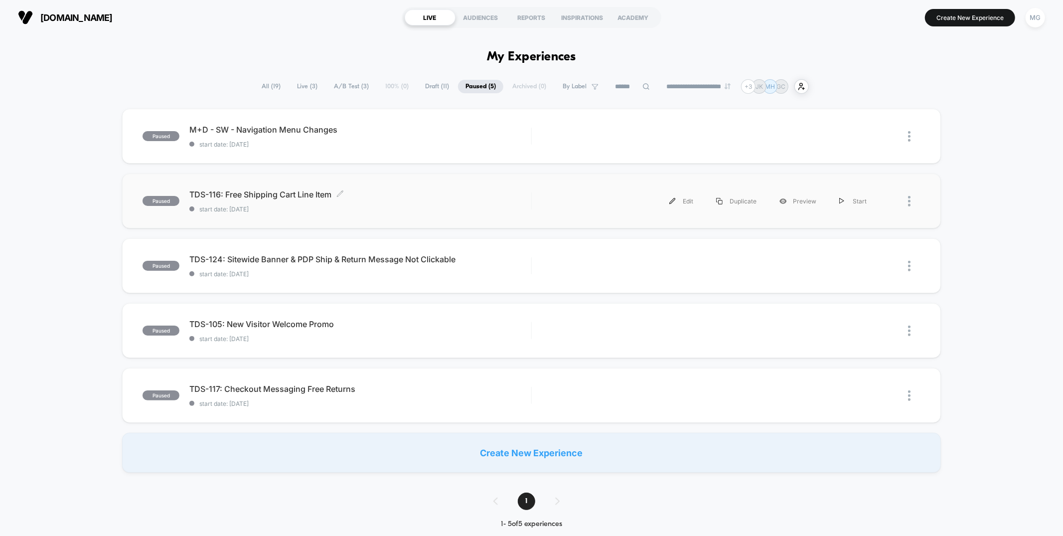
click at [447, 204] on div "TDS-116: Free Shipping Cart Line Item Click to edit experience details Click to…" at bounding box center [359, 200] width 341 height 23
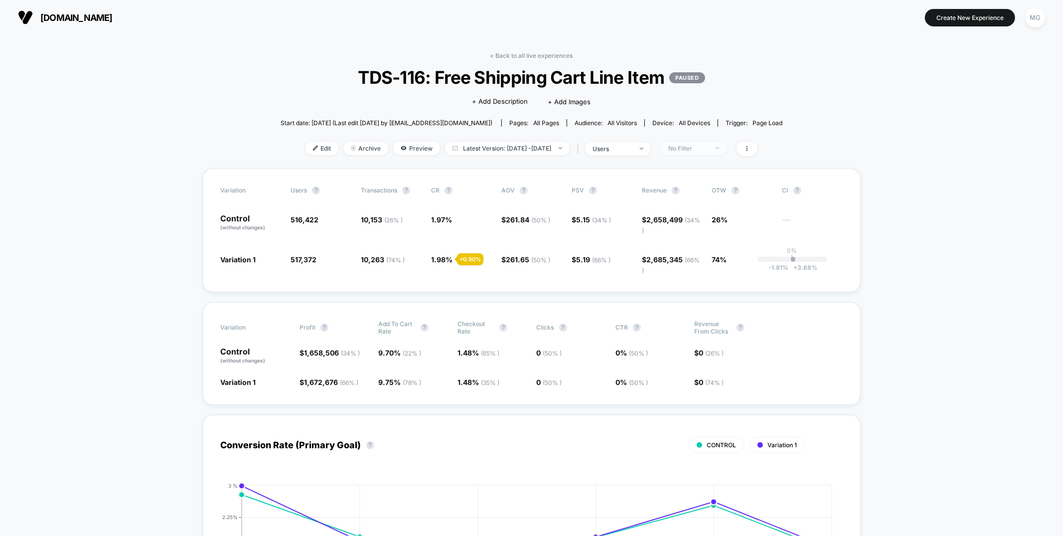
click at [701, 144] on div "No Filter" at bounding box center [688, 147] width 40 height 7
click at [710, 185] on span "Mobile Visitors" at bounding box center [703, 185] width 48 height 8
click at [695, 292] on button "Save" at bounding box center [708, 292] width 91 height 16
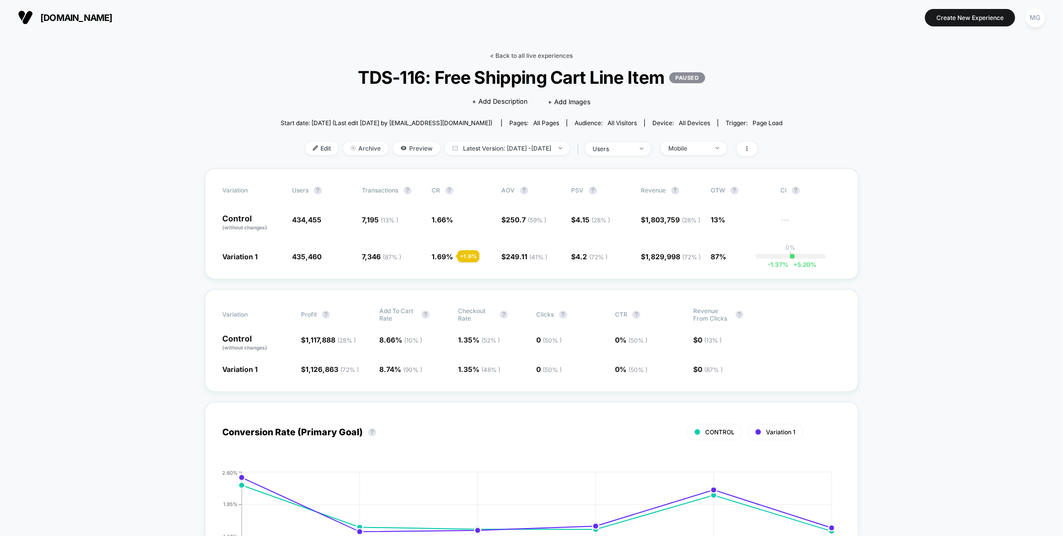
click at [504, 52] on link "< Back to all live experiences" at bounding box center [531, 55] width 83 height 7
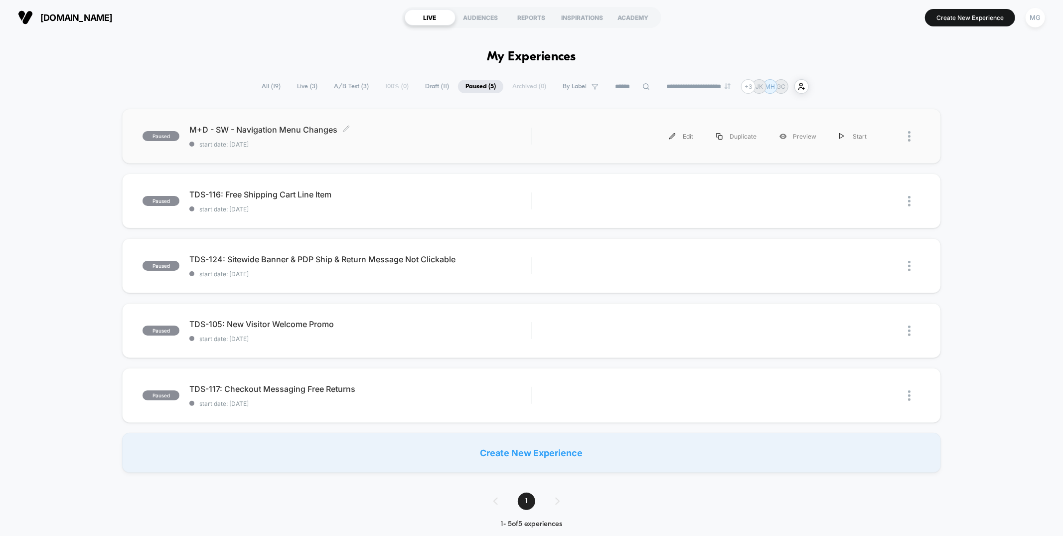
click at [504, 133] on span "M+D - SW - Navigation Menu Changes Click to edit experience details" at bounding box center [359, 130] width 341 height 10
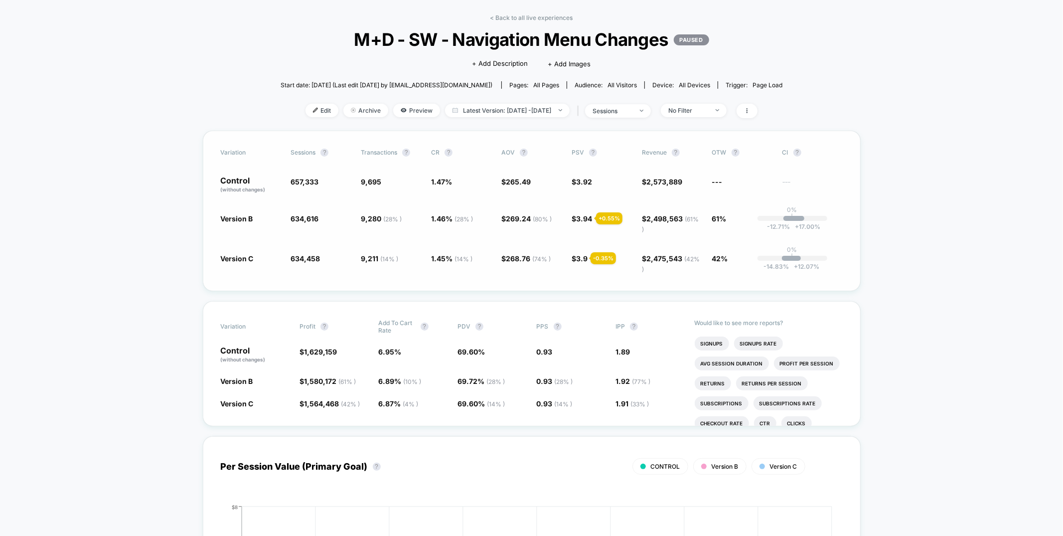
scroll to position [45, 0]
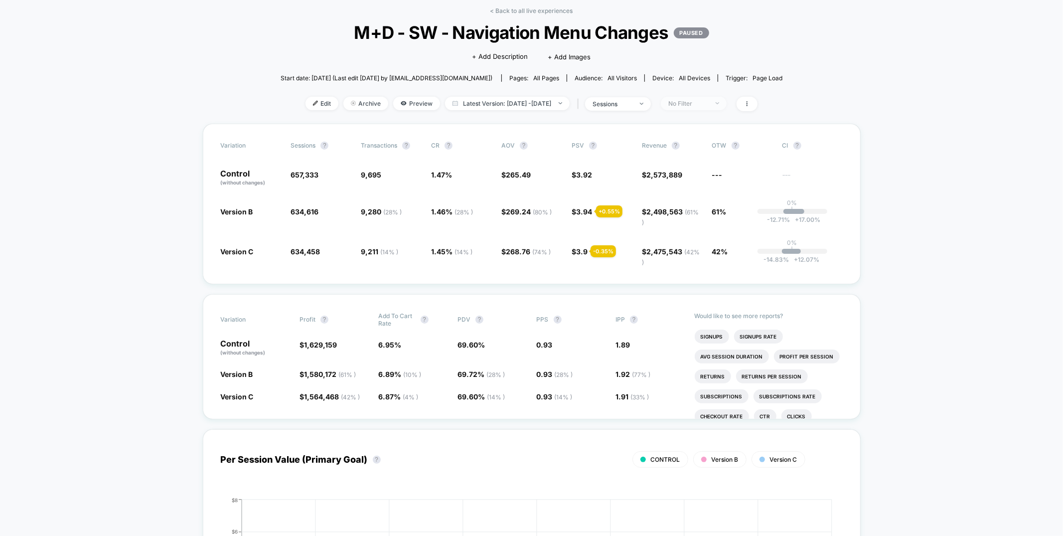
click at [708, 105] on div "No Filter" at bounding box center [688, 103] width 40 height 7
click at [696, 137] on span "Mobile Visitors" at bounding box center [703, 140] width 48 height 8
click at [702, 243] on button "Save" at bounding box center [708, 248] width 91 height 16
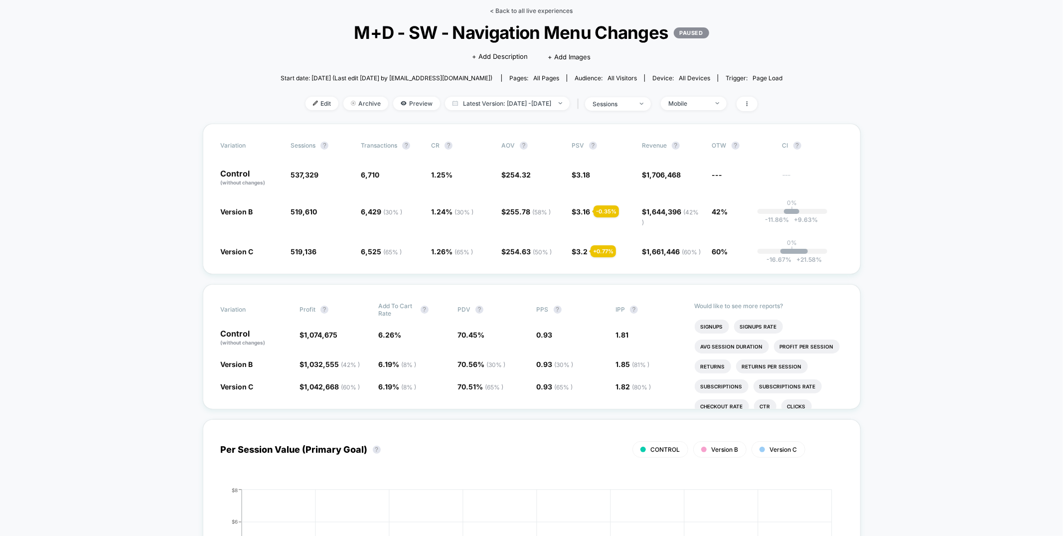
click at [552, 13] on link "< Back to all live experiences" at bounding box center [531, 10] width 83 height 7
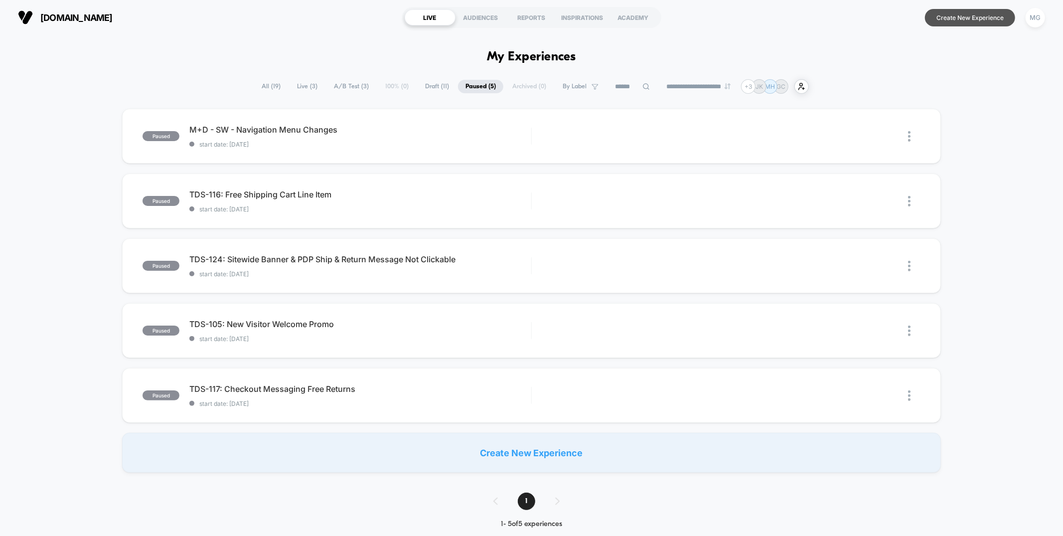
click at [975, 19] on button "Create New Experience" at bounding box center [970, 17] width 90 height 17
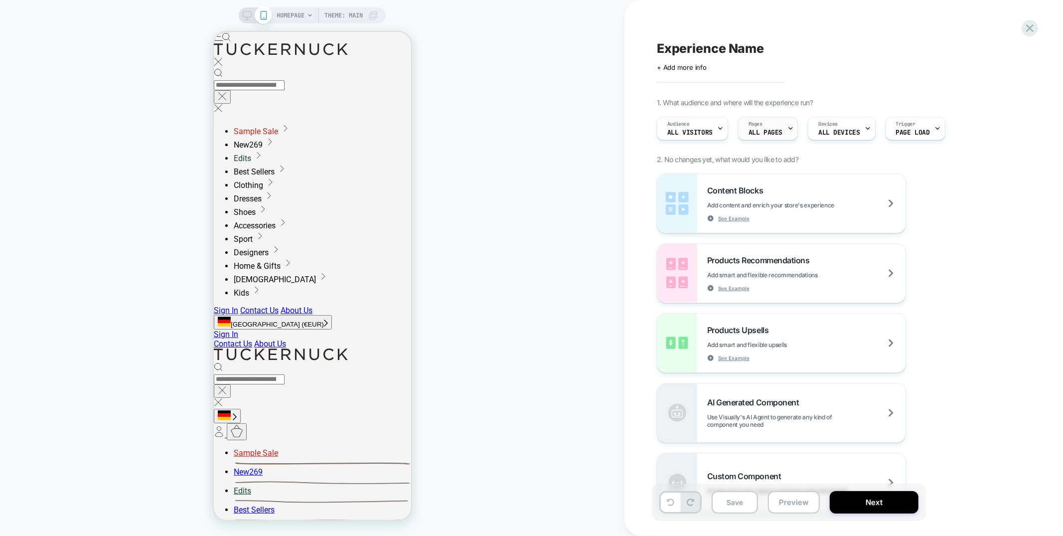
click at [763, 129] on span "ALL PAGES" at bounding box center [765, 132] width 34 height 7
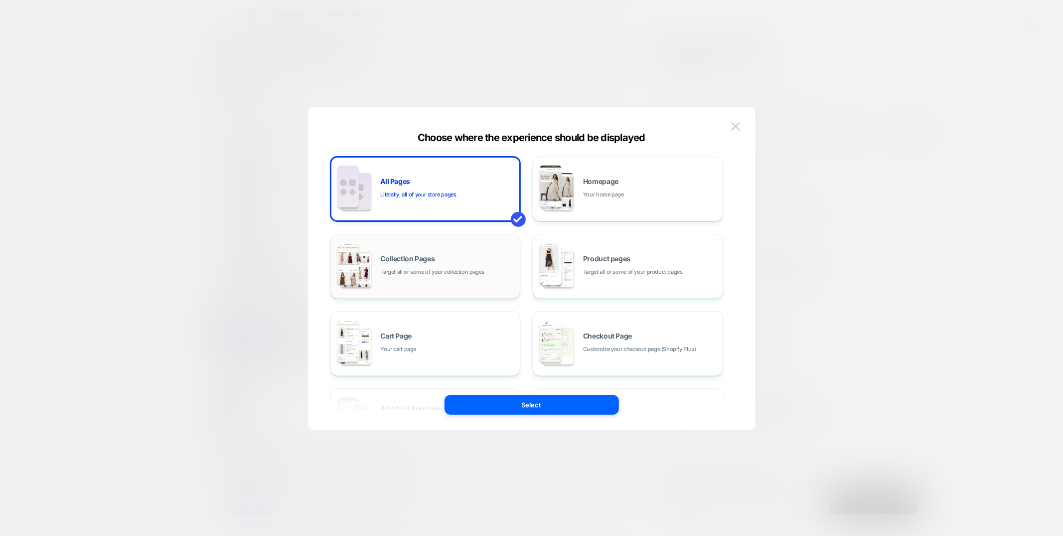
click at [410, 269] on span "Target all or some of your collection pages" at bounding box center [433, 271] width 104 height 9
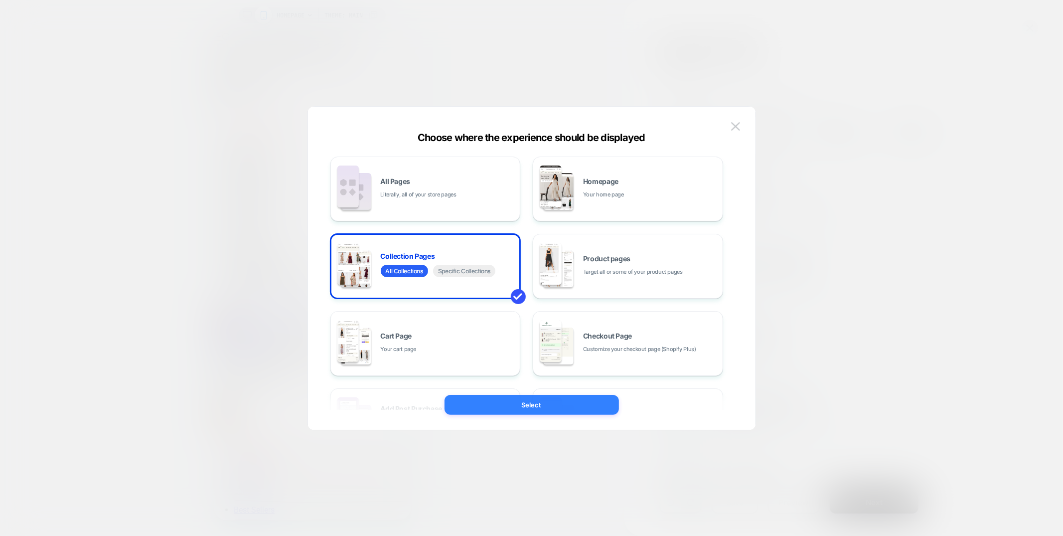
drag, startPoint x: 541, startPoint y: 407, endPoint x: 415, endPoint y: 395, distance: 126.6
click at [541, 407] on button "Select" at bounding box center [531, 405] width 174 height 20
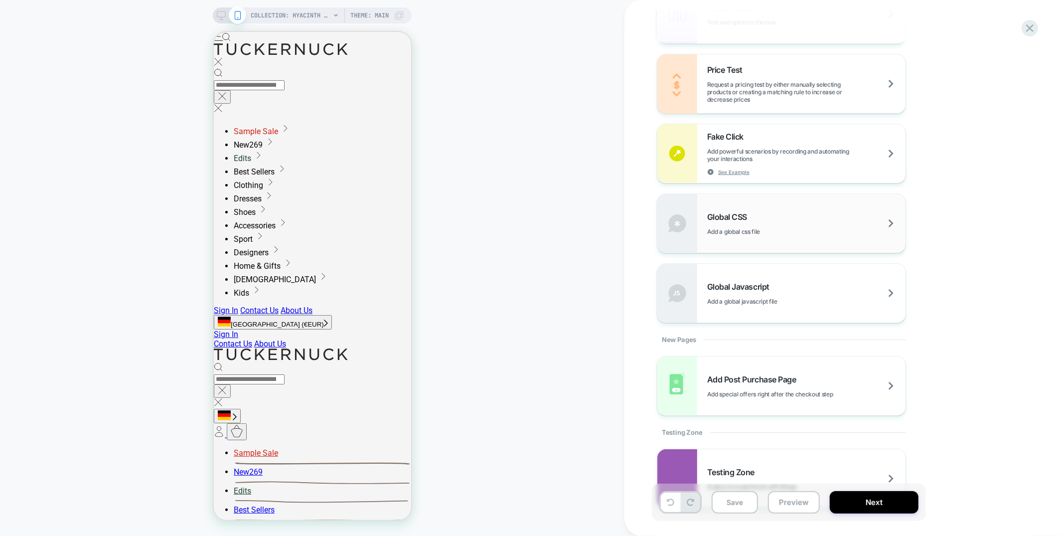
scroll to position [652, 0]
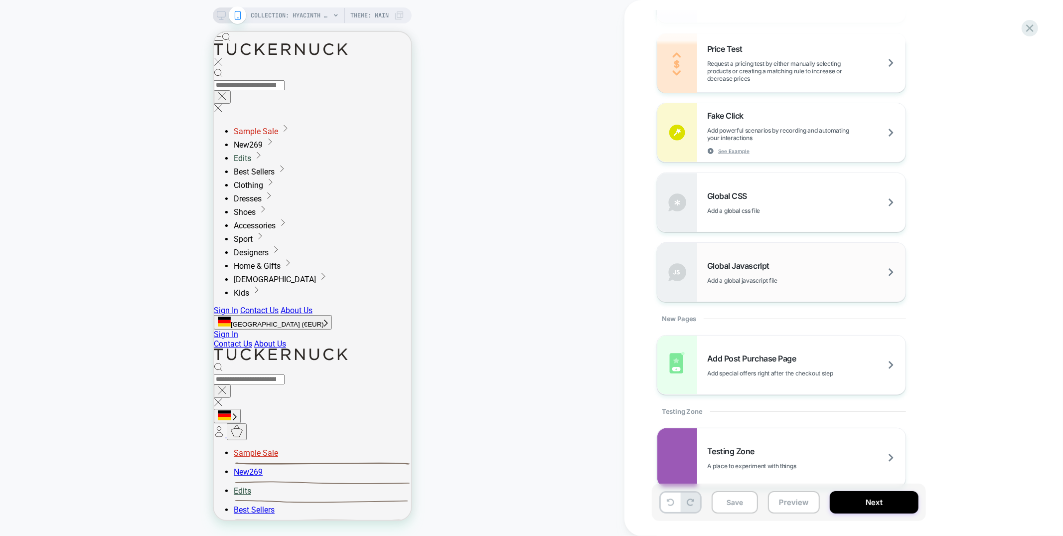
click at [812, 262] on div "Global Javascript Add a global javascript file" at bounding box center [806, 272] width 198 height 23
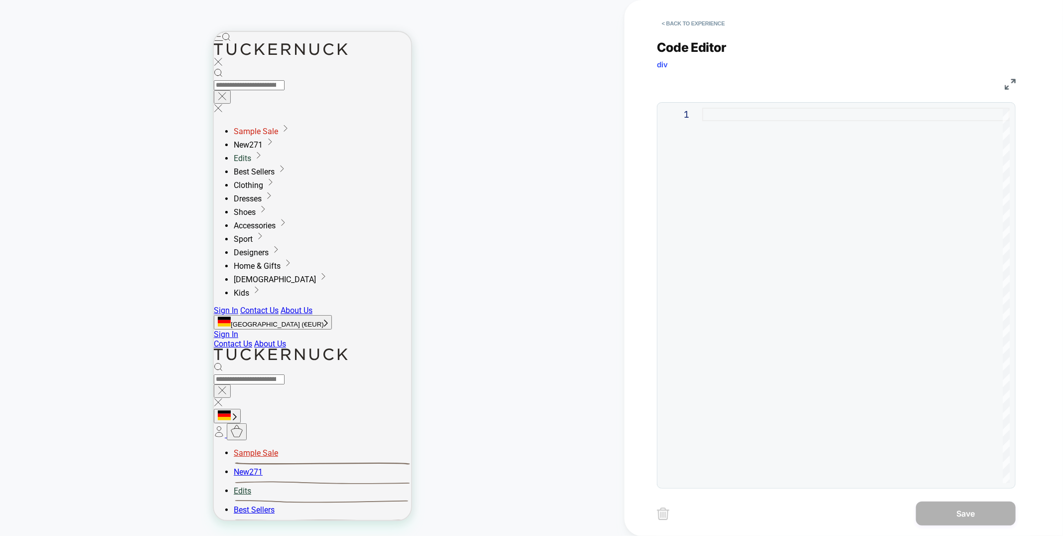
click at [781, 138] on div at bounding box center [855, 295] width 307 height 375
type textarea "**"
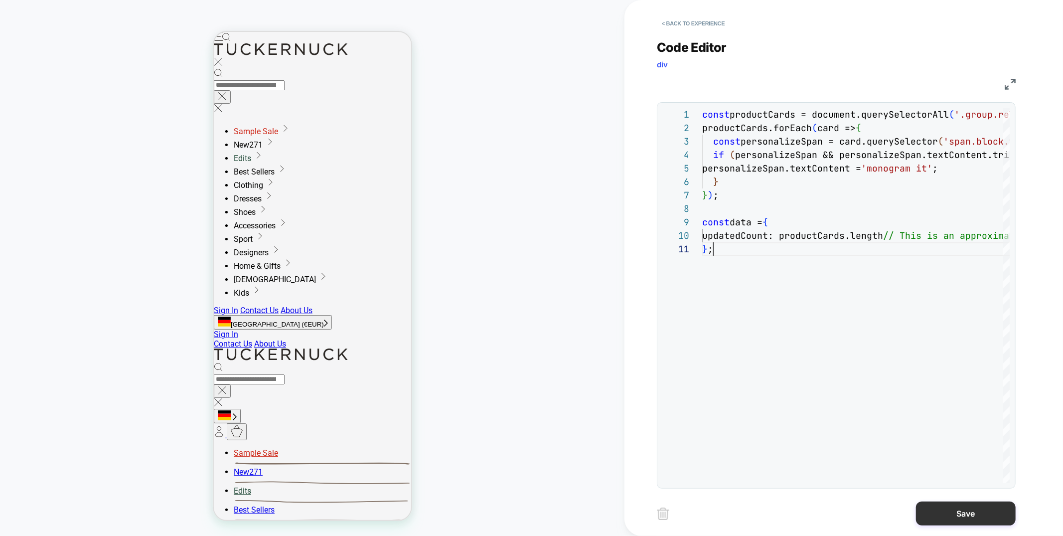
click at [1003, 511] on button "Save" at bounding box center [966, 513] width 100 height 24
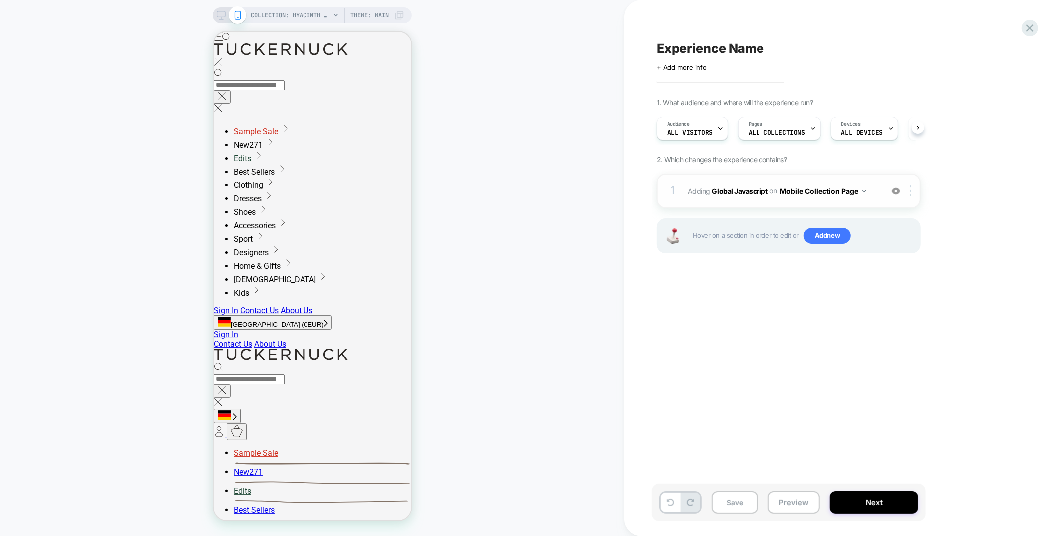
scroll to position [0, 0]
click at [908, 187] on div at bounding box center [912, 190] width 16 height 11
click at [913, 194] on div at bounding box center [912, 190] width 16 height 11
click at [908, 305] on div "Target All Devices" at bounding box center [911, 296] width 89 height 27
click at [799, 497] on button "Preview" at bounding box center [794, 502] width 52 height 22
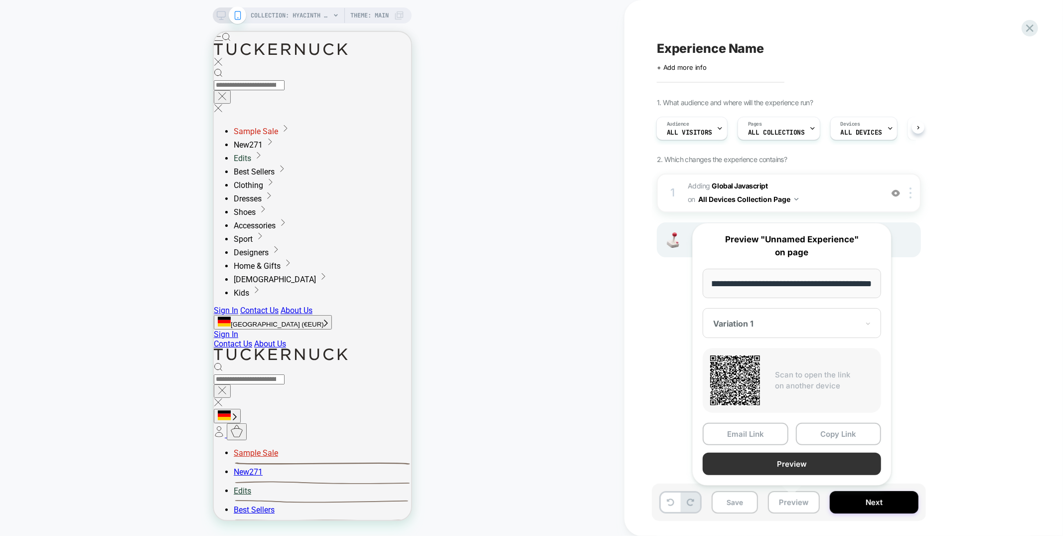
scroll to position [0, 0]
click at [804, 459] on button "Preview" at bounding box center [791, 463] width 178 height 22
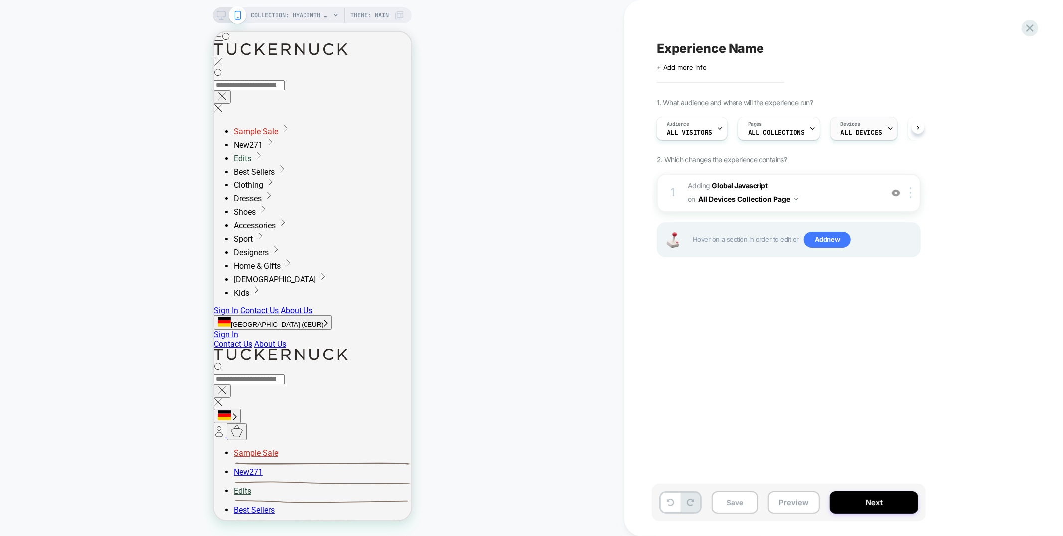
click at [864, 133] on span "ALL DEVICES" at bounding box center [860, 132] width 41 height 7
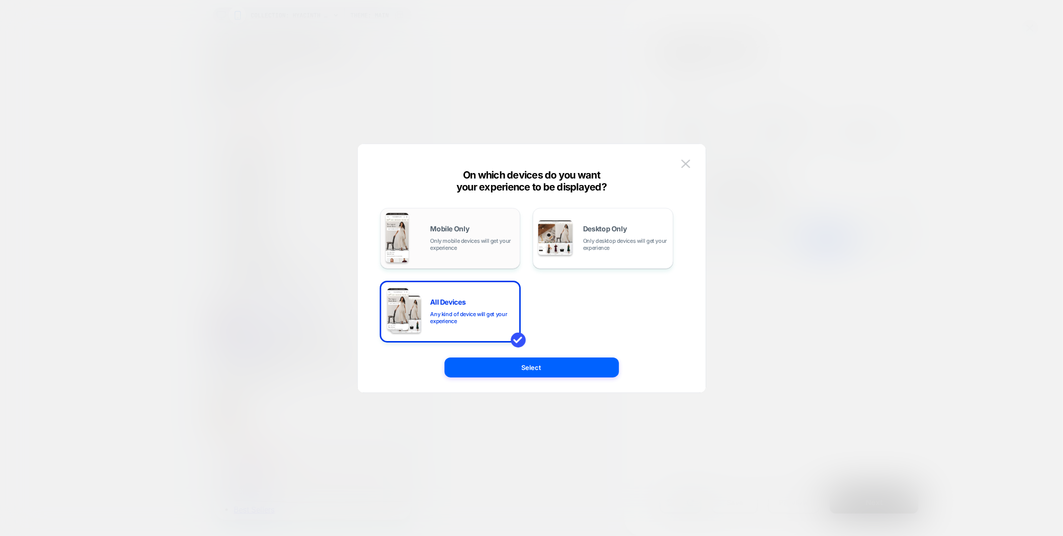
click at [467, 248] on span "Only mobile devices will get your experience" at bounding box center [472, 244] width 85 height 14
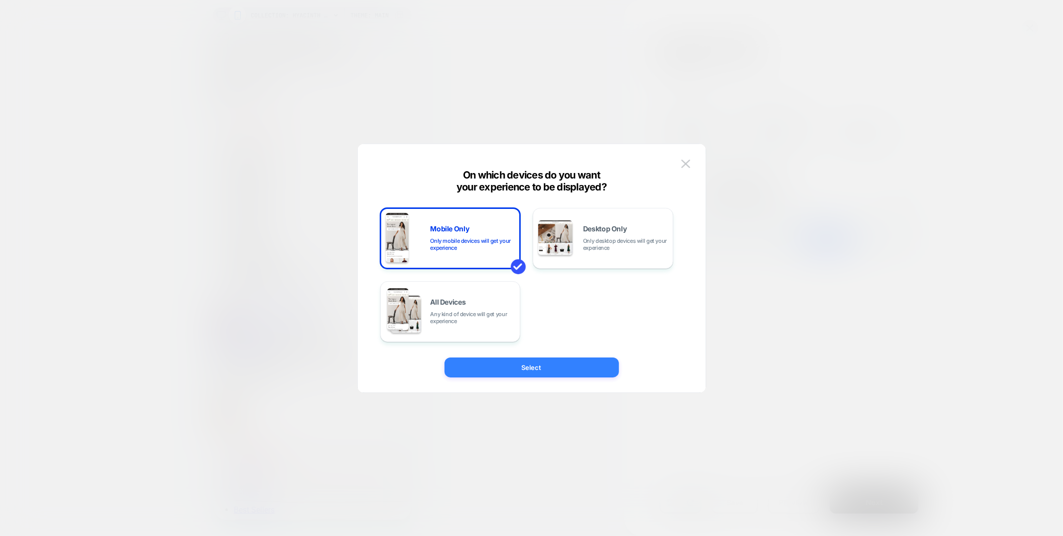
click at [539, 359] on button "Select" at bounding box center [531, 367] width 174 height 20
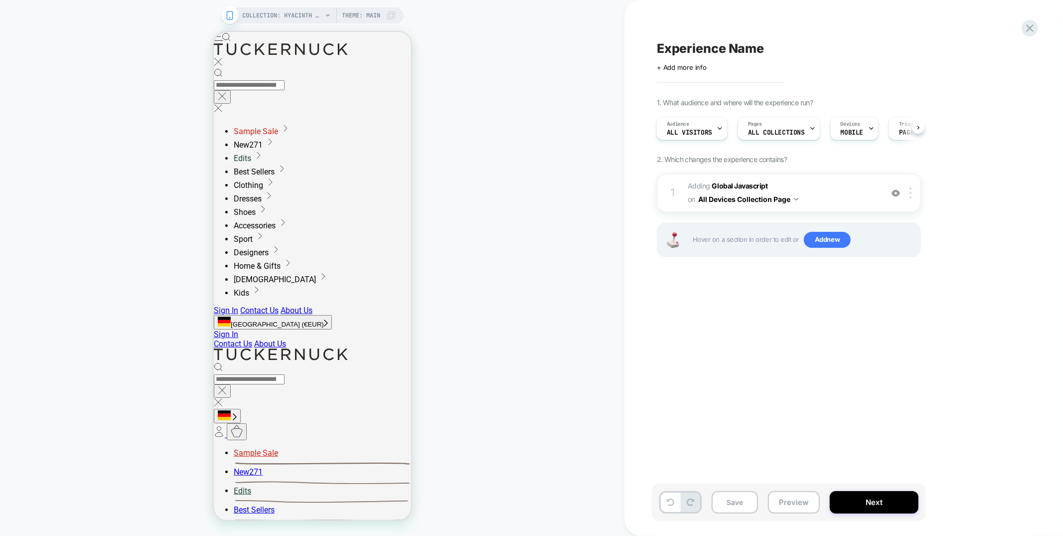
click at [663, 44] on span "Experience Name" at bounding box center [710, 48] width 107 height 15
click at [796, 51] on textarea "**********" at bounding box center [769, 48] width 224 height 15
click at [799, 51] on textarea "**********" at bounding box center [769, 48] width 224 height 15
type textarea "**********"
click at [899, 51] on icon at bounding box center [900, 48] width 12 height 12
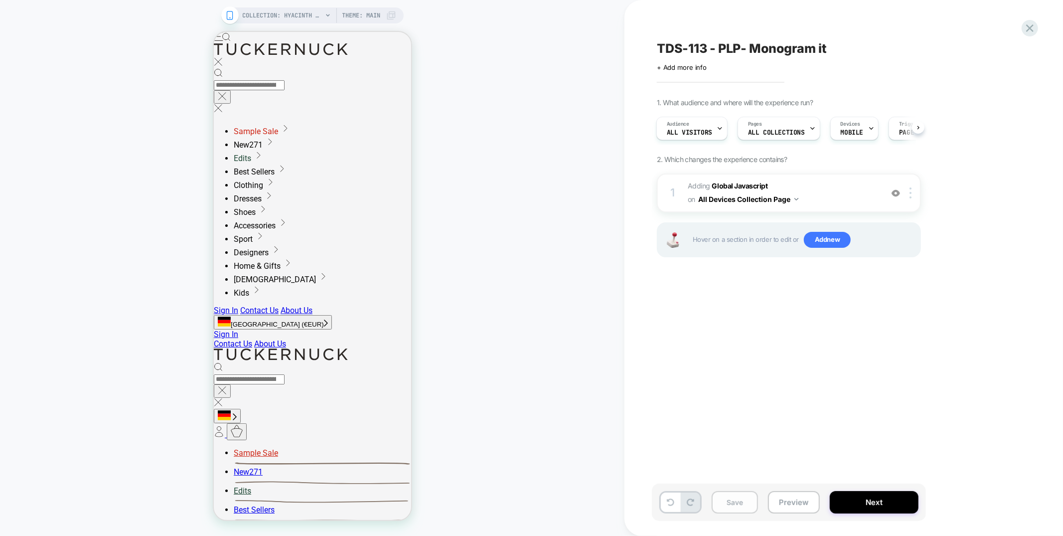
click at [740, 500] on button "Save" at bounding box center [734, 502] width 46 height 22
click at [1033, 29] on icon at bounding box center [1029, 27] width 13 height 13
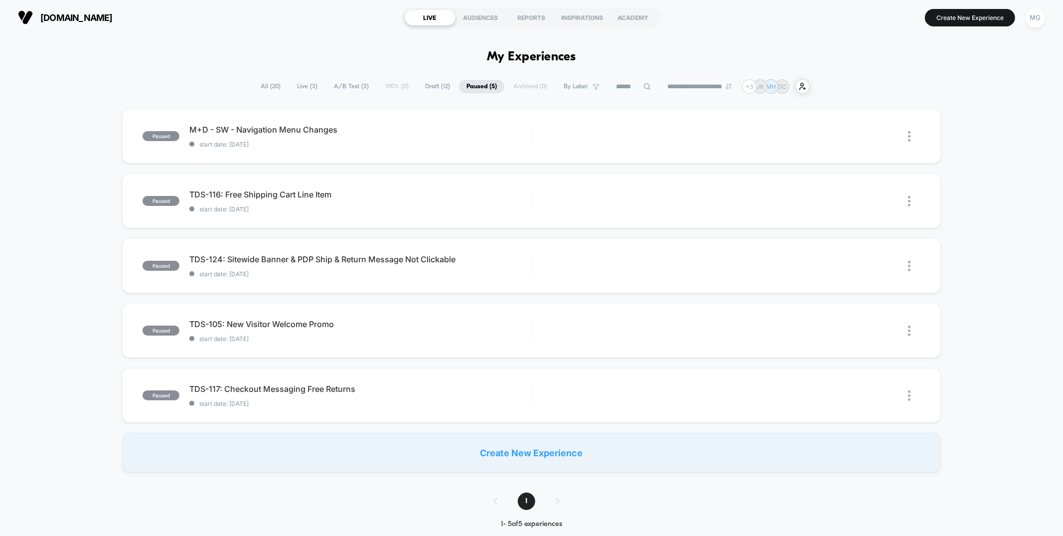
click at [354, 86] on span "A/B Test ( 3 )" at bounding box center [351, 86] width 50 height 13
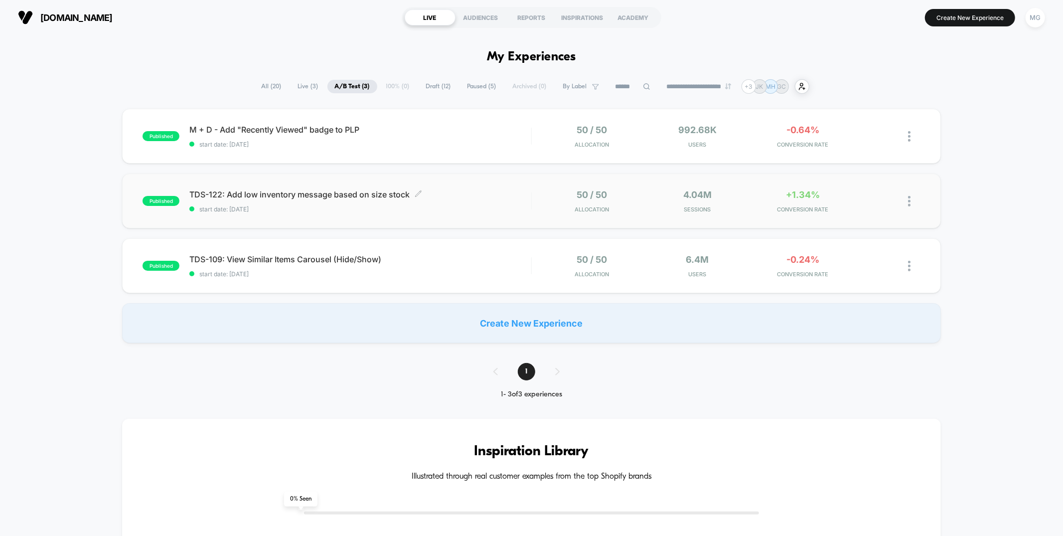
click at [445, 209] on span "start date: [DATE]" at bounding box center [359, 208] width 341 height 7
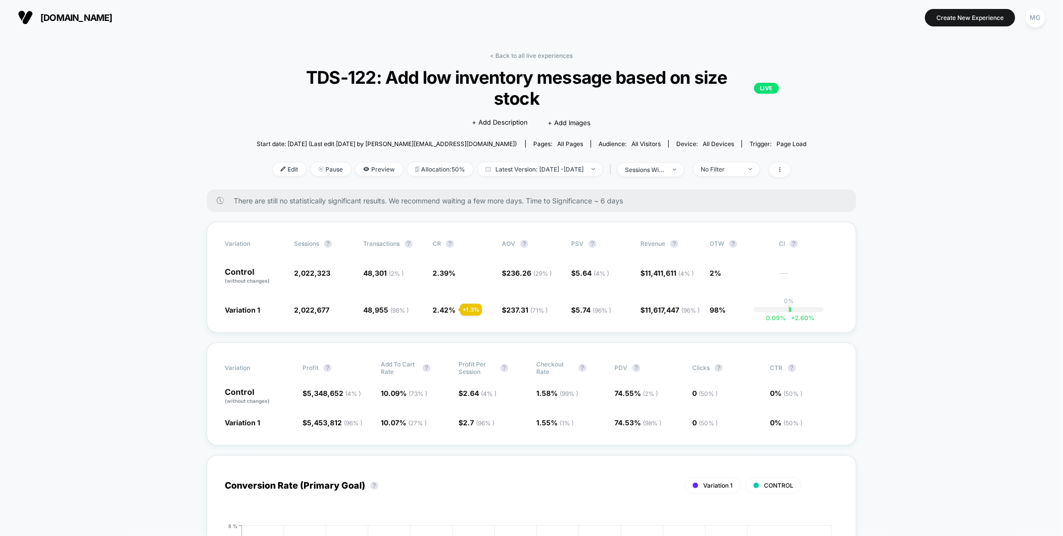
click at [550, 59] on div "< Back to all live experiences TDS-122: Add low inventory message based on size…" at bounding box center [532, 121] width 550 height 138
click at [550, 55] on link "< Back to all live experiences" at bounding box center [531, 55] width 83 height 7
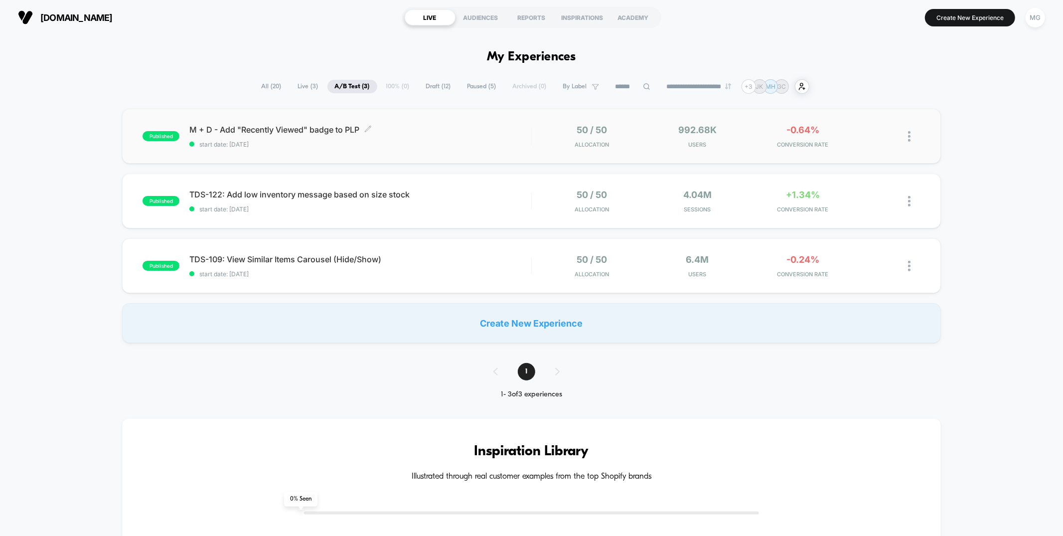
click at [509, 145] on span "start date: [DATE]" at bounding box center [359, 143] width 341 height 7
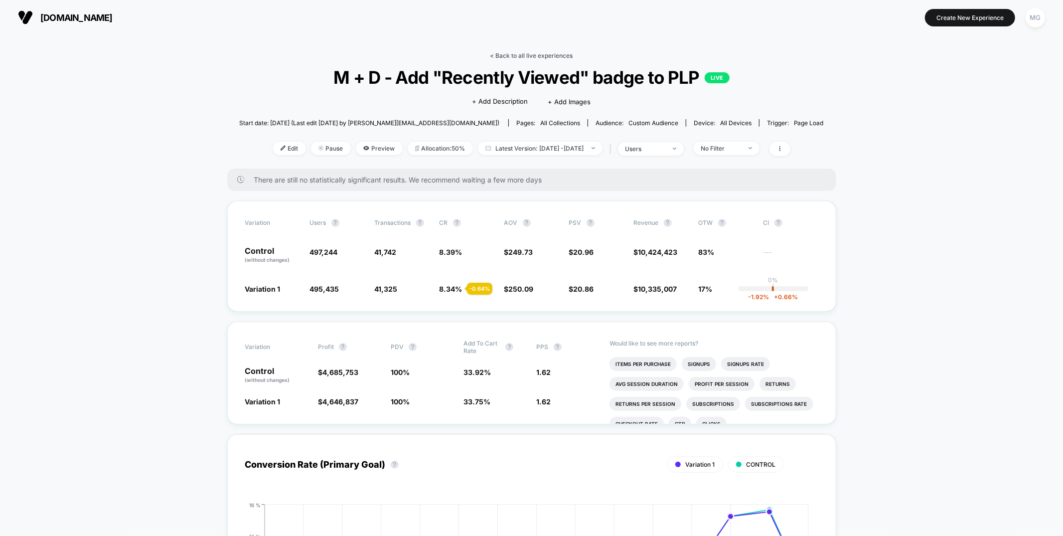
click at [547, 53] on link "< Back to all live experiences" at bounding box center [531, 55] width 83 height 7
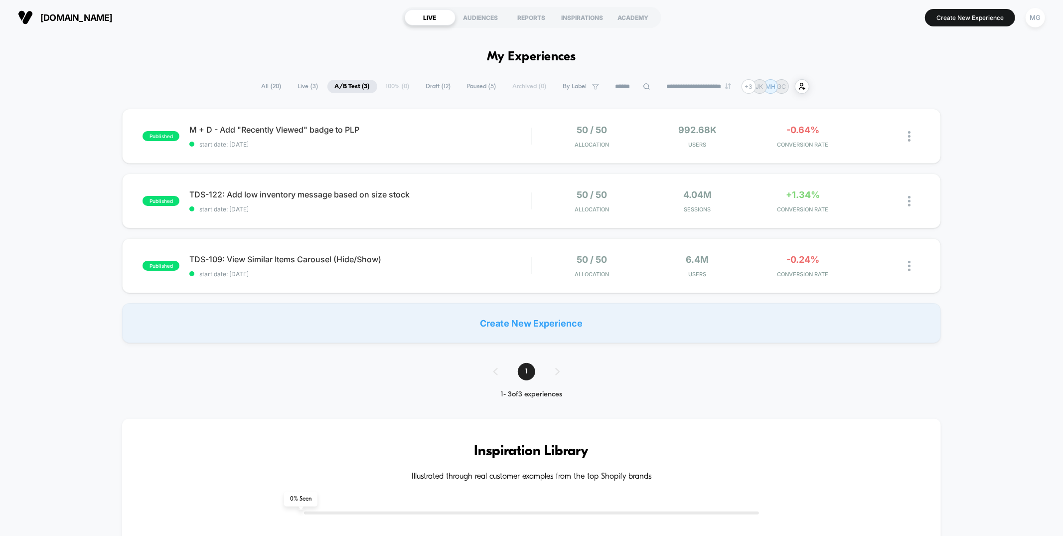
click at [484, 89] on span "Paused ( 5 )" at bounding box center [482, 86] width 44 height 13
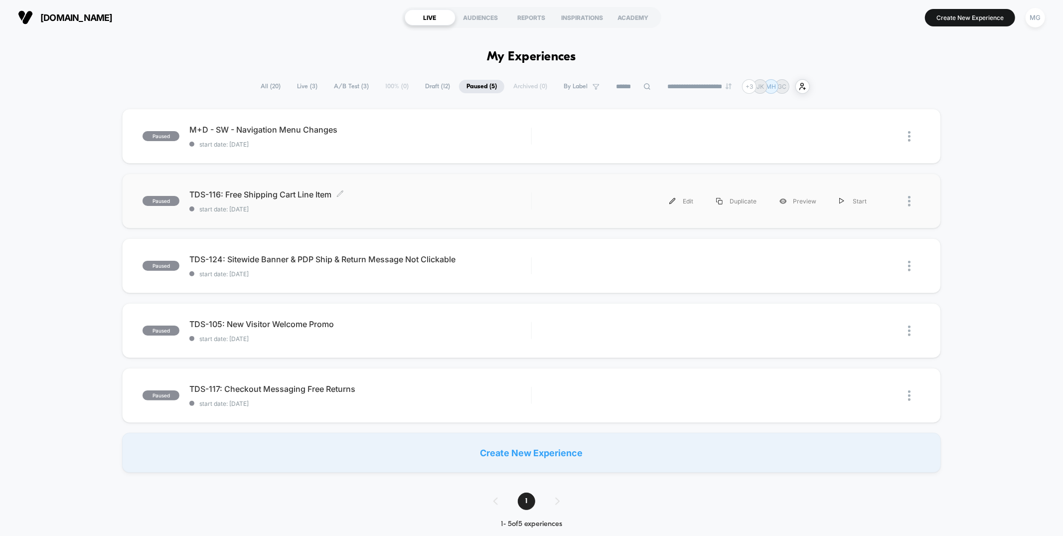
click at [420, 205] on span "start date: [DATE]" at bounding box center [359, 208] width 341 height 7
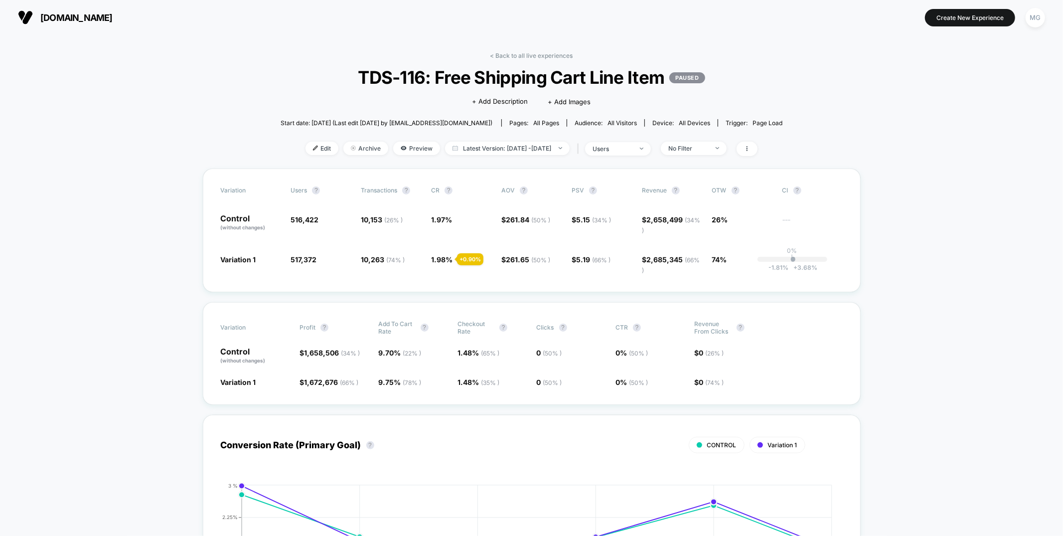
click at [724, 140] on div "< Back to all live experiences TDS-116: Free Shipping Cart Line Item PAUSED Cli…" at bounding box center [531, 110] width 502 height 117
click at [715, 148] on div at bounding box center [711, 148] width 7 height 0
click at [715, 183] on span "Mobile Visitors" at bounding box center [703, 185] width 48 height 8
click at [690, 295] on button "Save" at bounding box center [708, 292] width 91 height 16
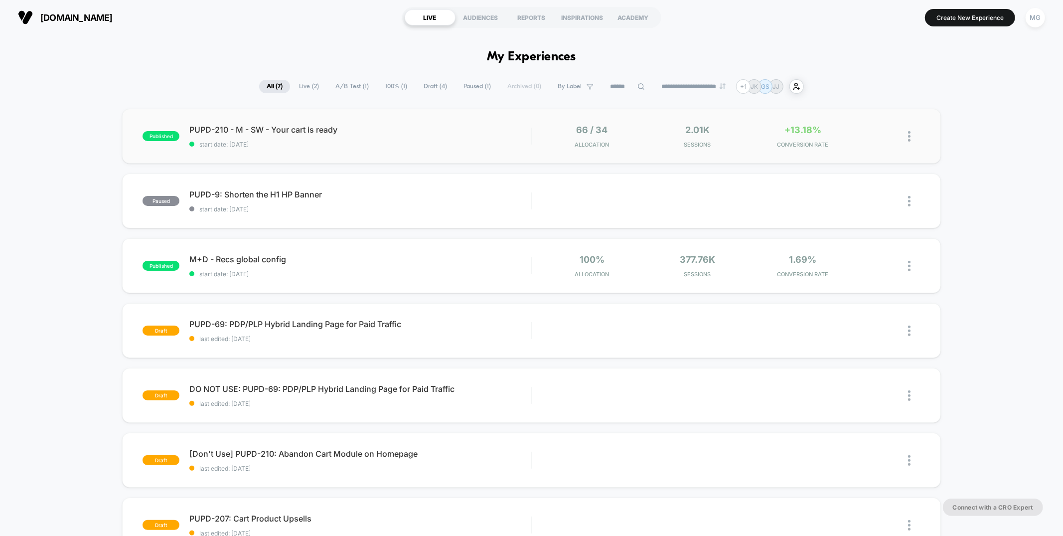
click at [438, 147] on div "published PUPD-210 - M - SW - Your cart is ready start date: [DATE] 66 / 34 All…" at bounding box center [531, 136] width 818 height 55
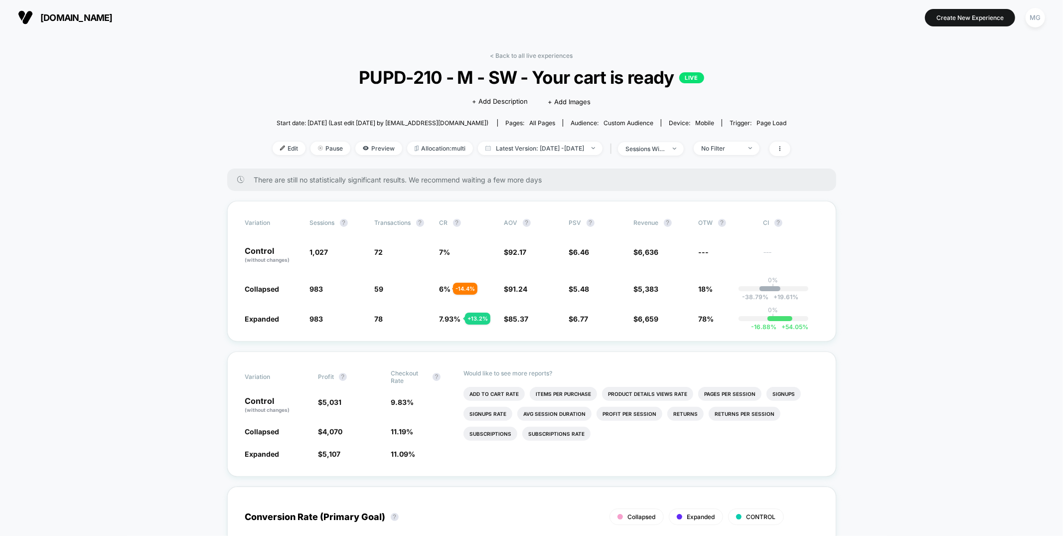
click at [549, 59] on div "< Back to all live experiences PUPD-210 - M - SW - Your cart is ready LIVE Clic…" at bounding box center [532, 110] width 518 height 117
click at [548, 55] on link "< Back to all live experiences" at bounding box center [531, 55] width 83 height 7
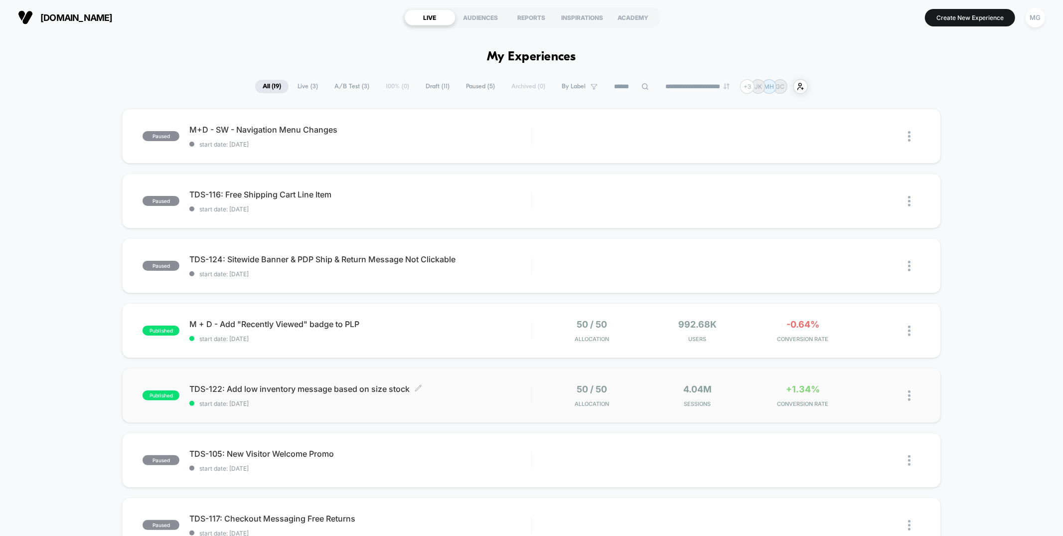
click at [499, 390] on span "TDS-122: Add low inventory message based on size stock Click to edit experience…" at bounding box center [359, 389] width 341 height 10
